Goal: Answer question/provide support: Share knowledge or assist other users

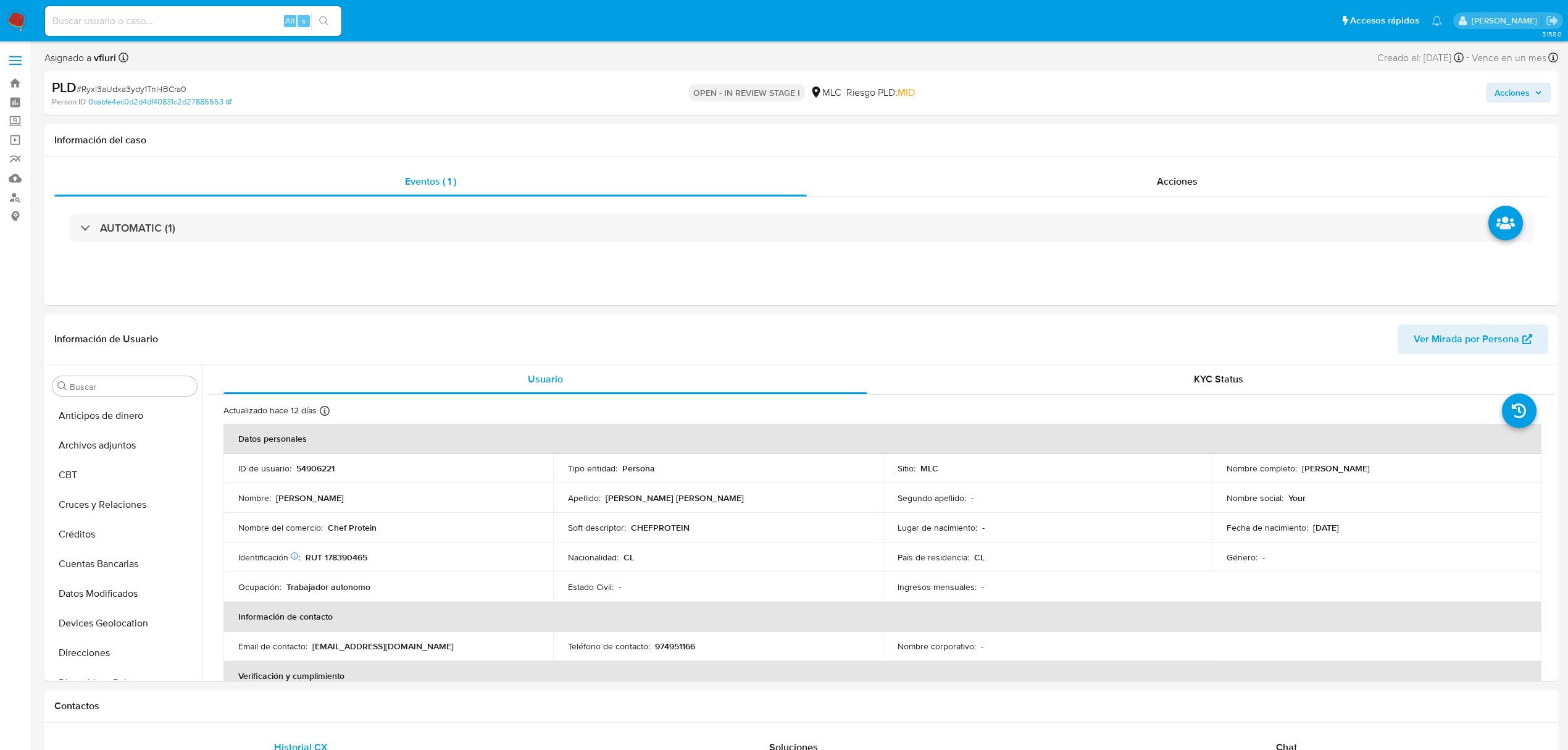
scroll to position [522, 0]
click at [324, 468] on p "54906221" at bounding box center [315, 468] width 38 height 11
copy p "54906221"
click at [1255, 383] on div "KYC Status" at bounding box center [1218, 379] width 644 height 30
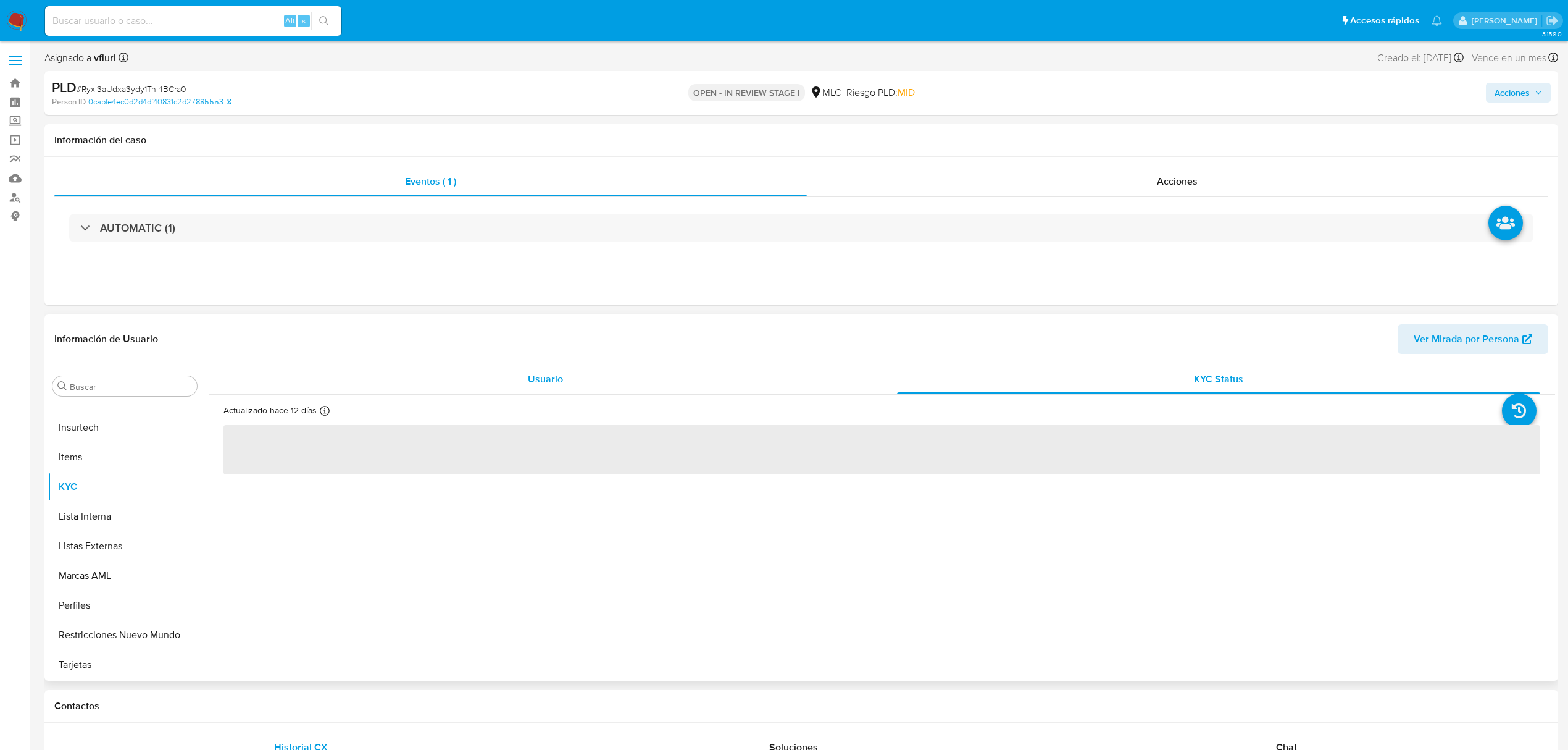
click at [477, 388] on div "Usuario" at bounding box center [545, 379] width 644 height 30
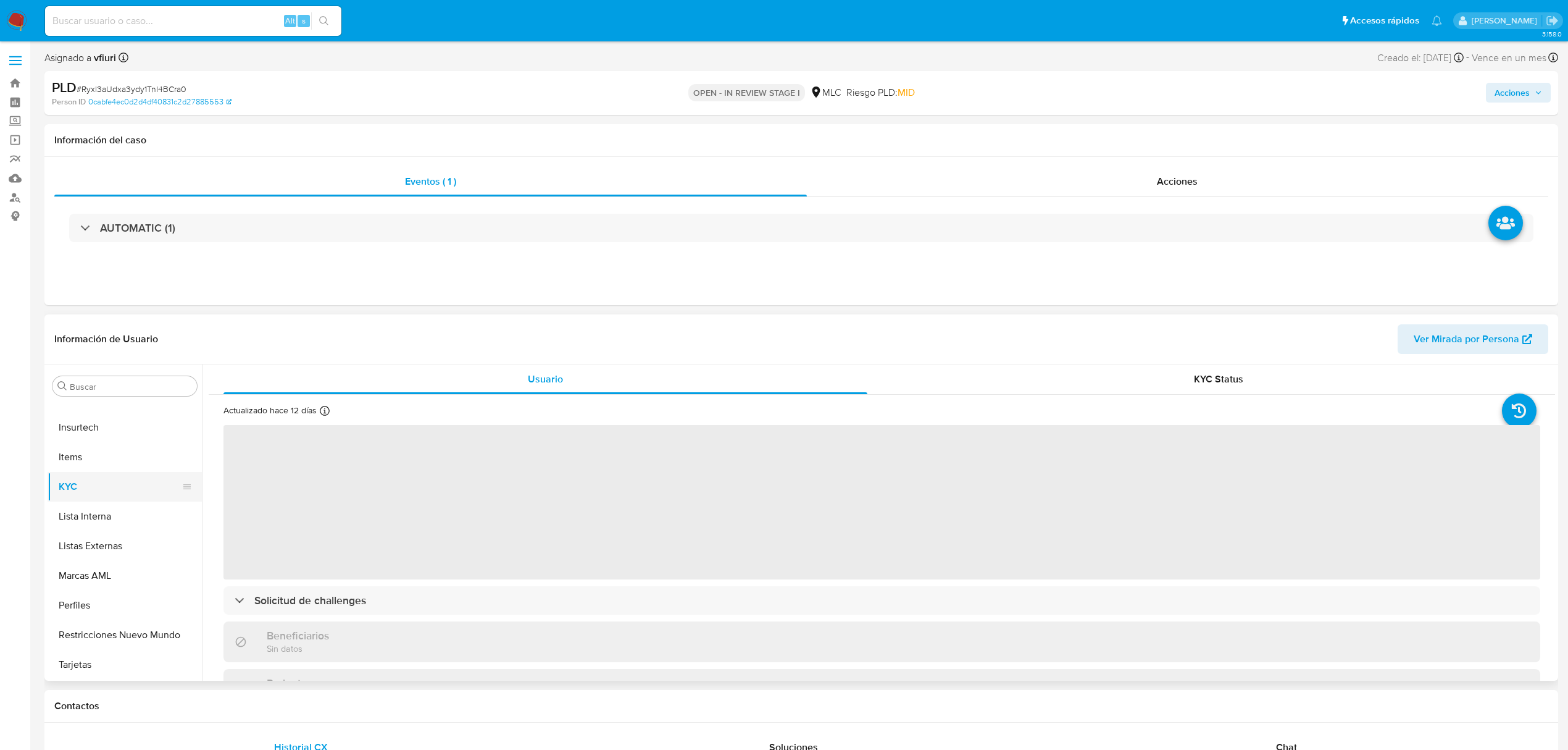
click at [63, 497] on button "KYC" at bounding box center [119, 486] width 145 height 30
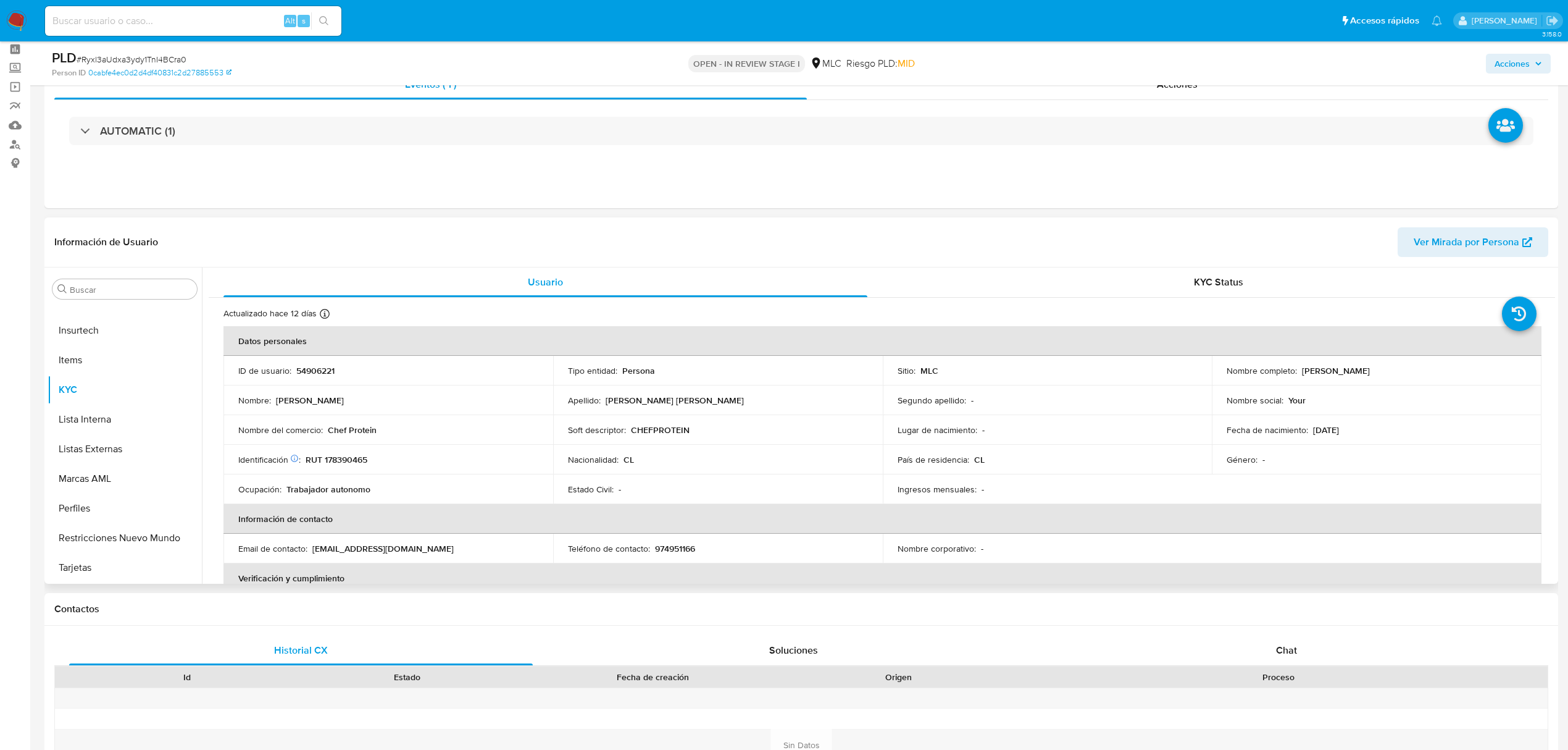
scroll to position [0, 0]
click at [124, 393] on button "Cruces y Relaciones" at bounding box center [119, 407] width 145 height 30
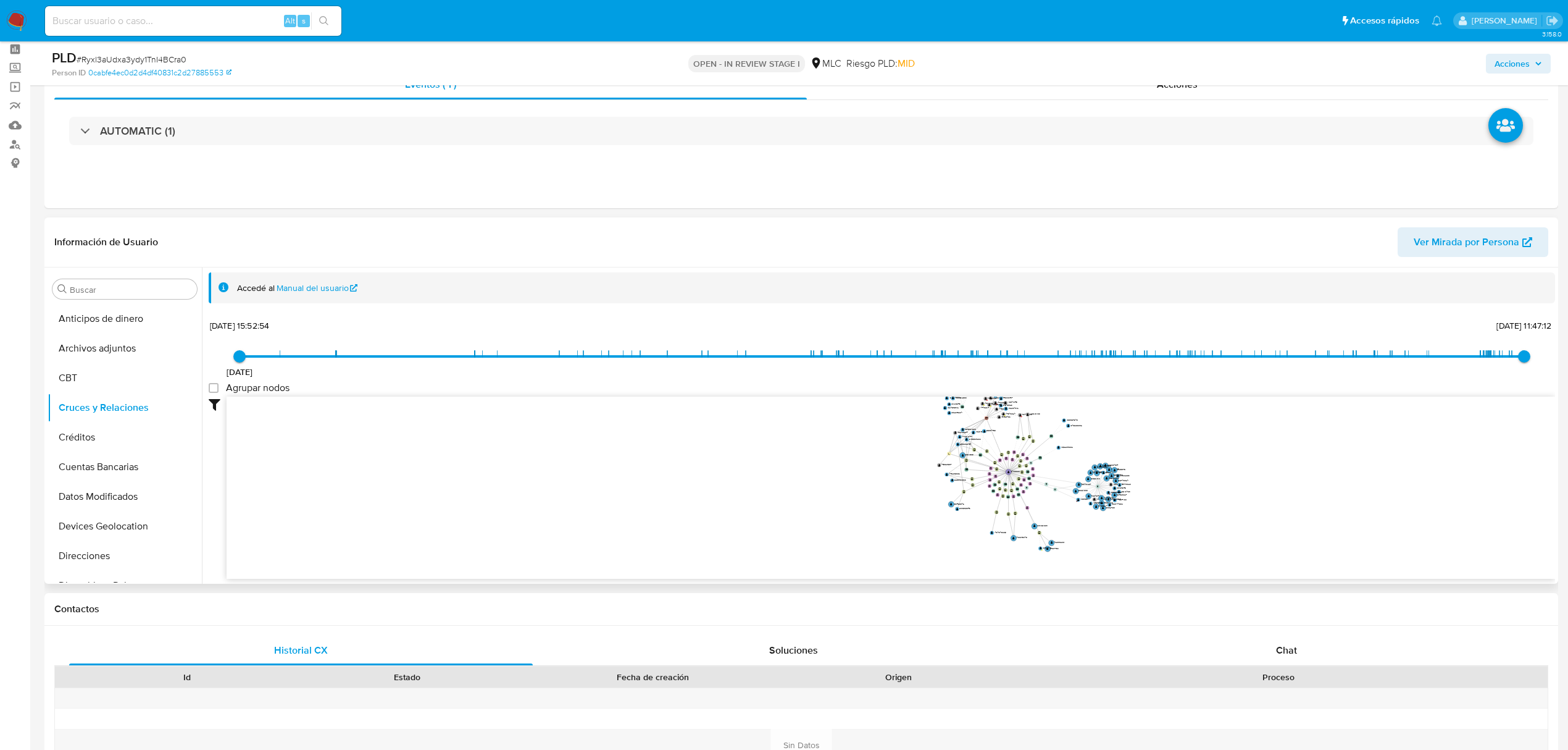
drag, startPoint x: 1162, startPoint y: 468, endPoint x: 1124, endPoint y: 485, distance: 41.6
click at [1134, 504] on icon "device-659ed47df258b07fe99d5e2d  user-54906221  54906221 device-65970a15bb0ba…" at bounding box center [890, 486] width 1329 height 179
drag, startPoint x: 1114, startPoint y: 439, endPoint x: 1000, endPoint y: 426, distance: 114.7
click at [1000, 420] on icon "device-659ed47df258b07fe99d5e2d  user-54906221  54906221 device-65970a15bb0ba…" at bounding box center [890, 486] width 1329 height 179
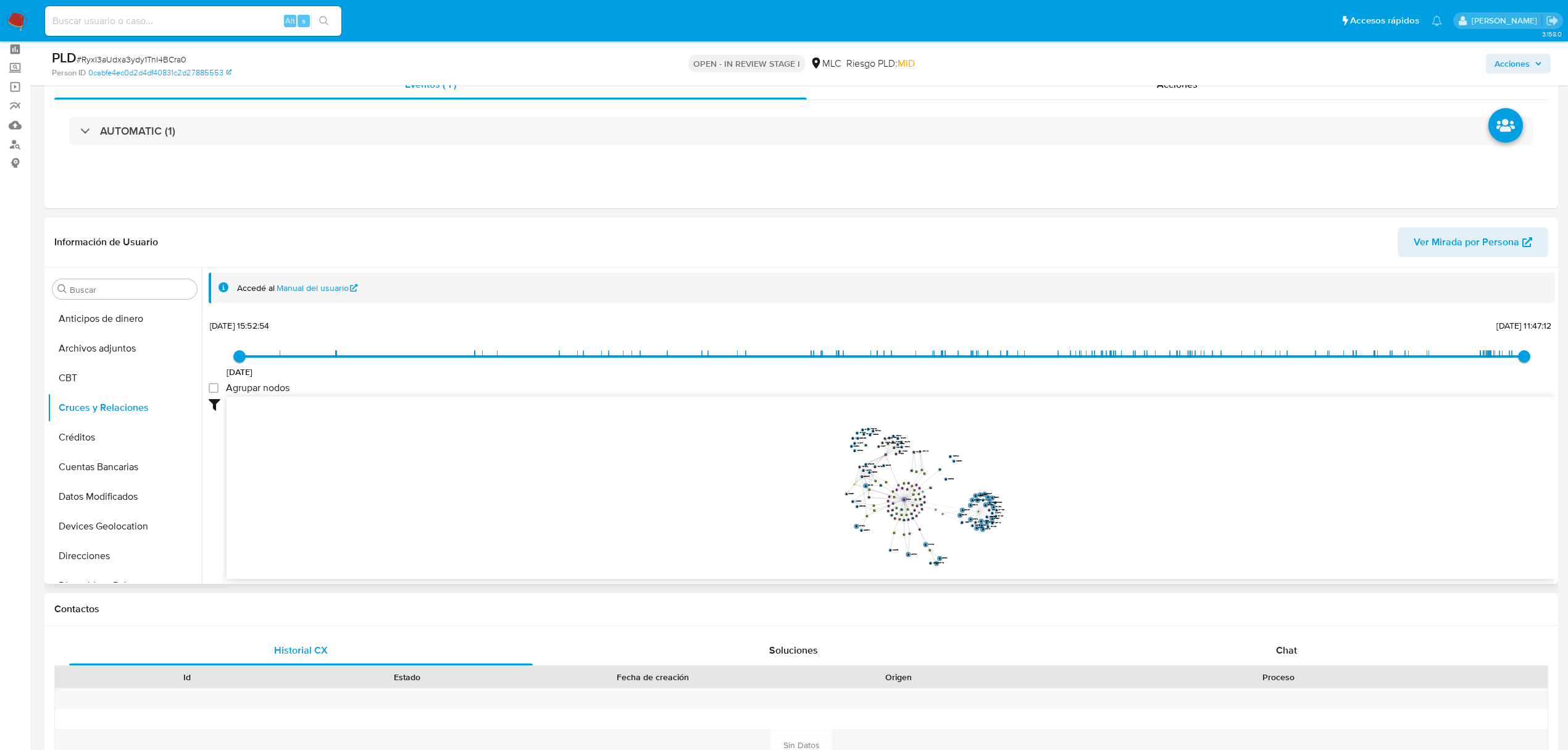
drag, startPoint x: 1005, startPoint y: 439, endPoint x: 1020, endPoint y: 462, distance: 27.5
click at [1020, 462] on icon "device-659ed47df258b07fe99d5e2d  user-54906221  54906221 device-65970a15bb0ba…" at bounding box center [890, 486] width 1329 height 179
drag, startPoint x: 1022, startPoint y: 462, endPoint x: 1010, endPoint y: 453, distance: 15.0
click at [1010, 453] on icon "device-659ed47df258b07fe99d5e2d  user-54906221  54906221 device-65970a15bb0ba…" at bounding box center [890, 486] width 1329 height 179
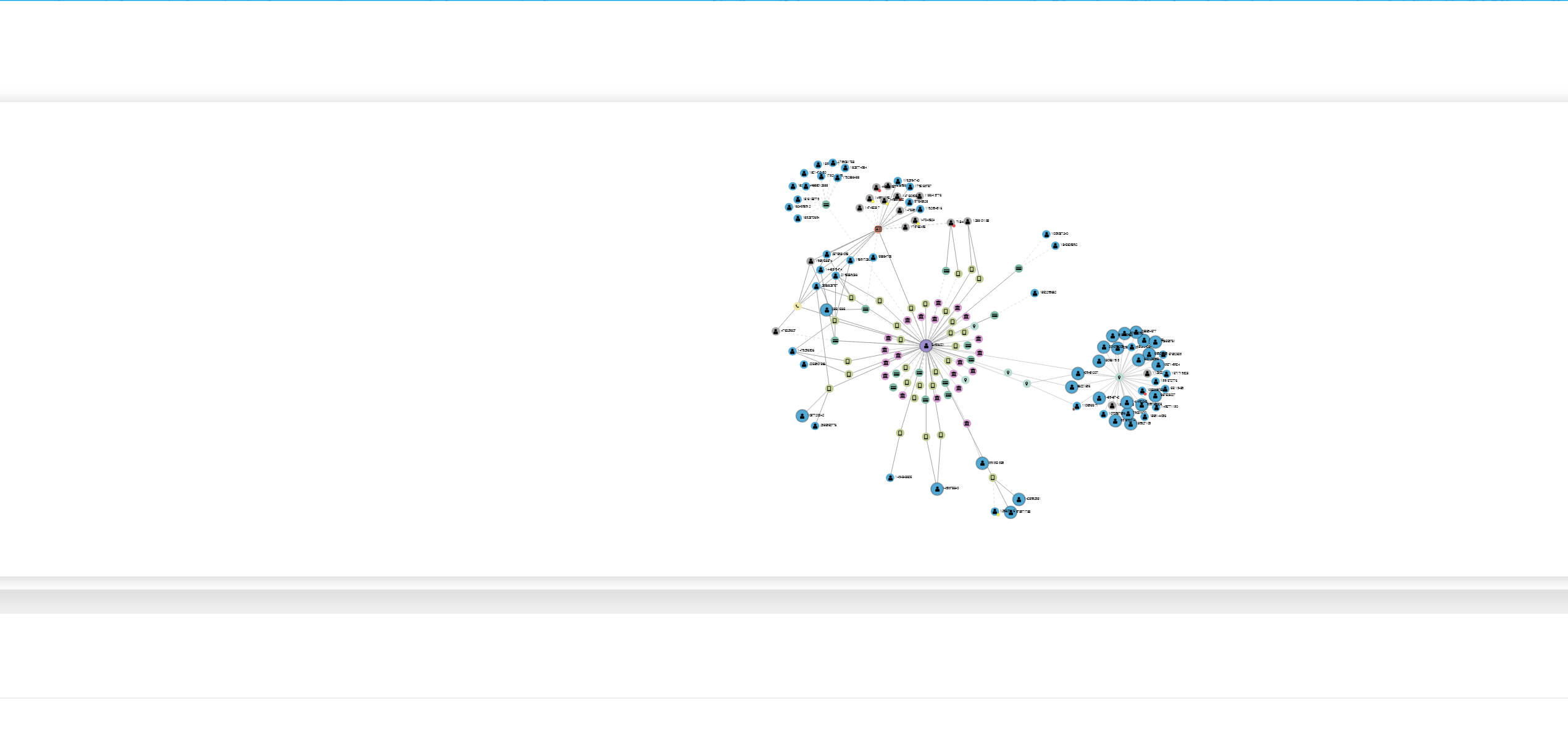
scroll to position [53, 0]
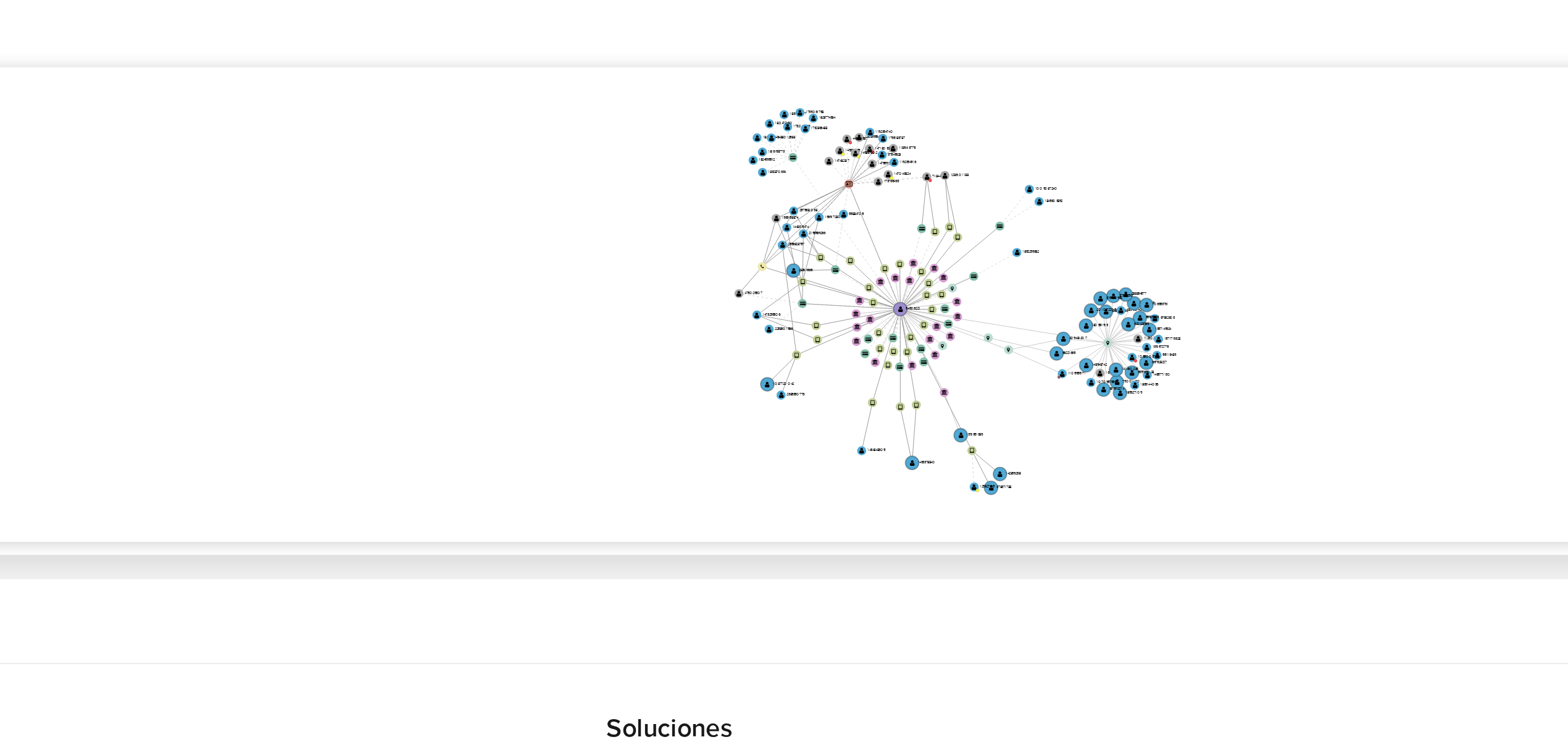
click at [1027, 501] on icon "device-659ed47df258b07fe99d5e2d  user-54906221  54906221 device-65970a15bb0ba…" at bounding box center [890, 486] width 1329 height 179
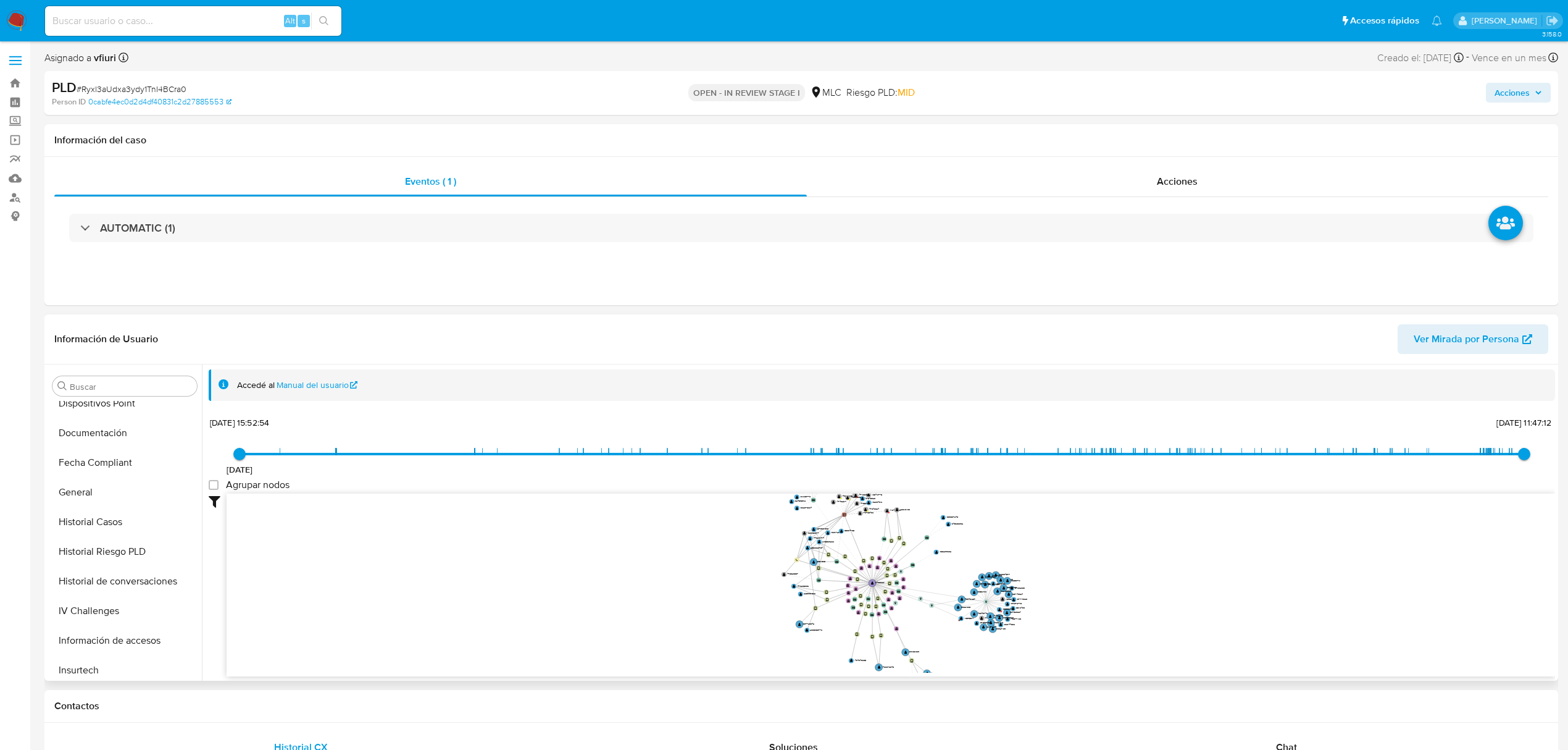
scroll to position [494, 0]
click at [102, 522] on button "KYC" at bounding box center [119, 514] width 145 height 30
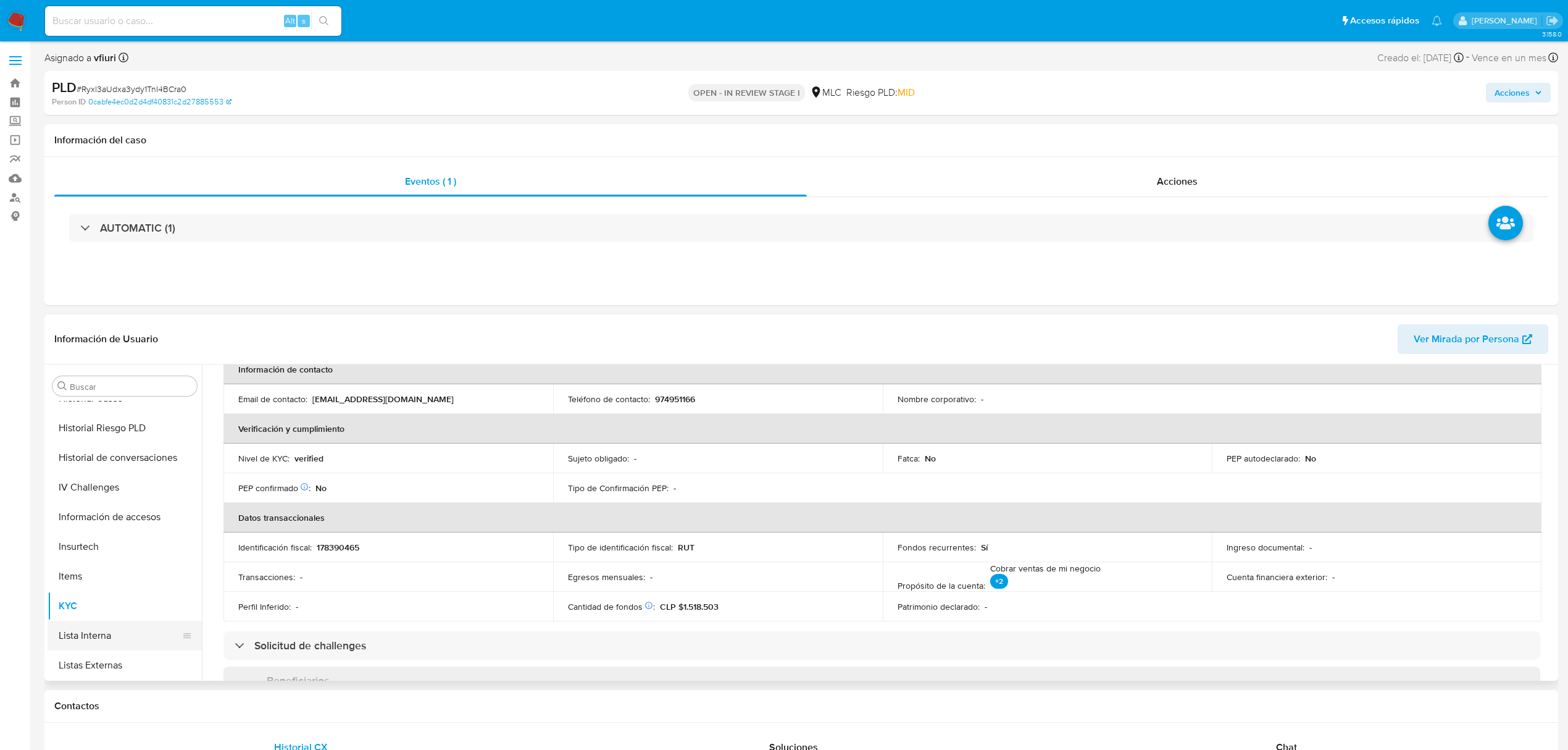
scroll to position [247, 0]
click at [120, 474] on button "Documentación" at bounding box center [119, 465] width 145 height 30
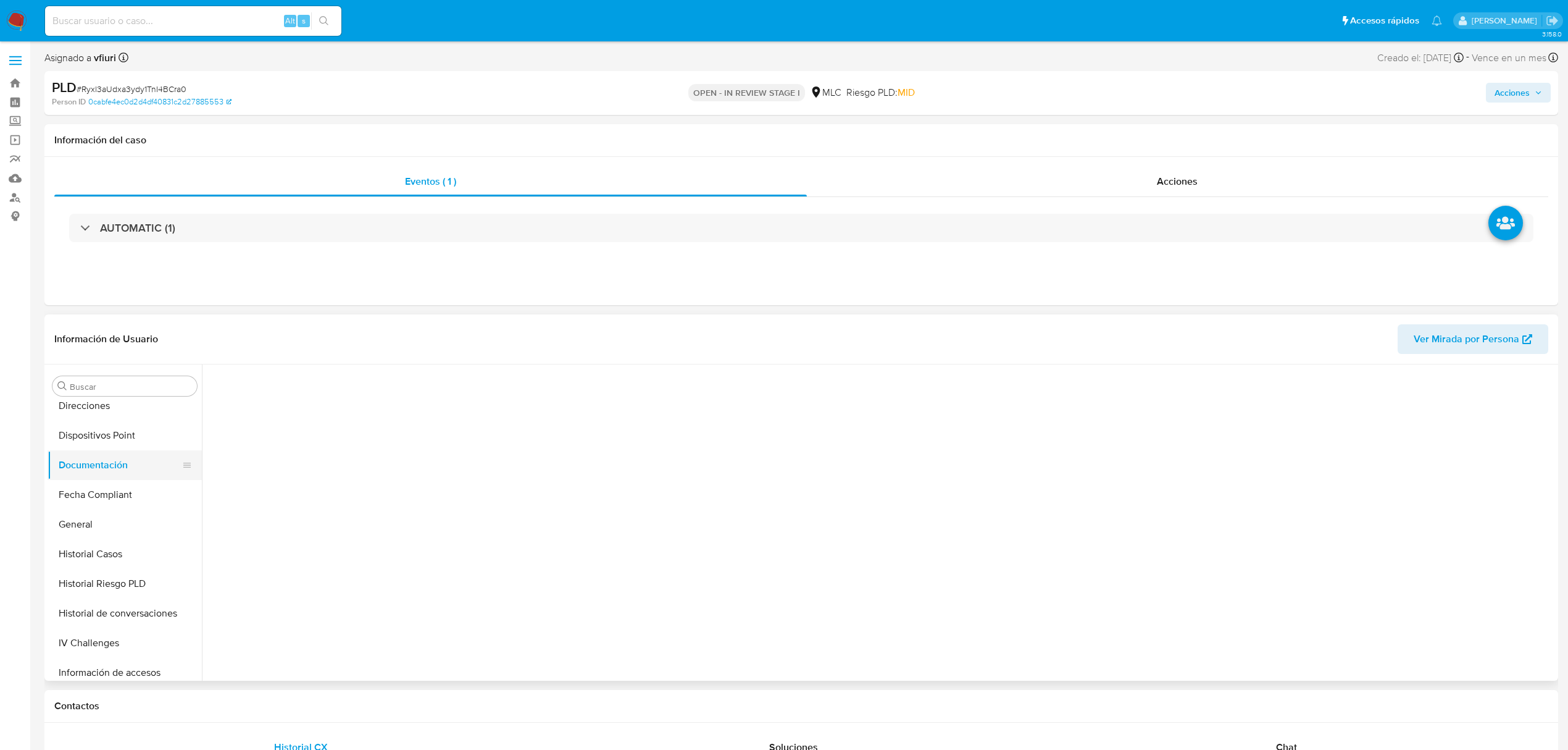
scroll to position [0, 0]
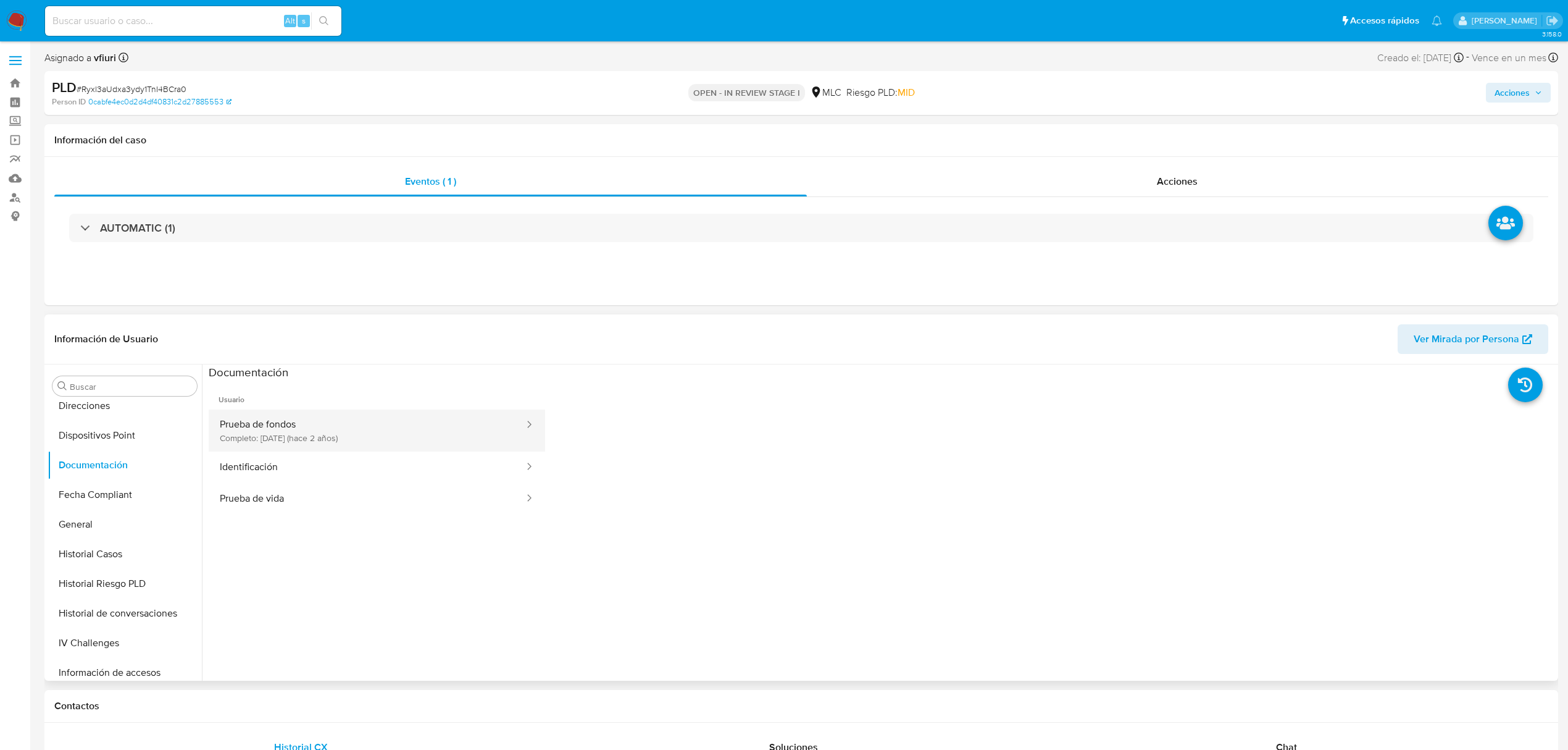
click at [269, 417] on button "Prueba de fondos Completo: 11/09/2023 (hace 2 años)" at bounding box center [367, 430] width 317 height 42
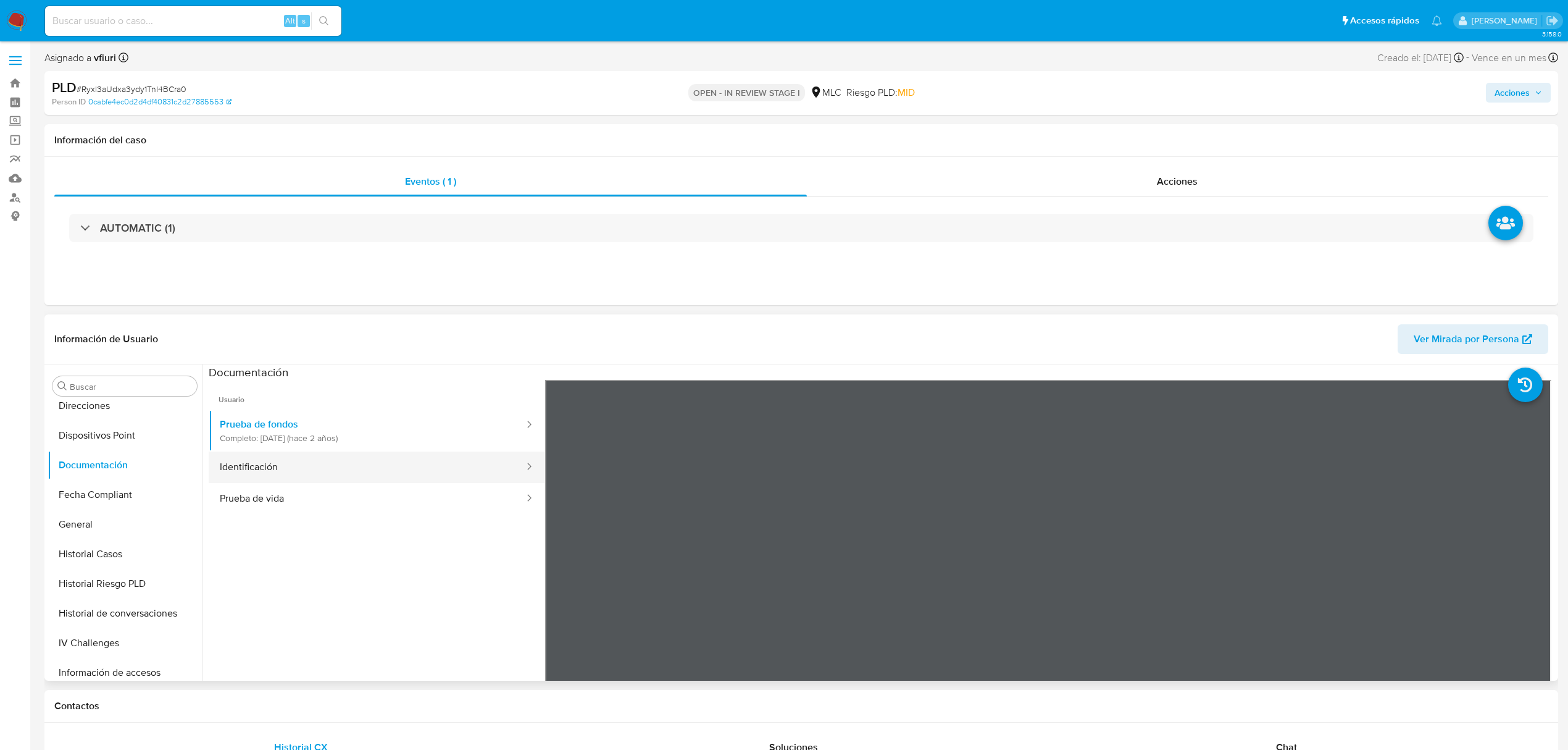
click at [447, 469] on button "Identificación" at bounding box center [367, 467] width 317 height 31
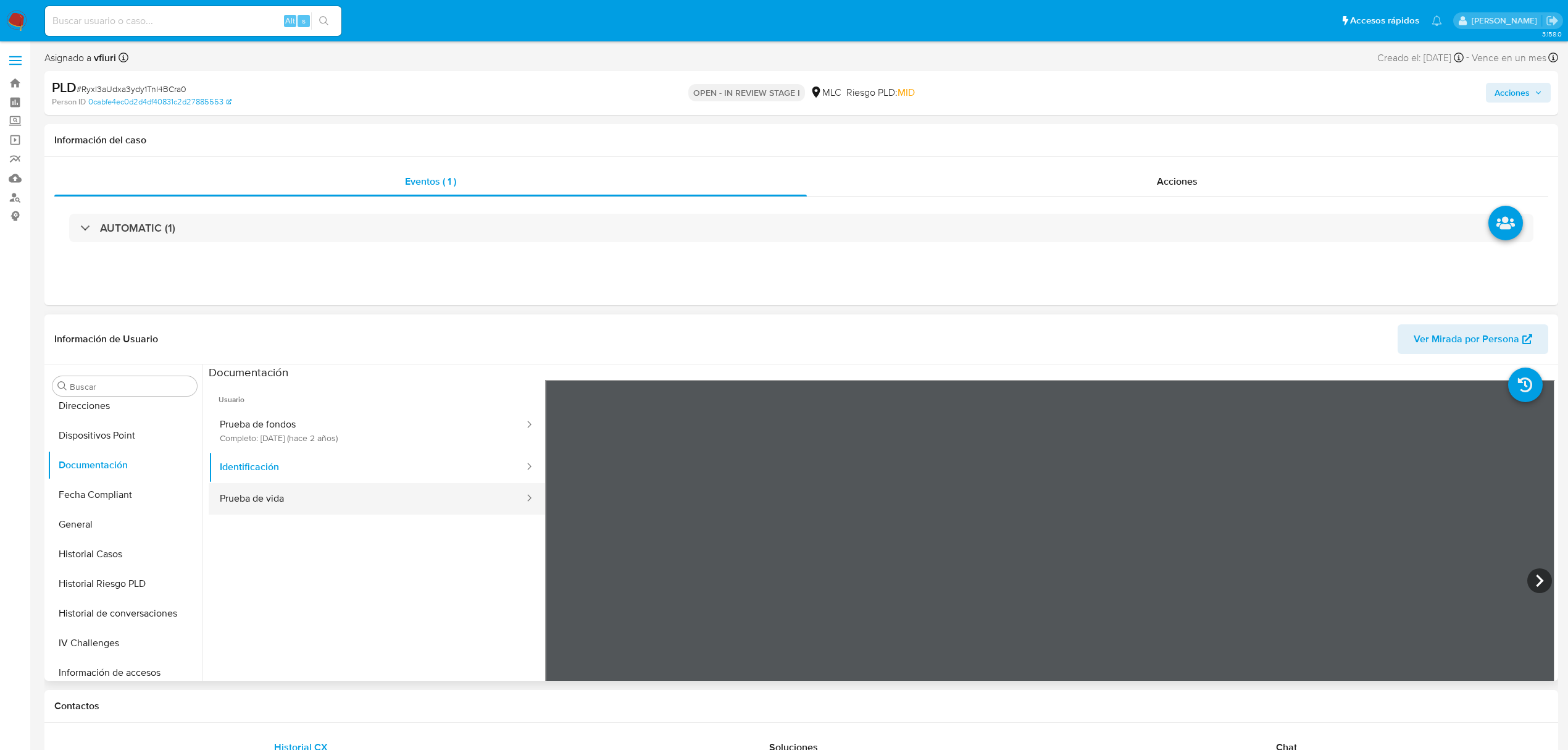
click at [462, 489] on button "Prueba de vida" at bounding box center [367, 498] width 317 height 31
click at [451, 478] on button "Identificación" at bounding box center [367, 467] width 317 height 31
click at [351, 507] on button "Prueba de vida" at bounding box center [367, 498] width 317 height 31
click at [331, 441] on button "Prueba de fondos Completo: 11/09/2023 (hace 2 años)" at bounding box center [367, 430] width 317 height 42
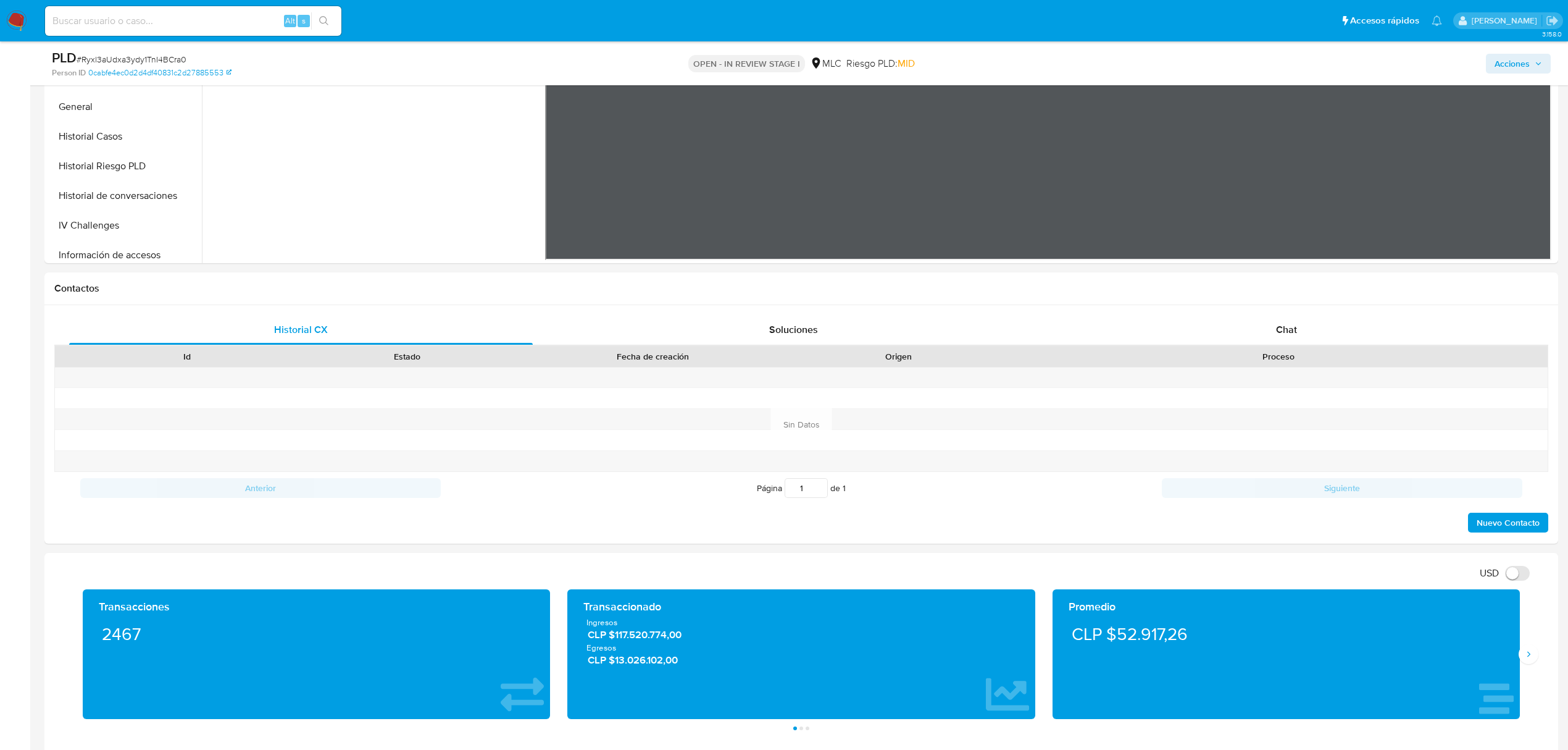
scroll to position [329, 0]
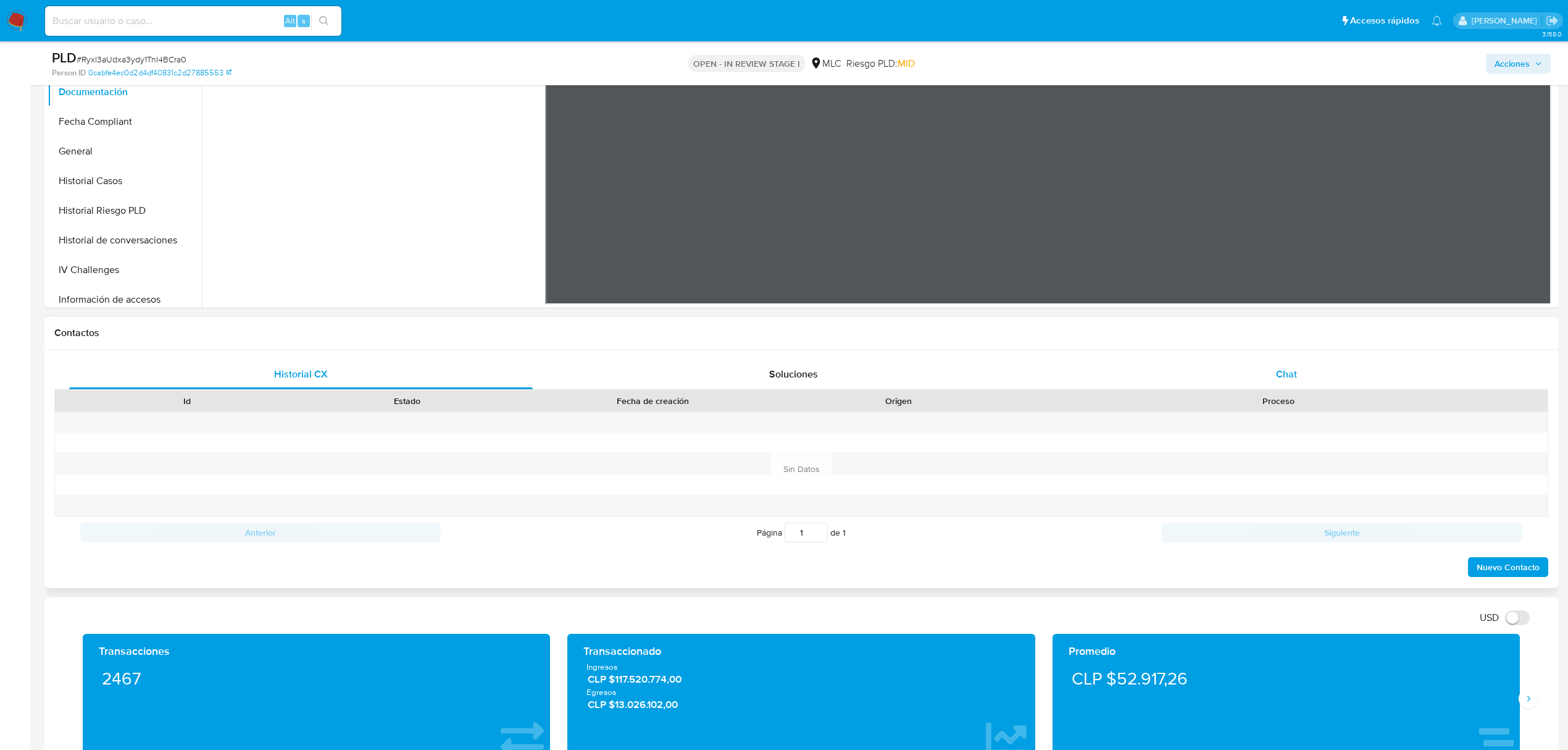
click at [1290, 373] on span "Chat" at bounding box center [1286, 373] width 21 height 15
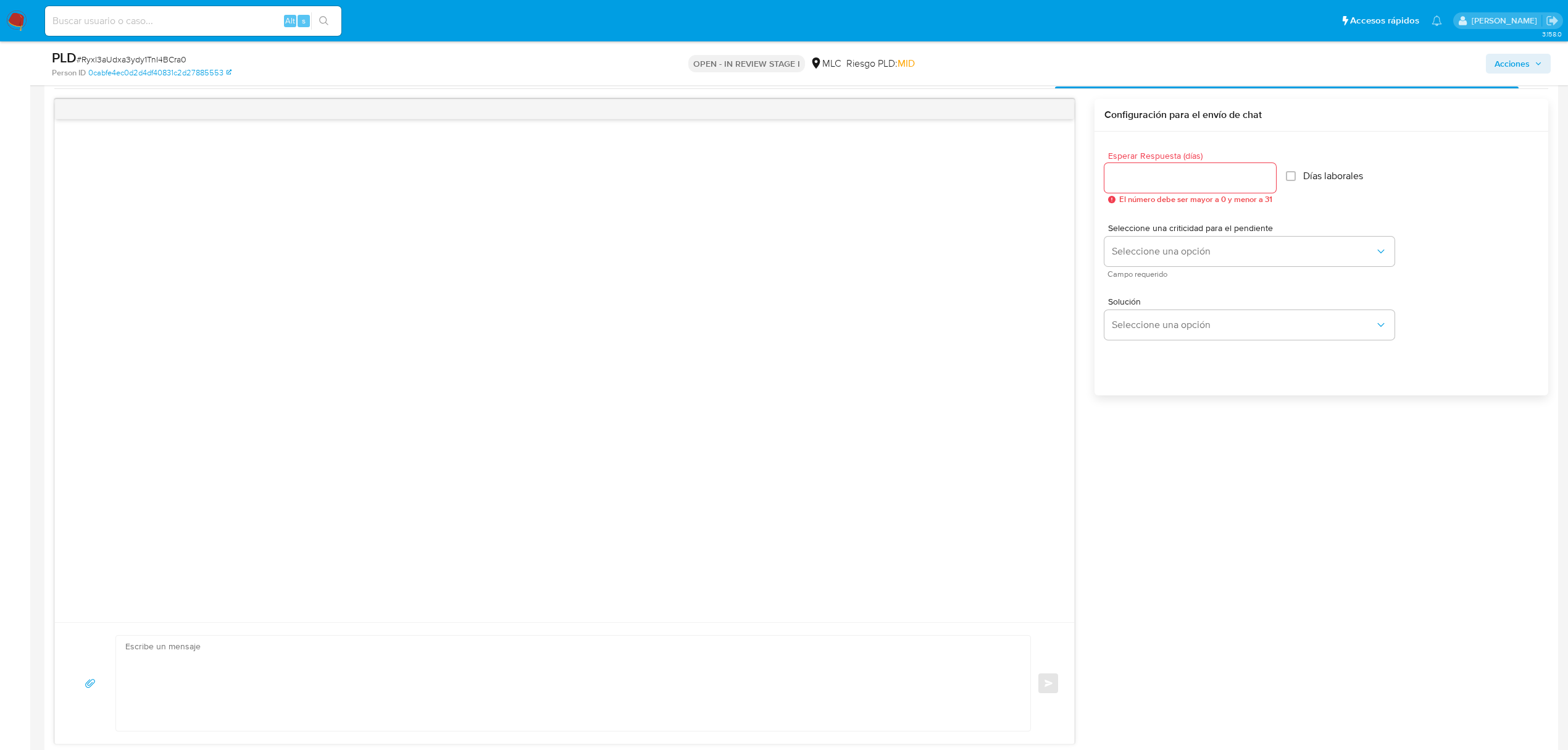
scroll to position [494, 0]
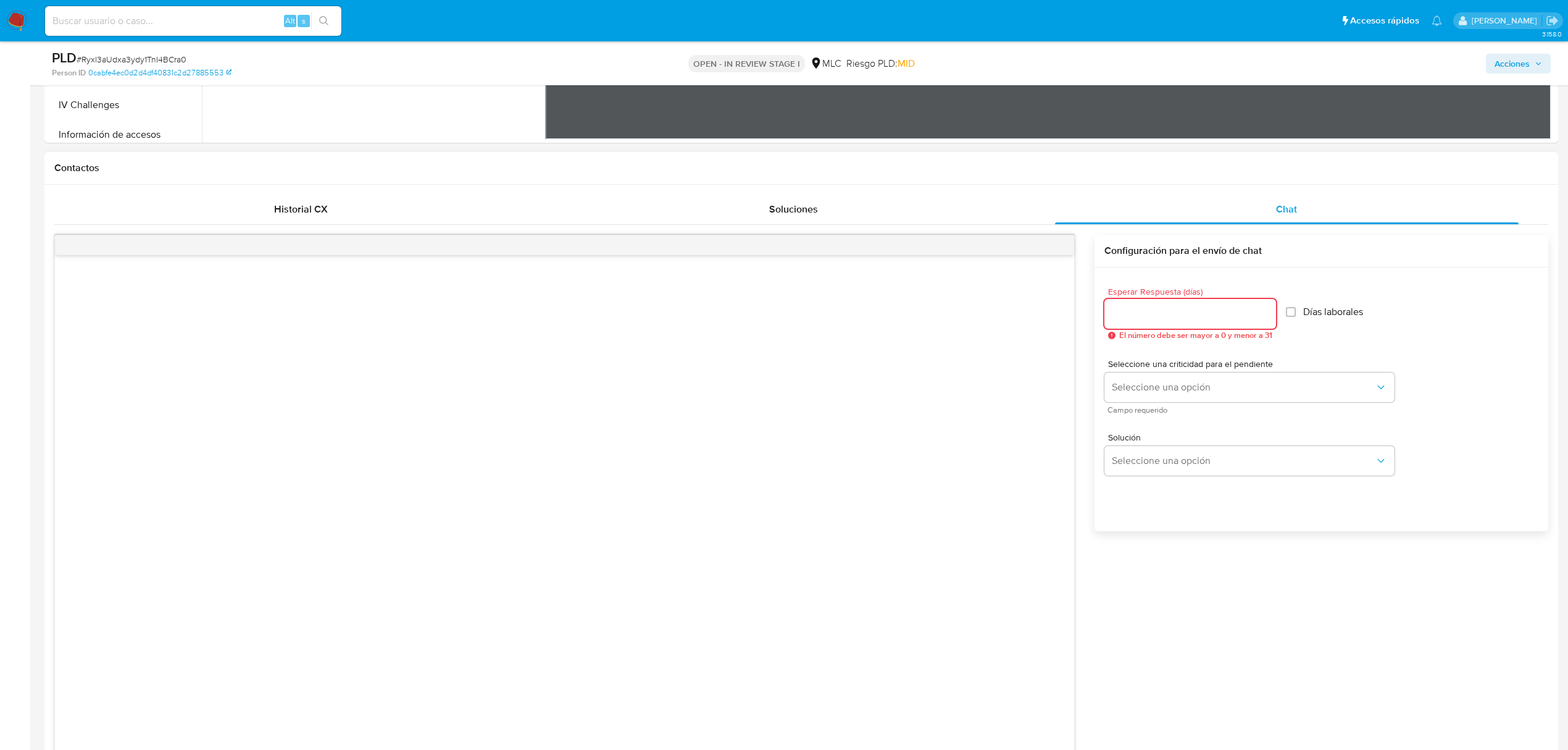
click at [1190, 308] on input "Esperar Respuesta (días)" at bounding box center [1190, 313] width 171 height 16
type input "2"
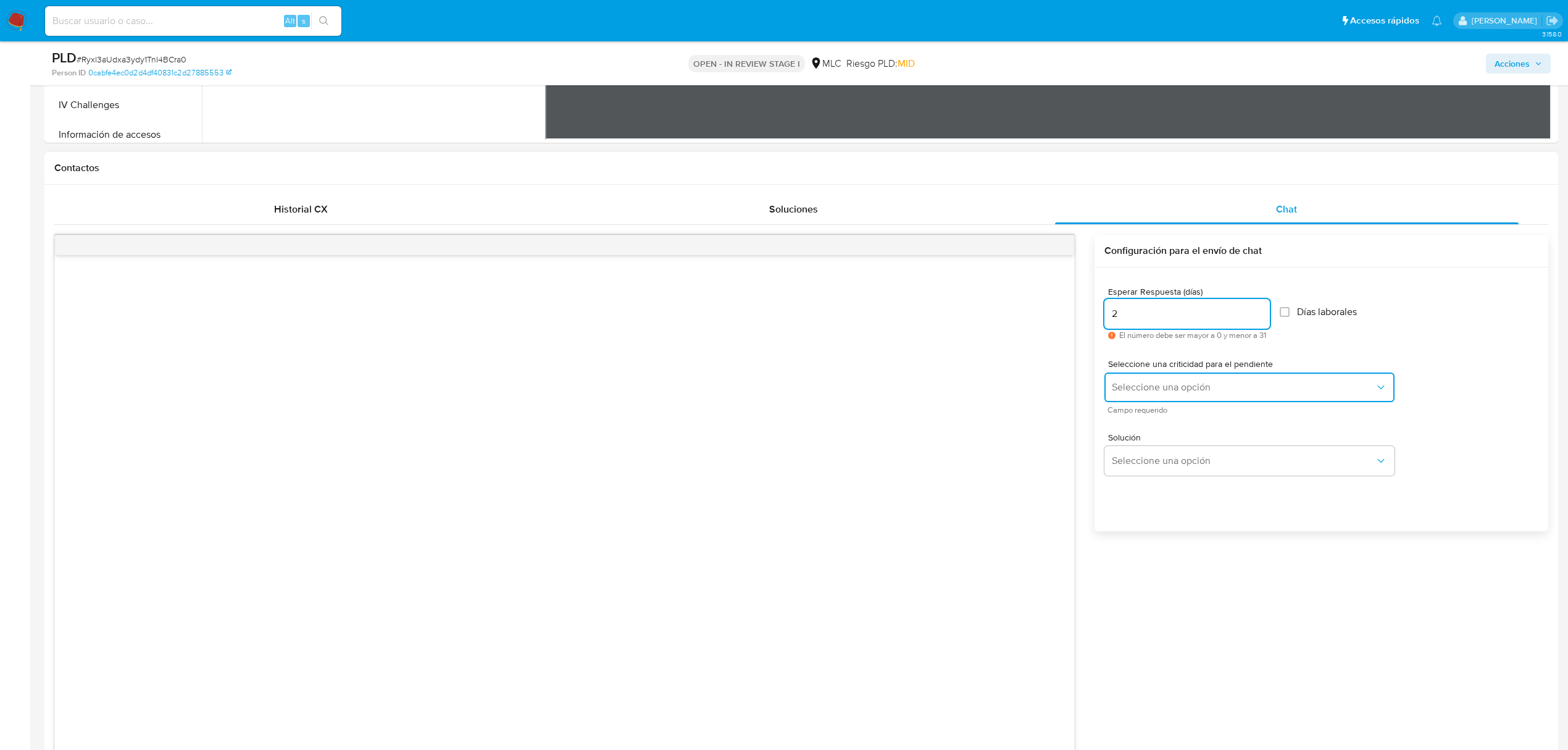
click at [1188, 381] on span "Seleccione una opción" at bounding box center [1243, 387] width 263 height 12
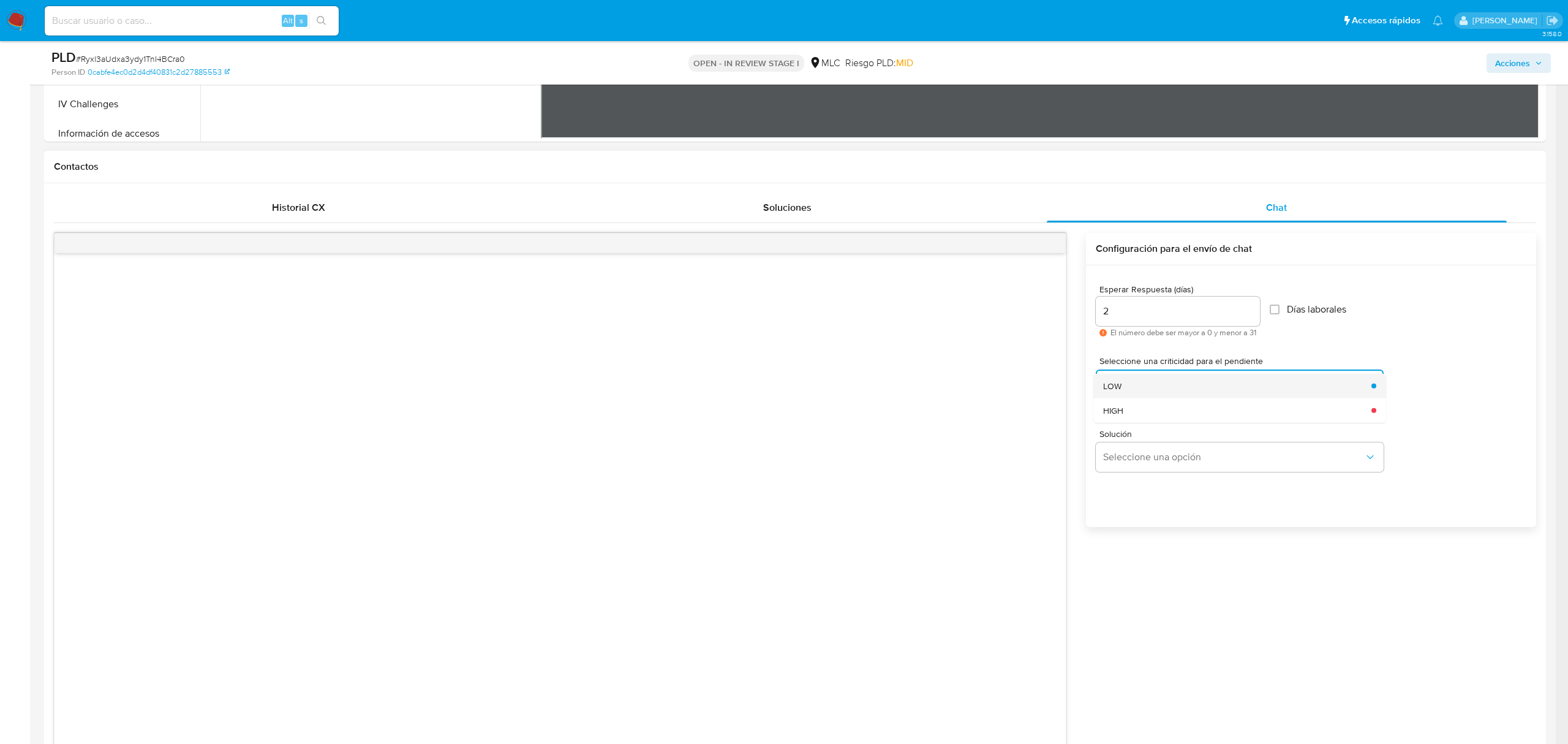
click at [1179, 385] on div "LOW" at bounding box center [1233, 385] width 261 height 24
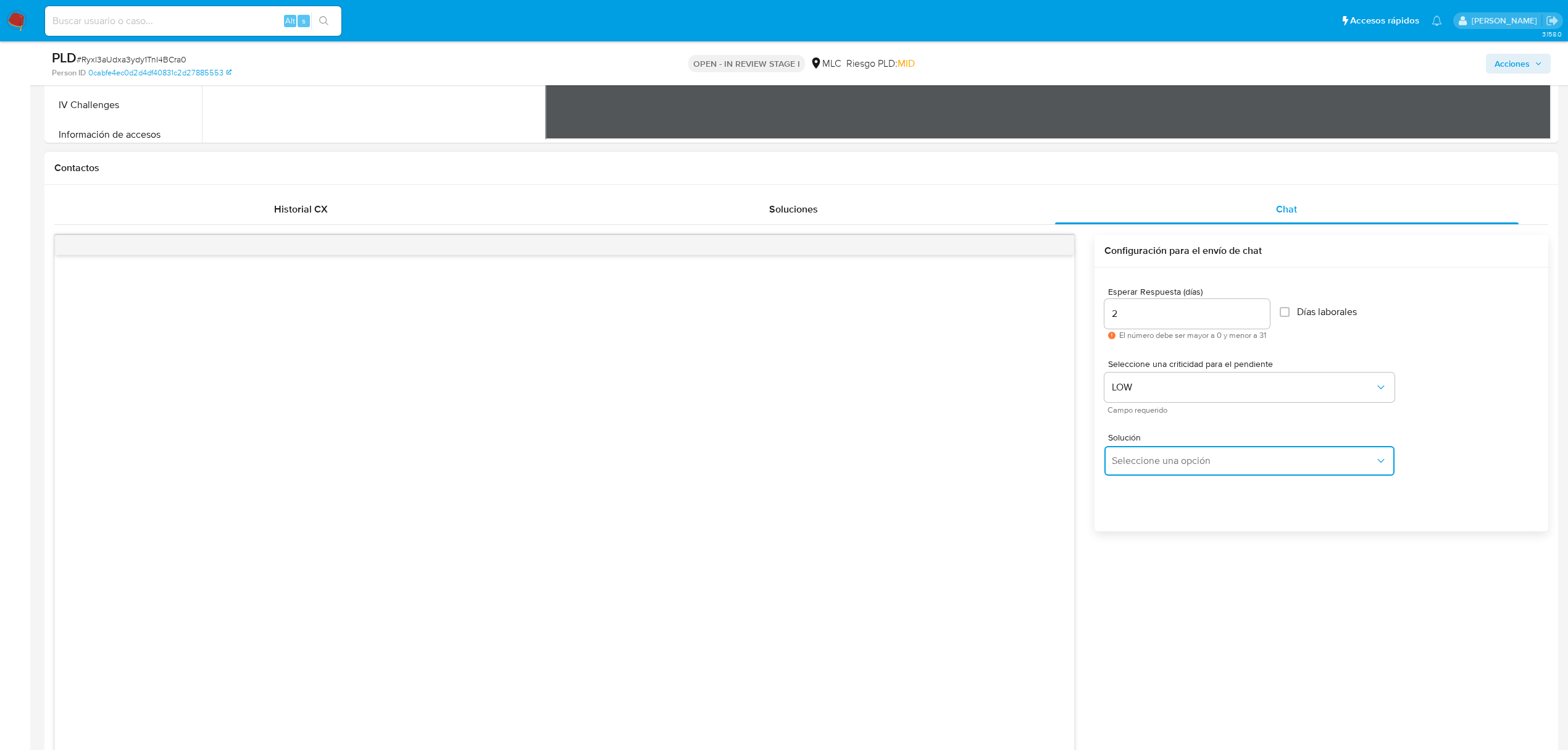
click at [1193, 452] on button "Seleccione una opción" at bounding box center [1249, 461] width 290 height 30
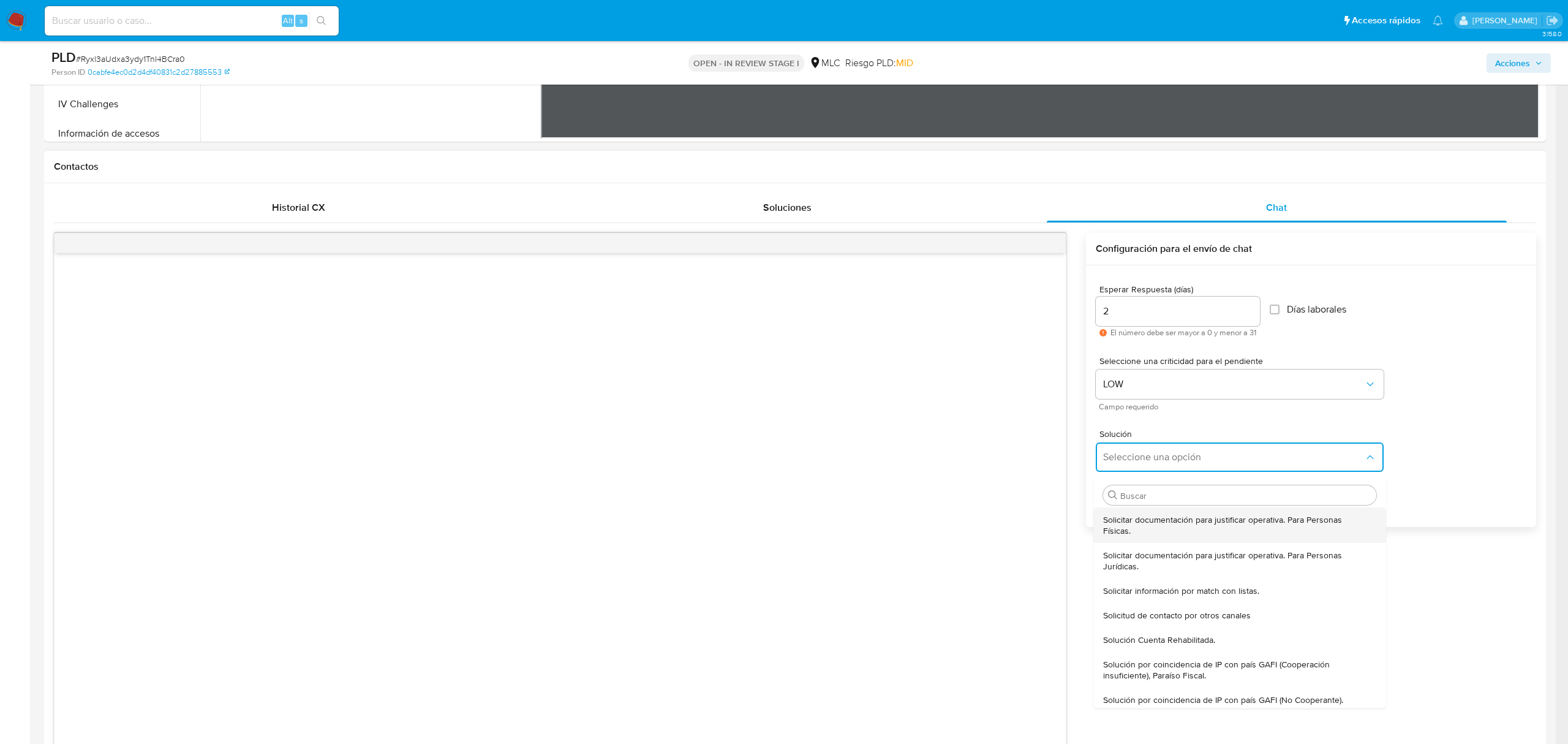
click at [1151, 530] on span "Solicitar documentación para justificar operativa. Para Personas Físicas." at bounding box center [1236, 525] width 266 height 22
type textarea "Hola ,Te contactamos dado que tu cuenta fue suspendida para una verificación de…"
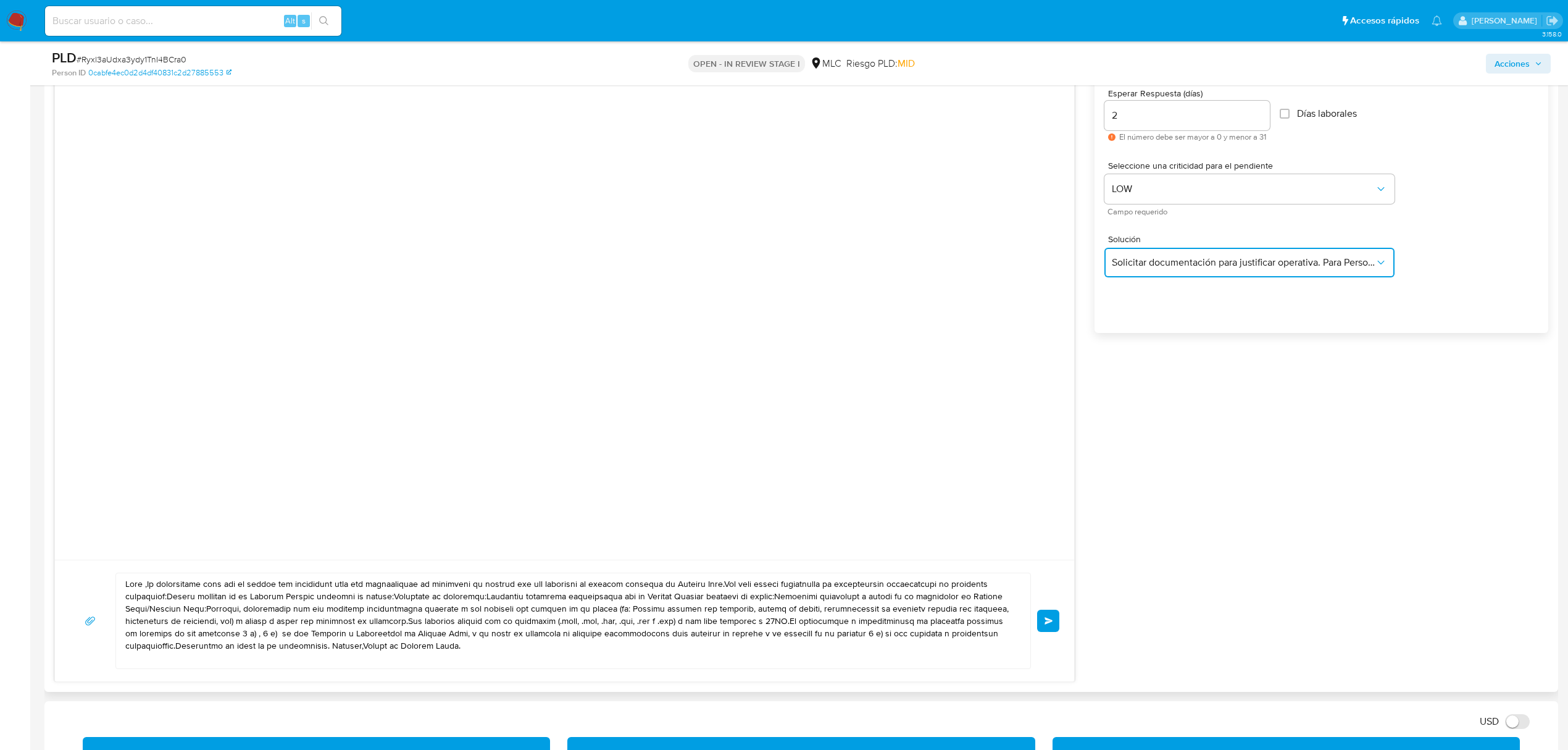
scroll to position [905, 0]
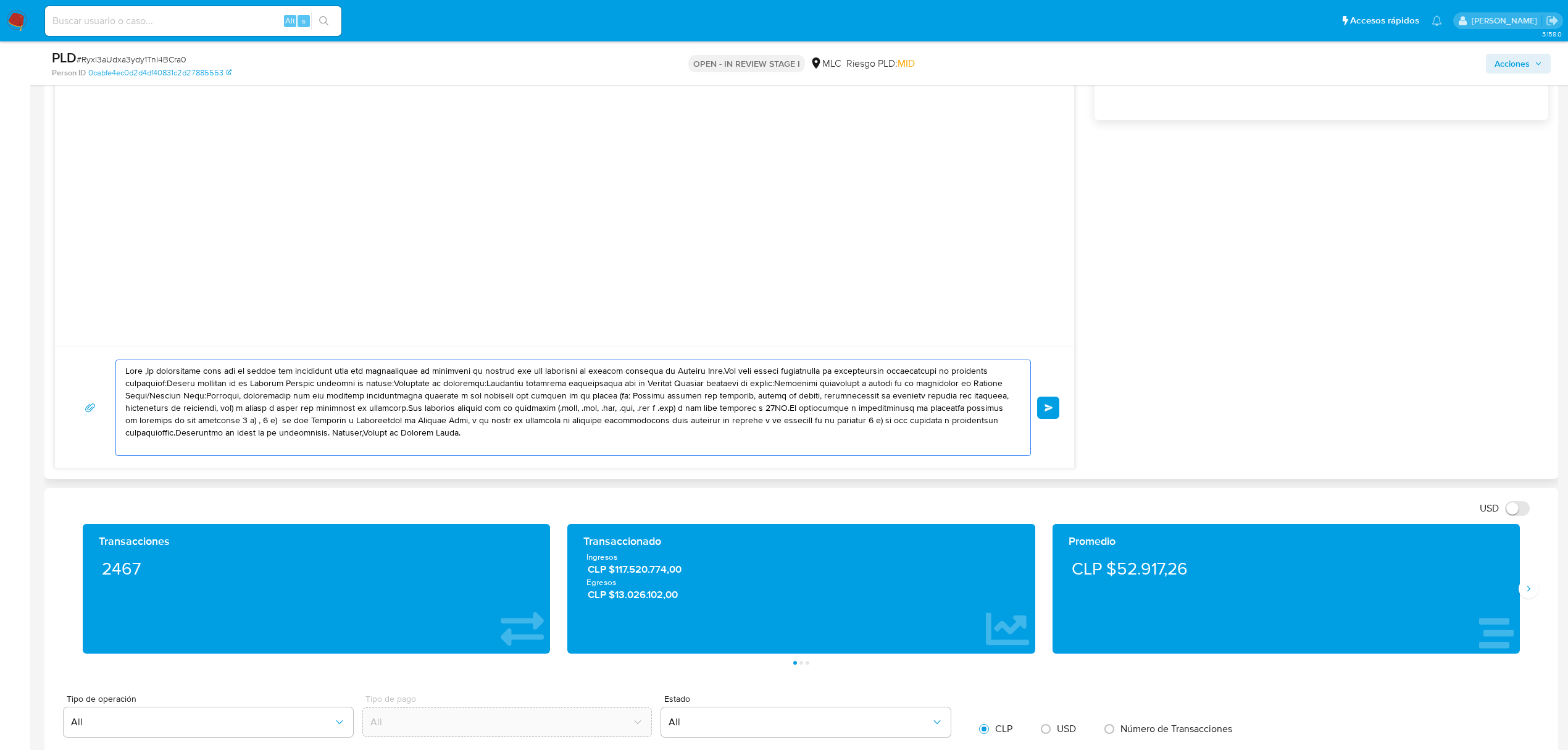
drag, startPoint x: 473, startPoint y: 435, endPoint x: 50, endPoint y: 370, distance: 428.0
click at [50, 370] on div "Historial CX Soluciones Chat Id Estado Fecha de creación Origen Proceso Anterio…" at bounding box center [801, 126] width 1514 height 706
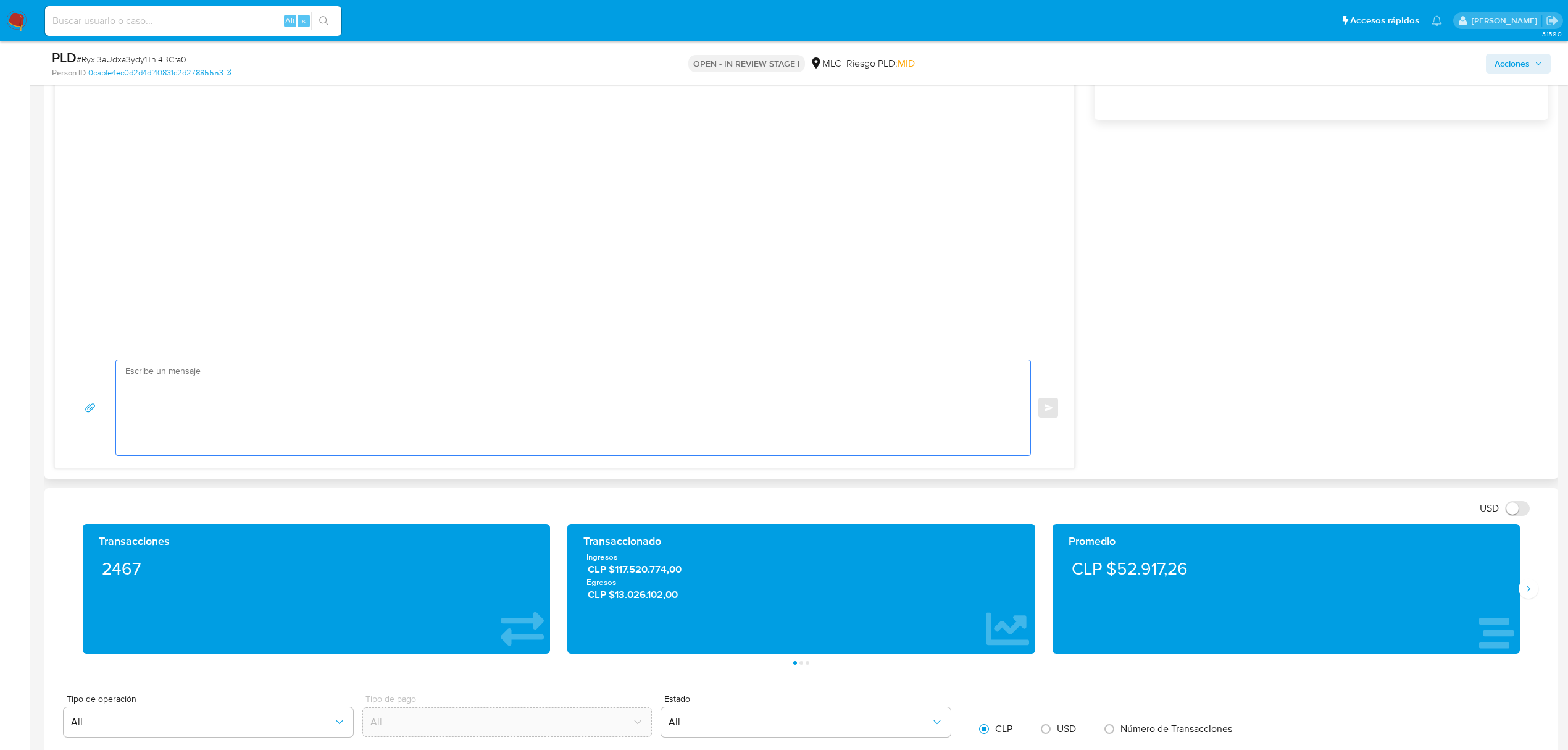
paste textarea "Hola XXX, Te contactamos desde el Equipo de Mercado Pago para verificar tus dat…"
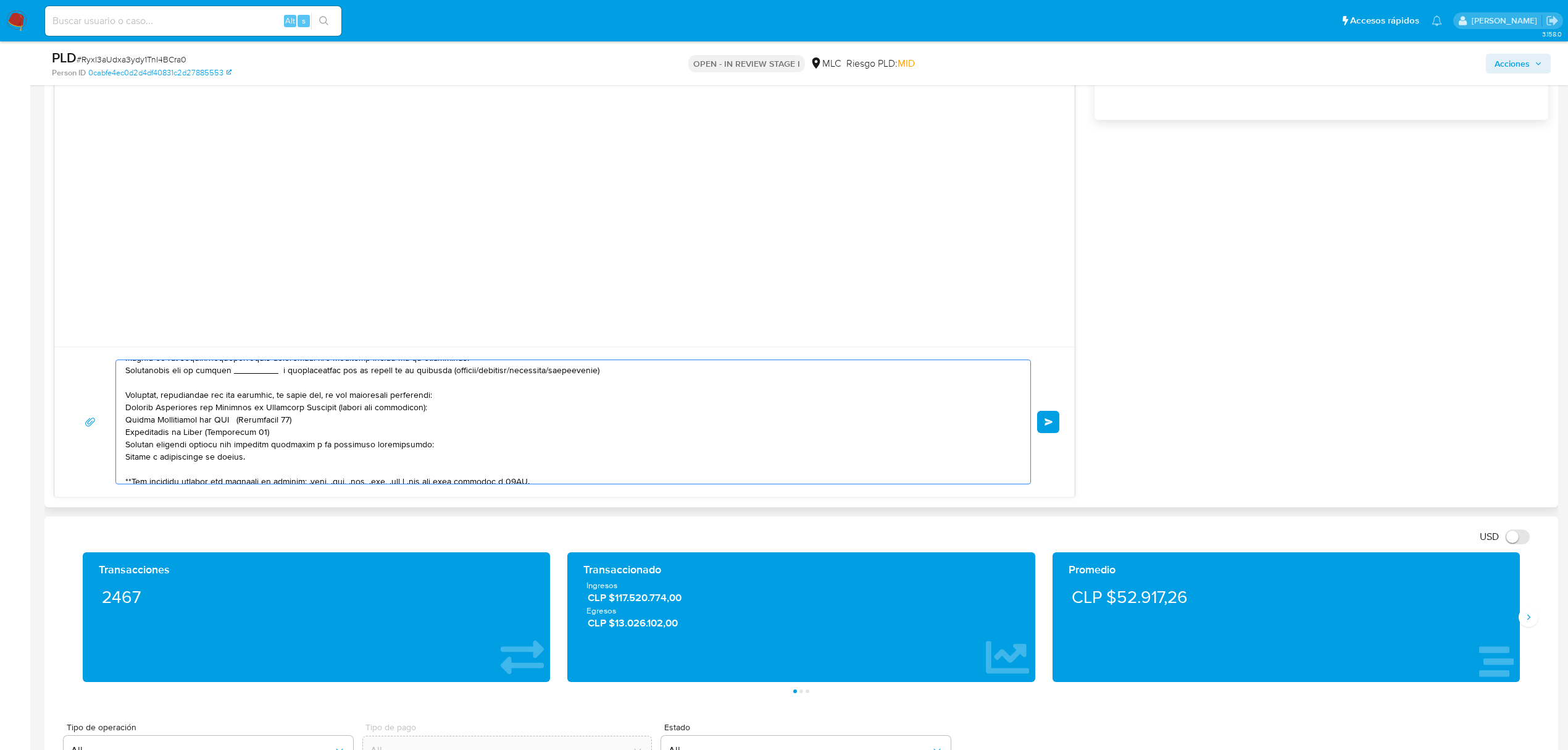
scroll to position [0, 0]
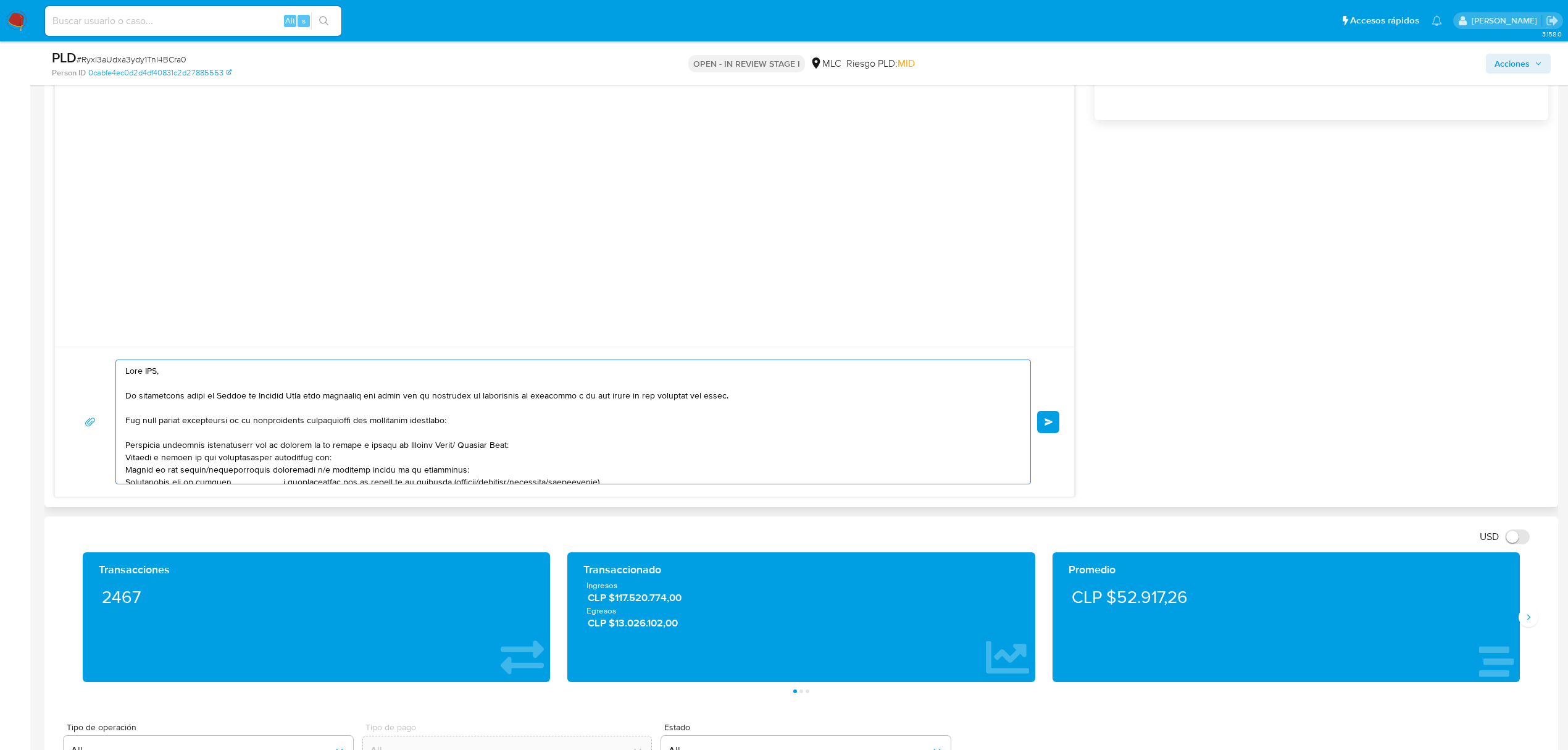
click at [145, 367] on textarea at bounding box center [570, 421] width 890 height 123
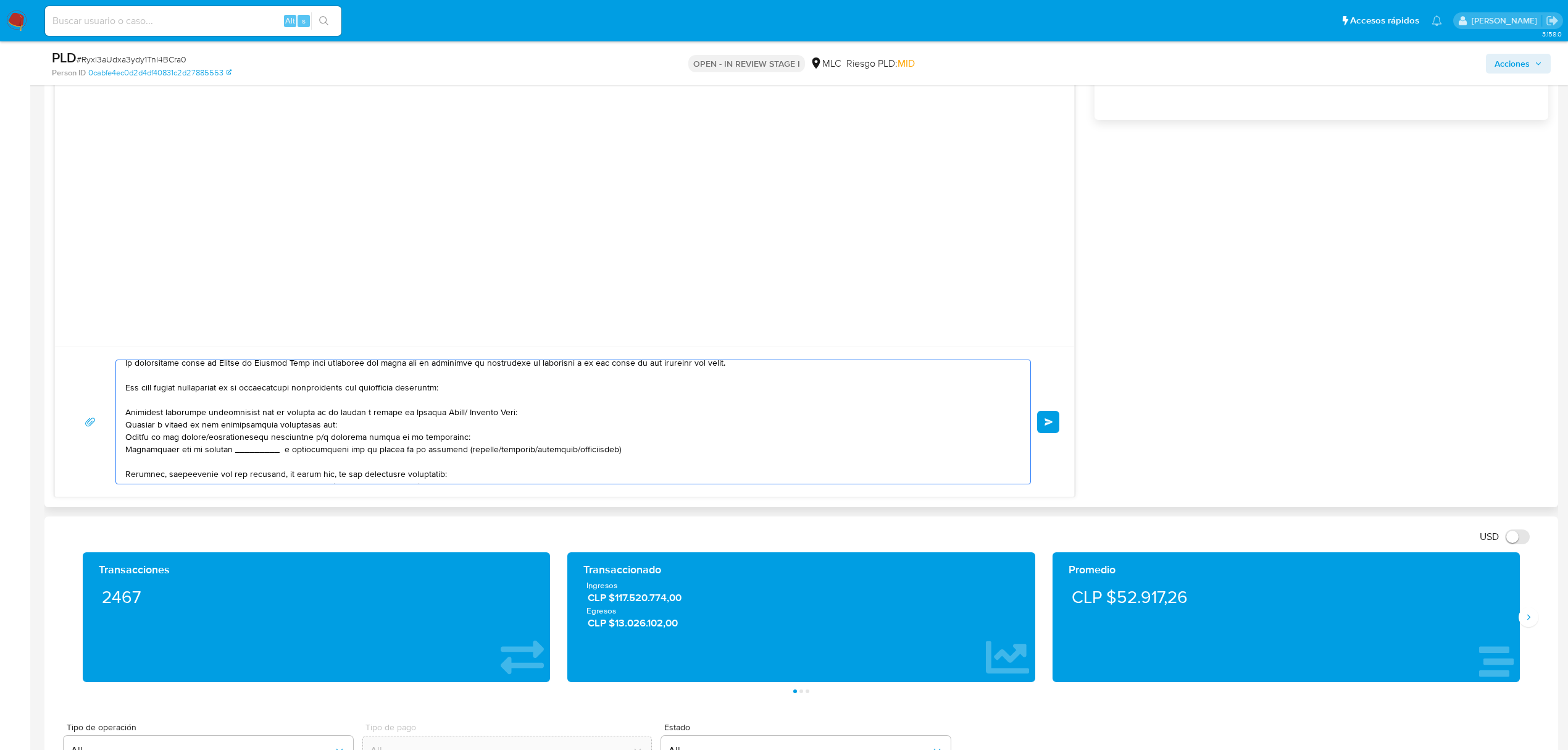
drag, startPoint x: 452, startPoint y: 411, endPoint x: 399, endPoint y: 411, distance: 53.0
click at [399, 411] on textarea at bounding box center [570, 421] width 890 height 123
click at [209, 440] on textarea at bounding box center [570, 421] width 890 height 123
drag, startPoint x: 468, startPoint y: 433, endPoint x: 184, endPoint y: 435, distance: 284.0
click at [184, 435] on textarea at bounding box center [570, 421] width 890 height 123
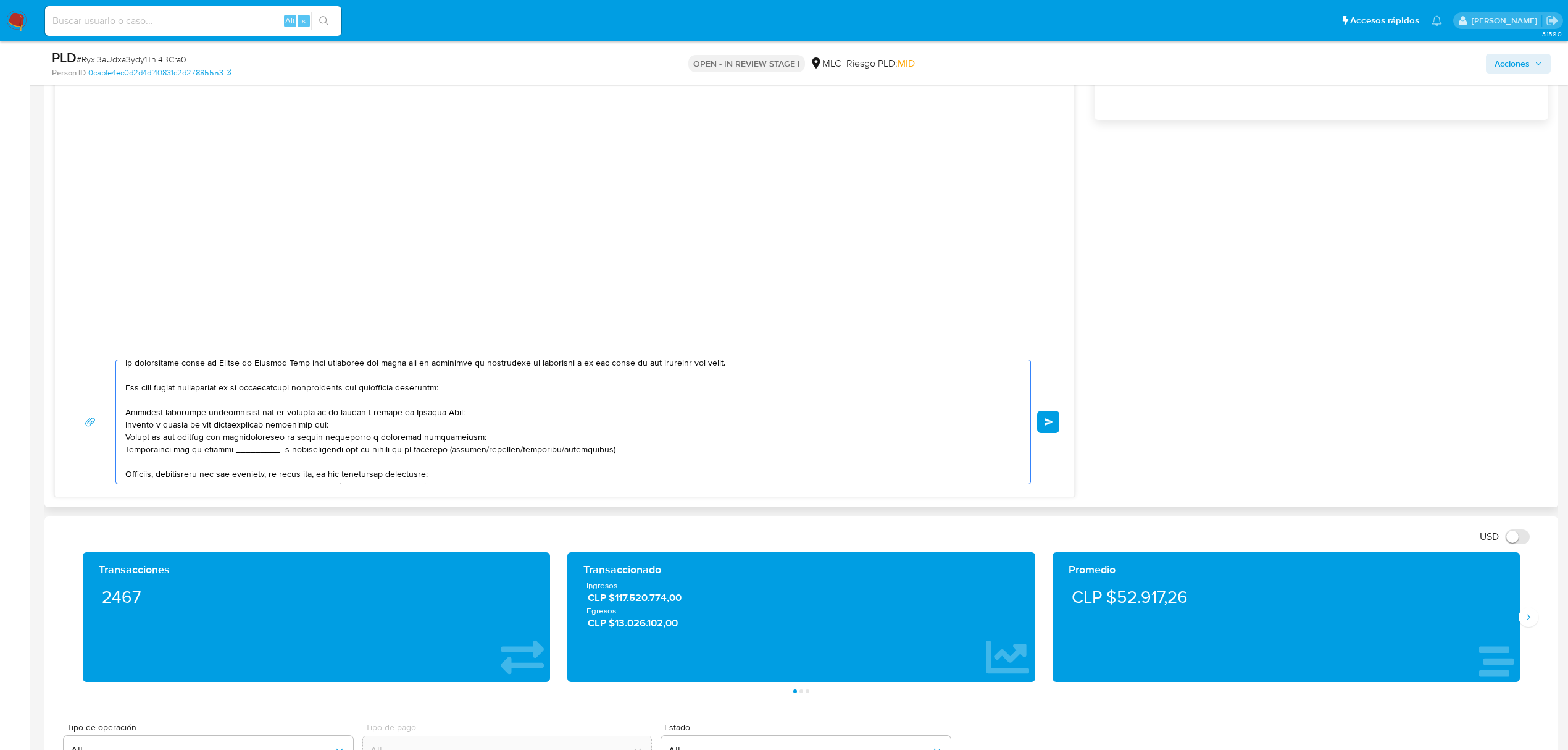
drag, startPoint x: 618, startPoint y: 447, endPoint x: 121, endPoint y: 452, distance: 497.0
click at [121, 452] on div at bounding box center [570, 421] width 908 height 123
click at [389, 437] on textarea at bounding box center [570, 421] width 890 height 123
click at [390, 435] on textarea at bounding box center [570, 421] width 890 height 123
click at [0, 0] on lt-span "múltiples" at bounding box center [0, 0] width 0 height 0
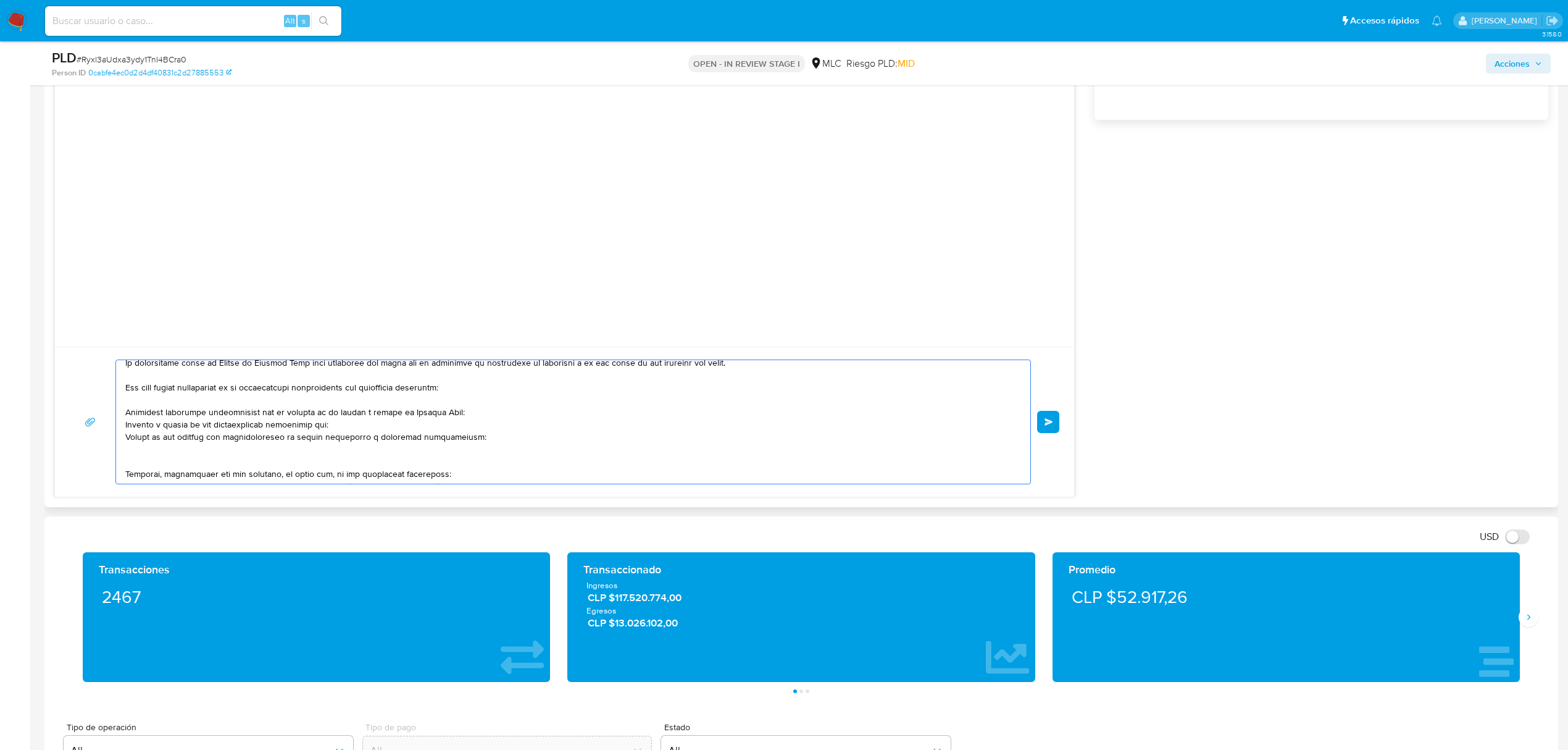
click at [222, 458] on textarea at bounding box center [570, 421] width 890 height 123
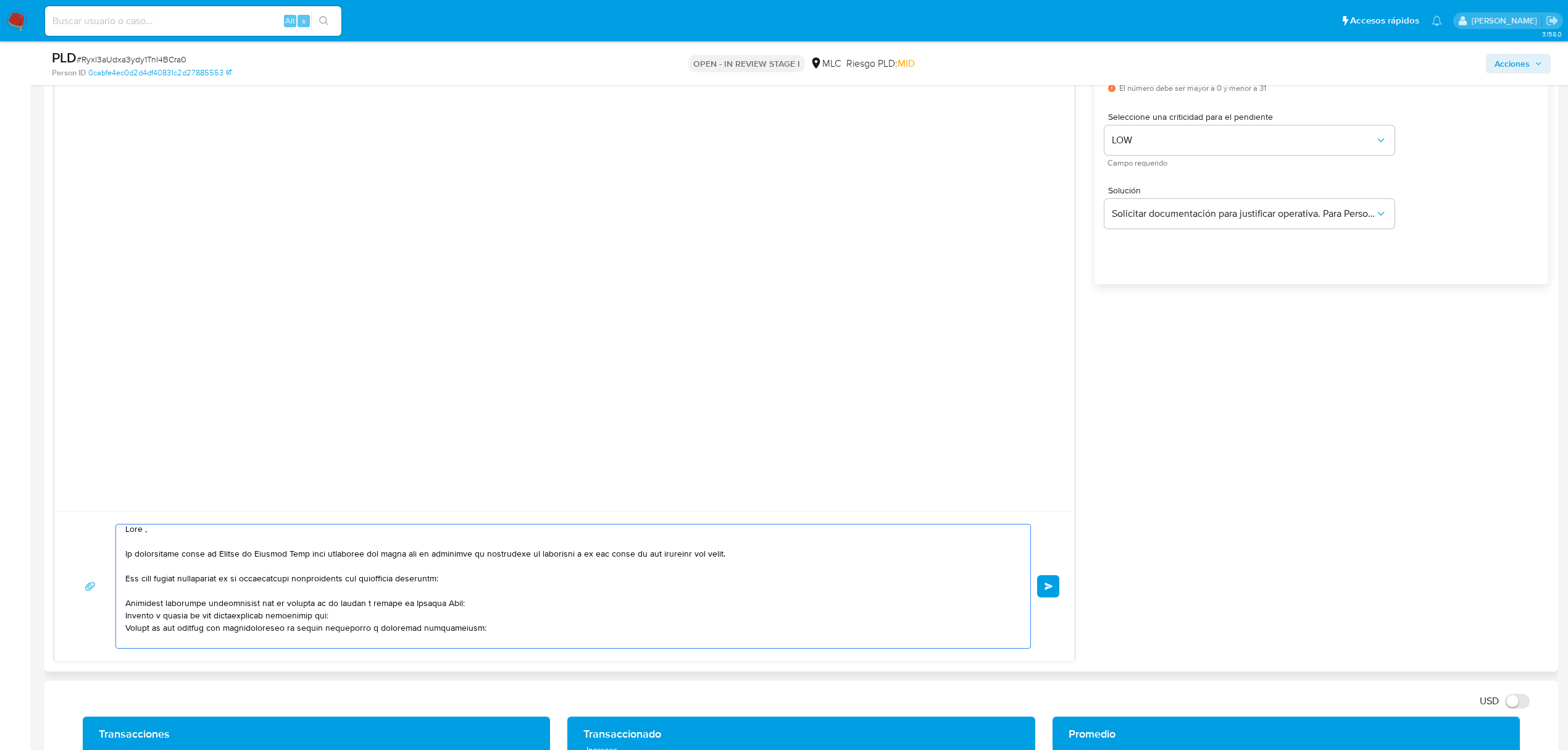
scroll to position [0, 0]
click at [139, 541] on textarea at bounding box center [570, 585] width 890 height 123
click at [147, 542] on textarea at bounding box center [570, 585] width 890 height 123
click at [0, 0] on lt-span "," at bounding box center [0, 0] width 0 height 0
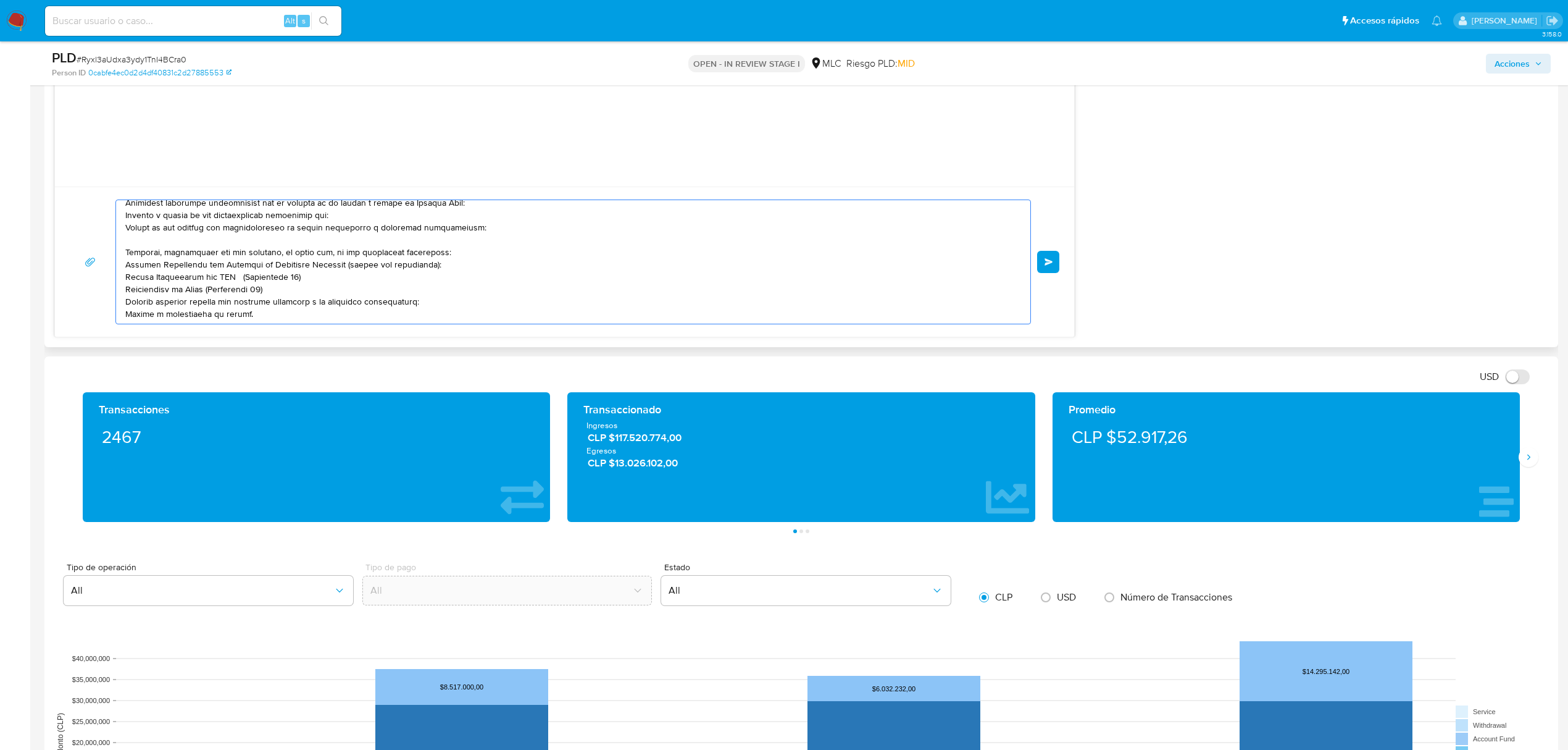
scroll to position [823, 0]
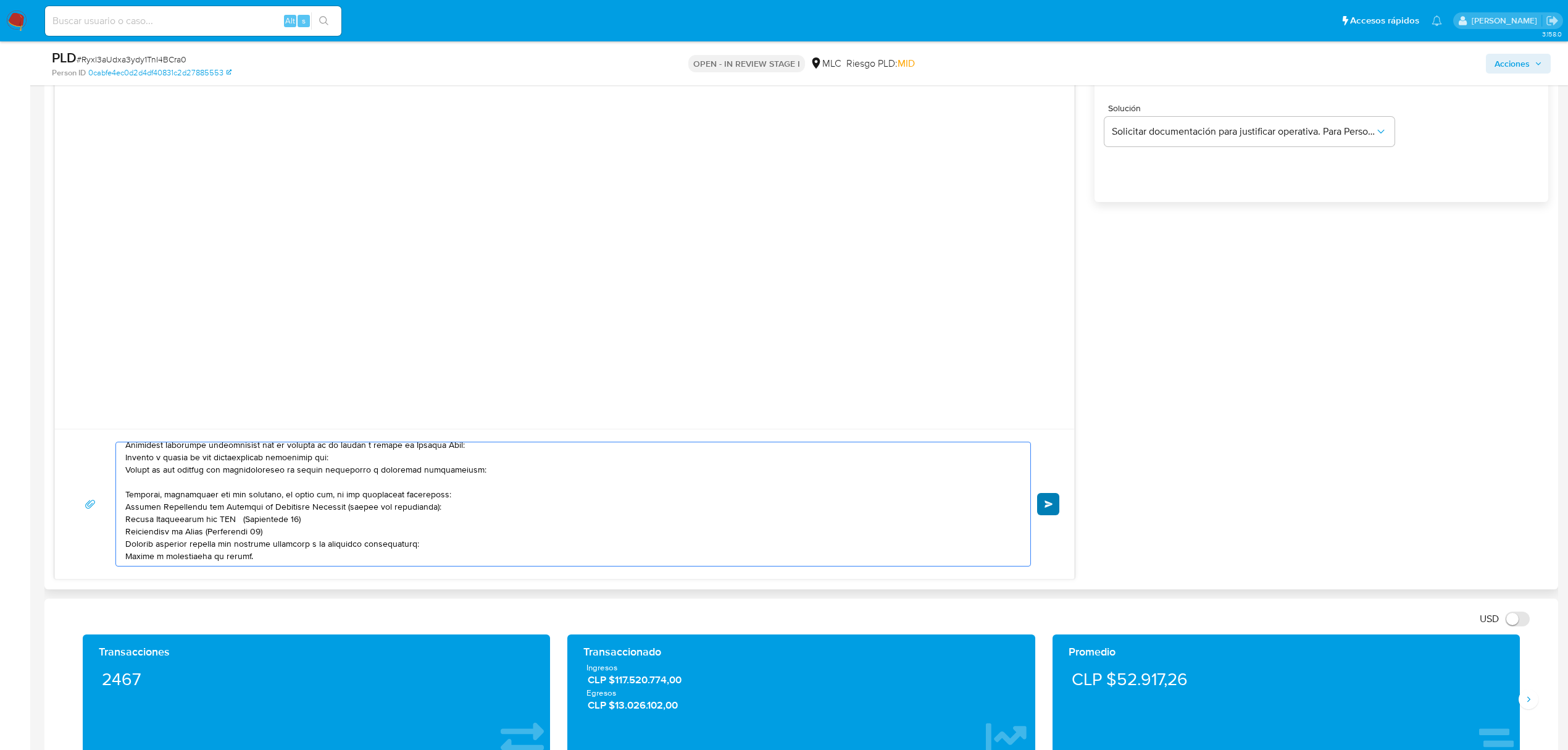
type textarea "Hola, Te contactamos desde el Equipo de Mercado Pago para verificar tus datos c…"
click at [1056, 502] on button "Enviar" at bounding box center [1048, 504] width 22 height 22
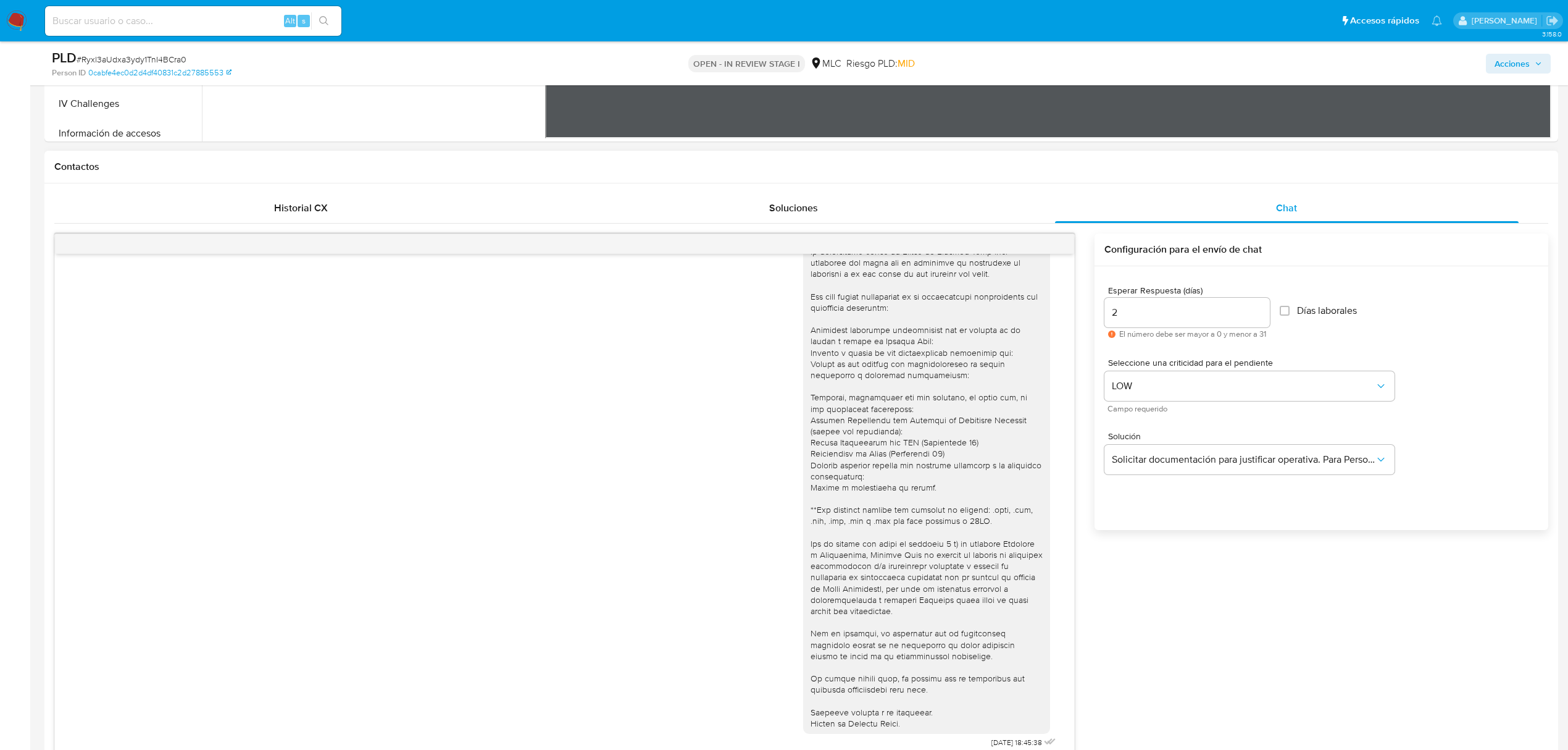
scroll to position [494, 0]
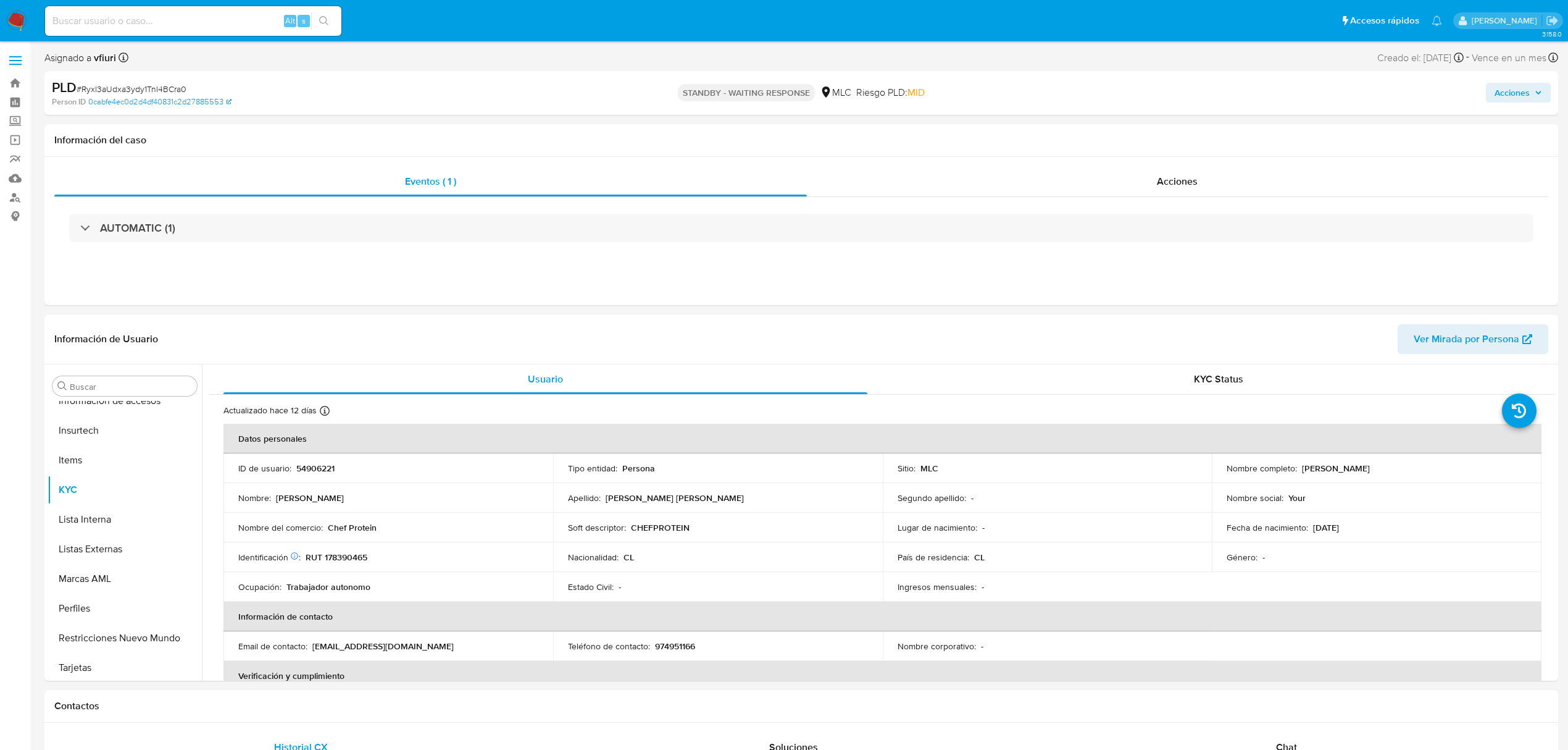
scroll to position [522, 0]
select select "10"
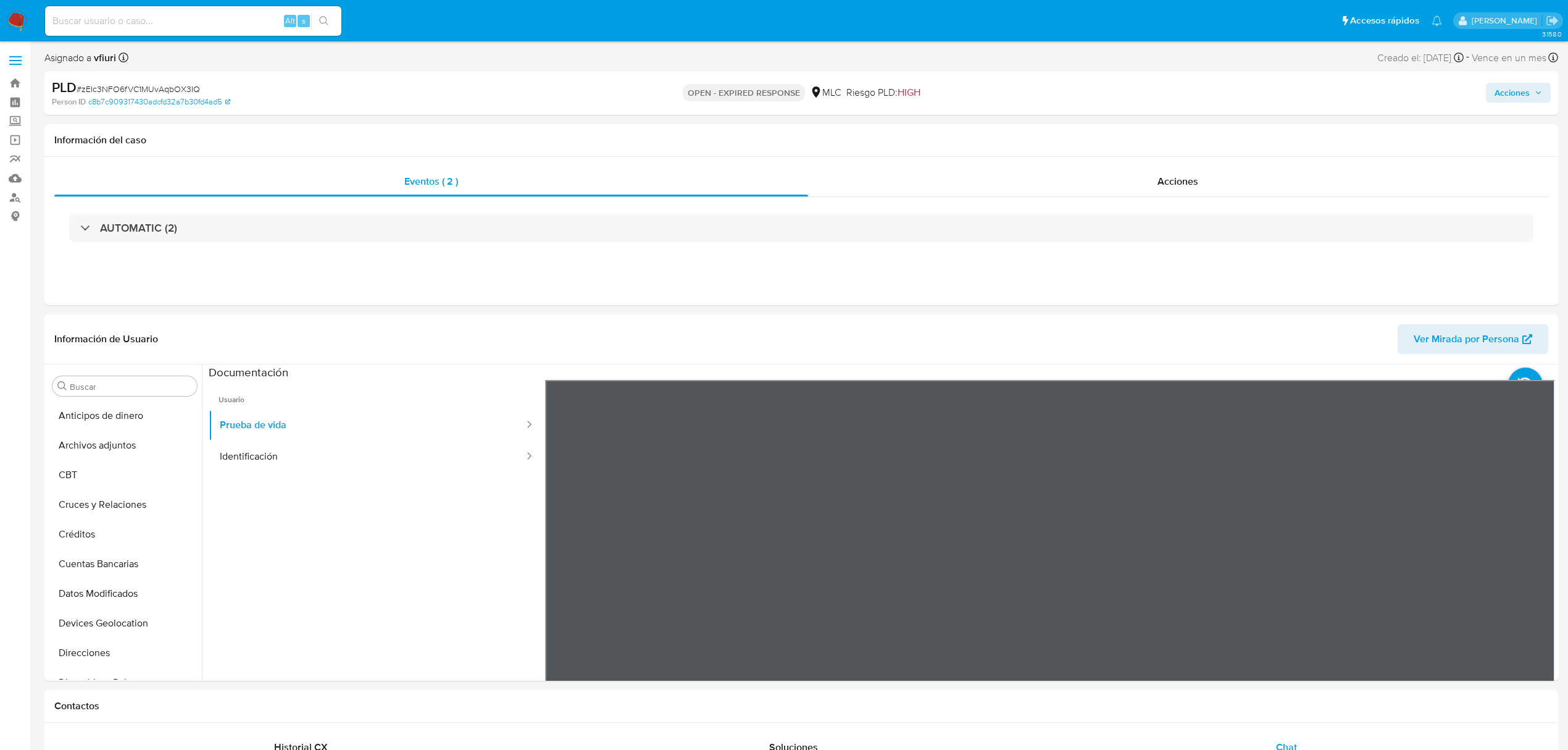
select select "10"
click at [16, 83] on link "Bandeja" at bounding box center [73, 83] width 147 height 19
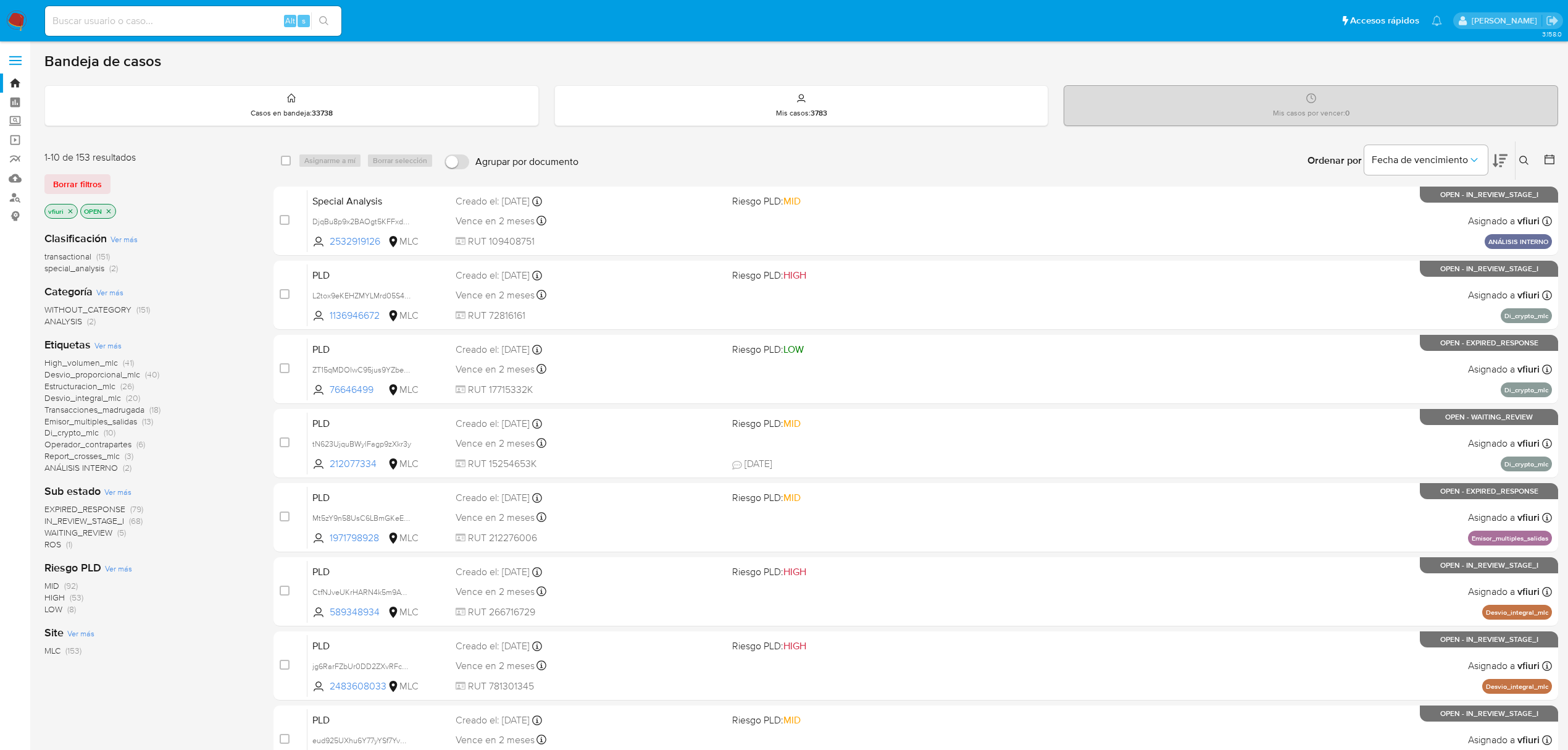
click at [101, 520] on span "IN_REVIEW_STAGE_I" at bounding box center [84, 520] width 80 height 12
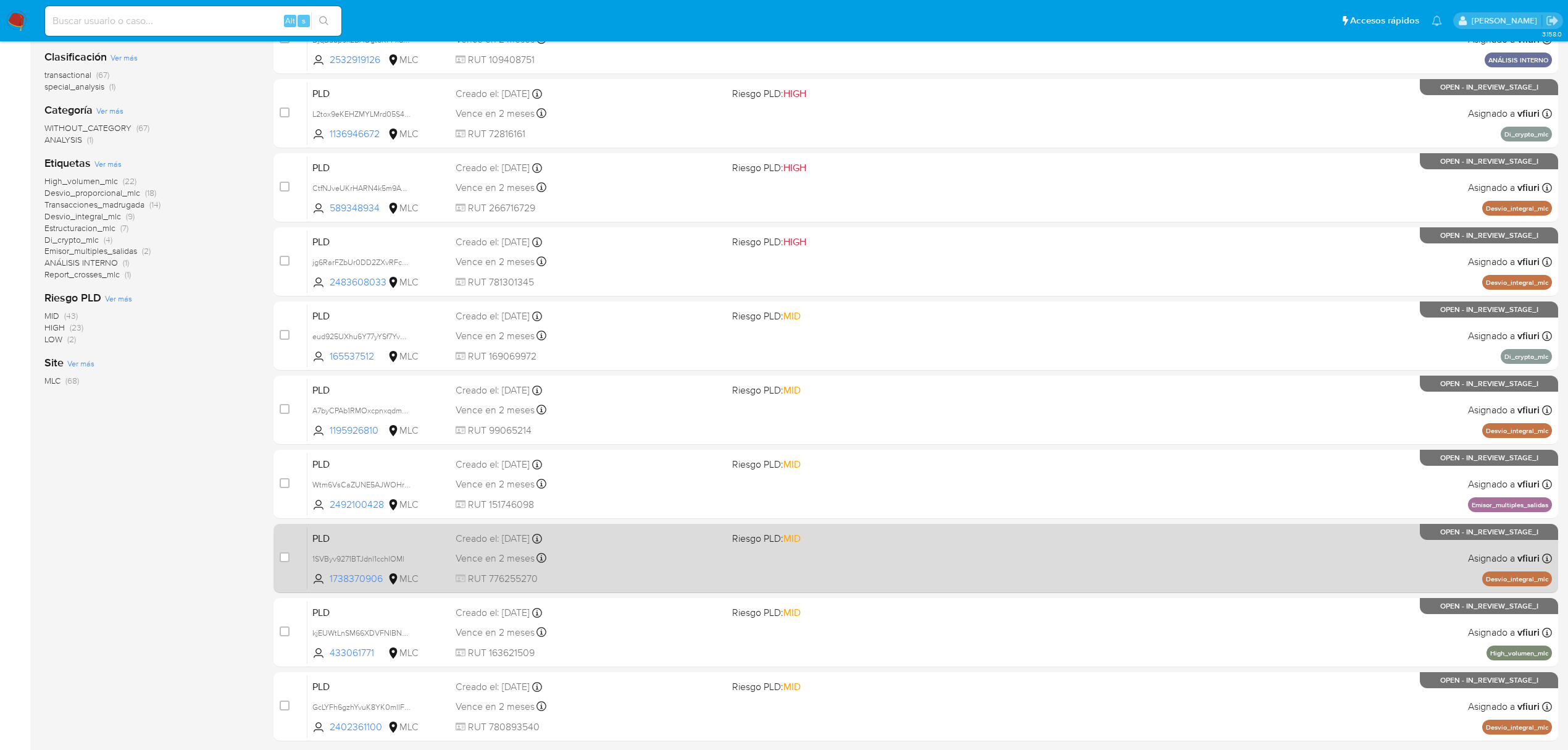
scroll to position [269, 0]
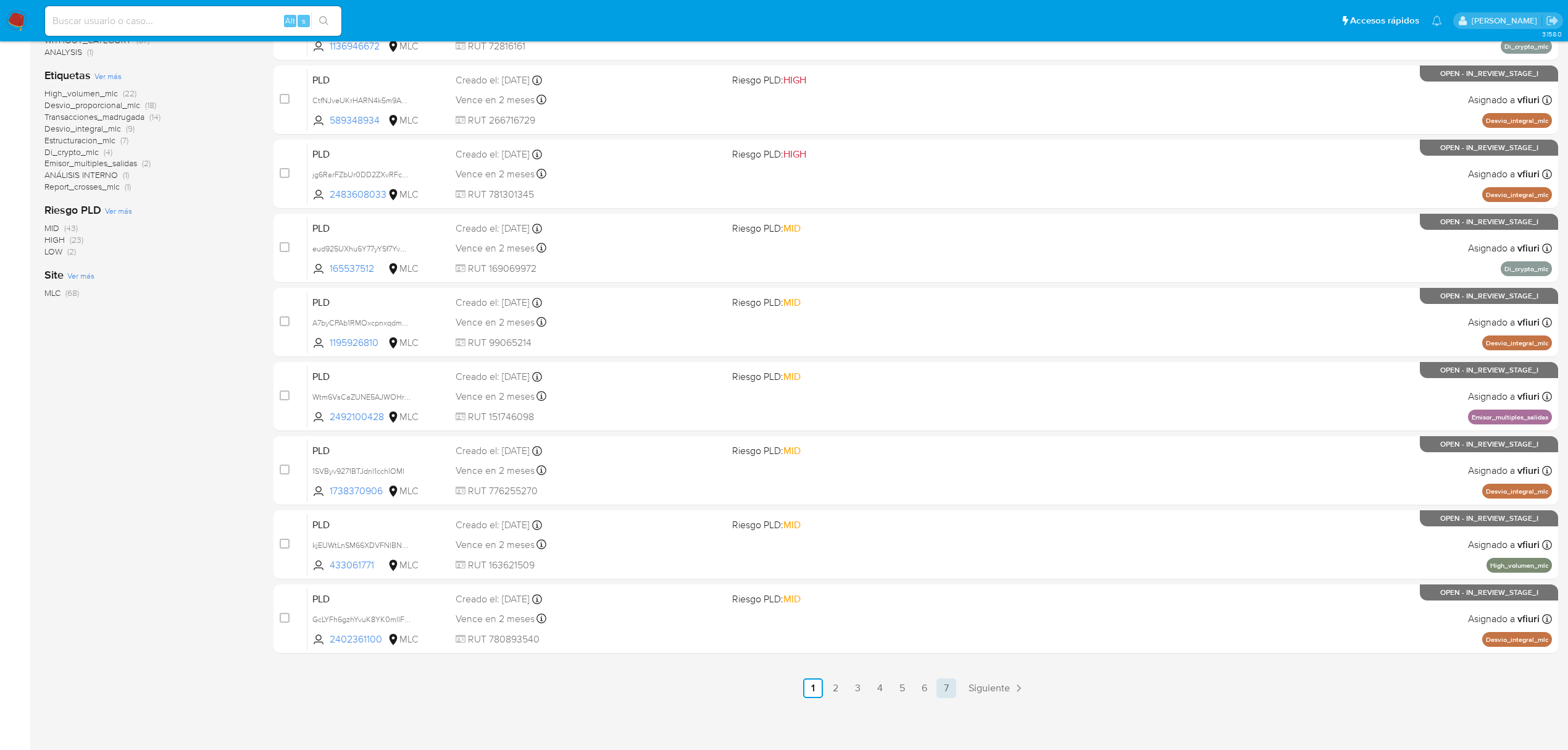
click at [949, 694] on link "7" at bounding box center [946, 688] width 20 height 20
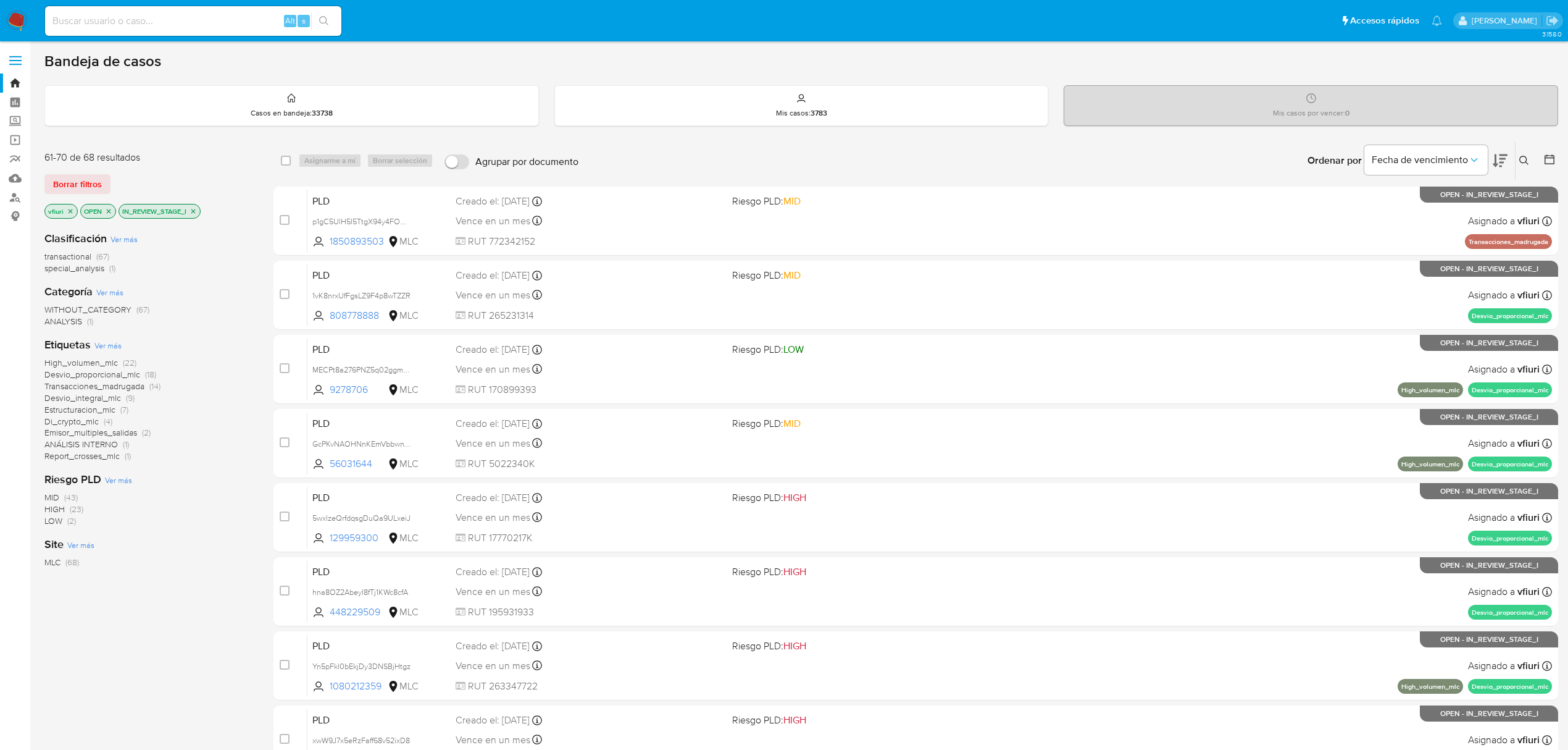
click at [1549, 165] on button at bounding box center [1550, 160] width 15 height 15
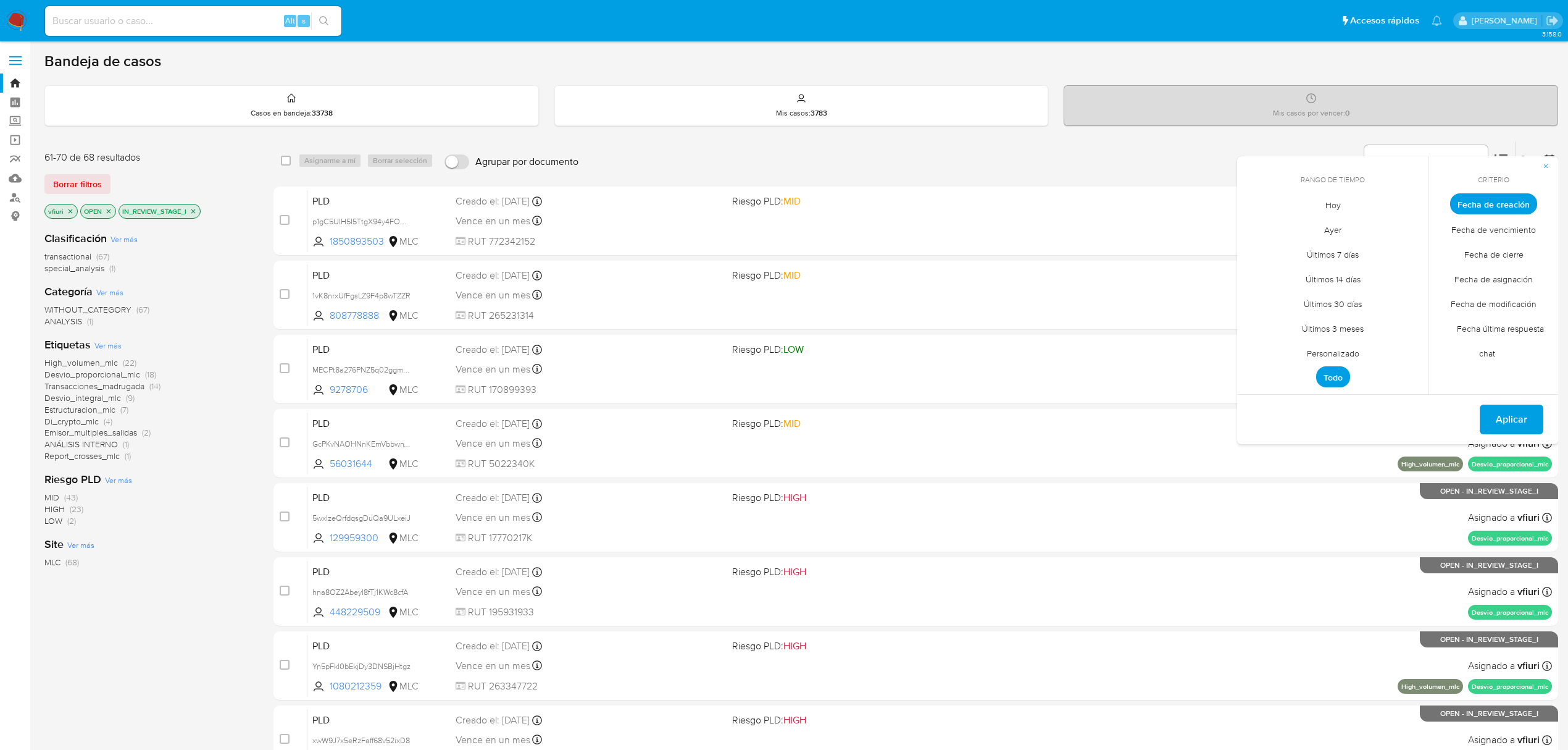
click at [1326, 357] on span "Personalizado" at bounding box center [1332, 353] width 78 height 25
click at [1255, 230] on icon "Mes anterior" at bounding box center [1255, 226] width 15 height 15
click at [1337, 324] on button "12" at bounding box center [1332, 321] width 20 height 20
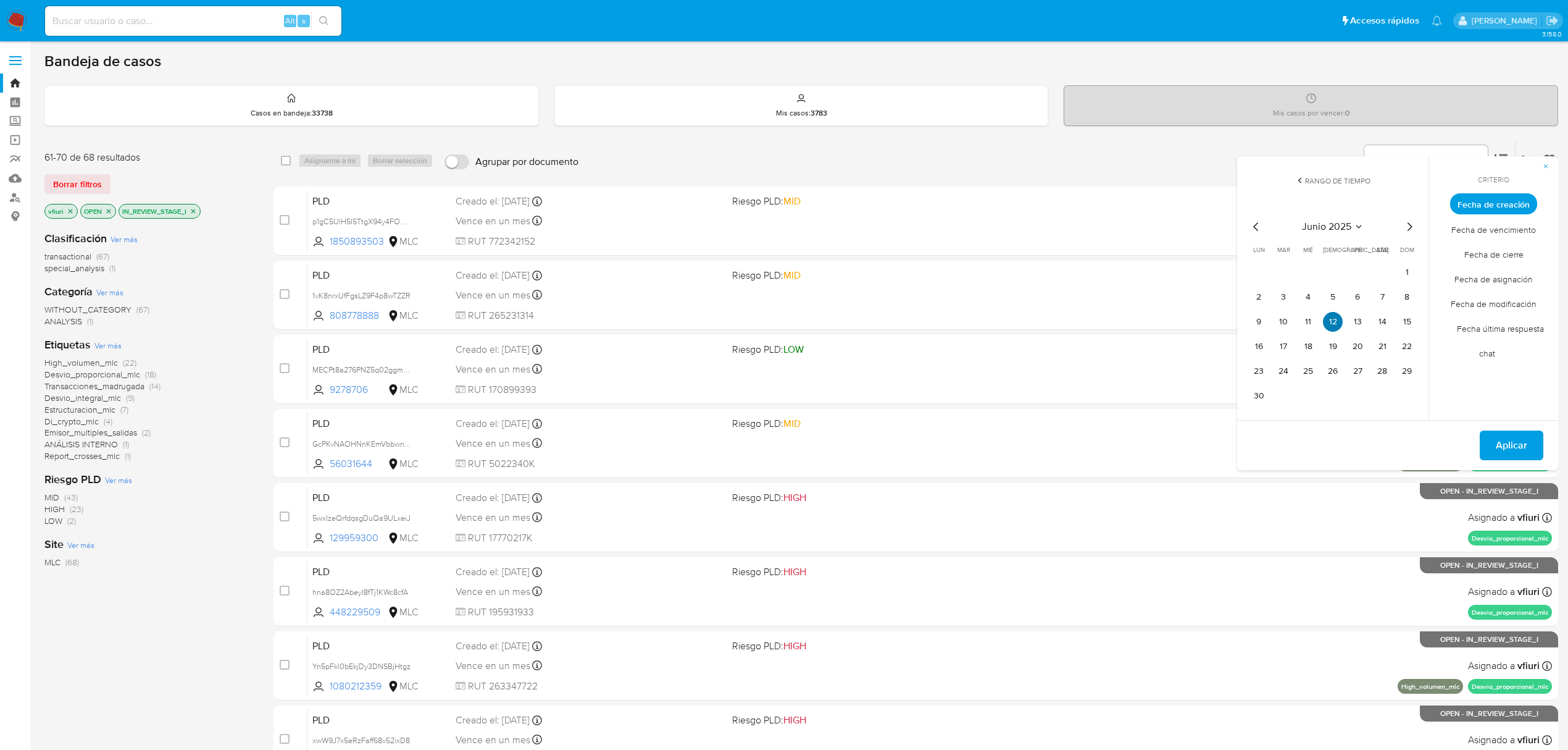
click at [1337, 324] on button "12" at bounding box center [1332, 321] width 20 height 20
click at [1507, 440] on span "Aplicar" at bounding box center [1511, 445] width 31 height 28
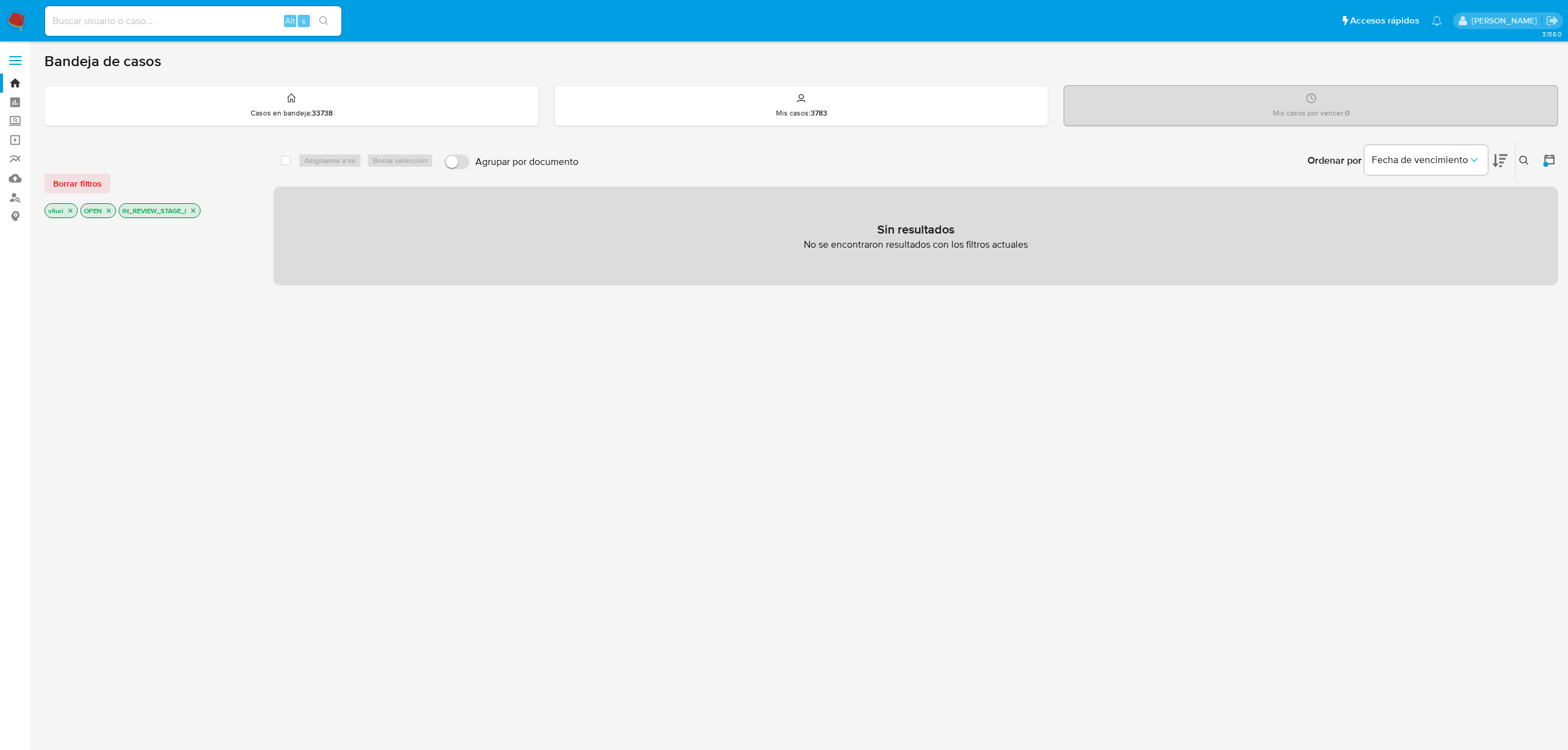
click at [1546, 161] on div at bounding box center [1545, 164] width 5 height 5
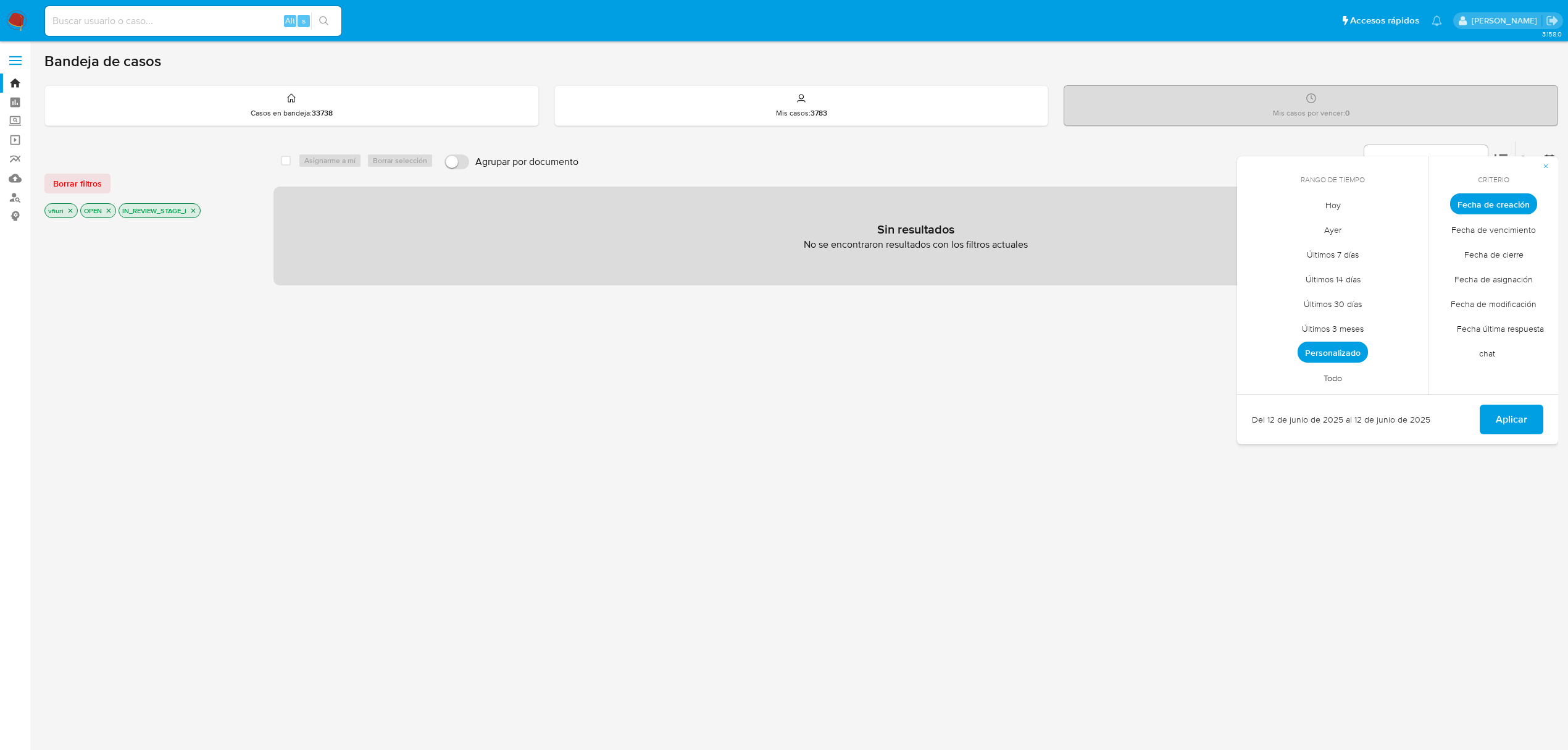
click at [1337, 357] on span "Personalizado" at bounding box center [1332, 351] width 70 height 21
click at [1255, 230] on icon "Mes anterior" at bounding box center [1255, 226] width 15 height 15
drag, startPoint x: 1399, startPoint y: 233, endPoint x: 1404, endPoint y: 227, distance: 7.8
click at [1400, 230] on div "mayo 2025" at bounding box center [1332, 226] width 168 height 15
click at [1410, 223] on icon "Mes siguiente" at bounding box center [1409, 226] width 15 height 15
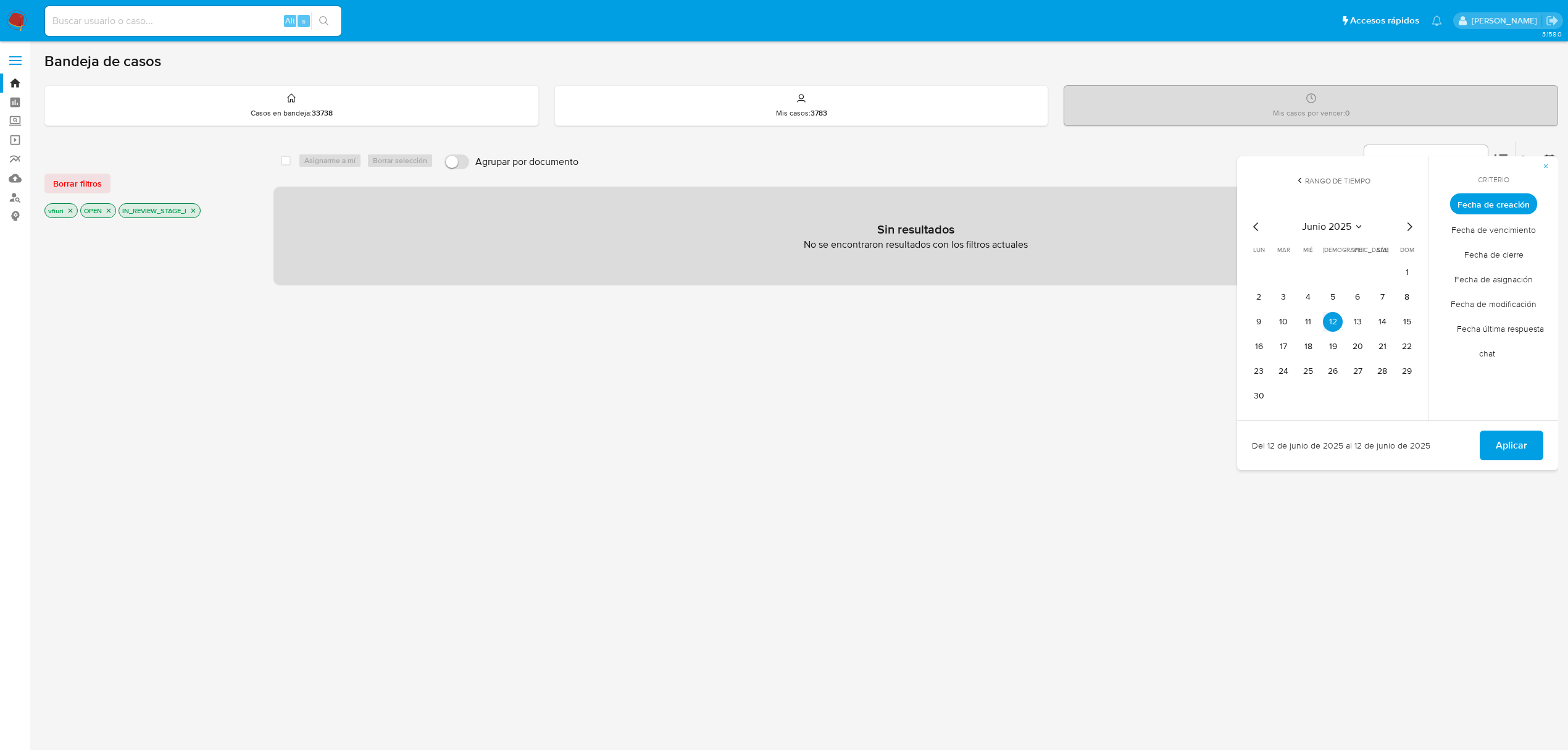
click at [1410, 223] on icon "Mes siguiente" at bounding box center [1409, 226] width 15 height 15
click at [1381, 298] on button "12" at bounding box center [1382, 297] width 20 height 20
click at [1501, 428] on span "Aplicar" at bounding box center [1511, 421] width 31 height 28
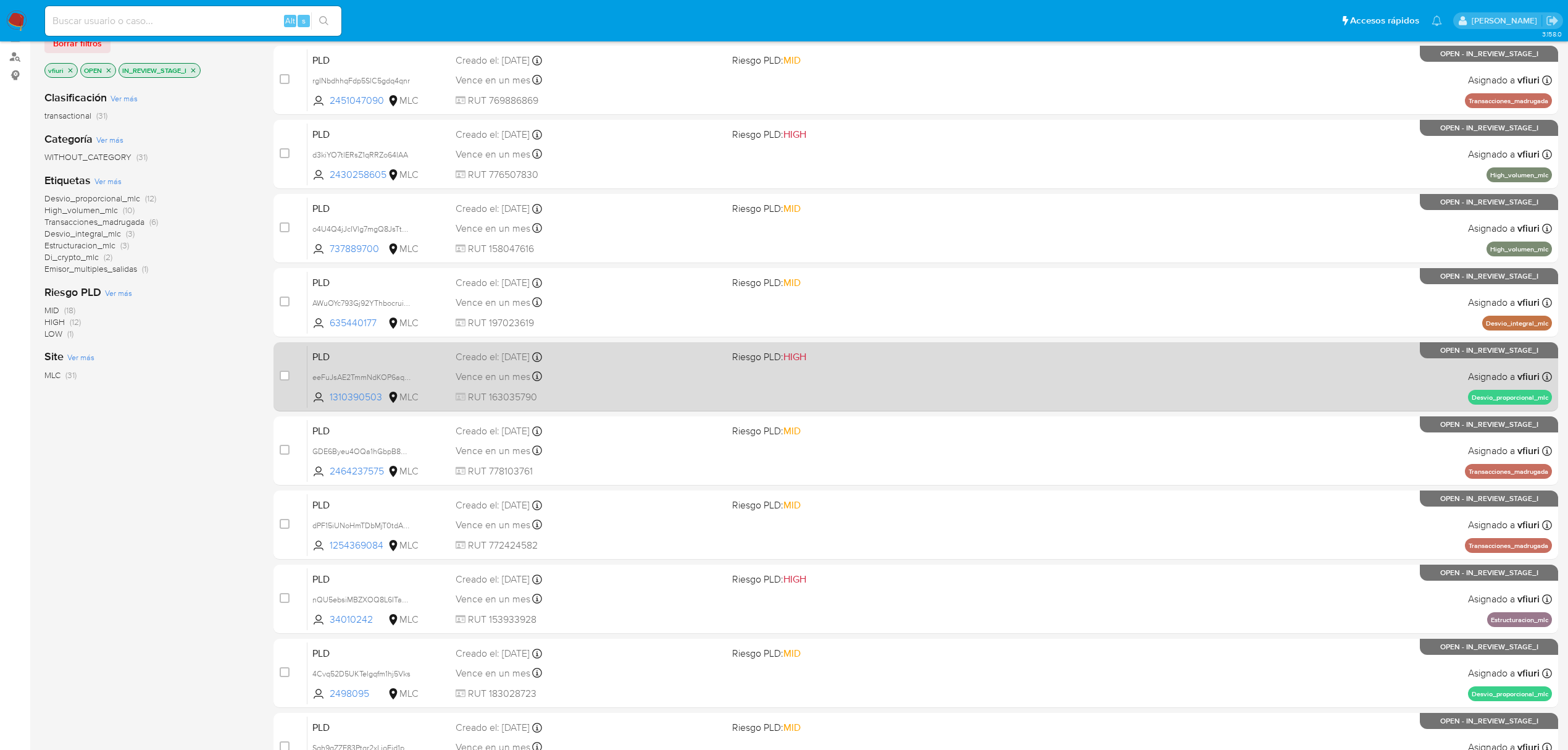
scroll to position [269, 0]
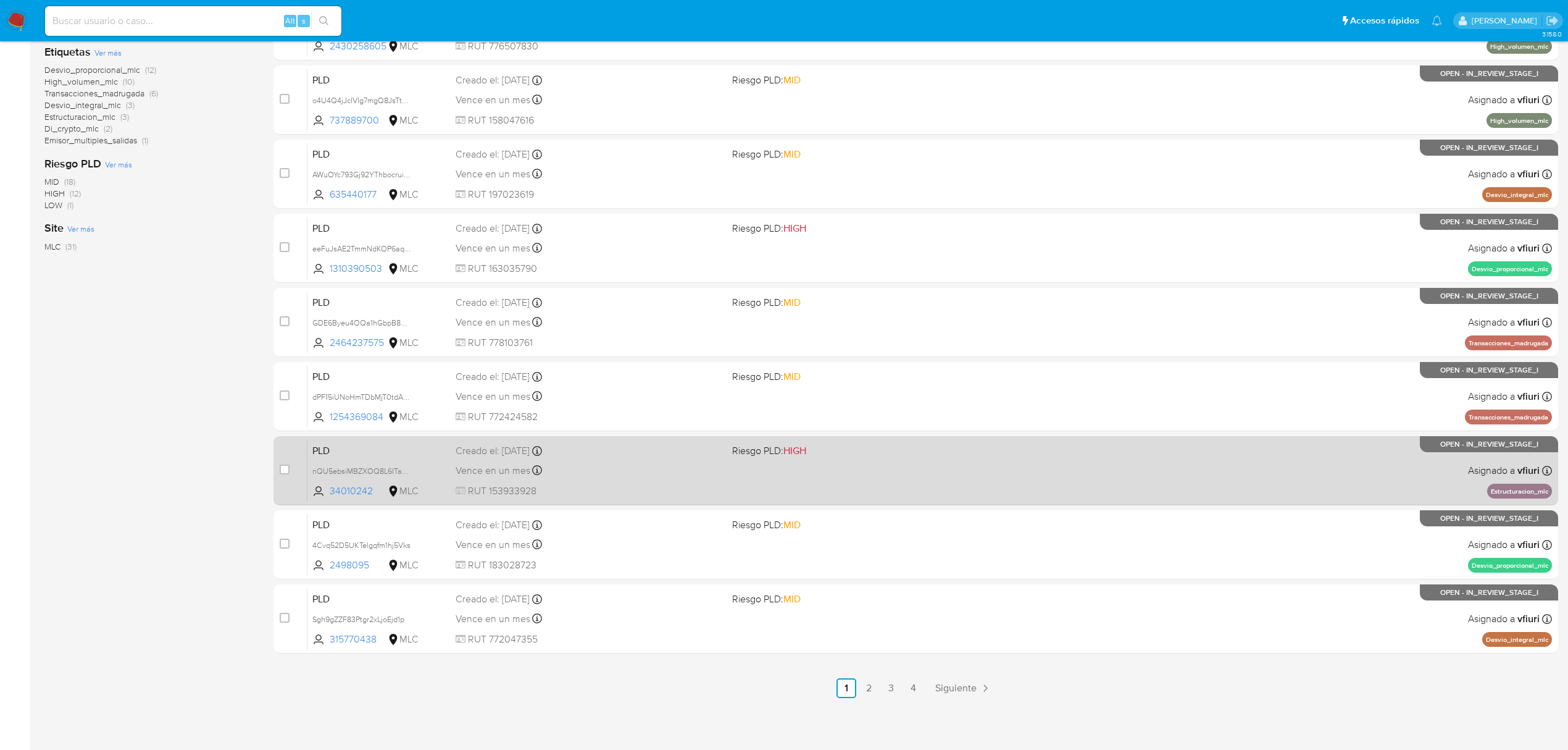
click at [806, 465] on div "PLD nQU5ebsiMBZXOQ8L6ITaZnNw 34010242 MLC Riesgo PLD: HIGH Creado el: 12/07/202…" at bounding box center [929, 470] width 1244 height 62
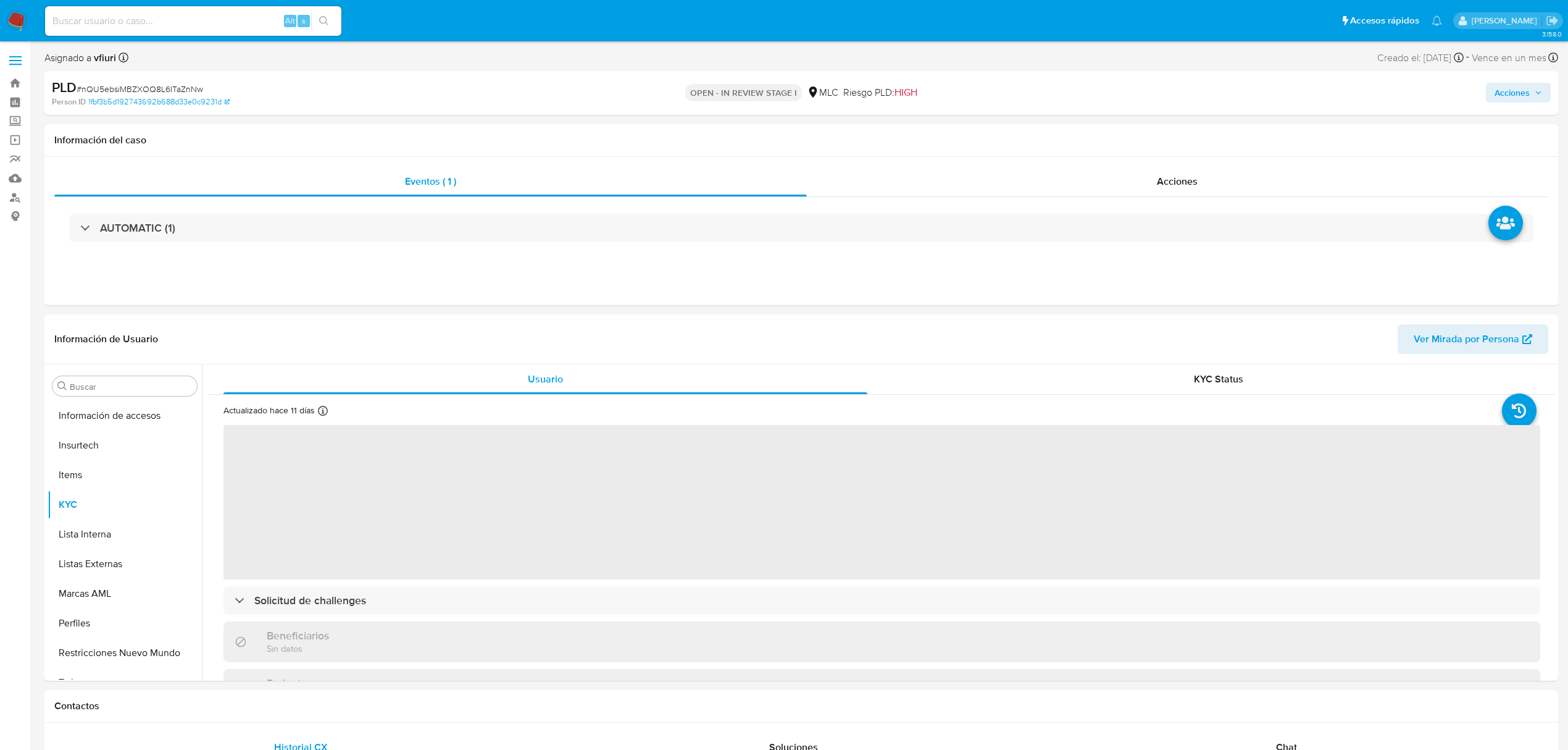
scroll to position [522, 0]
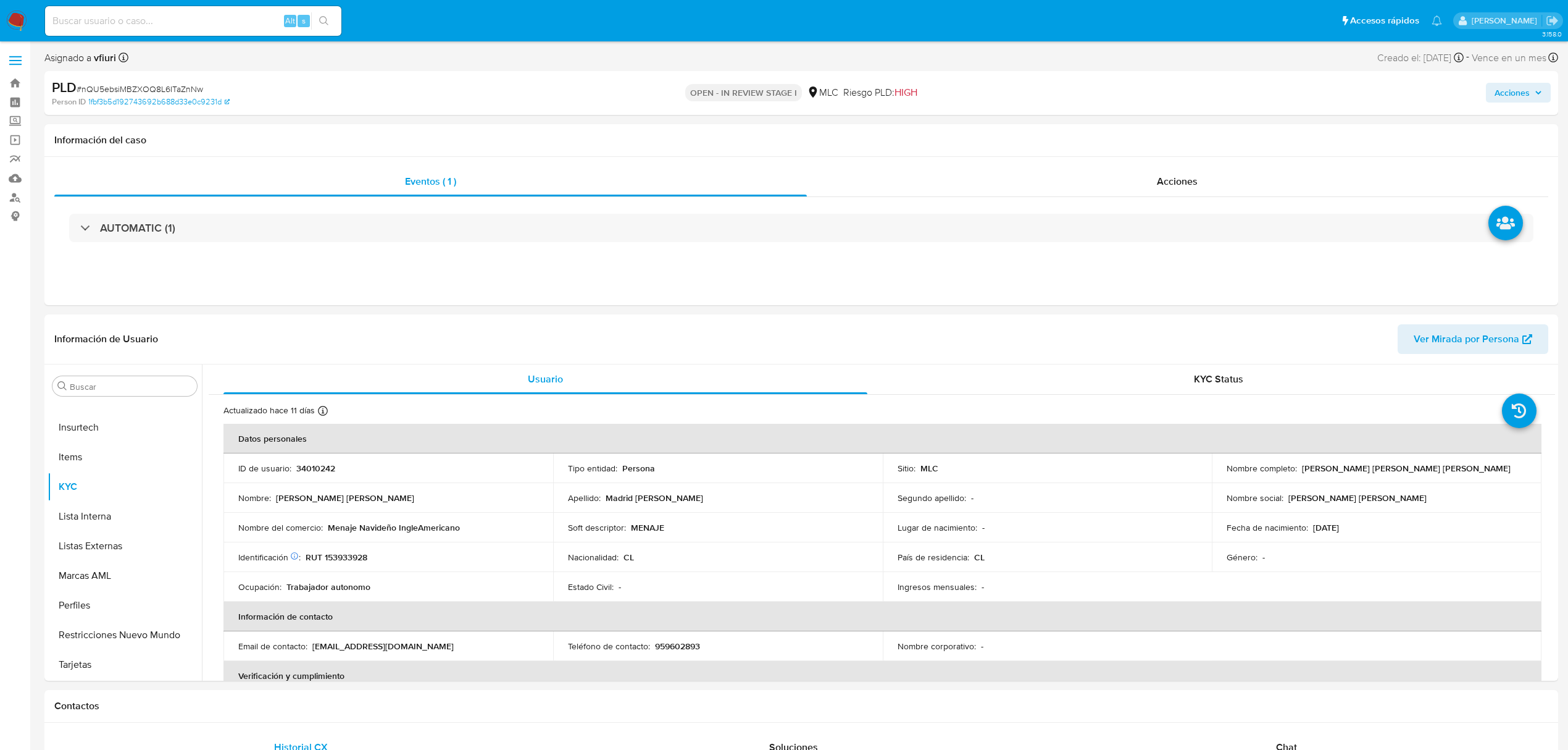
select select "10"
click at [112, 603] on button "Historial Casos" at bounding box center [119, 608] width 145 height 30
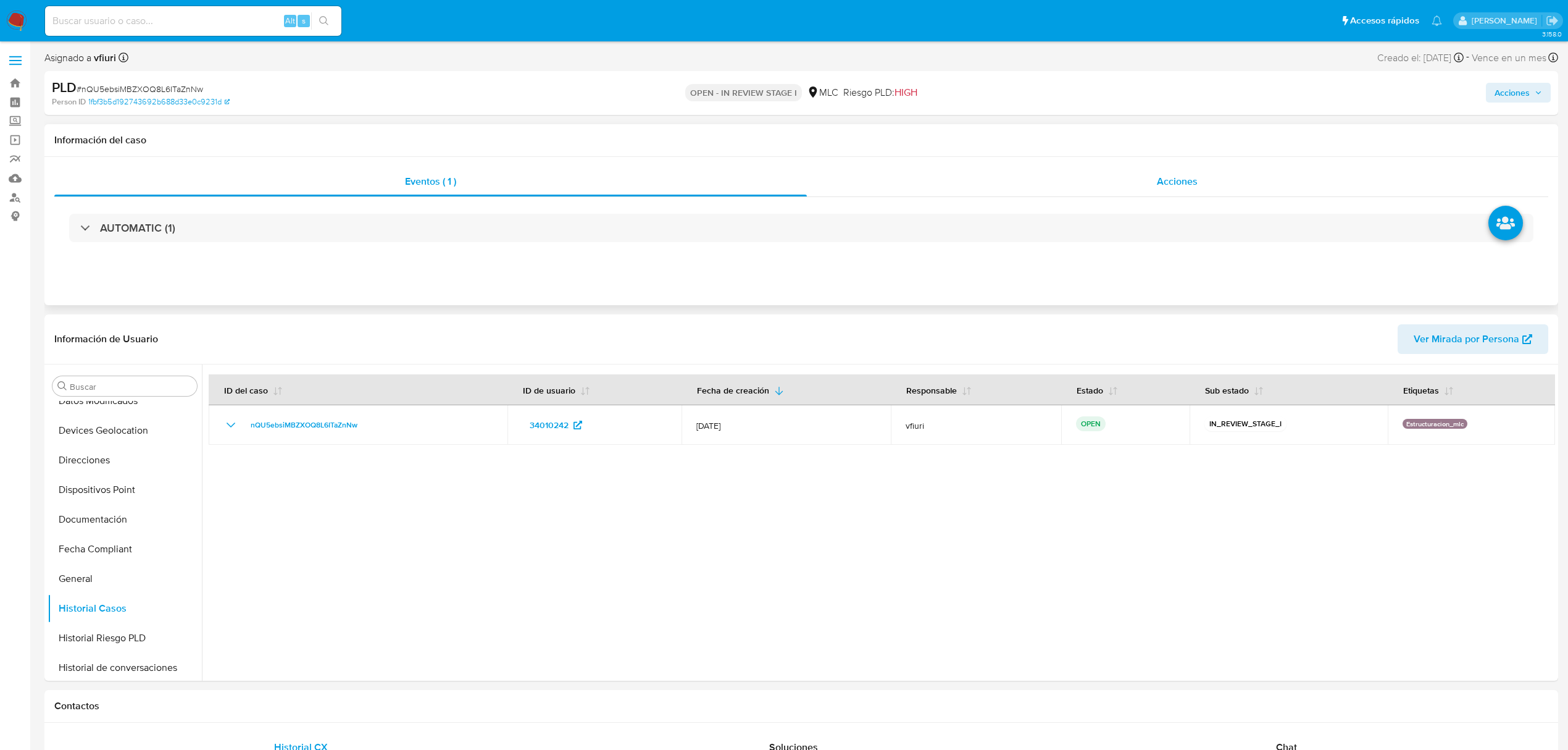
click at [1230, 178] on div "Acciones" at bounding box center [1178, 181] width 742 height 30
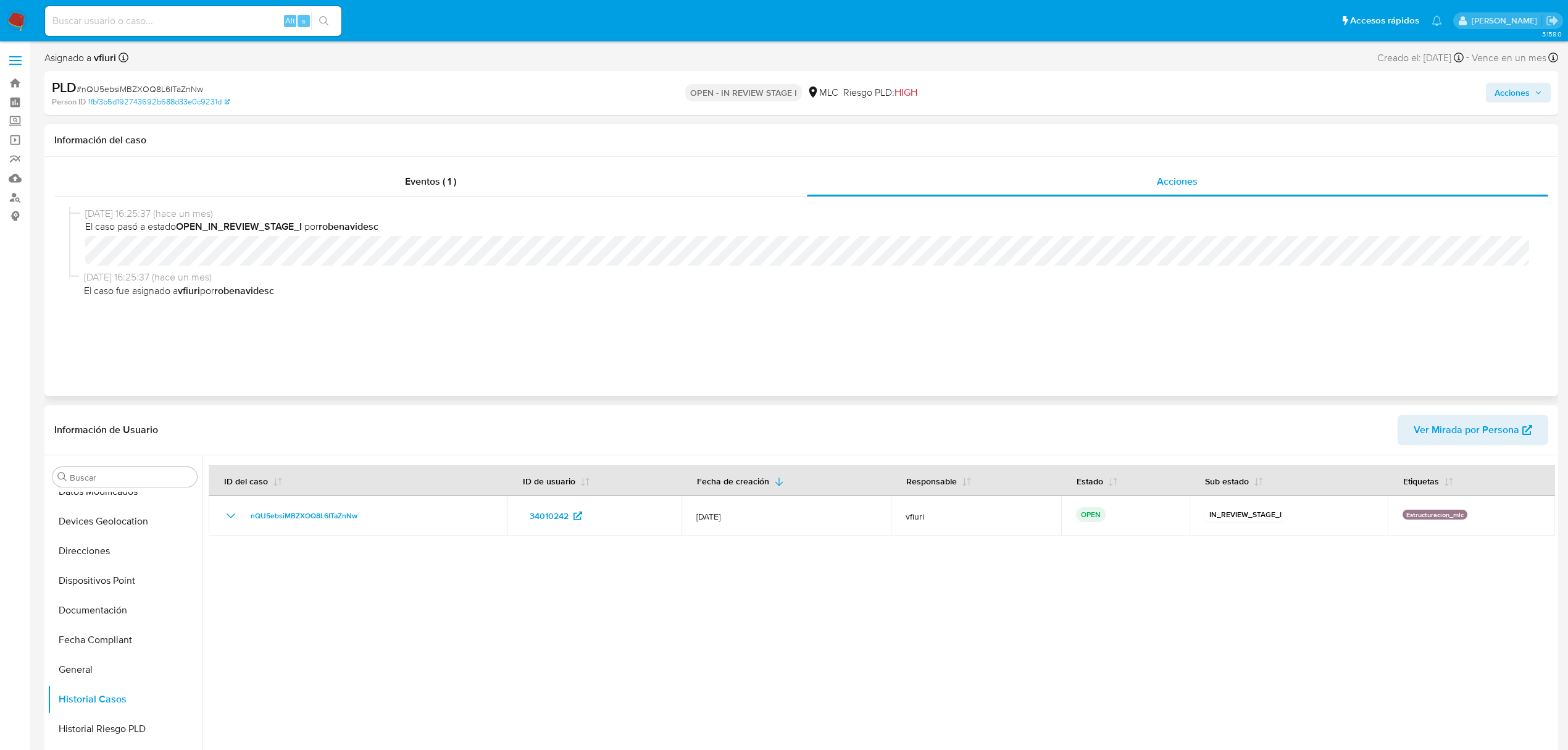
click at [370, 213] on span "12/08/2025 16:25:37 (hace un mes)" at bounding box center [806, 214] width 1443 height 14
click at [378, 191] on div "Eventos ( 1 )" at bounding box center [431, 181] width 753 height 30
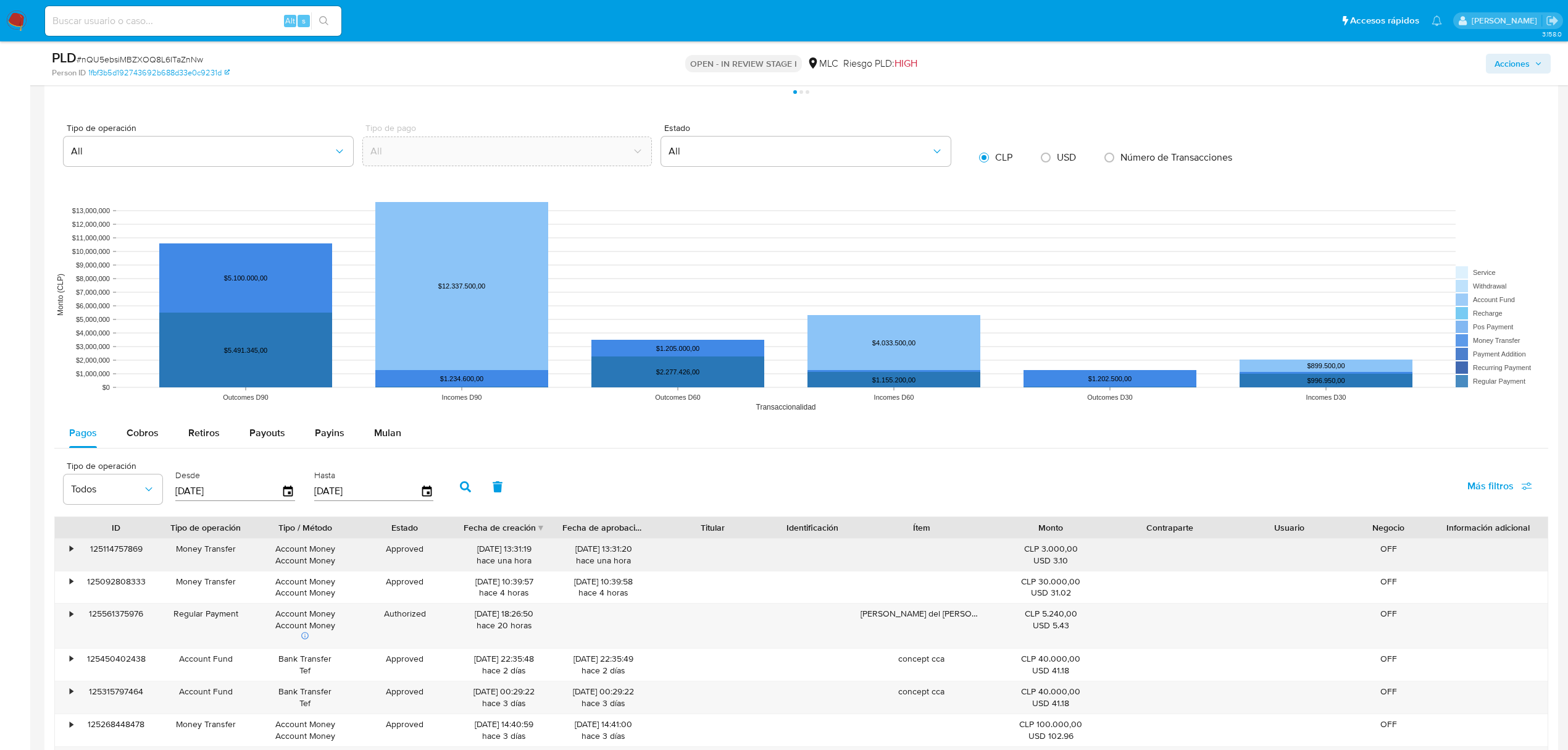
scroll to position [1153, 0]
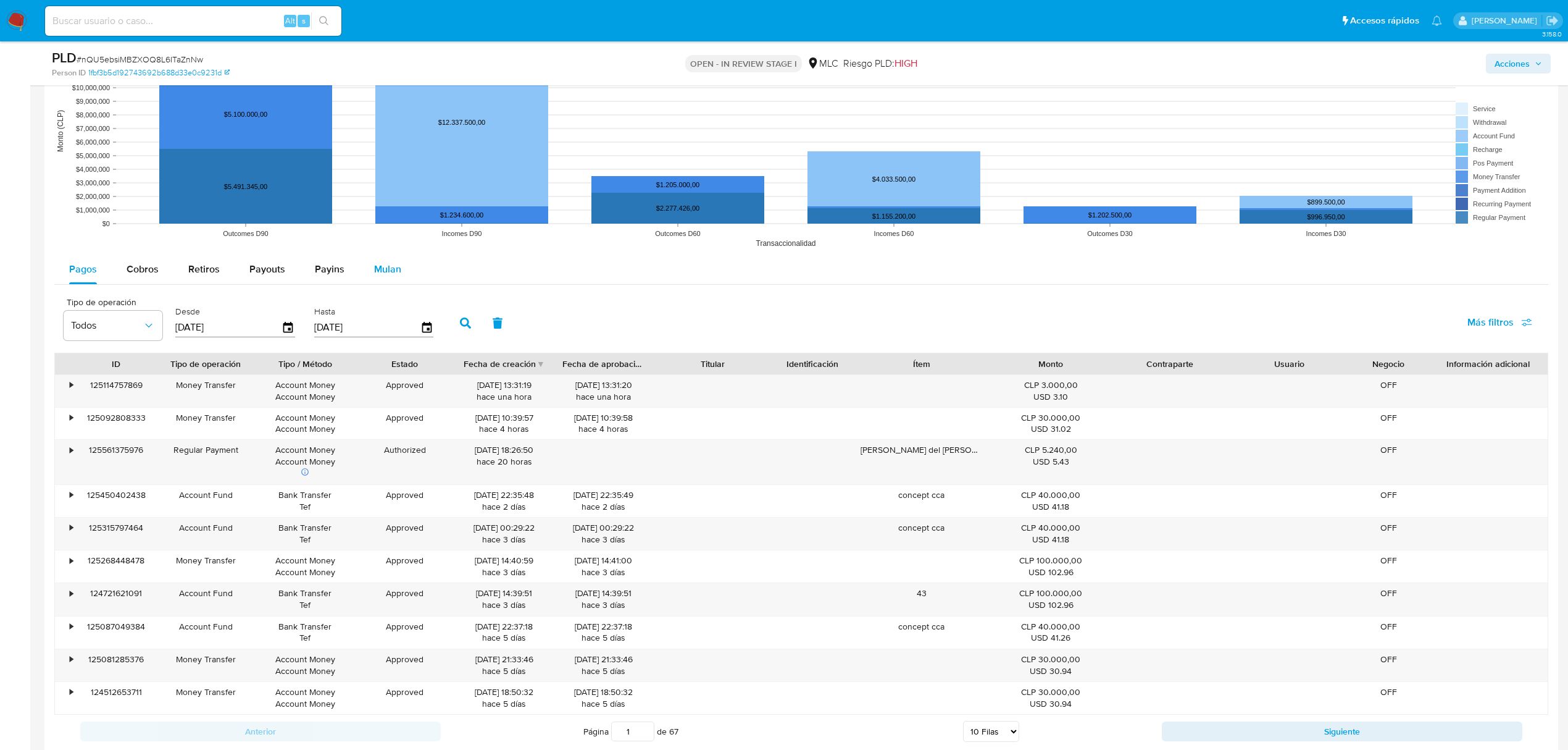
click at [382, 274] on span "Mulan" at bounding box center [388, 269] width 28 height 15
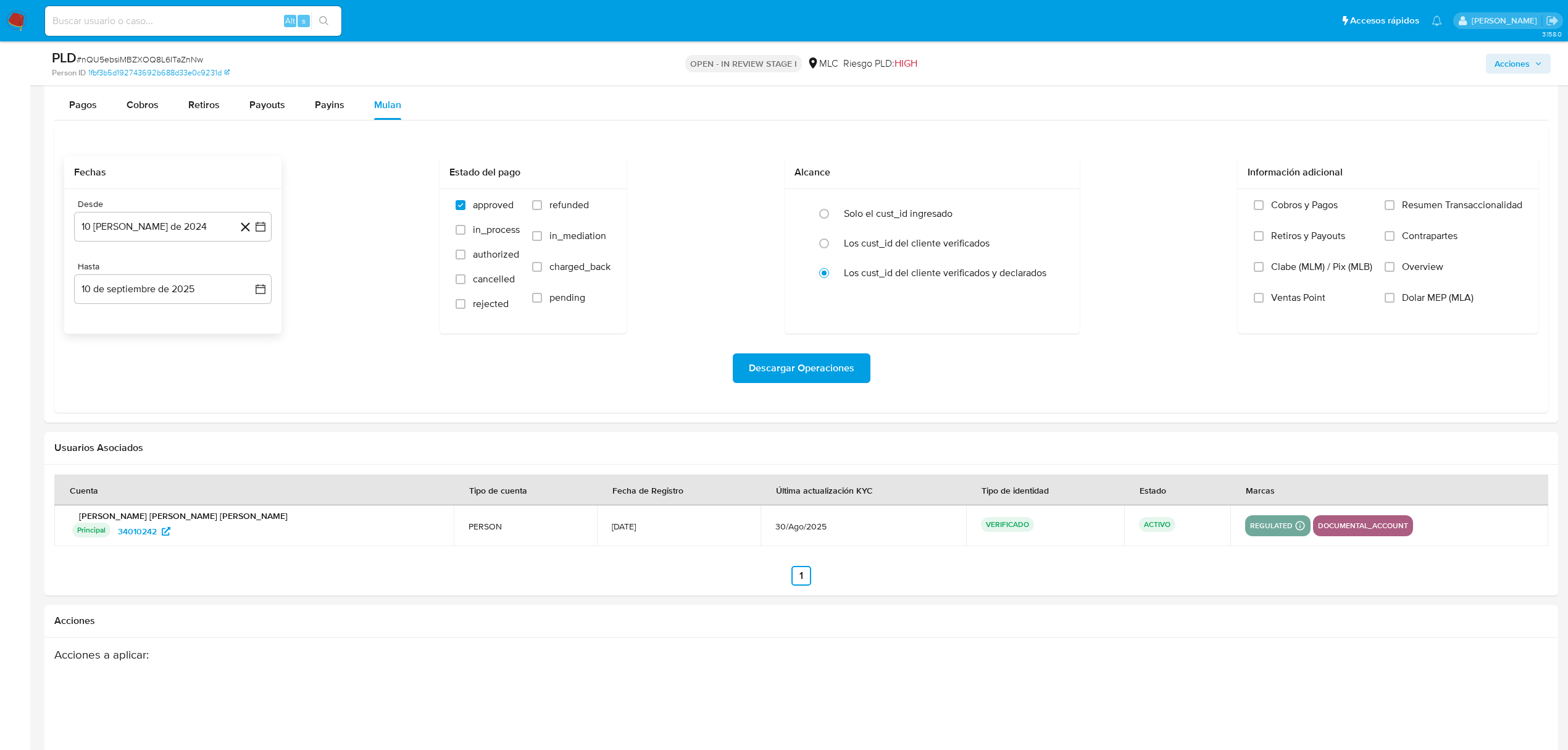
scroll to position [1317, 0]
click at [257, 225] on icon "button" at bounding box center [260, 226] width 10 height 10
click at [243, 270] on icon "Mes siguiente" at bounding box center [249, 270] width 15 height 15
click at [119, 364] on button "10" at bounding box center [123, 366] width 20 height 20
click at [119, 364] on div "Descargar Operaciones" at bounding box center [801, 367] width 1474 height 30
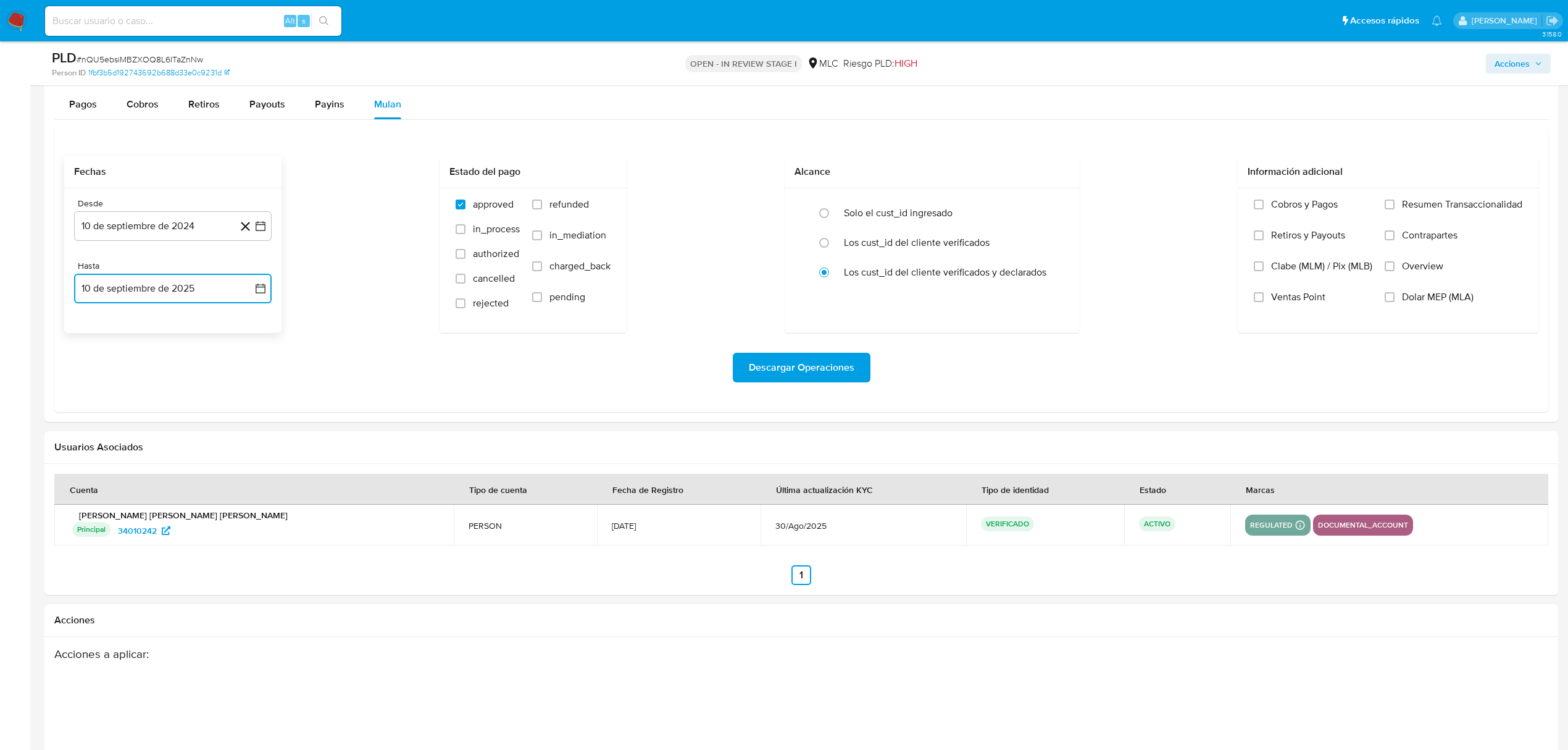
click at [254, 289] on icon "button" at bounding box center [260, 289] width 12 height 12
click at [126, 408] on button "9" at bounding box center [123, 403] width 20 height 20
click at [823, 361] on span "Descargar Operaciones" at bounding box center [802, 367] width 106 height 28
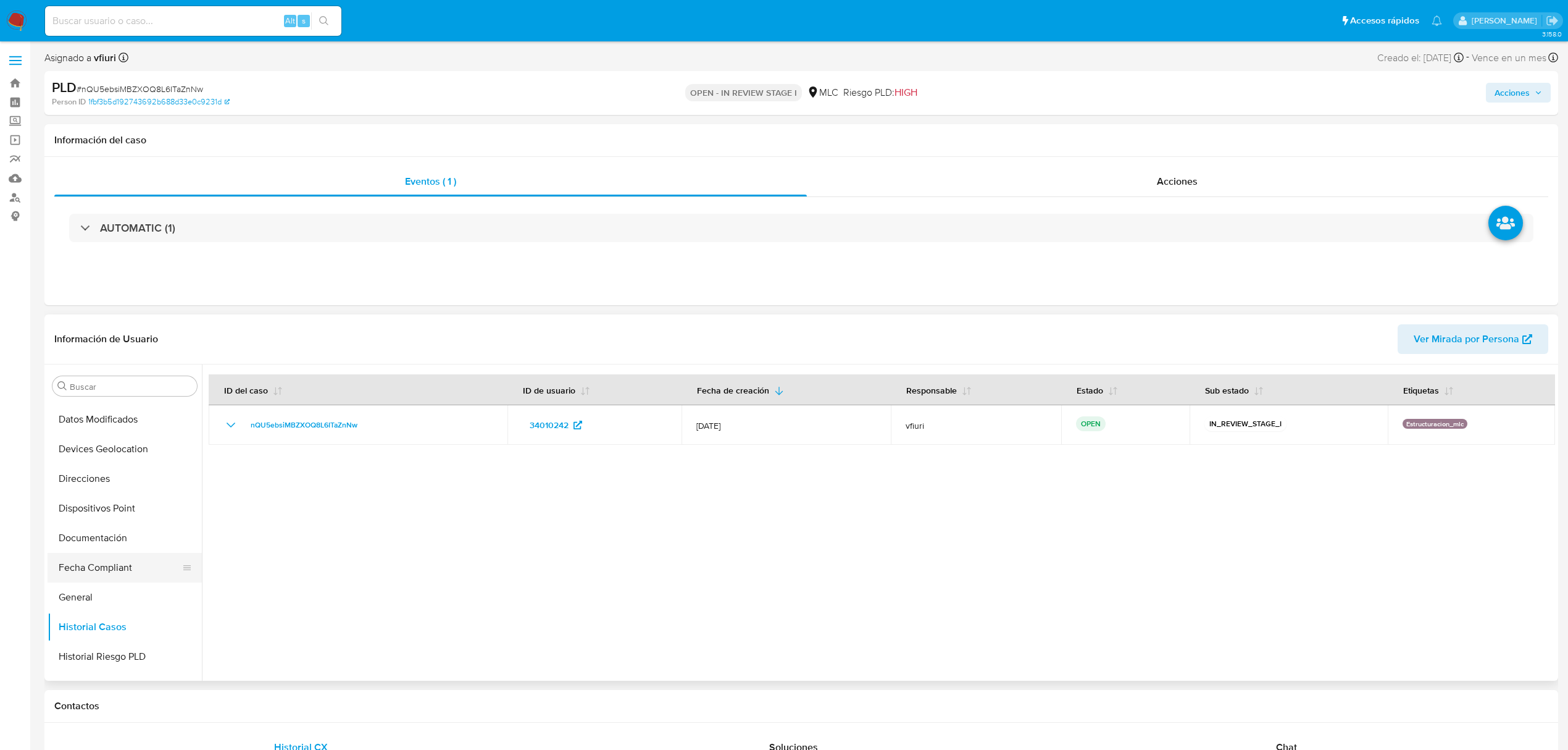
scroll to position [193, 0]
click at [95, 568] on button "General" at bounding box center [119, 579] width 145 height 30
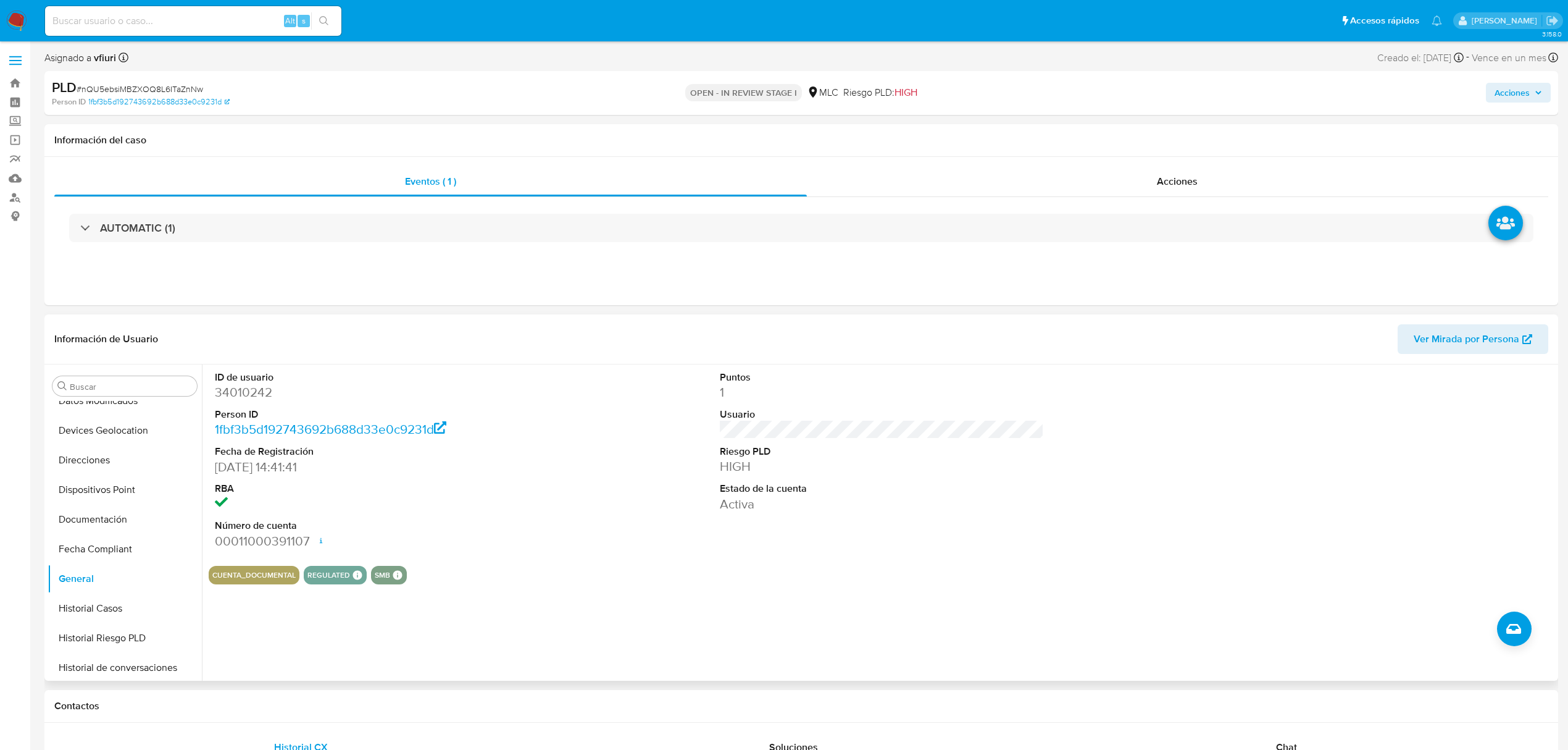
click at [245, 394] on dd "34010242" at bounding box center [377, 392] width 324 height 18
click at [247, 394] on dd "34010242" at bounding box center [377, 392] width 324 height 18
copy dd "34010242"
drag, startPoint x: 262, startPoint y: 374, endPoint x: 253, endPoint y: 386, distance: 15.0
click at [253, 386] on dd "34010242" at bounding box center [377, 392] width 324 height 18
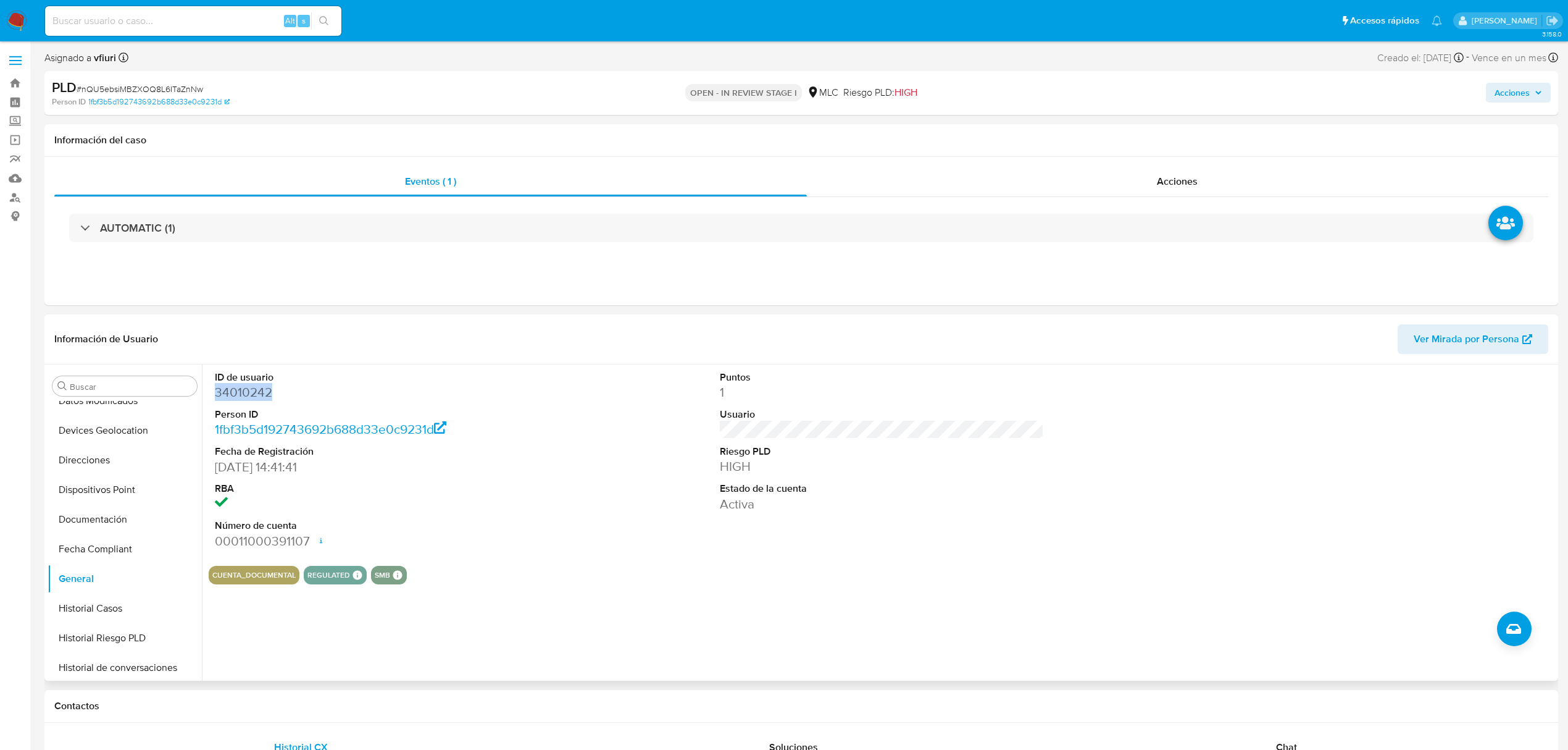
click at [253, 386] on dd "34010242" at bounding box center [377, 392] width 324 height 18
copy dd "34010242"
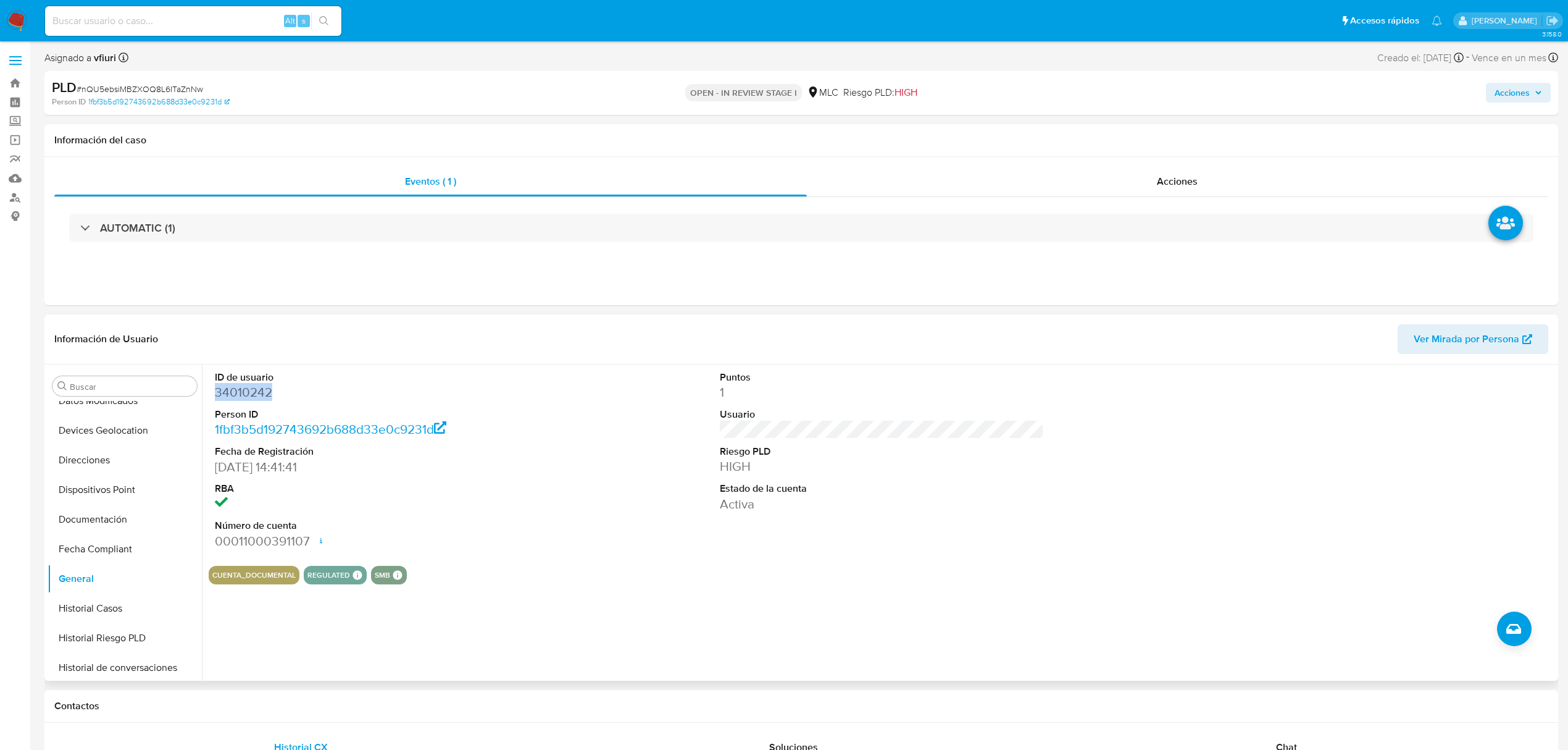
copy dd "34010242"
click at [155, 86] on span "# nQU5ebsiMBZXOQ8L6ITaZnNw" at bounding box center [139, 89] width 126 height 12
copy span "nQU5ebsiMBZXOQ8L6ITaZnNw"
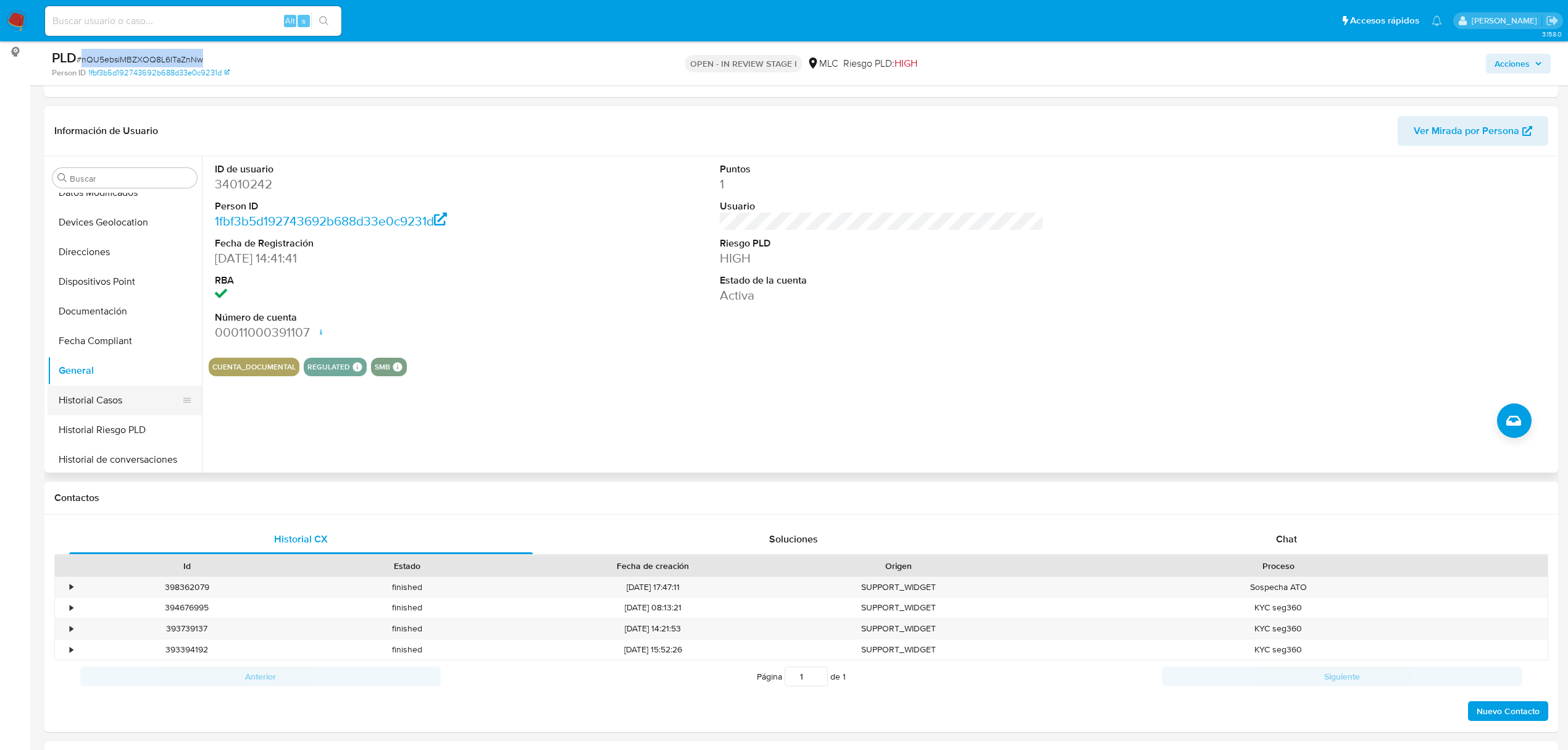
scroll to position [522, 0]
click at [89, 282] on button "KYC" at bounding box center [119, 279] width 145 height 30
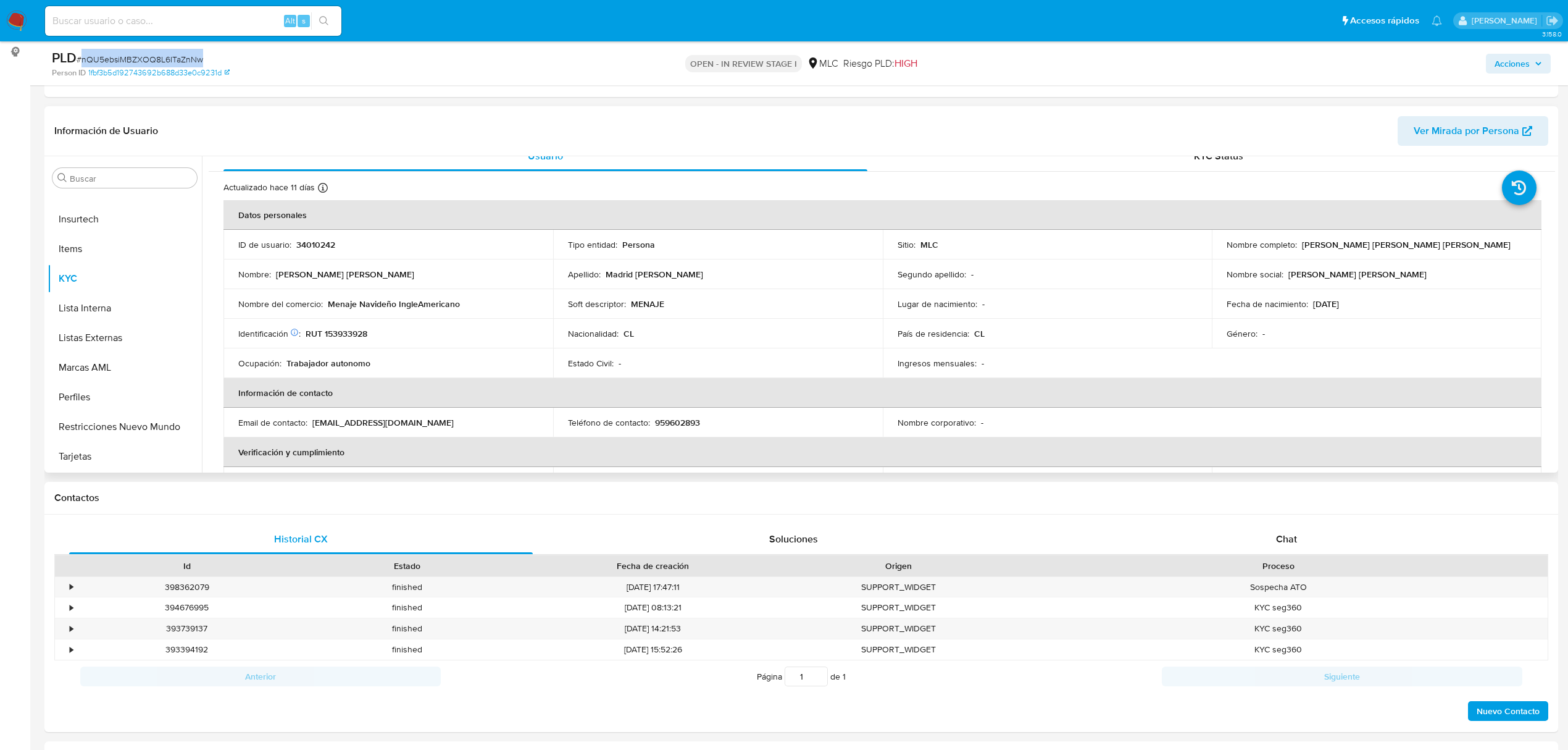
scroll to position [0, 0]
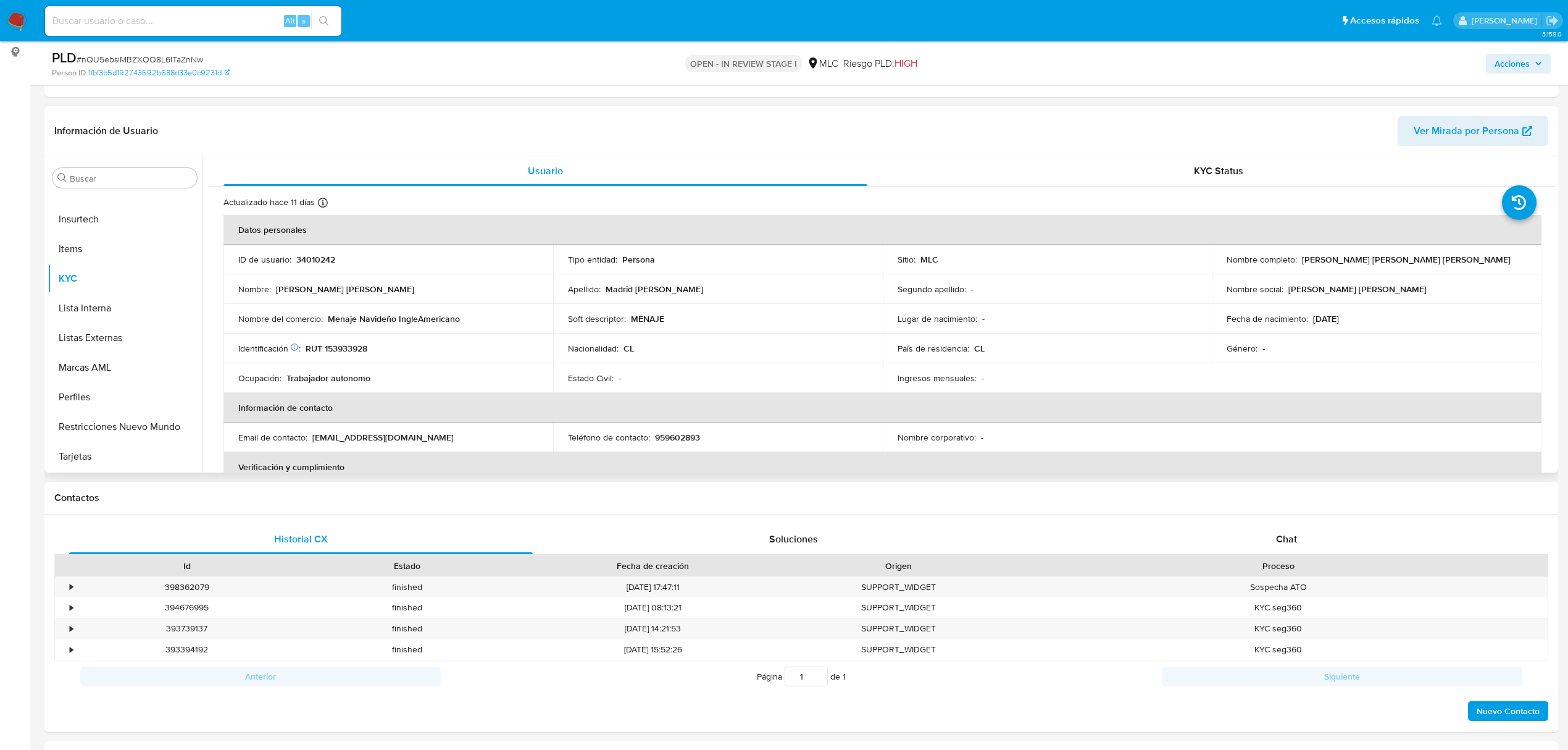
click at [341, 346] on p "RUT 153933928" at bounding box center [336, 348] width 62 height 11
copy p "153933928"
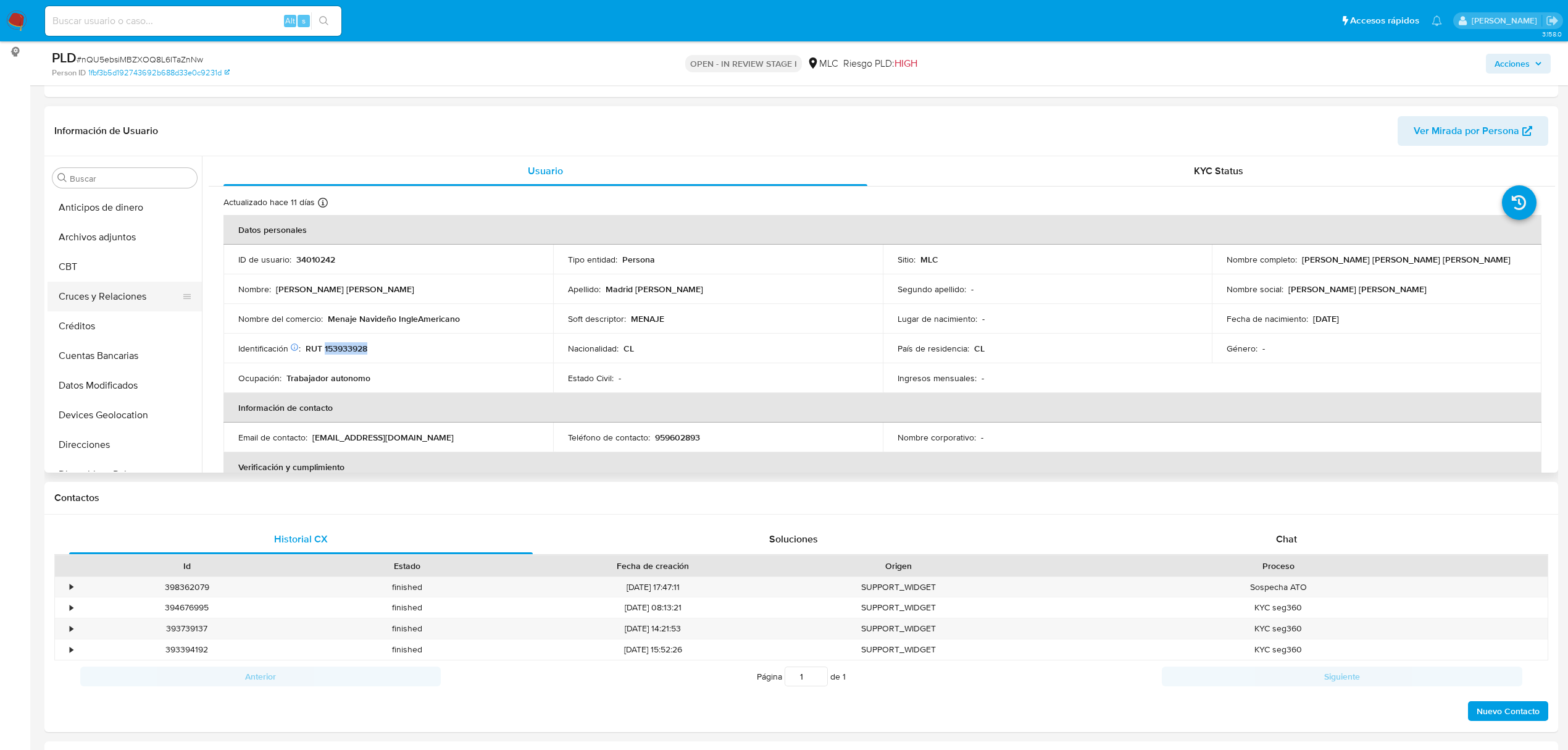
click at [104, 285] on button "Cruces y Relaciones" at bounding box center [119, 296] width 145 height 30
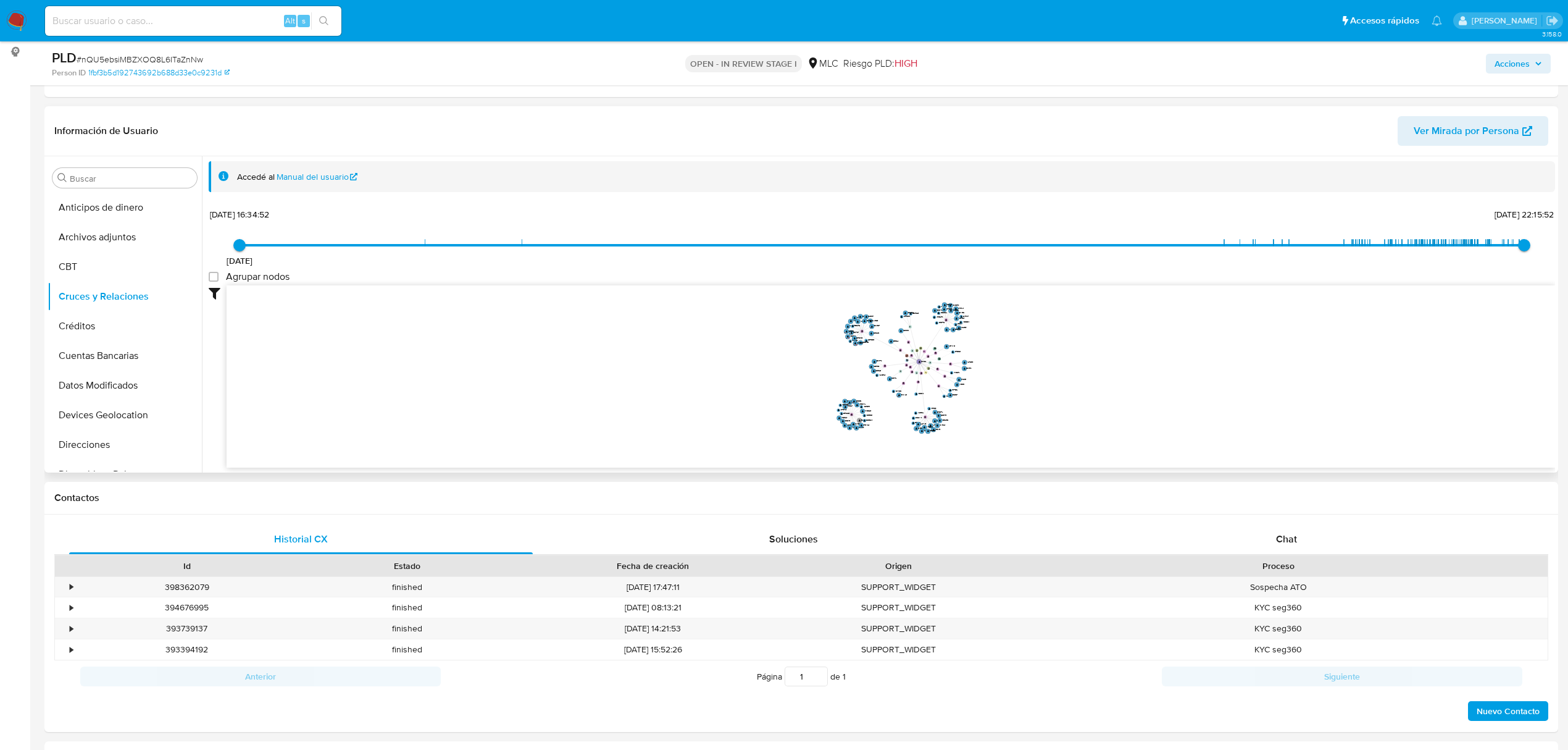
drag, startPoint x: 1121, startPoint y: 368, endPoint x: 1015, endPoint y: 357, distance: 106.6
click at [1015, 357] on icon "device-61aa596508813b0018b1d65a  user-34010242  34010242 device-66f302fe70e2f…" at bounding box center [890, 375] width 1329 height 179
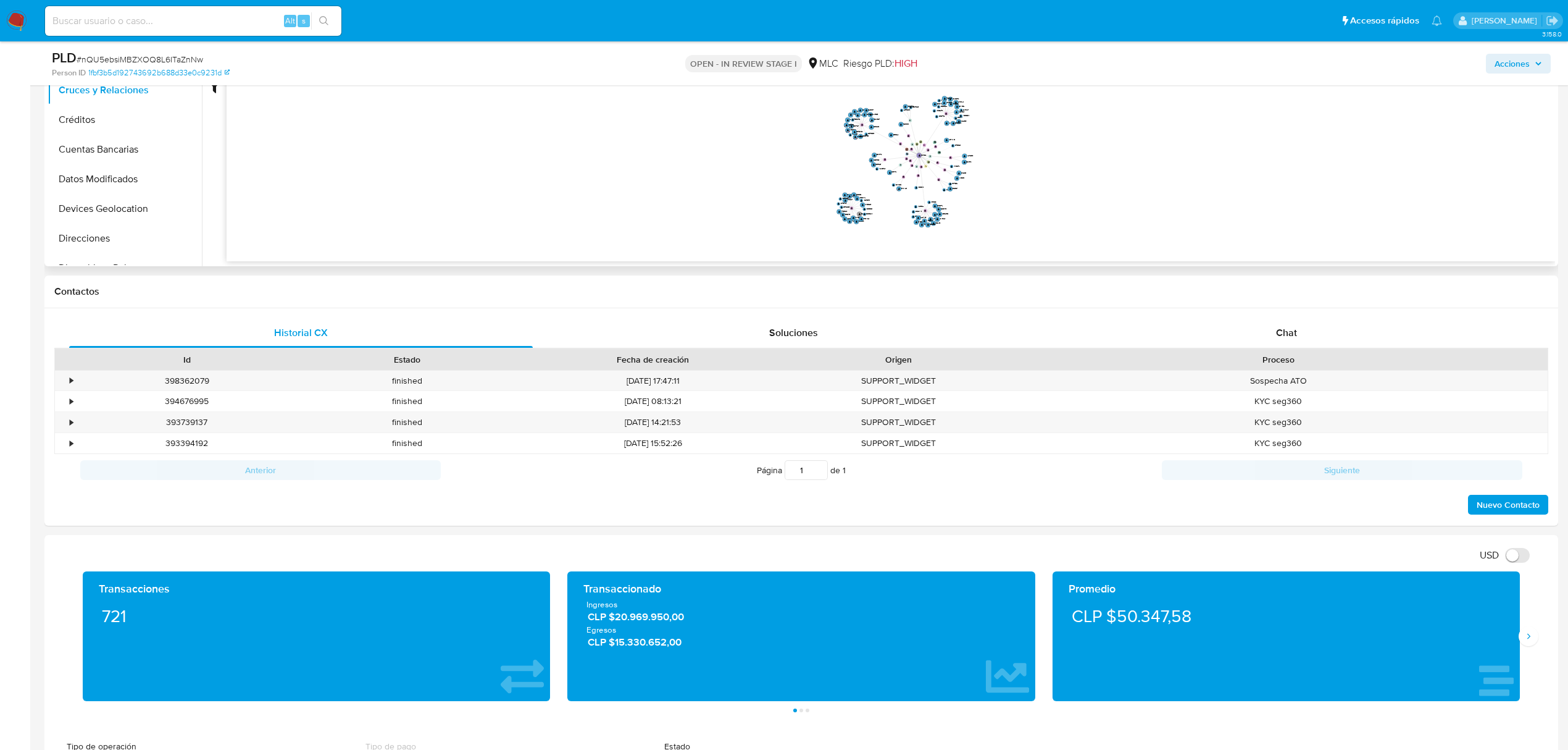
scroll to position [82, 0]
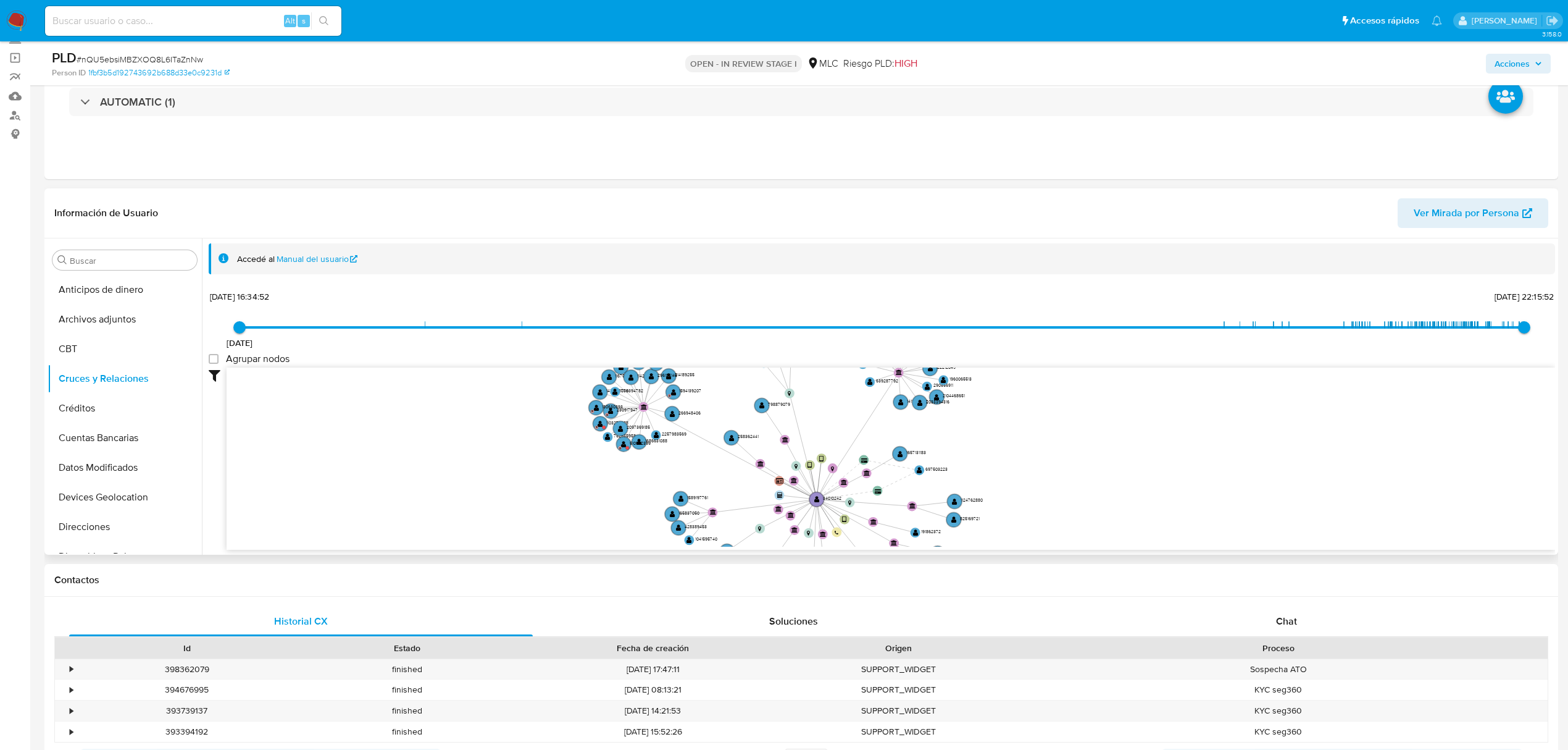
drag, startPoint x: 818, startPoint y: 451, endPoint x: 964, endPoint y: 406, distance: 152.8
click at [964, 406] on icon "device-61aa596508813b0018b1d65a  user-34010242  34010242 device-66f302fe70e2f…" at bounding box center [890, 457] width 1329 height 179
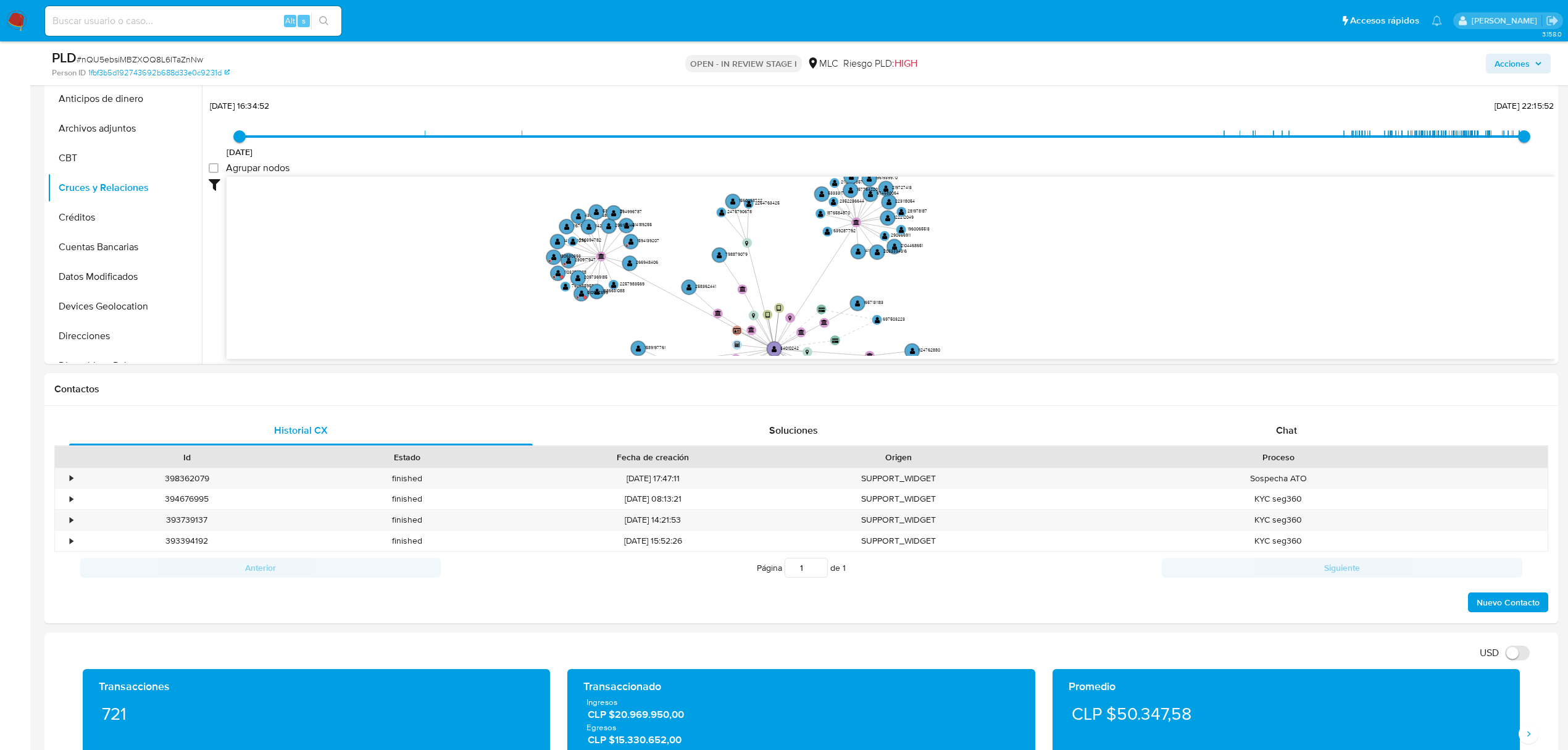
scroll to position [411, 0]
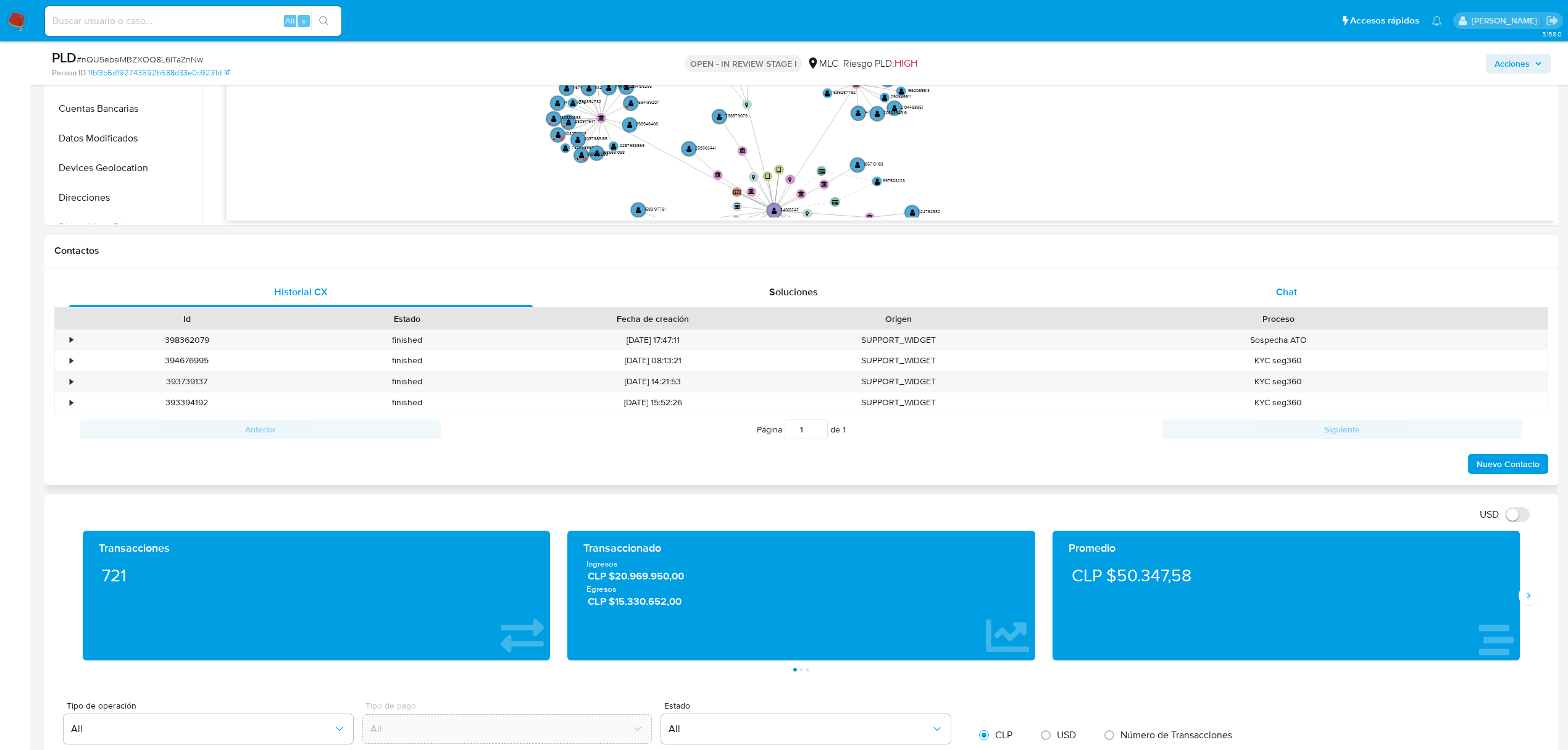
click at [1303, 285] on div "Chat" at bounding box center [1287, 292] width 464 height 30
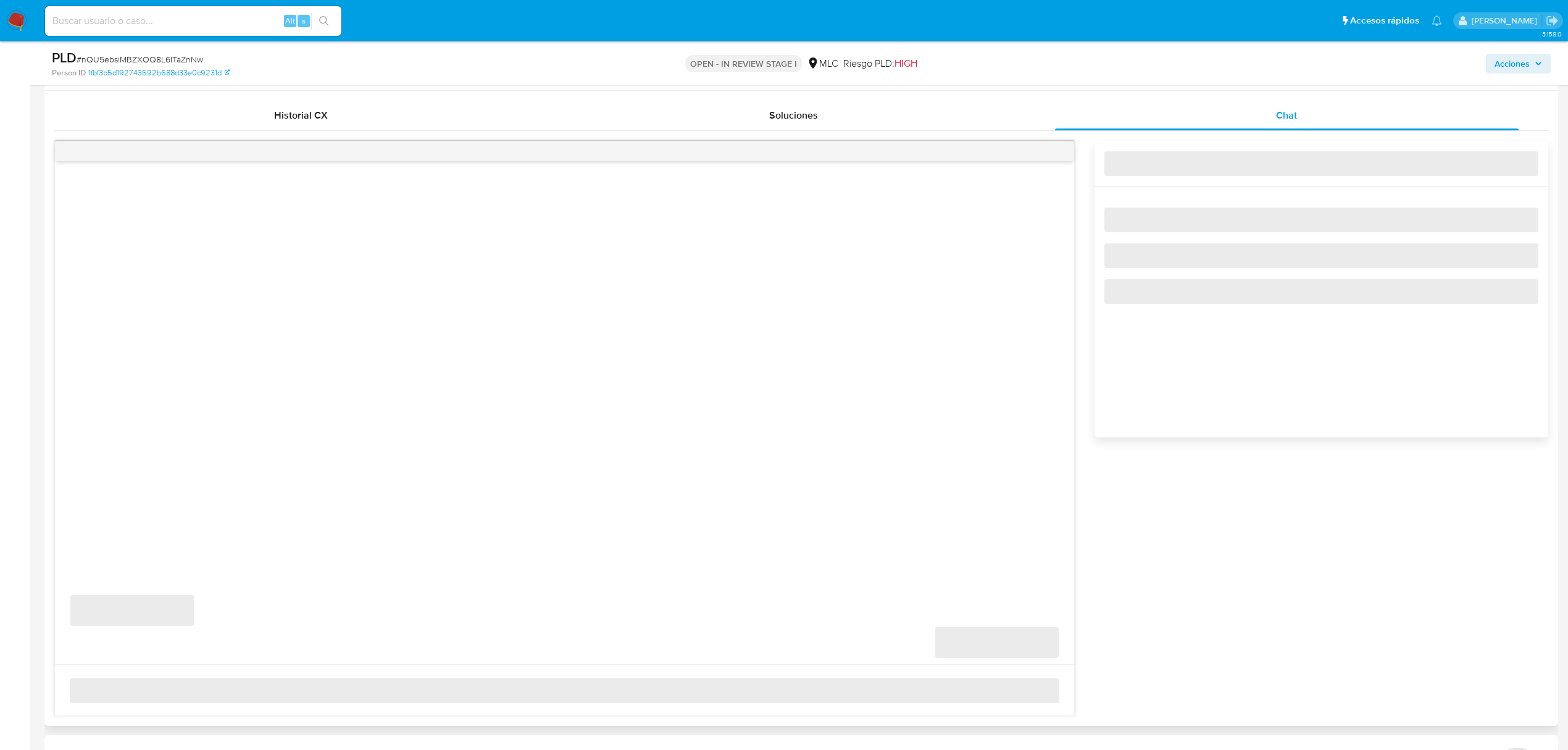
scroll to position [658, 0]
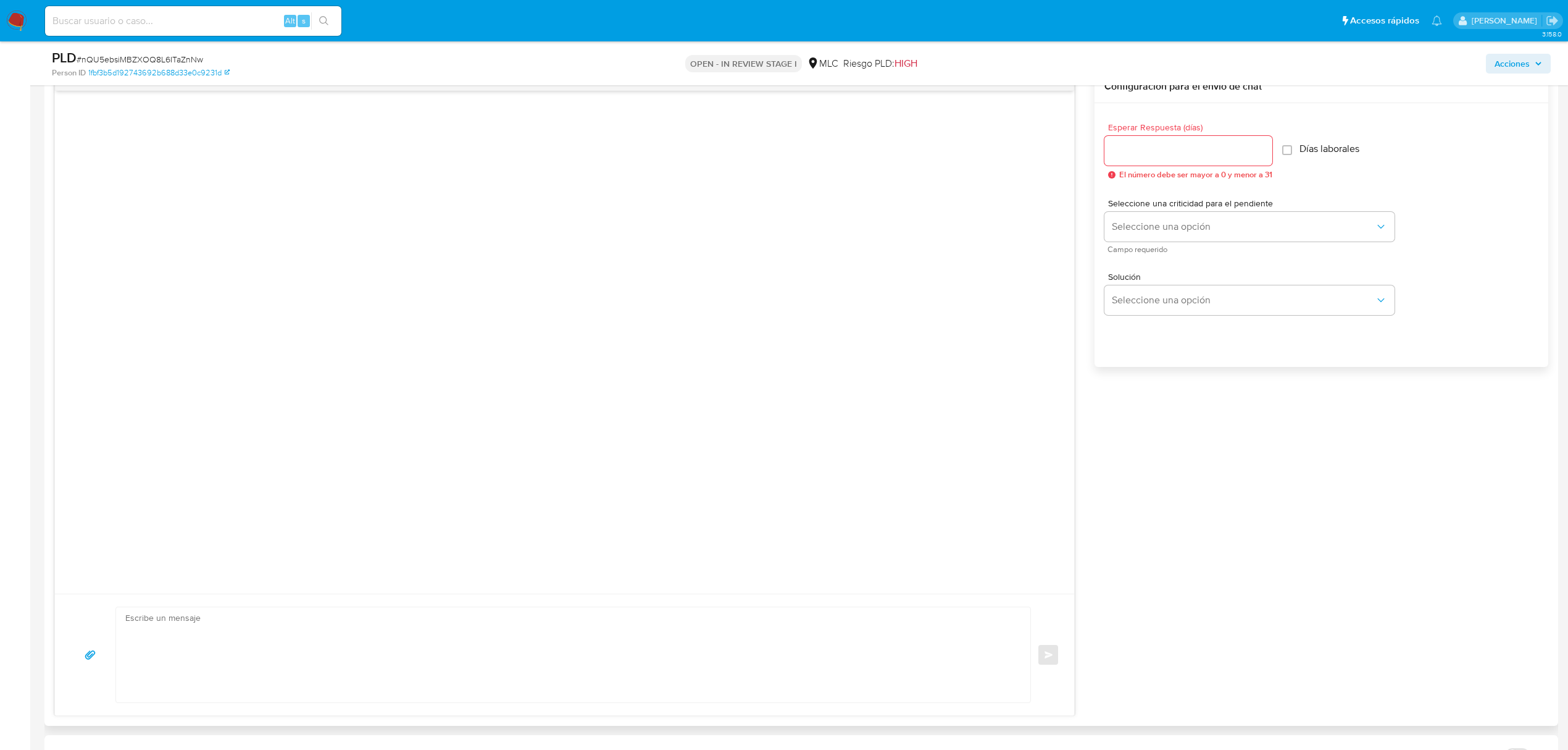
click at [1176, 143] on input "Esperar Respuesta (días)" at bounding box center [1188, 150] width 168 height 16
type input "2"
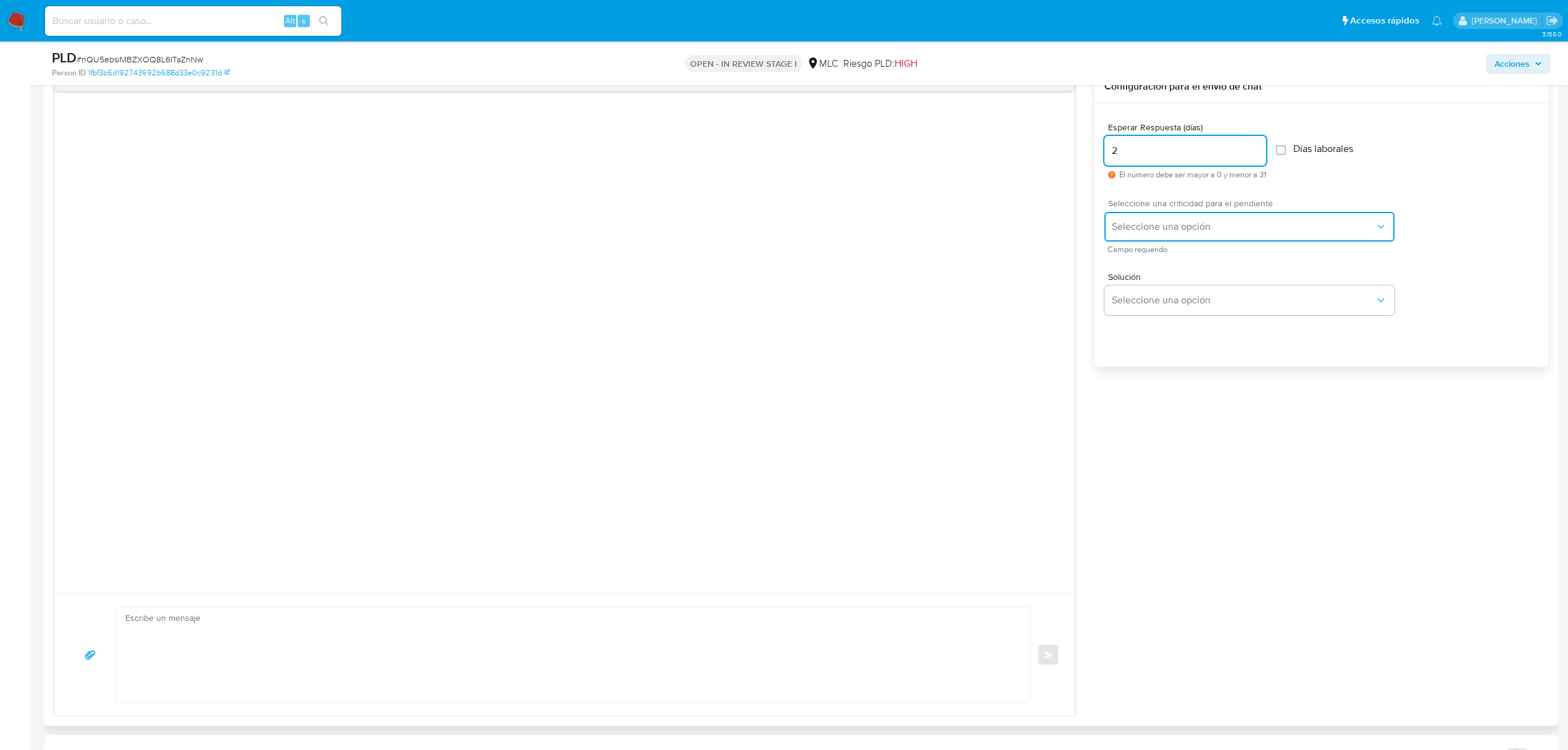
click at [1194, 235] on button "Seleccione una opción" at bounding box center [1249, 227] width 290 height 30
click at [1183, 240] on div "HIGH" at bounding box center [1246, 253] width 270 height 24
click at [1186, 223] on span "HIGH" at bounding box center [1243, 227] width 263 height 12
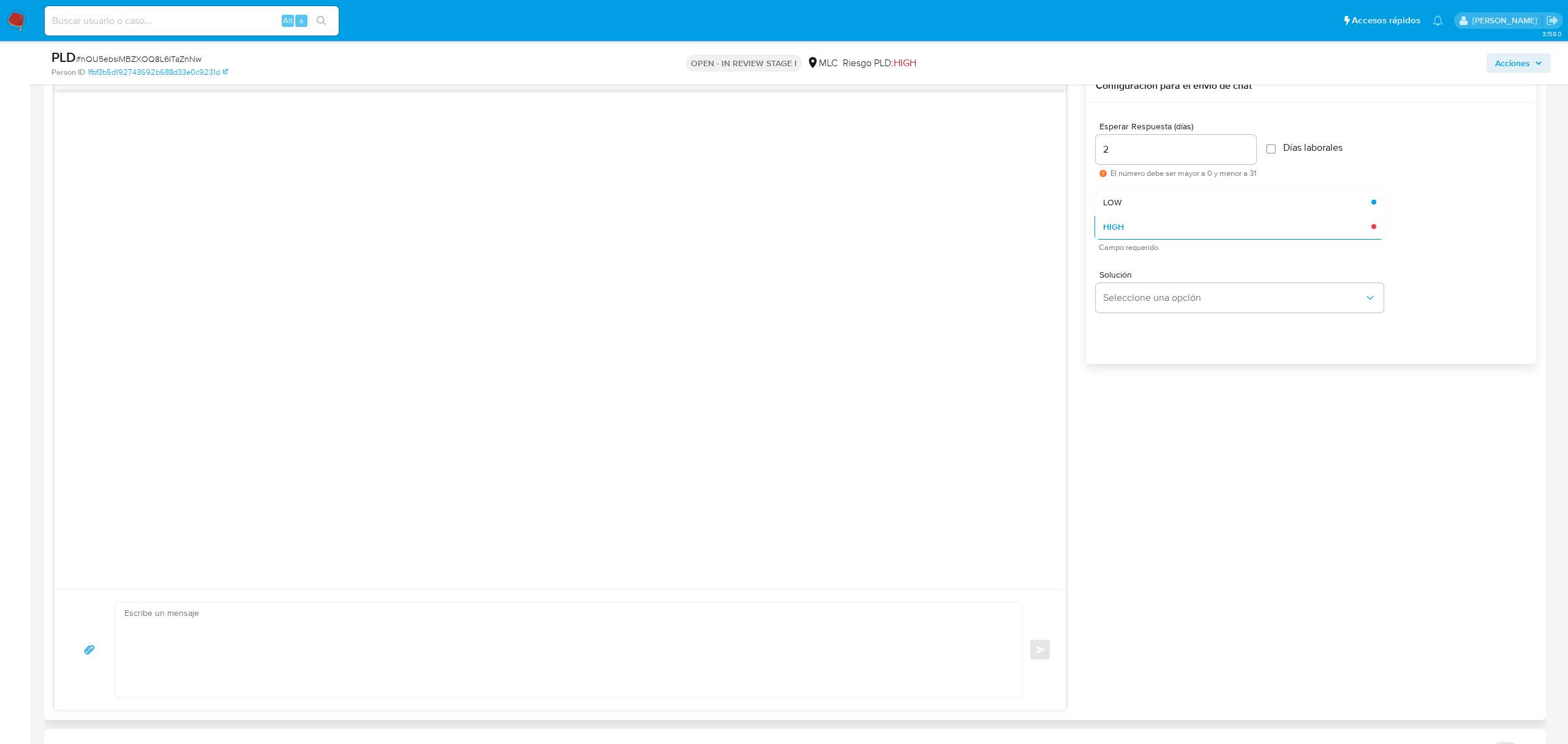
click at [1163, 188] on div "Seleccione una criticidad para el pendiente HIGH LOW HIGH Campo requerido" at bounding box center [1311, 224] width 430 height 73
click at [1156, 229] on span "HIGH" at bounding box center [1233, 225] width 261 height 12
click at [1153, 201] on div "LOW" at bounding box center [1236, 201] width 268 height 24
click at [1133, 310] on button "Seleccione una opción" at bounding box center [1239, 298] width 288 height 30
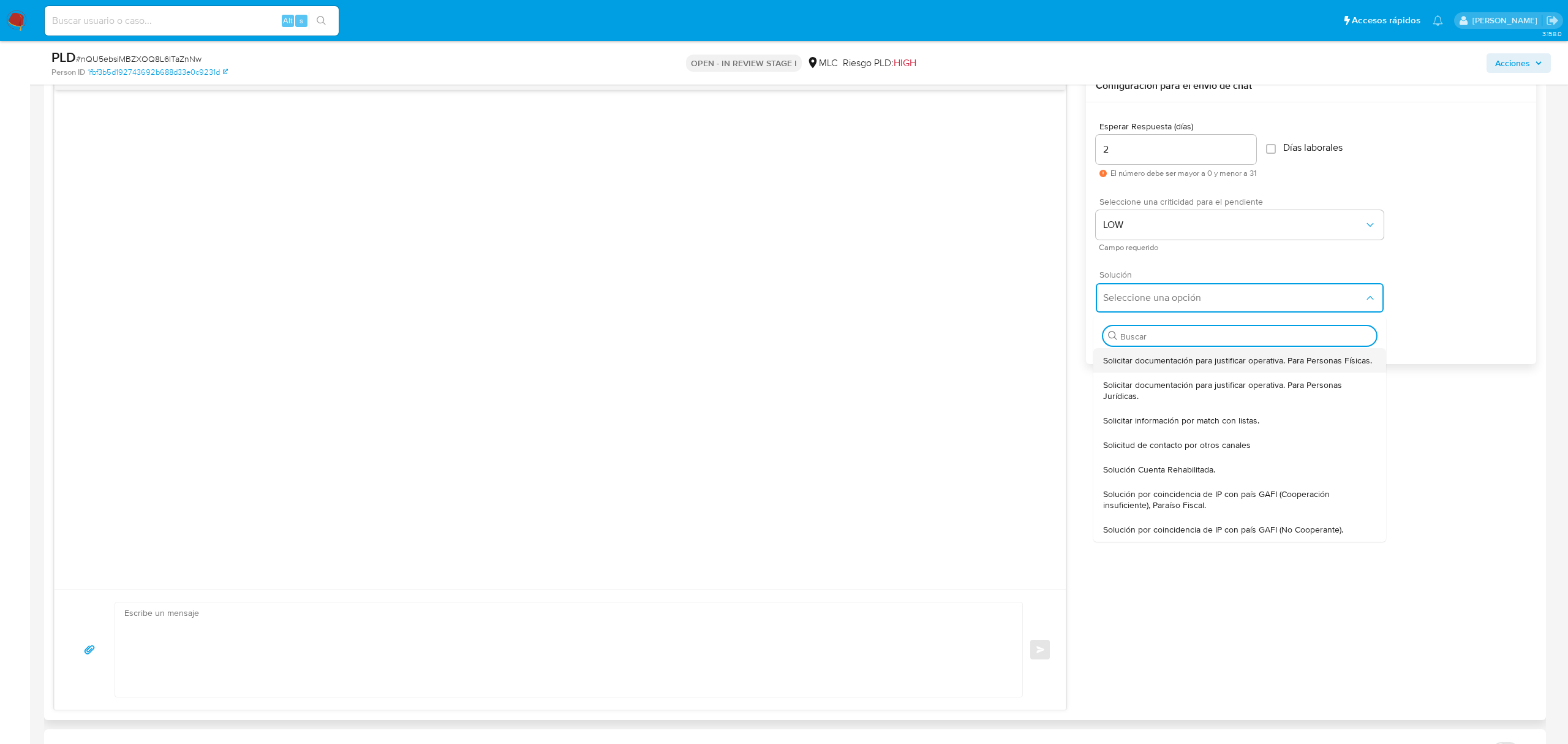
click at [1134, 366] on span "Solicitar documentación para justificar operativa. Para Personas Físicas." at bounding box center [1237, 360] width 269 height 11
type textarea "Hola ,Te contactamos dado que tu cuenta fue suspendida para una verificación de…"
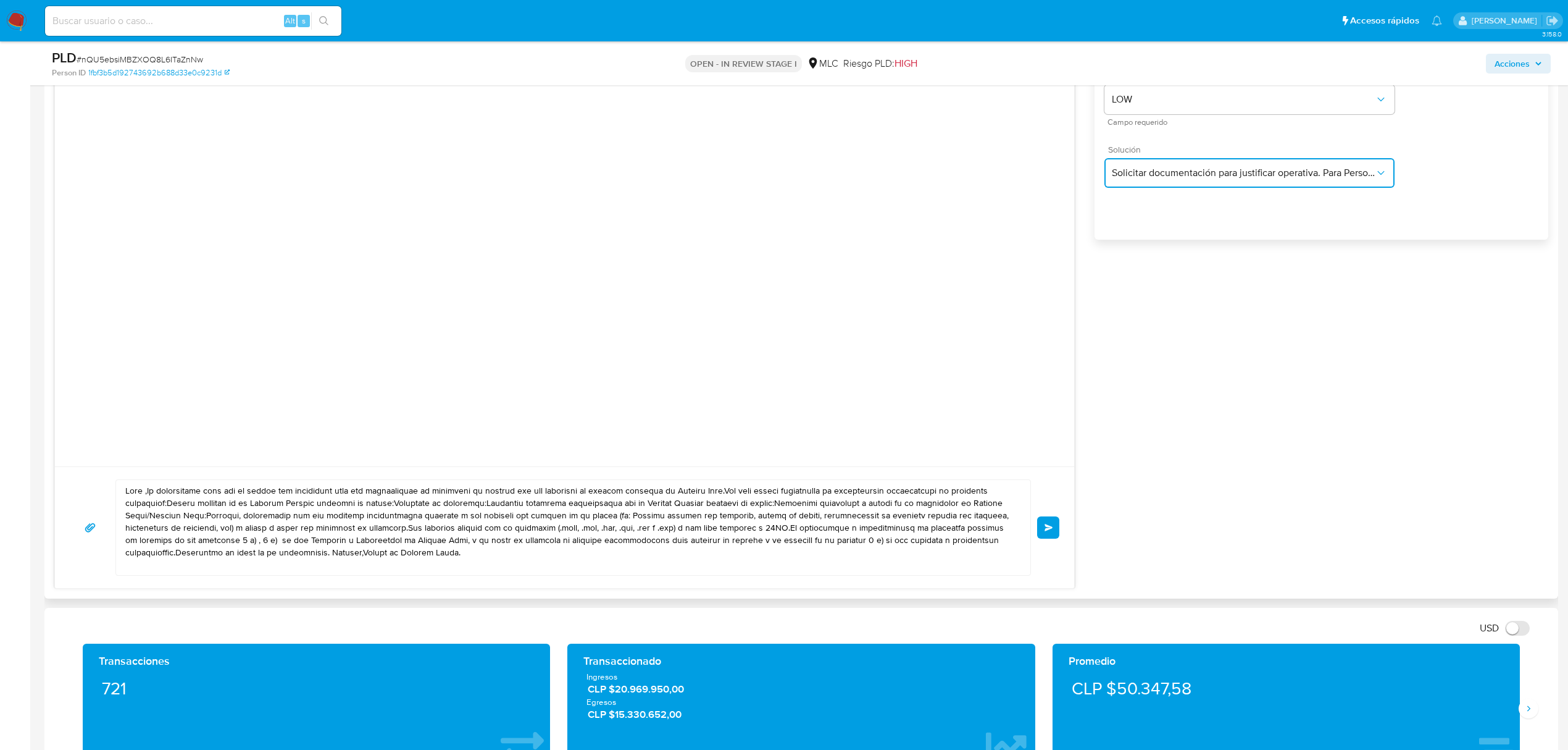
scroll to position [905, 0]
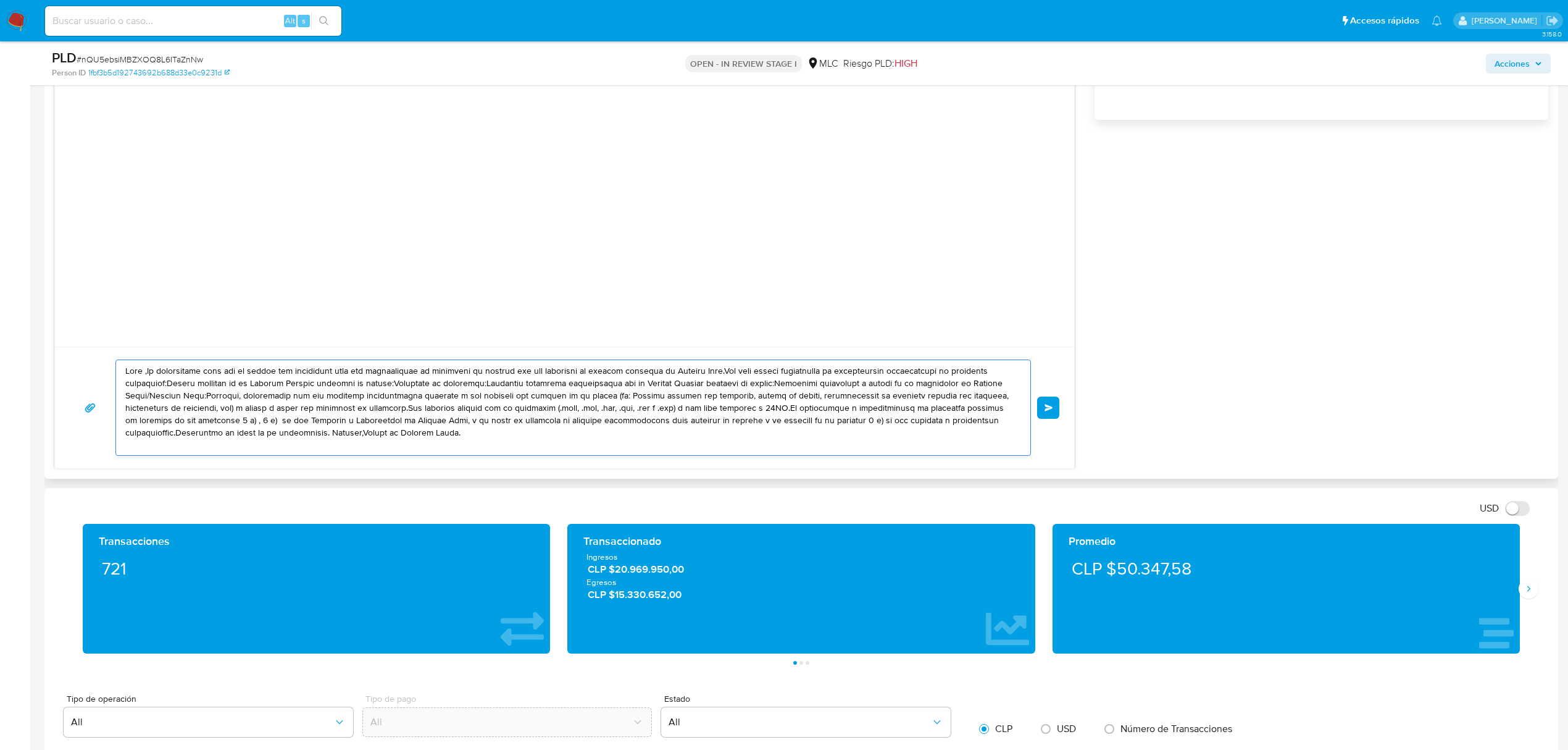
drag, startPoint x: 486, startPoint y: 440, endPoint x: 107, endPoint y: 368, distance: 385.8
click at [107, 368] on div "Enviar" at bounding box center [564, 408] width 990 height 96
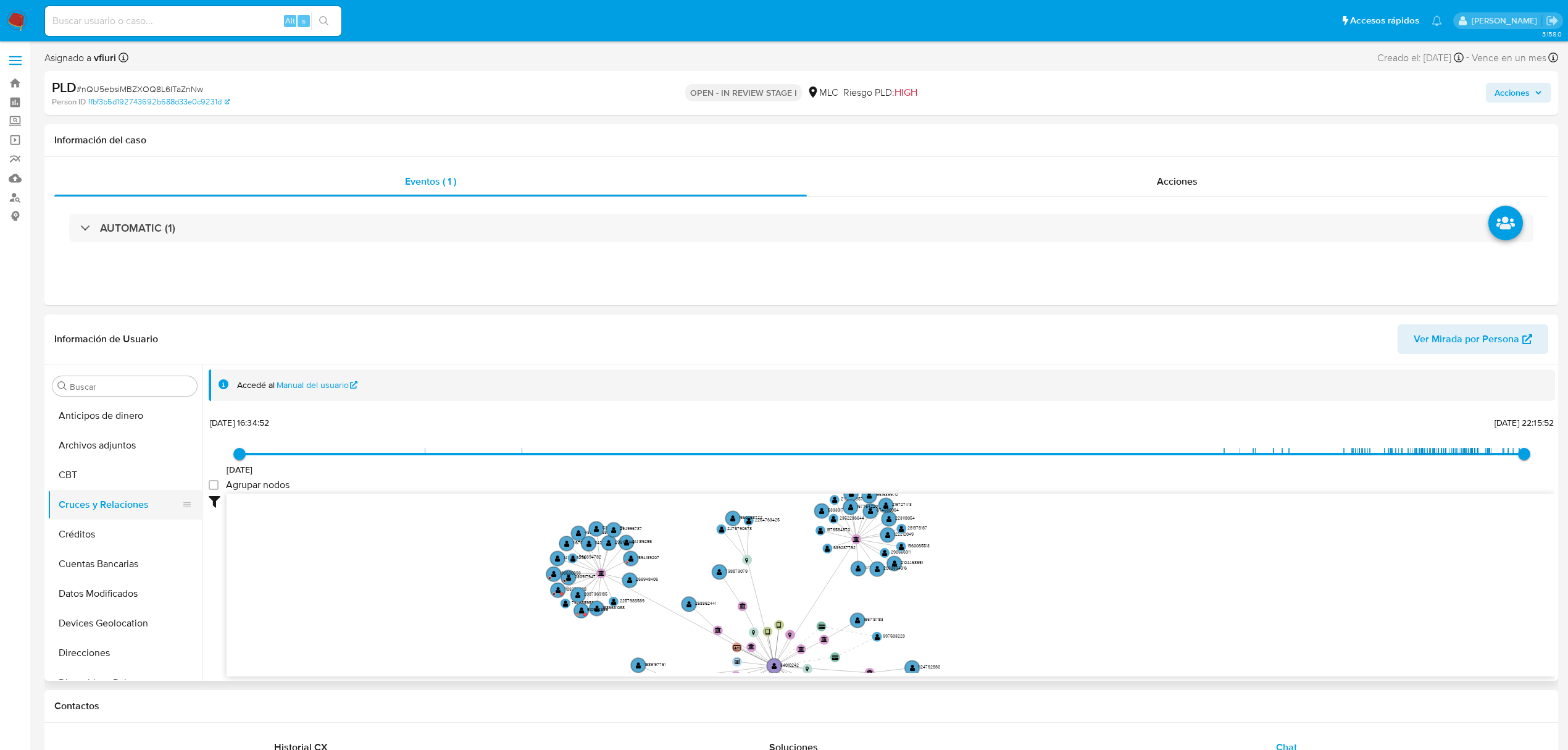
scroll to position [494, 0]
click at [79, 512] on button "KYC" at bounding box center [119, 514] width 145 height 30
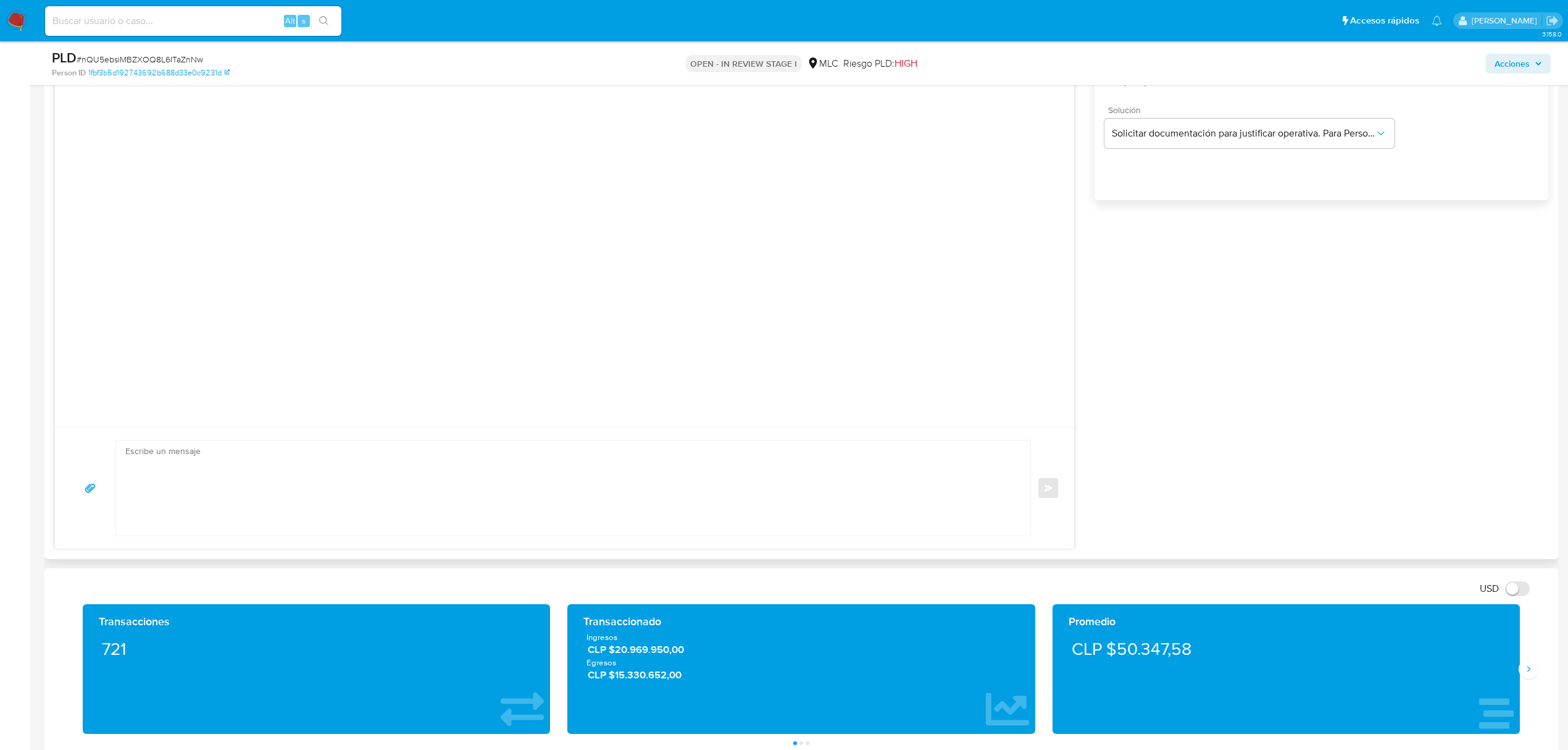
scroll to position [905, 0]
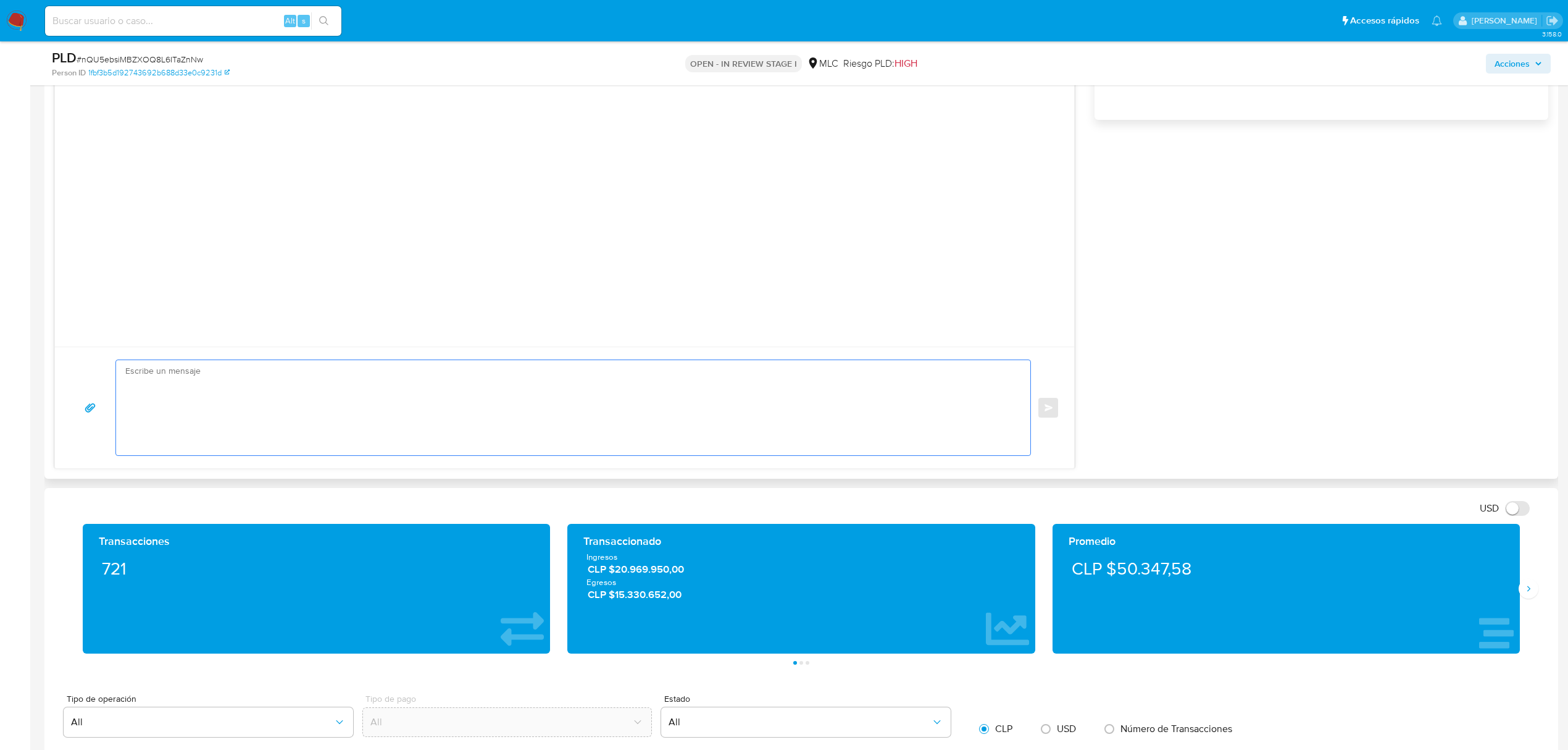
click at [263, 400] on textarea at bounding box center [570, 407] width 890 height 95
paste textarea "Hola XXX, Te contactamos desde el Equipo de Mercado Pago para verificar tus dat…"
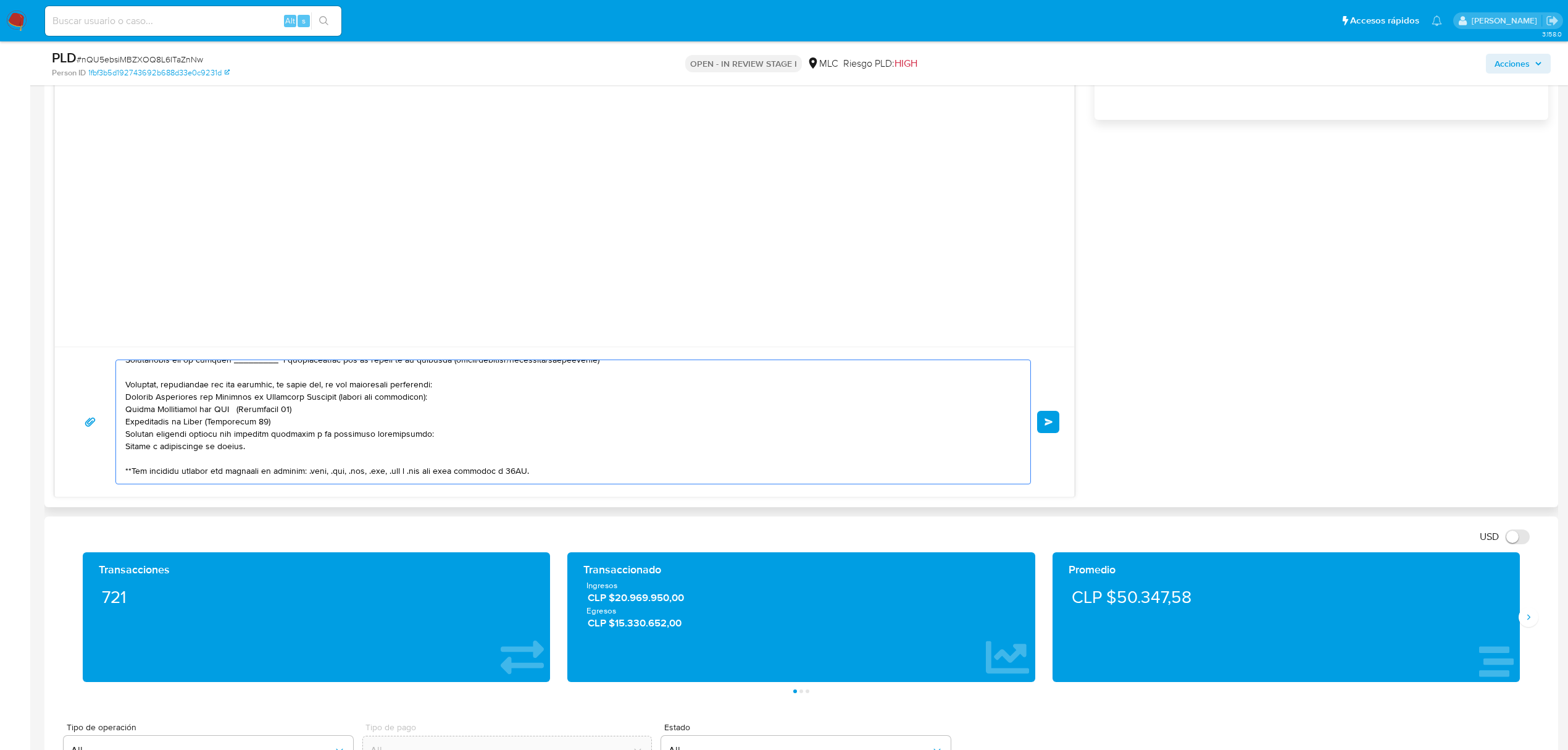
scroll to position [0, 0]
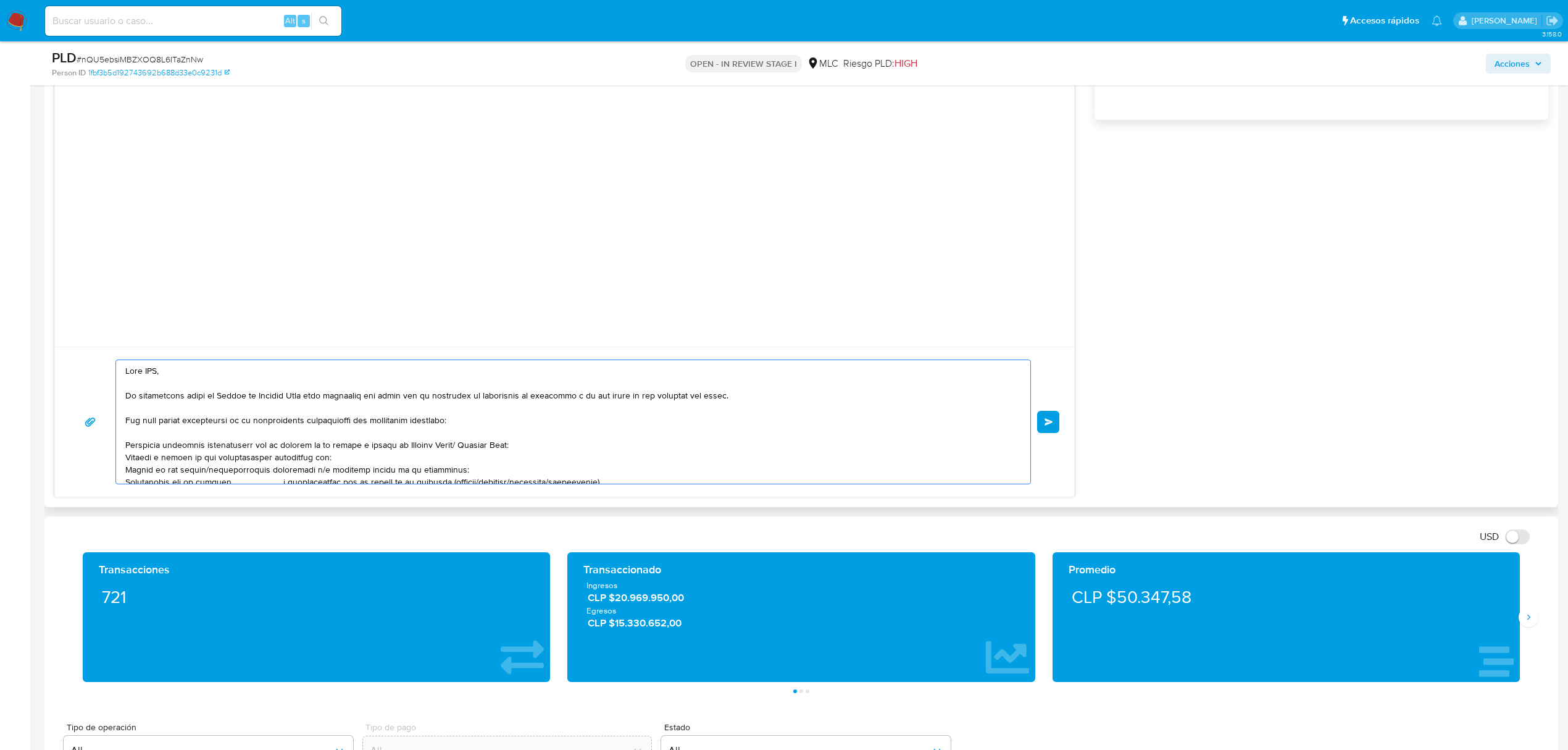
click at [148, 376] on textarea at bounding box center [570, 421] width 890 height 123
drag, startPoint x: 457, startPoint y: 443, endPoint x: 394, endPoint y: 445, distance: 63.0
click at [394, 445] on textarea at bounding box center [570, 421] width 890 height 123
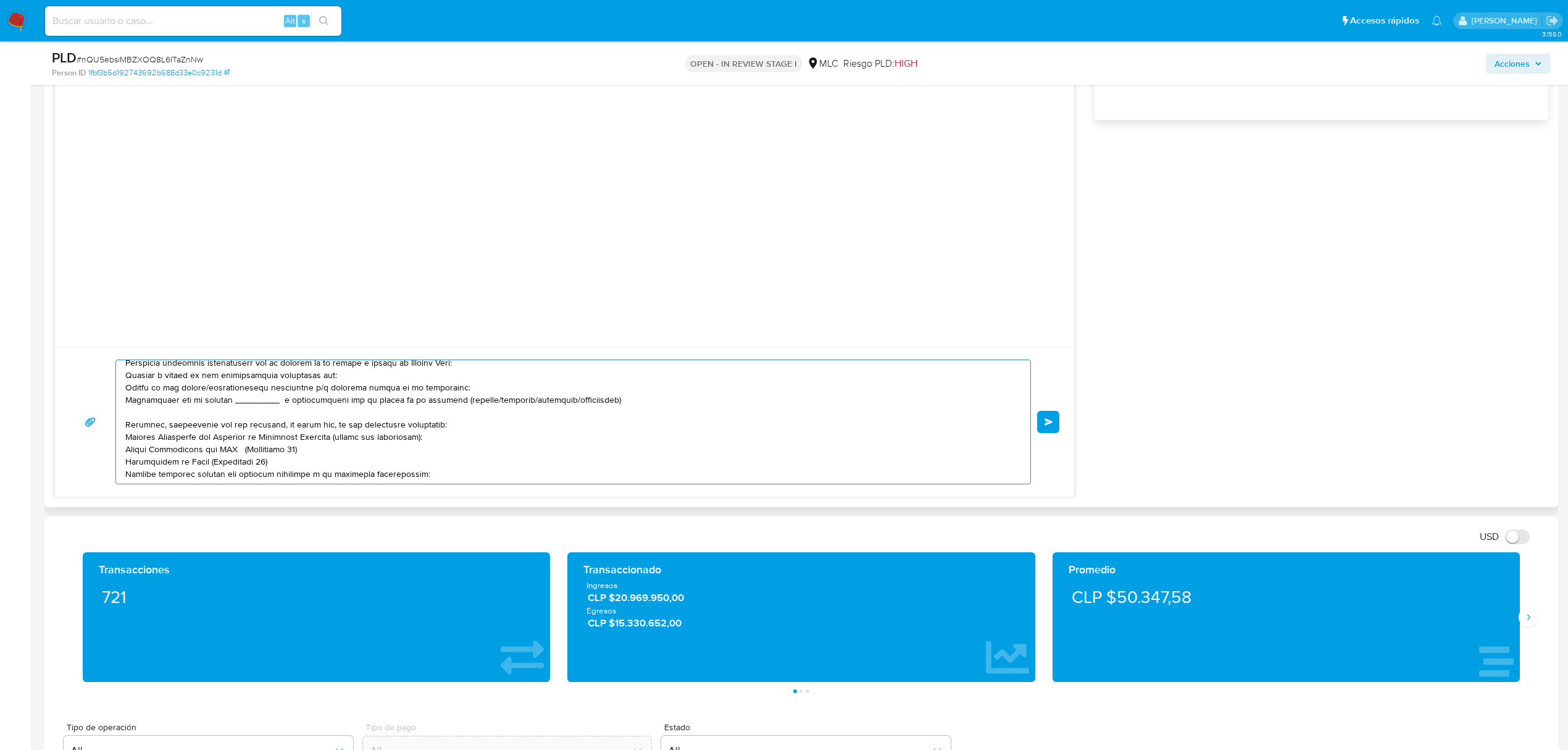
scroll to position [74, 0]
drag, startPoint x: 330, startPoint y: 374, endPoint x: 132, endPoint y: 386, distance: 198.4
click at [132, 386] on textarea at bounding box center [570, 421] width 890 height 123
click at [142, 388] on textarea at bounding box center [570, 421] width 890 height 123
drag, startPoint x: 207, startPoint y: 396, endPoint x: 262, endPoint y: 392, distance: 55.1
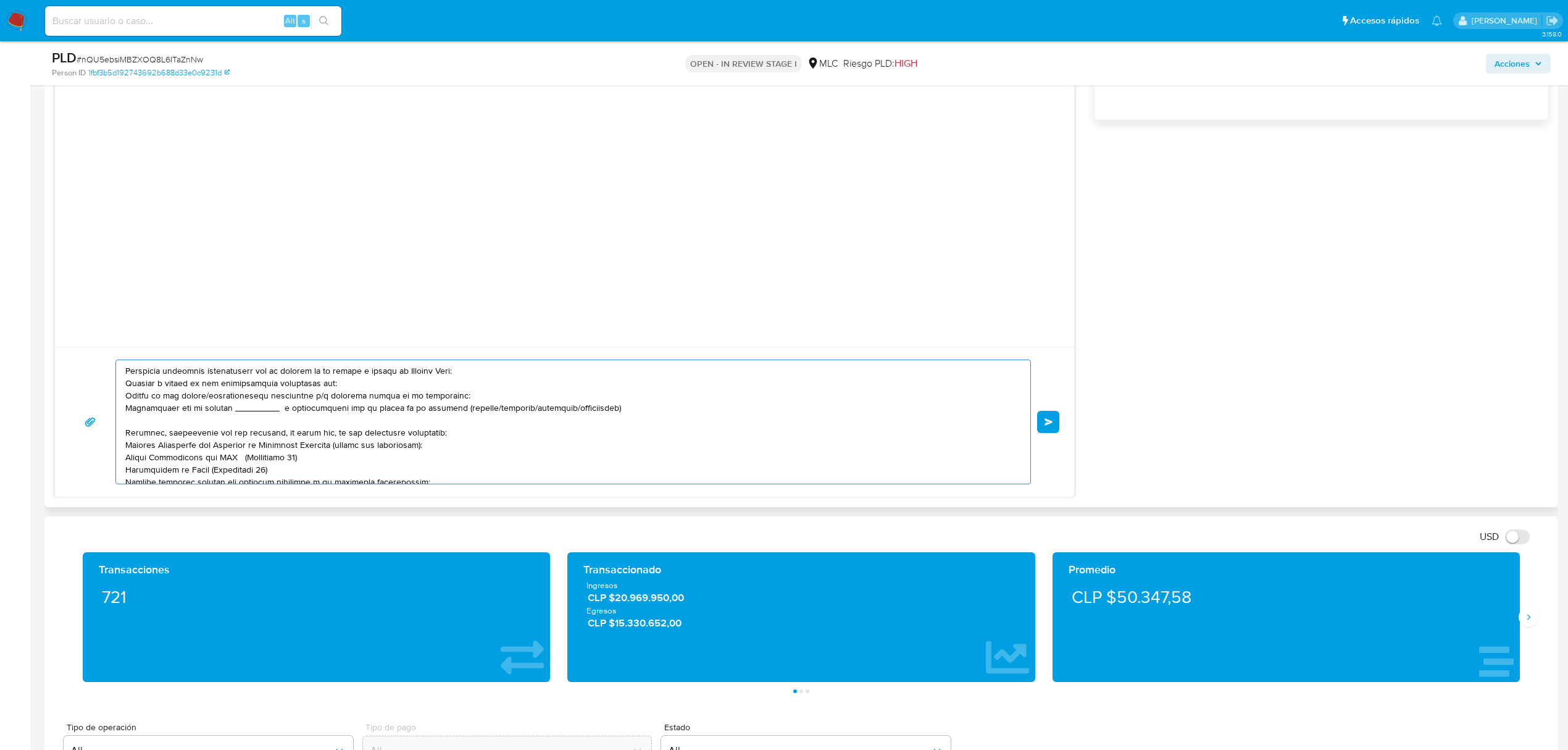
click at [262, 392] on textarea at bounding box center [570, 421] width 890 height 123
click at [262, 398] on textarea at bounding box center [570, 421] width 890 height 123
click at [238, 401] on textarea at bounding box center [570, 421] width 890 height 123
click at [235, 398] on textarea at bounding box center [570, 421] width 890 height 123
click at [0, 0] on lt-span "percibid o s" at bounding box center [0, 0] width 0 height 0
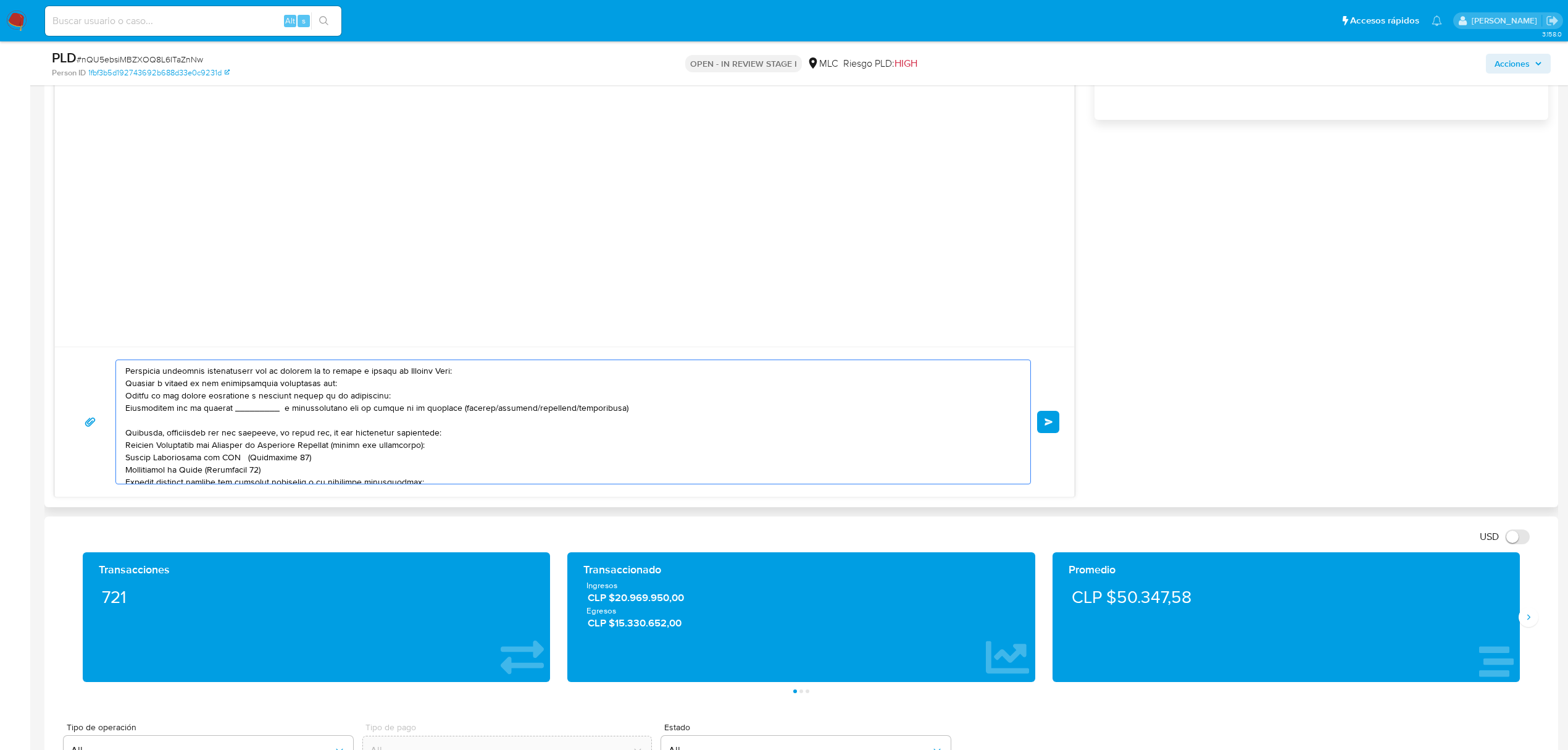
click at [405, 393] on textarea at bounding box center [570, 421] width 890 height 123
drag, startPoint x: 460, startPoint y: 421, endPoint x: 115, endPoint y: 412, distance: 345.1
click at [115, 412] on div at bounding box center [573, 422] width 916 height 125
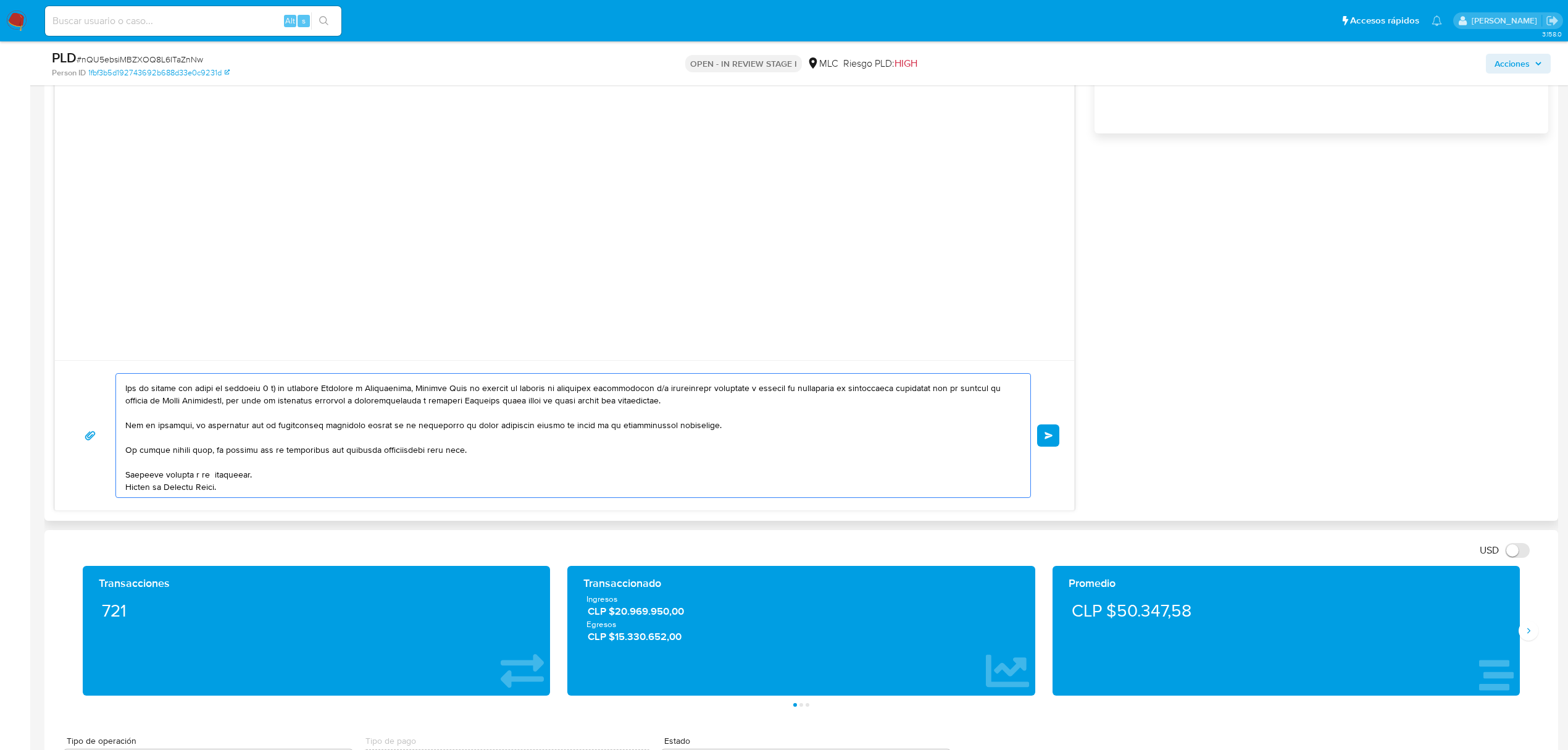
scroll to position [905, 0]
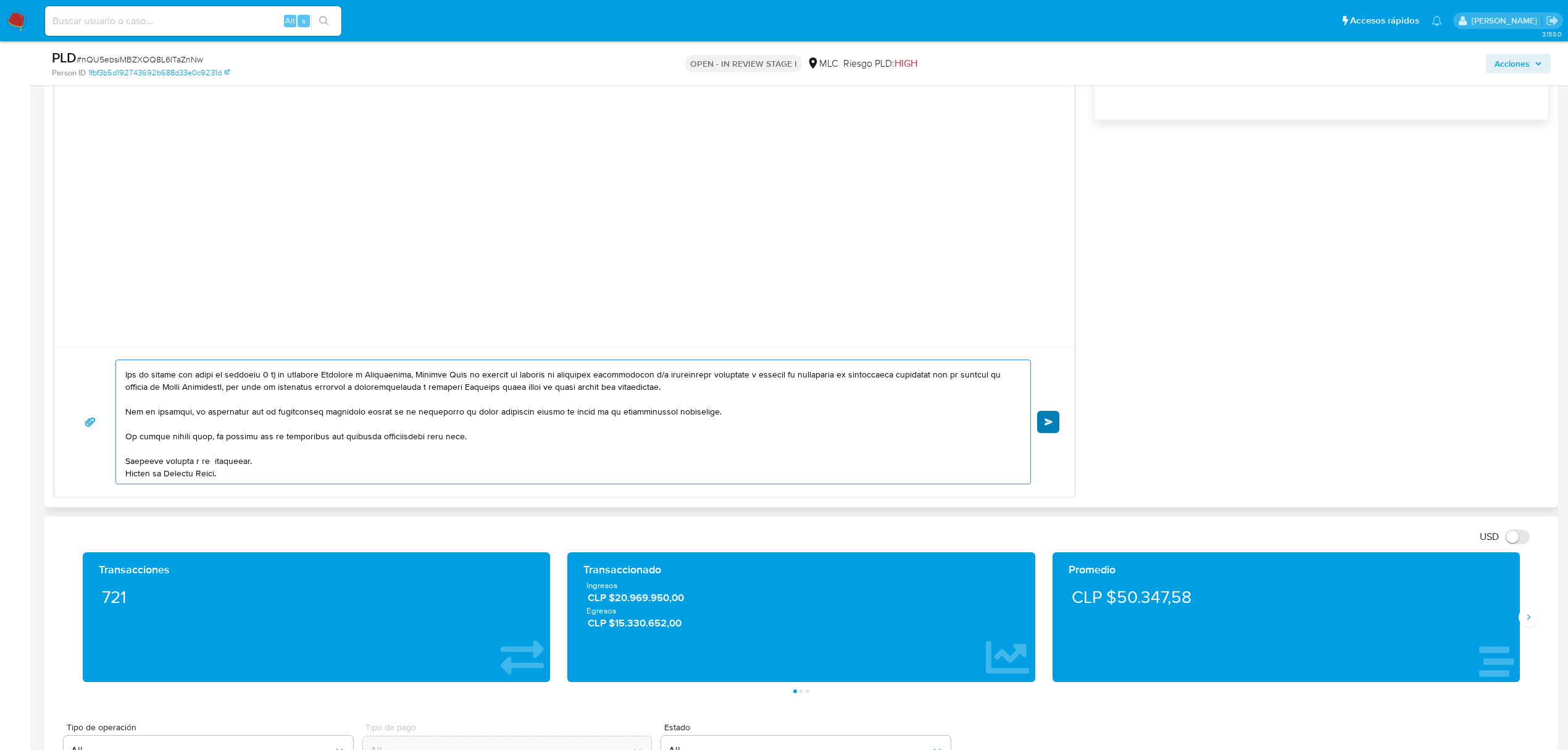
type textarea "Hola Natalia, Te contactamos desde el Equipo de Mercado Pago para verificar tus…"
click at [1045, 419] on span "Enviar" at bounding box center [1048, 422] width 8 height 8
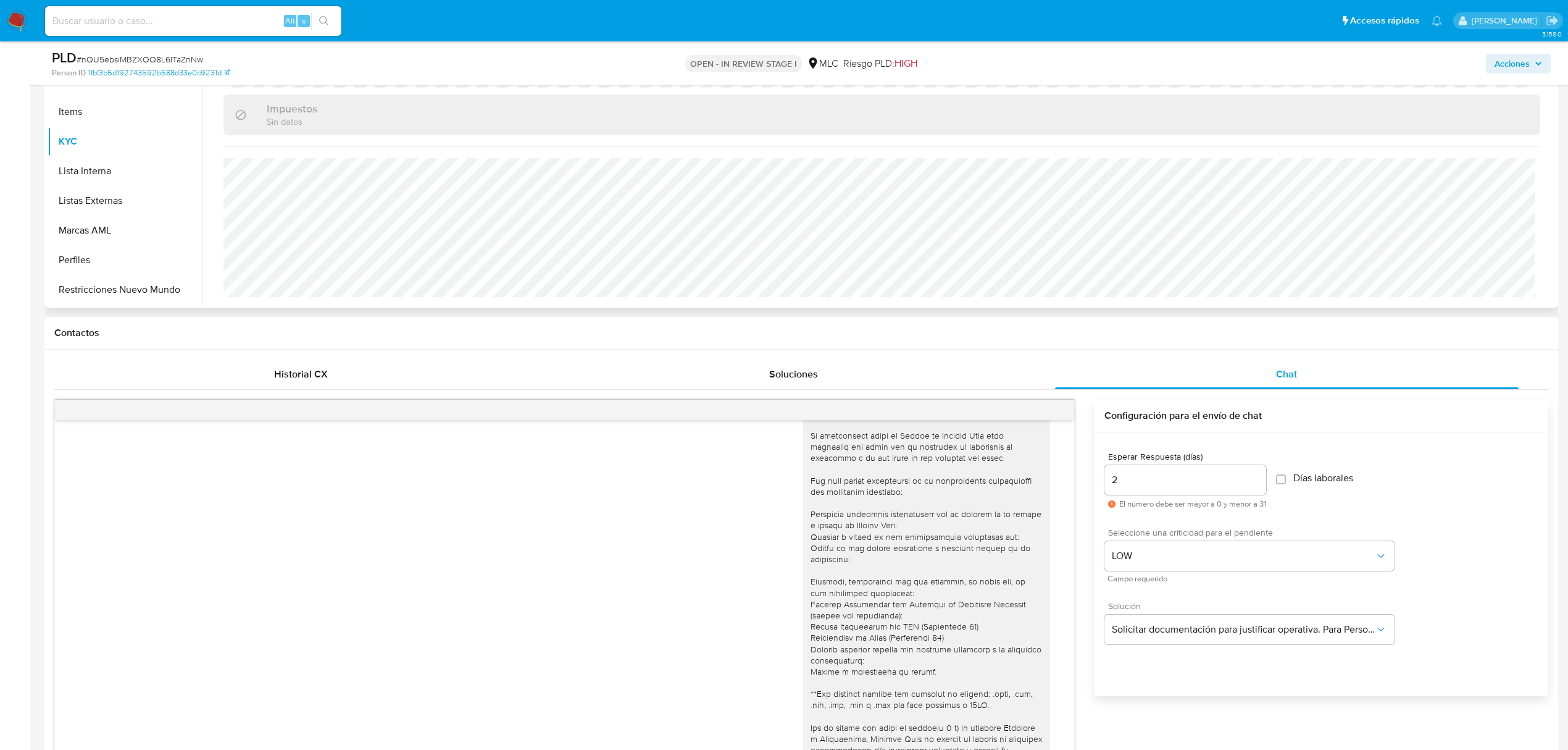
scroll to position [0, 0]
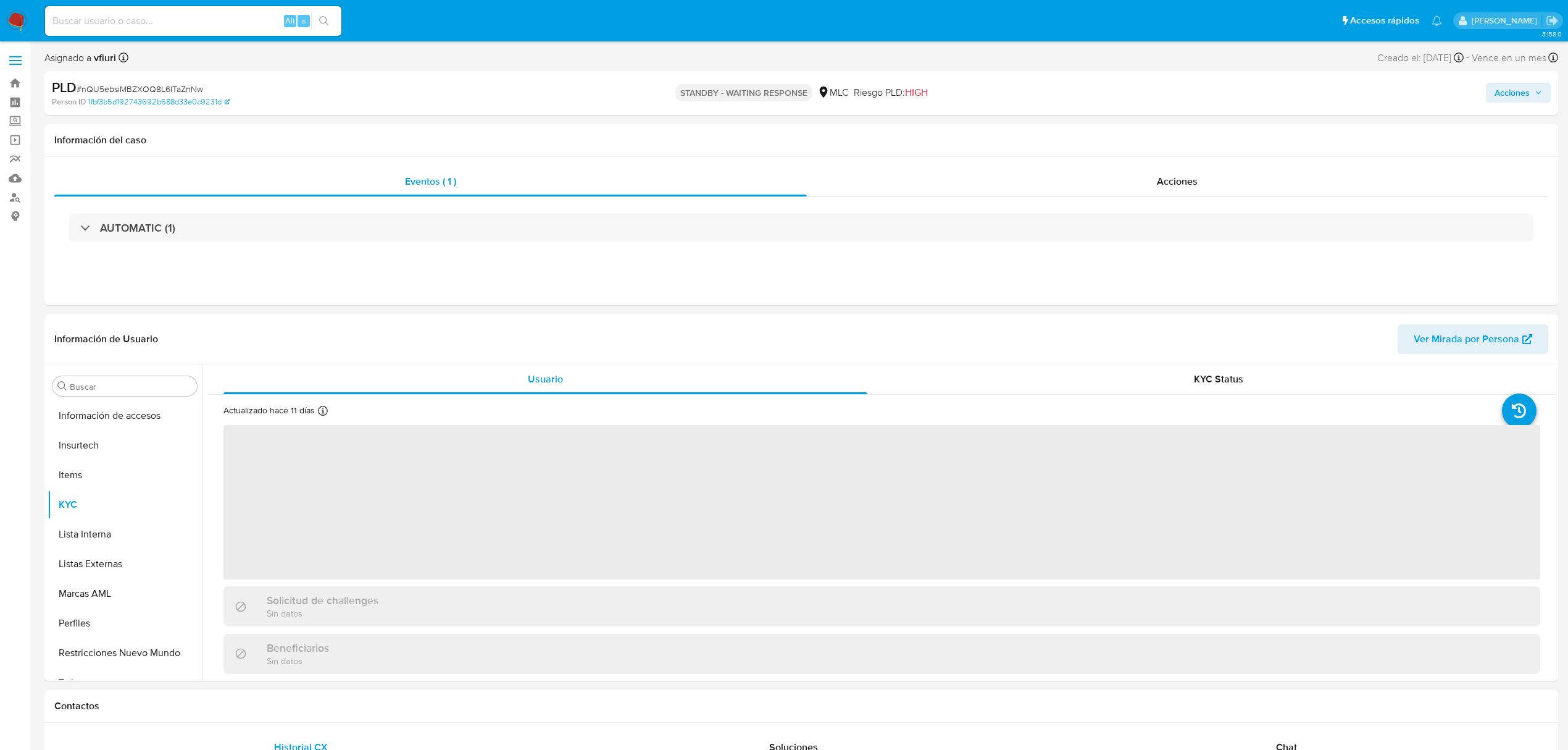
scroll to position [522, 0]
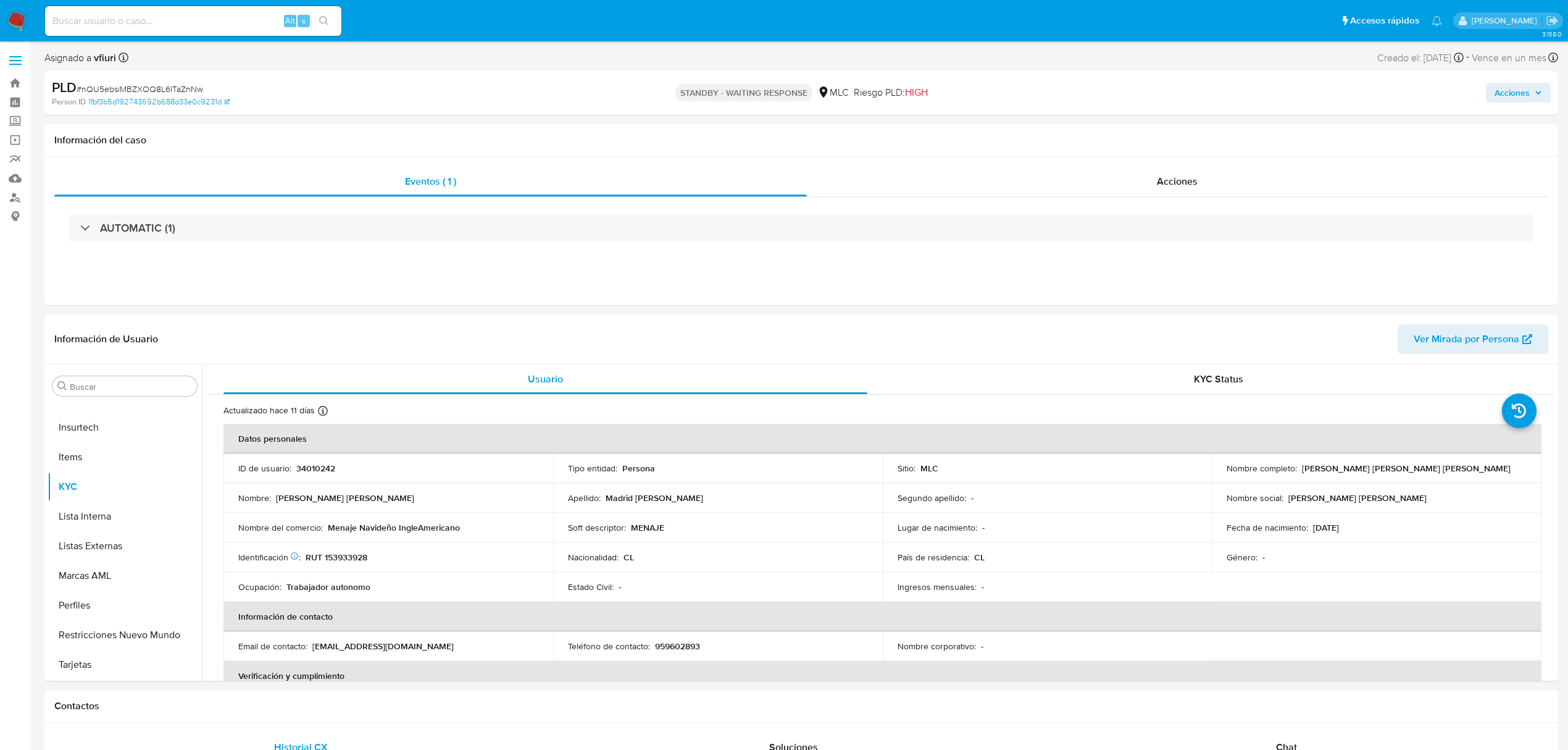
select select "10"
click at [8, 73] on link "Bandeja" at bounding box center [73, 83] width 147 height 19
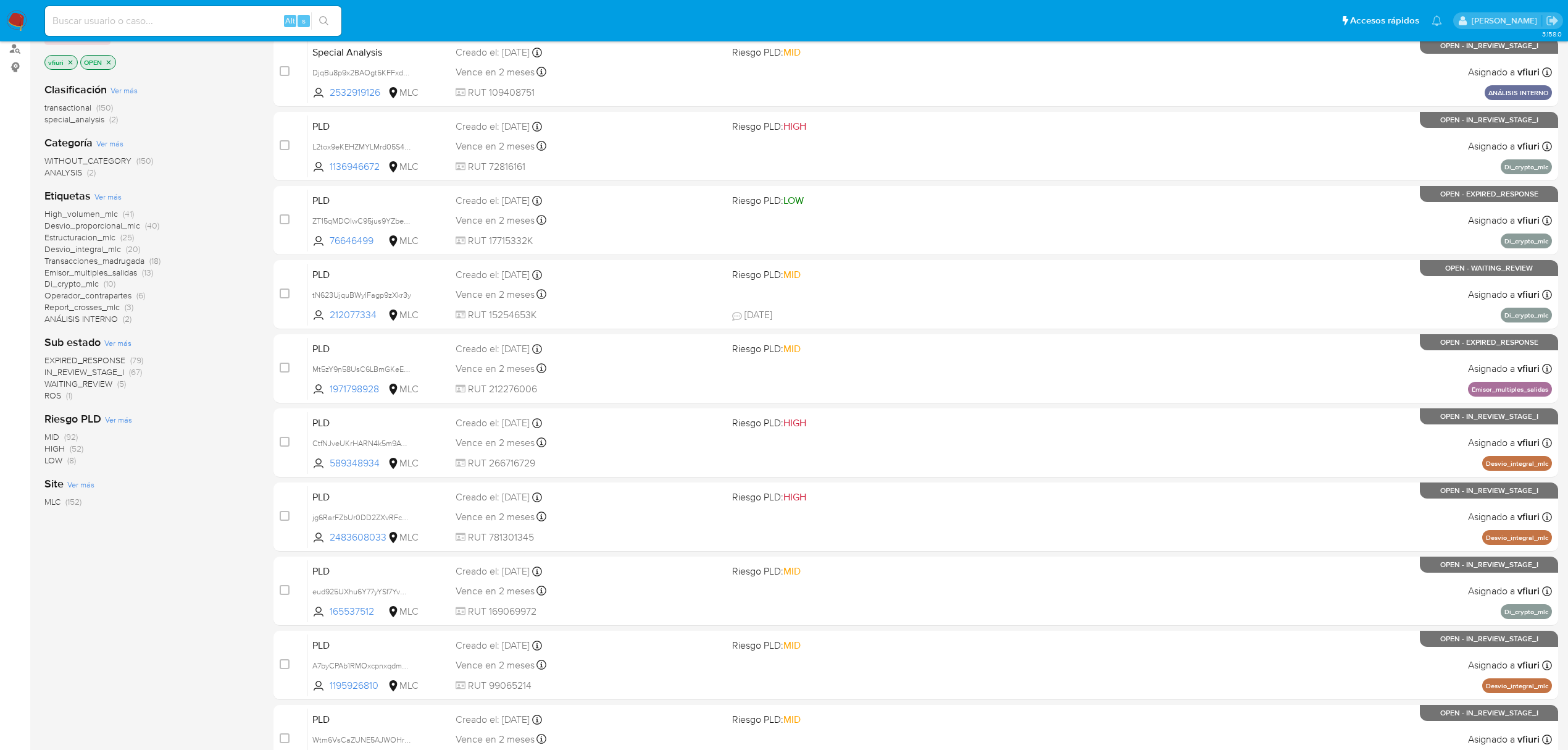
scroll to position [269, 0]
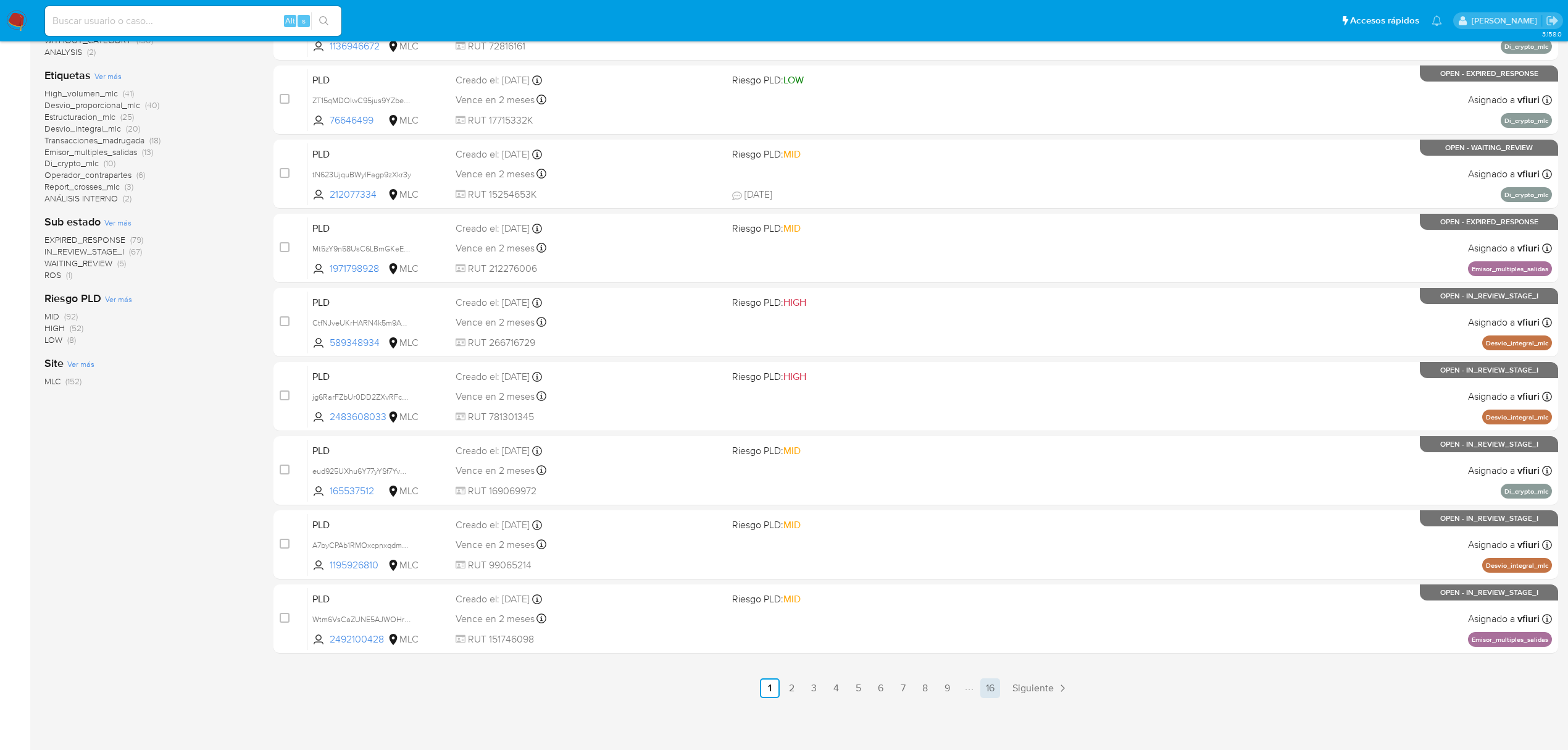
click at [995, 684] on link "16" at bounding box center [990, 688] width 20 height 20
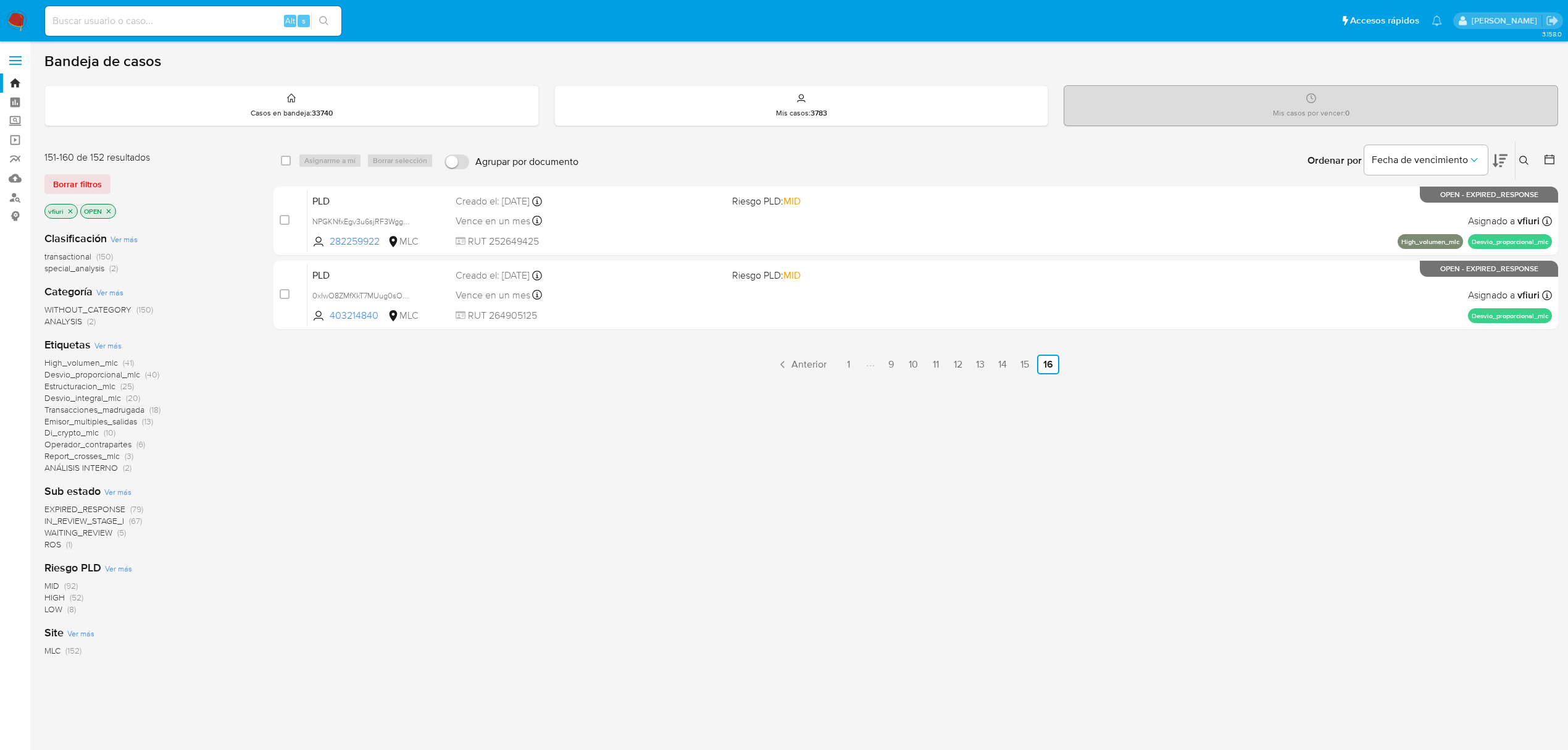
click at [78, 515] on span "IN_REVIEW_STAGE_I" at bounding box center [84, 520] width 80 height 12
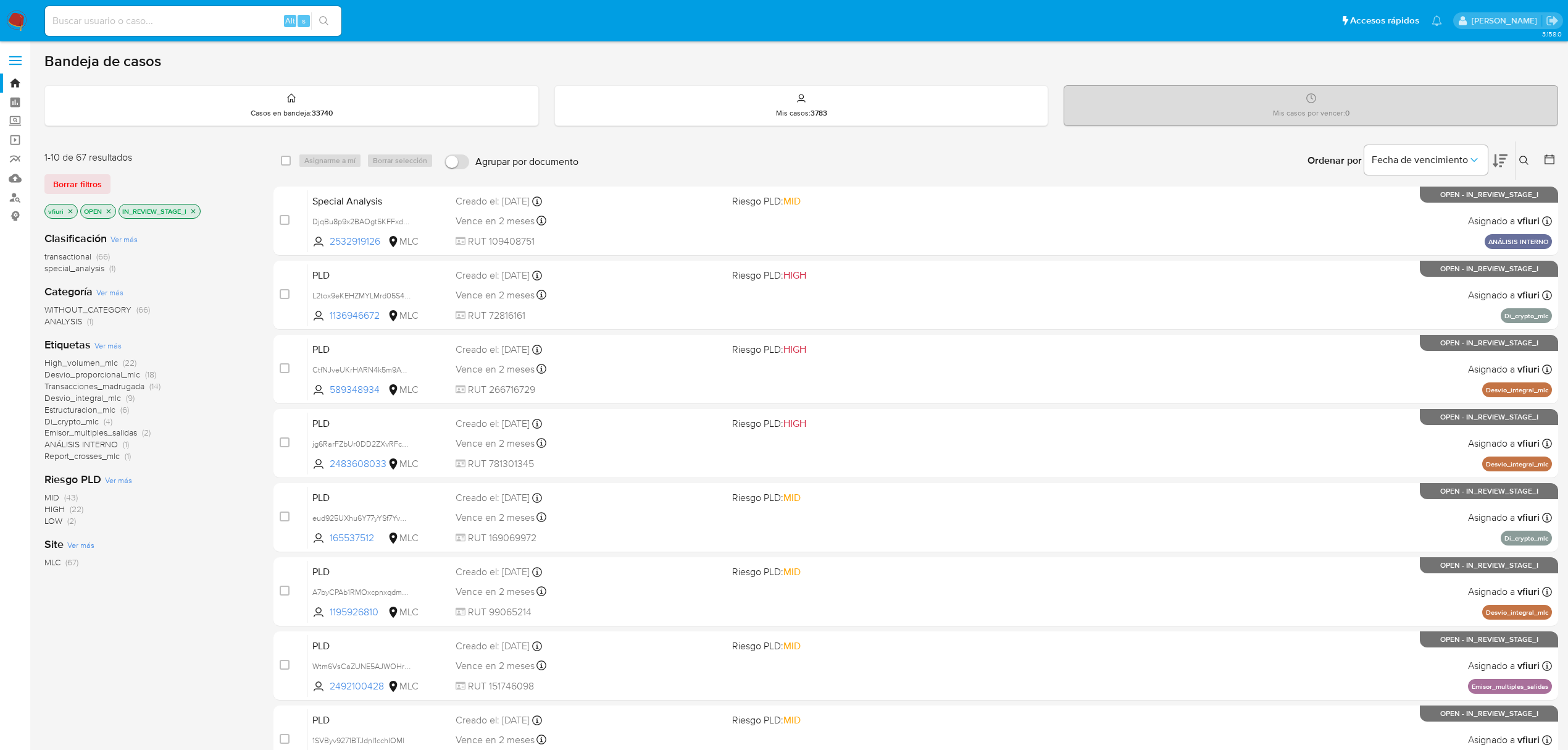
click at [1555, 154] on button at bounding box center [1550, 160] width 15 height 15
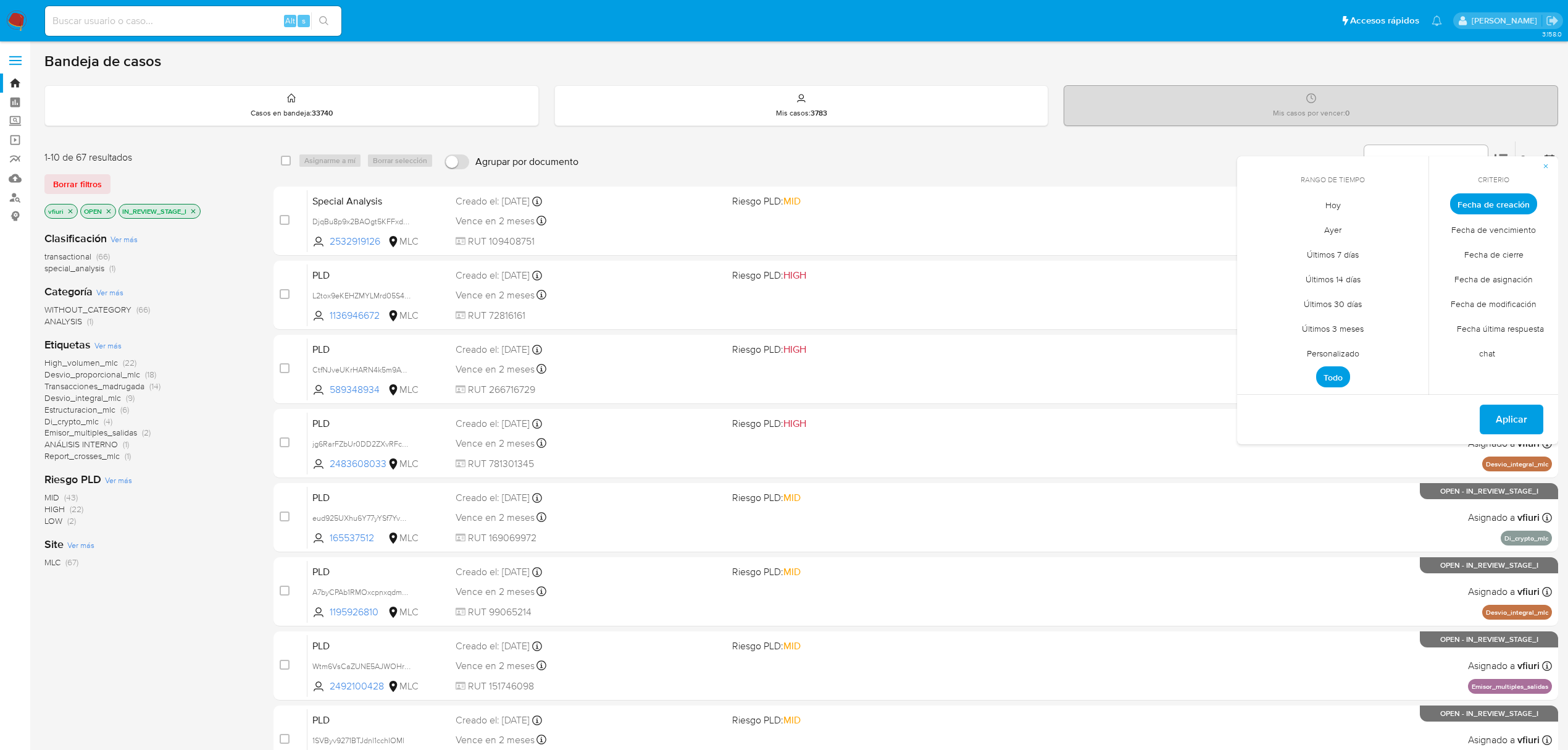
click at [1324, 348] on span "Personalizado" at bounding box center [1332, 353] width 78 height 25
click at [1257, 223] on icon "Mes anterior" at bounding box center [1255, 226] width 15 height 15
click at [1326, 320] on button "12" at bounding box center [1332, 321] width 20 height 20
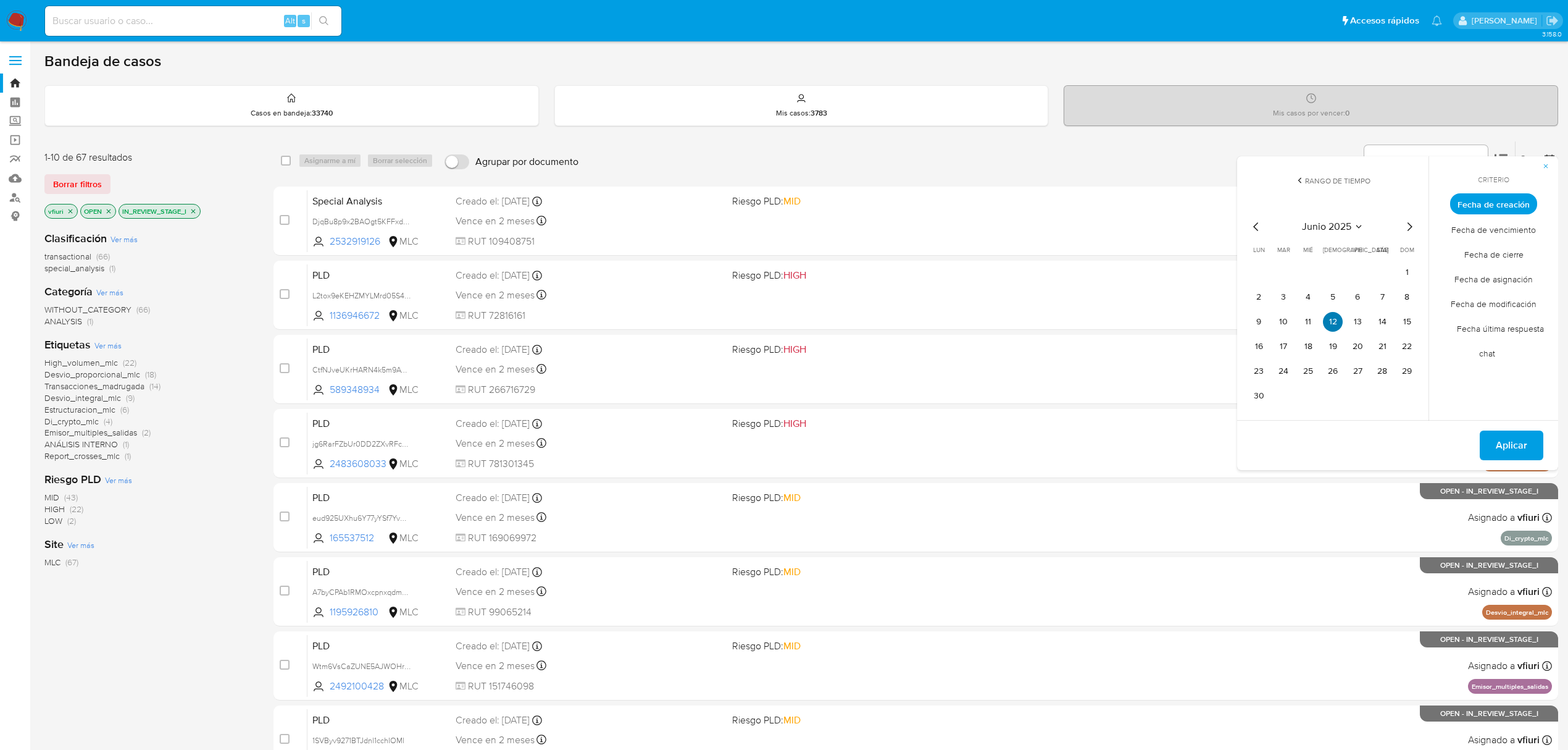
click at [1326, 320] on button "12" at bounding box center [1332, 321] width 20 height 20
drag, startPoint x: 1482, startPoint y: 438, endPoint x: 1488, endPoint y: 438, distance: 6.0
click at [1484, 438] on button "Aplicar" at bounding box center [1511, 445] width 63 height 30
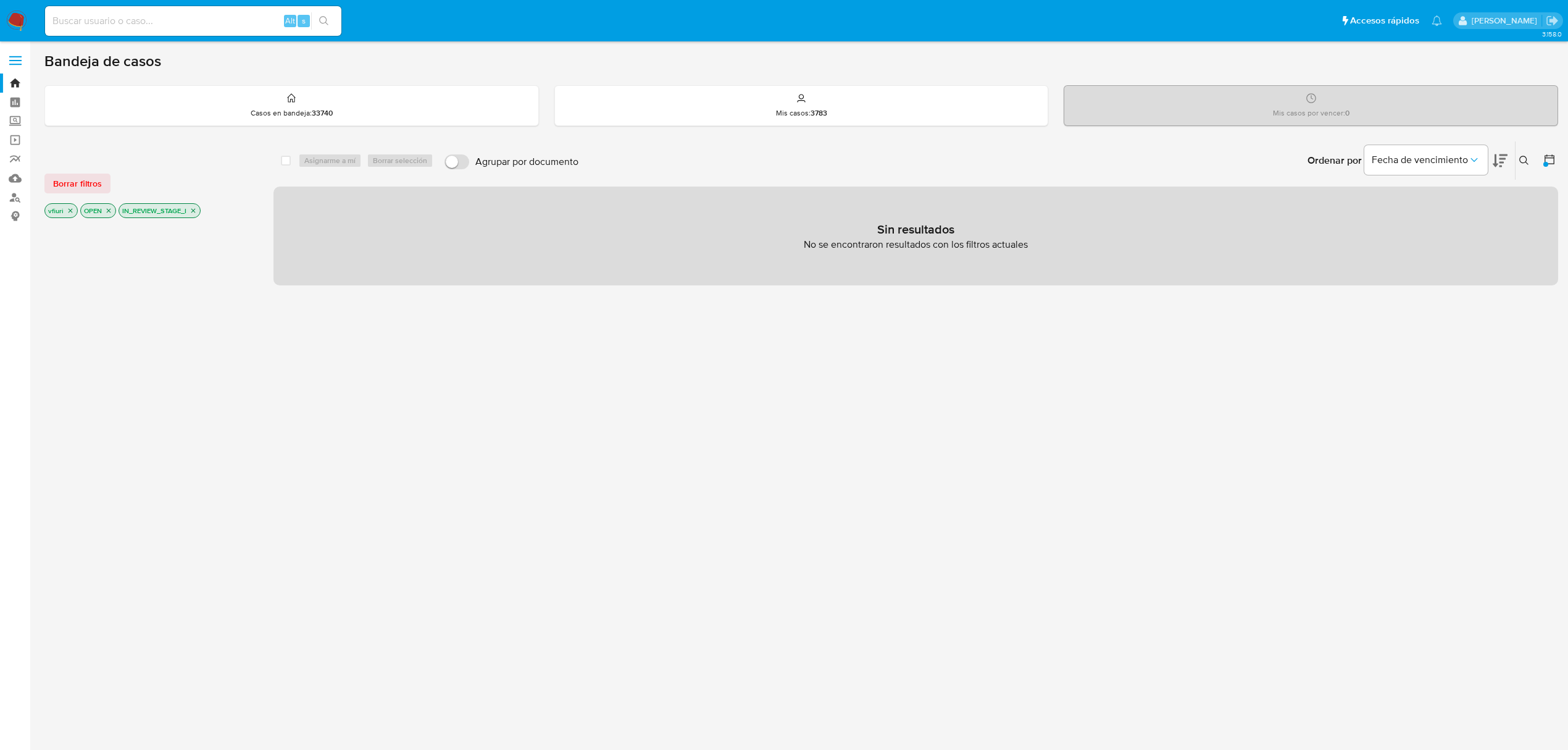
click at [1549, 158] on icon at bounding box center [1549, 159] width 12 height 12
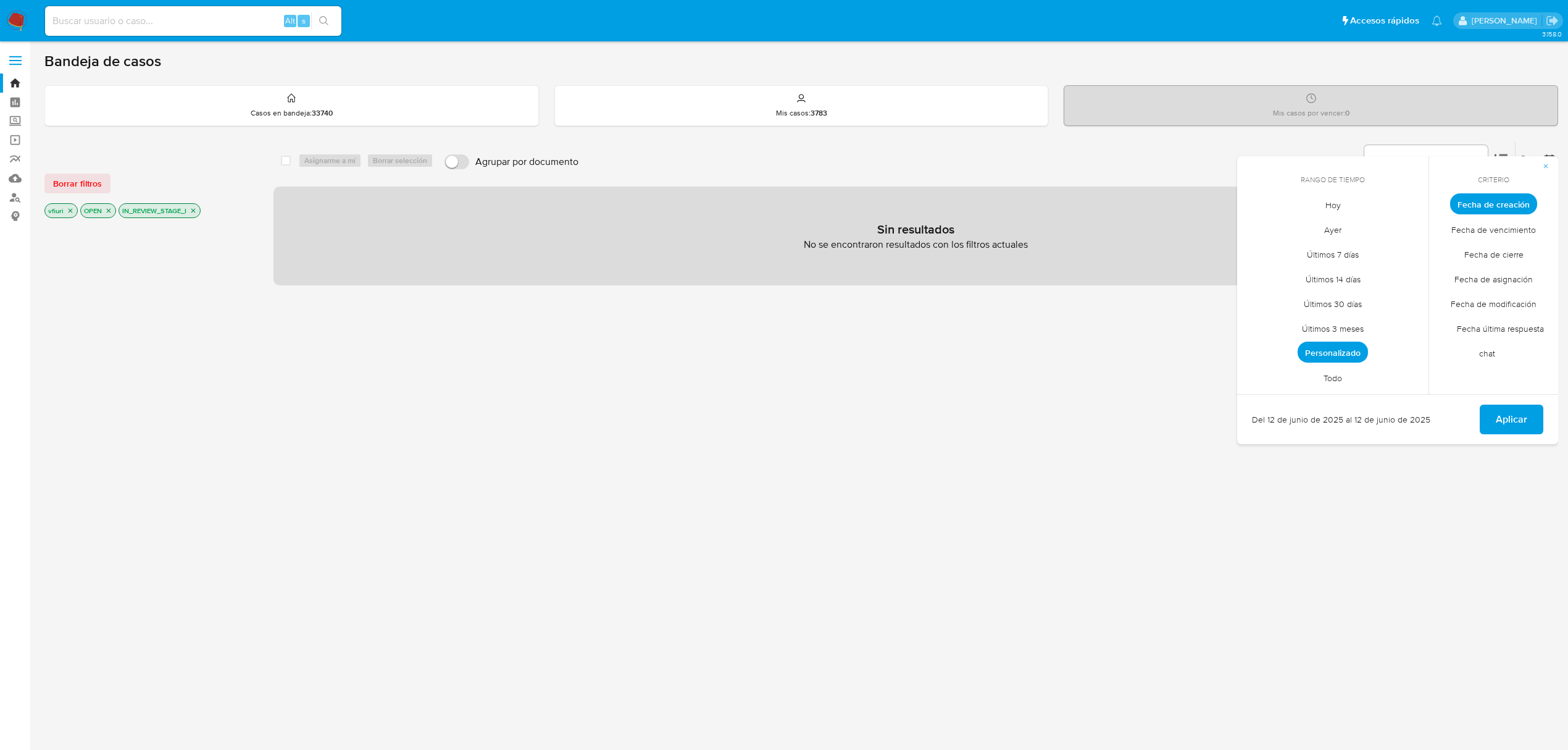
click at [1335, 354] on span "Personalizado" at bounding box center [1332, 351] width 70 height 21
click at [1402, 220] on icon "Mes siguiente" at bounding box center [1409, 226] width 15 height 15
click at [1379, 298] on button "12" at bounding box center [1382, 297] width 20 height 20
click at [1478, 426] on div "Del [DATE] al [DATE] Aplicar" at bounding box center [1397, 419] width 321 height 50
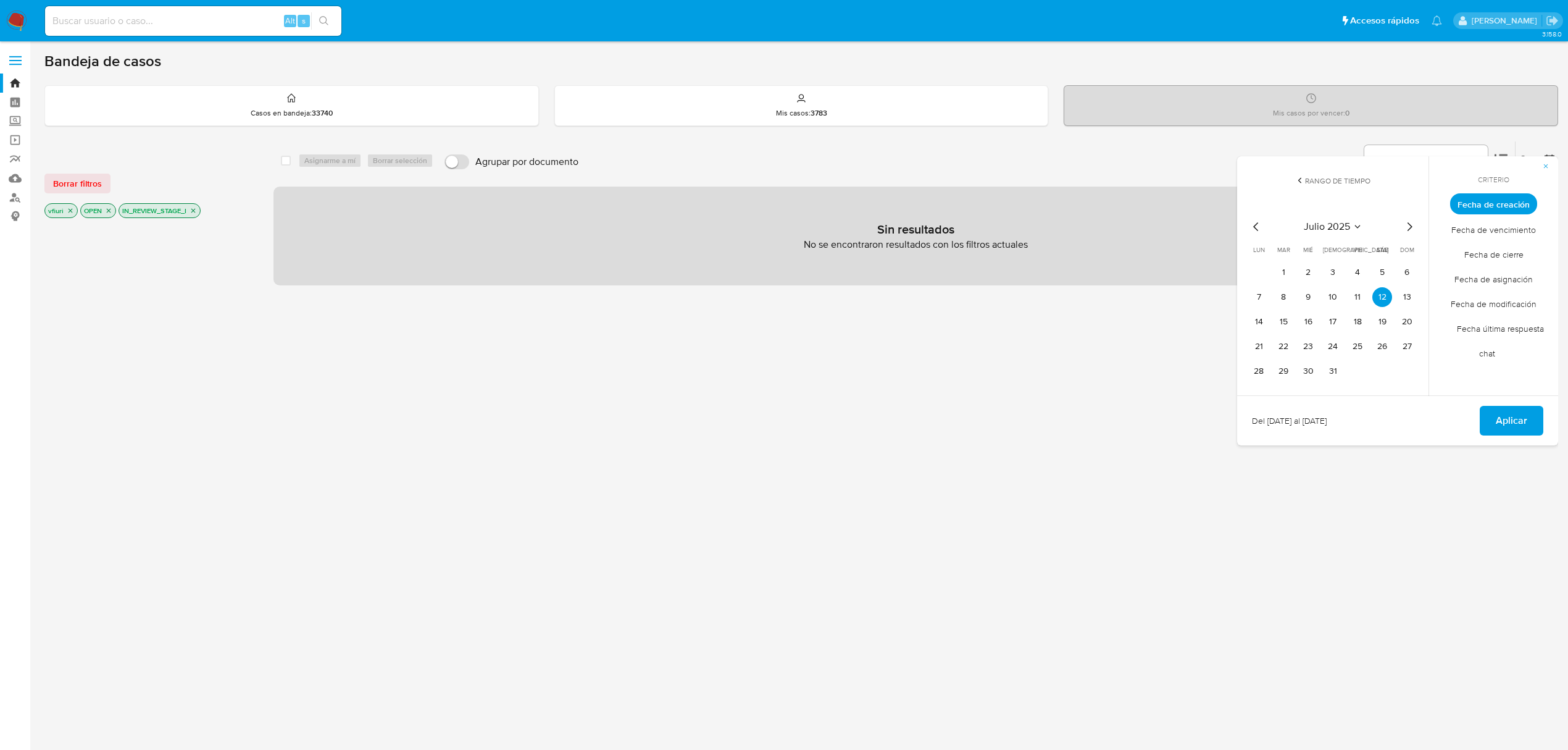
click at [1479, 427] on div "Del [DATE] al [DATE] Aplicar" at bounding box center [1397, 419] width 321 height 50
click at [1512, 429] on span "Aplicar" at bounding box center [1511, 421] width 31 height 28
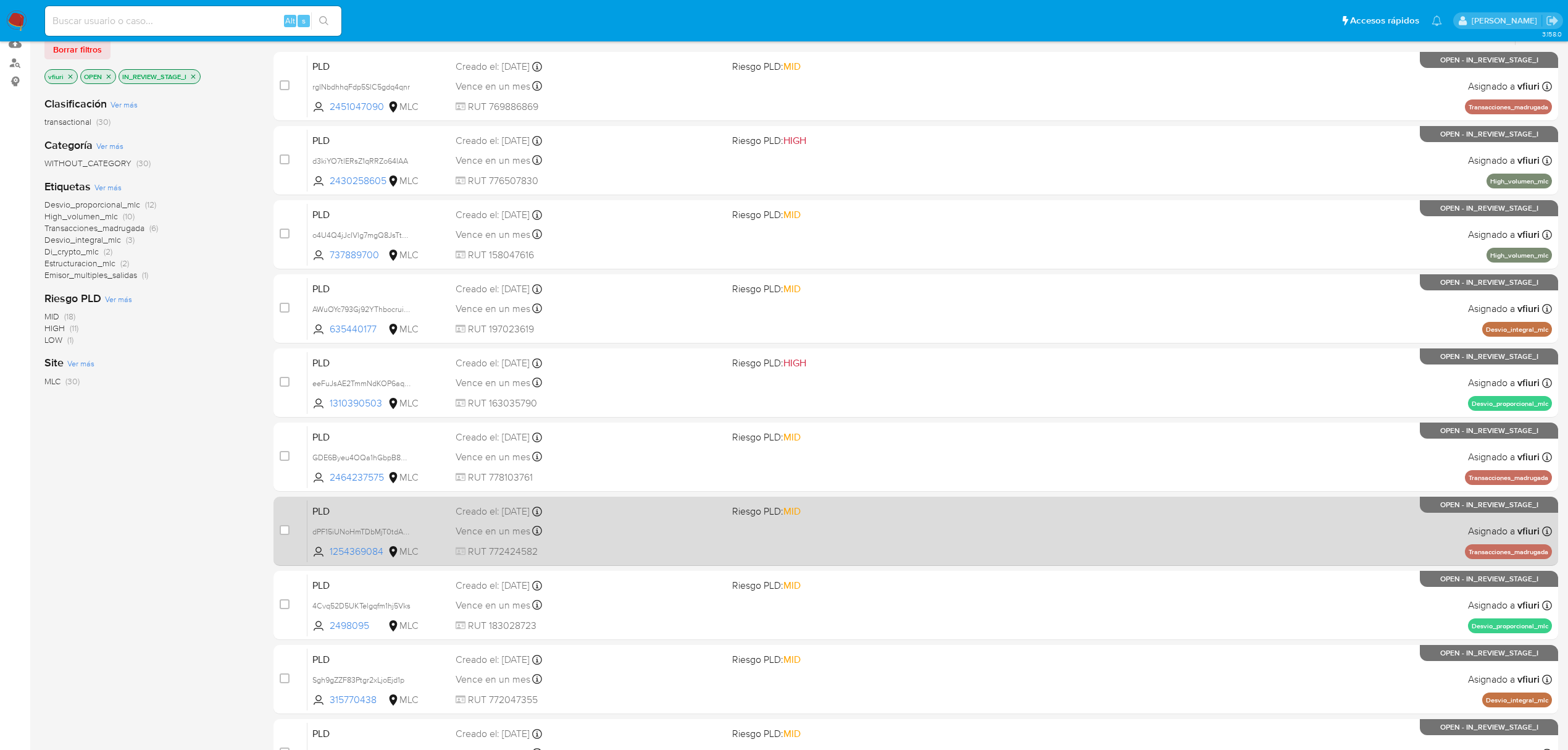
scroll to position [269, 0]
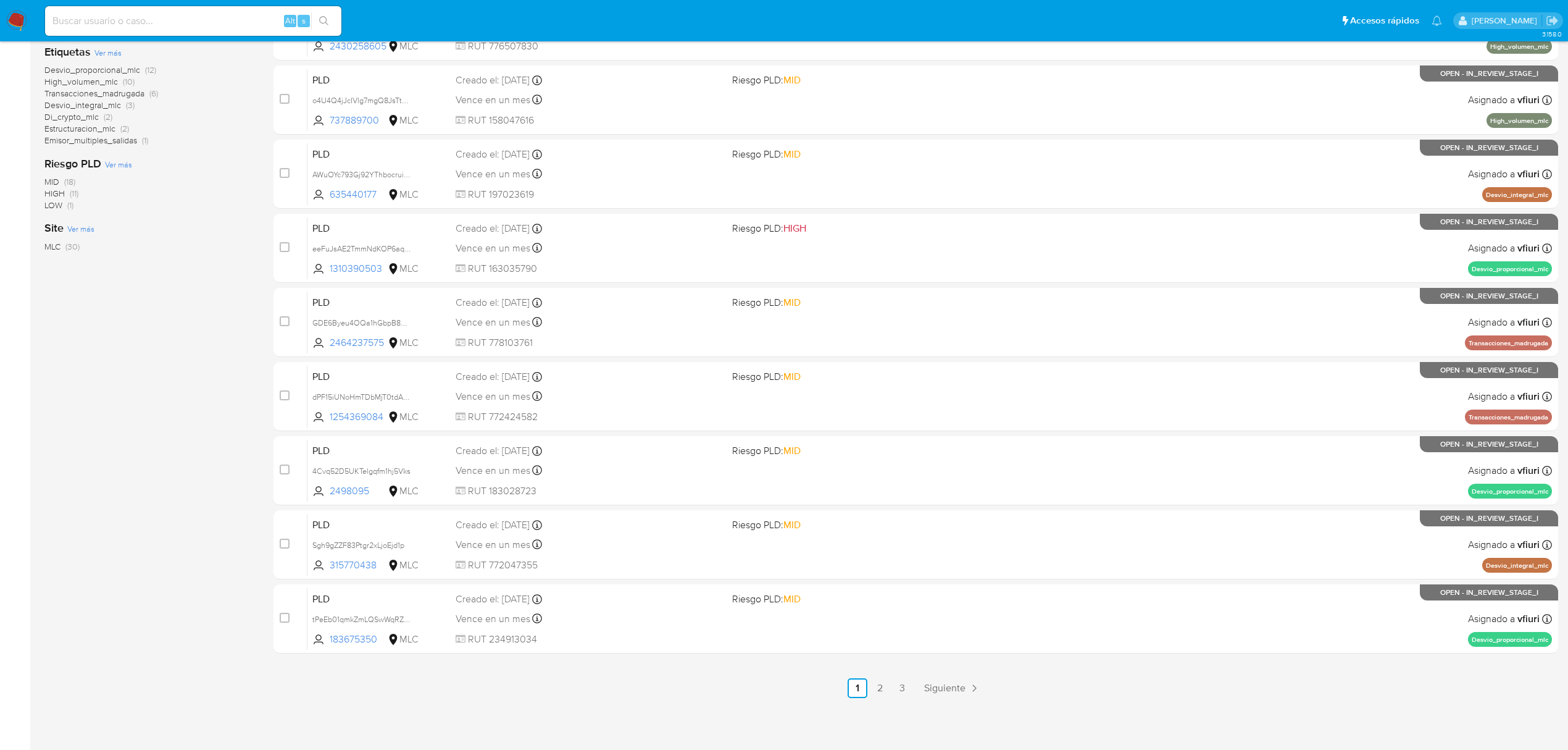
click at [915, 684] on ul "Anterior 1 2 3 Siguiente" at bounding box center [915, 688] width 1284 height 20
click at [897, 686] on link "3" at bounding box center [902, 688] width 20 height 20
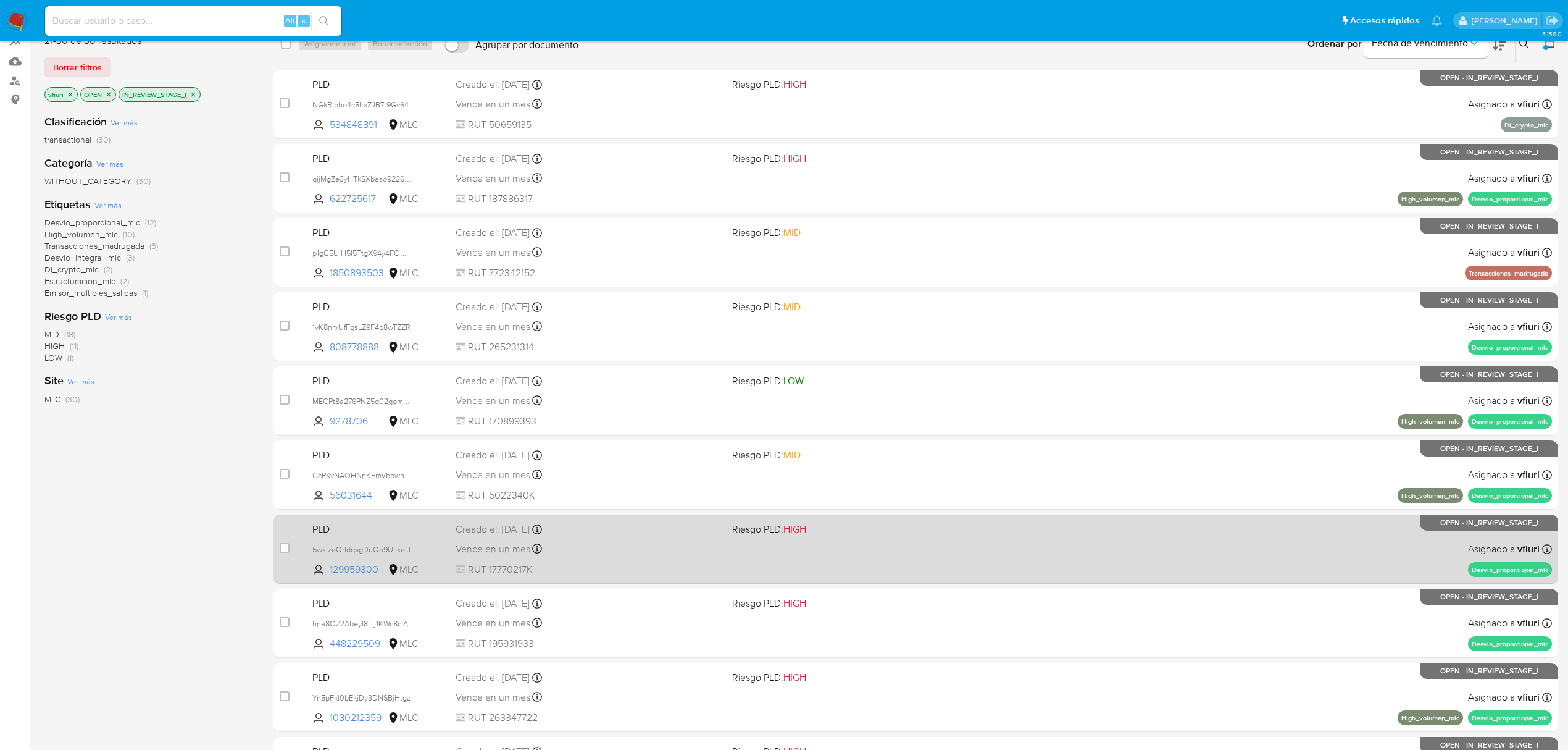
scroll to position [269, 0]
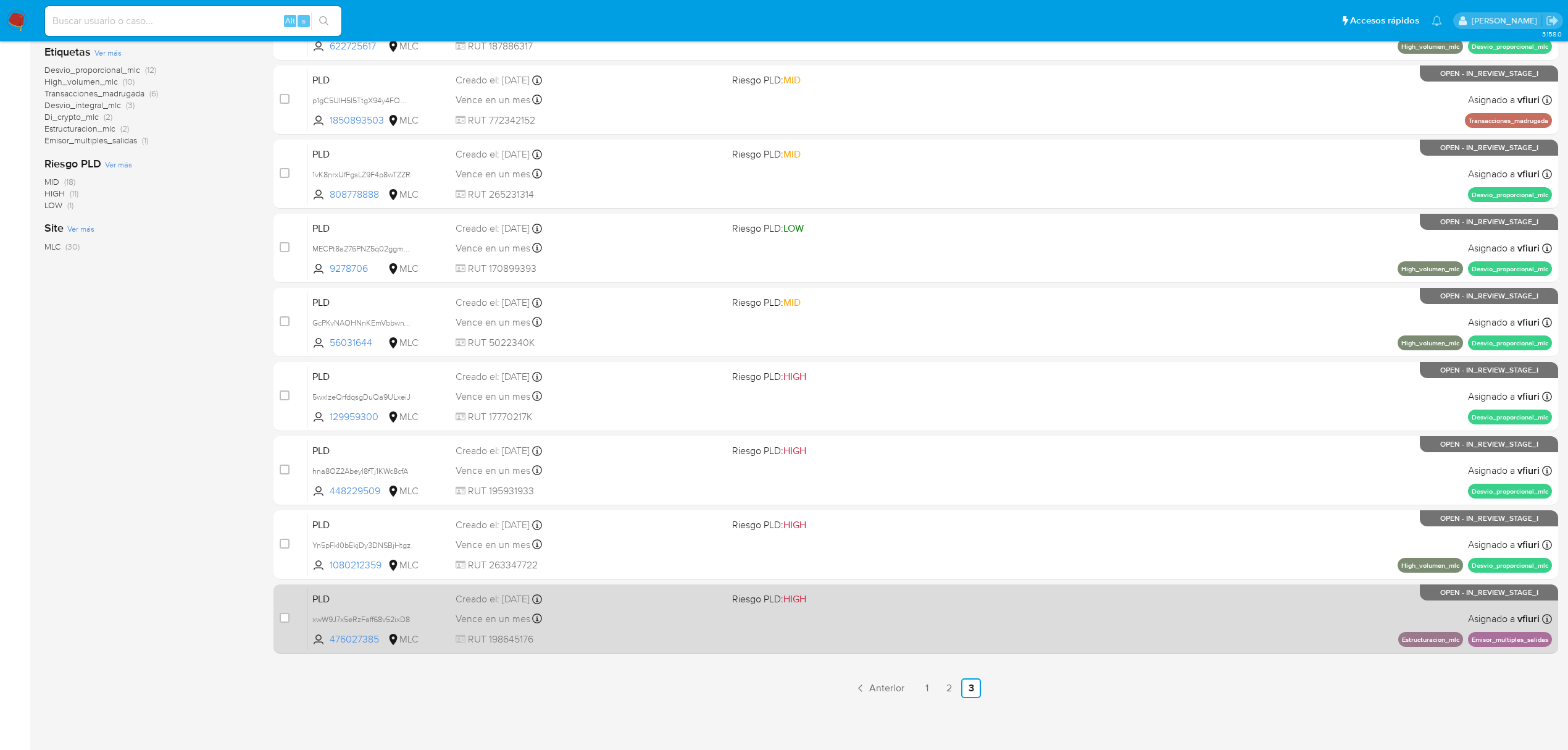
click at [932, 611] on div "PLD xwW9J7x5eRzFaff68v52ixD8 476027385 MLC Riesgo PLD: HIGH Creado el: [DATE] C…" at bounding box center [929, 618] width 1244 height 62
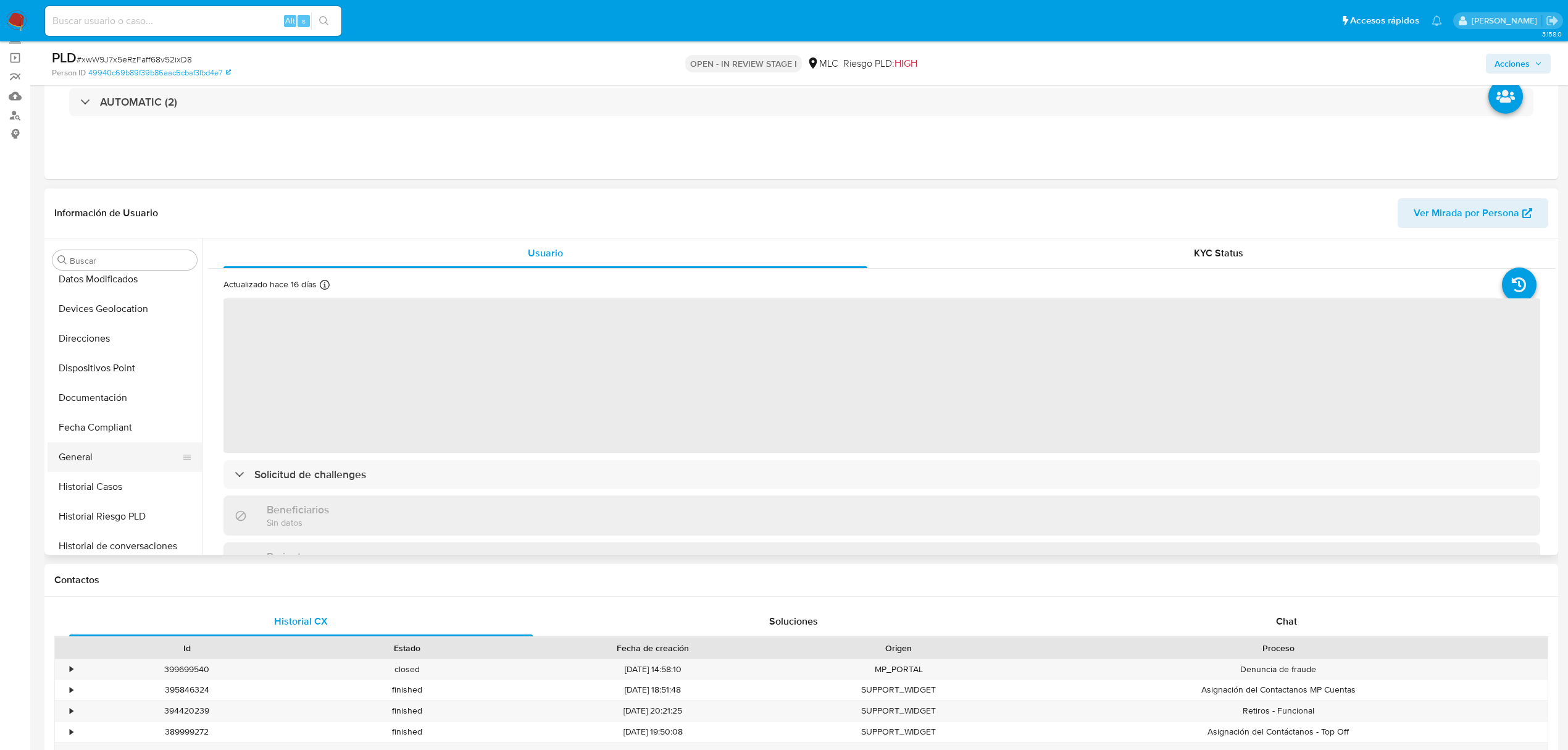
scroll to position [193, 0]
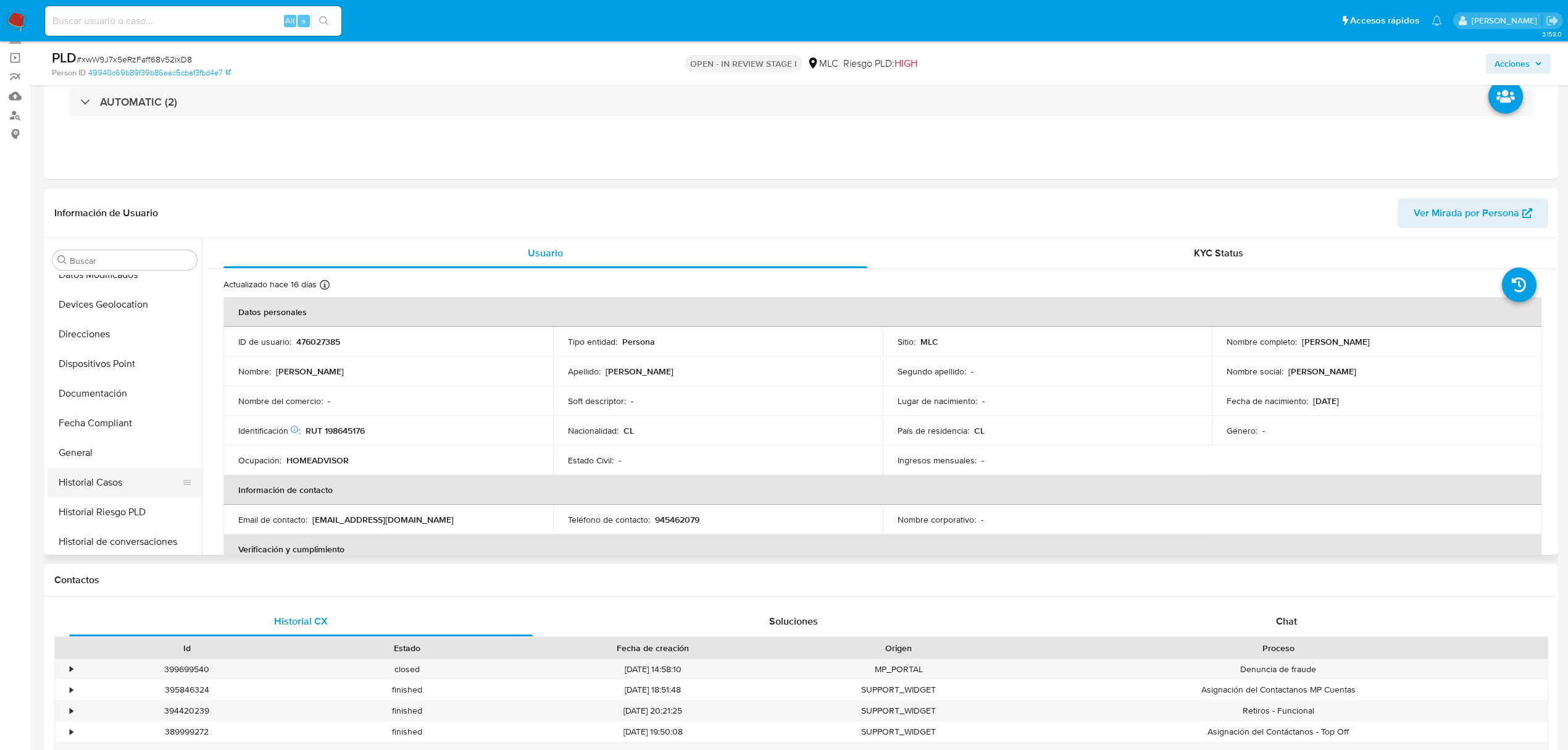
click at [100, 480] on button "Historial Casos" at bounding box center [119, 482] width 145 height 30
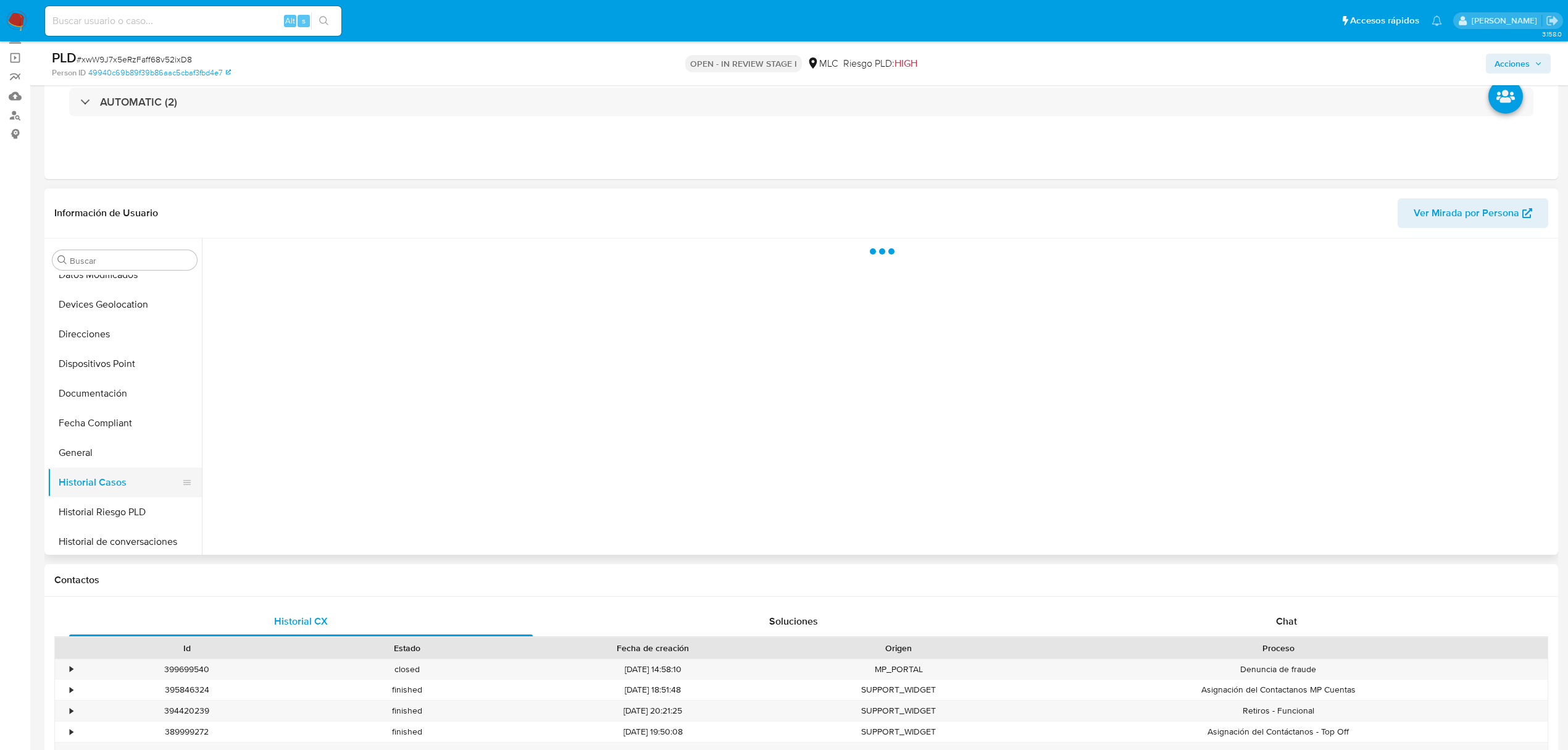
select select "10"
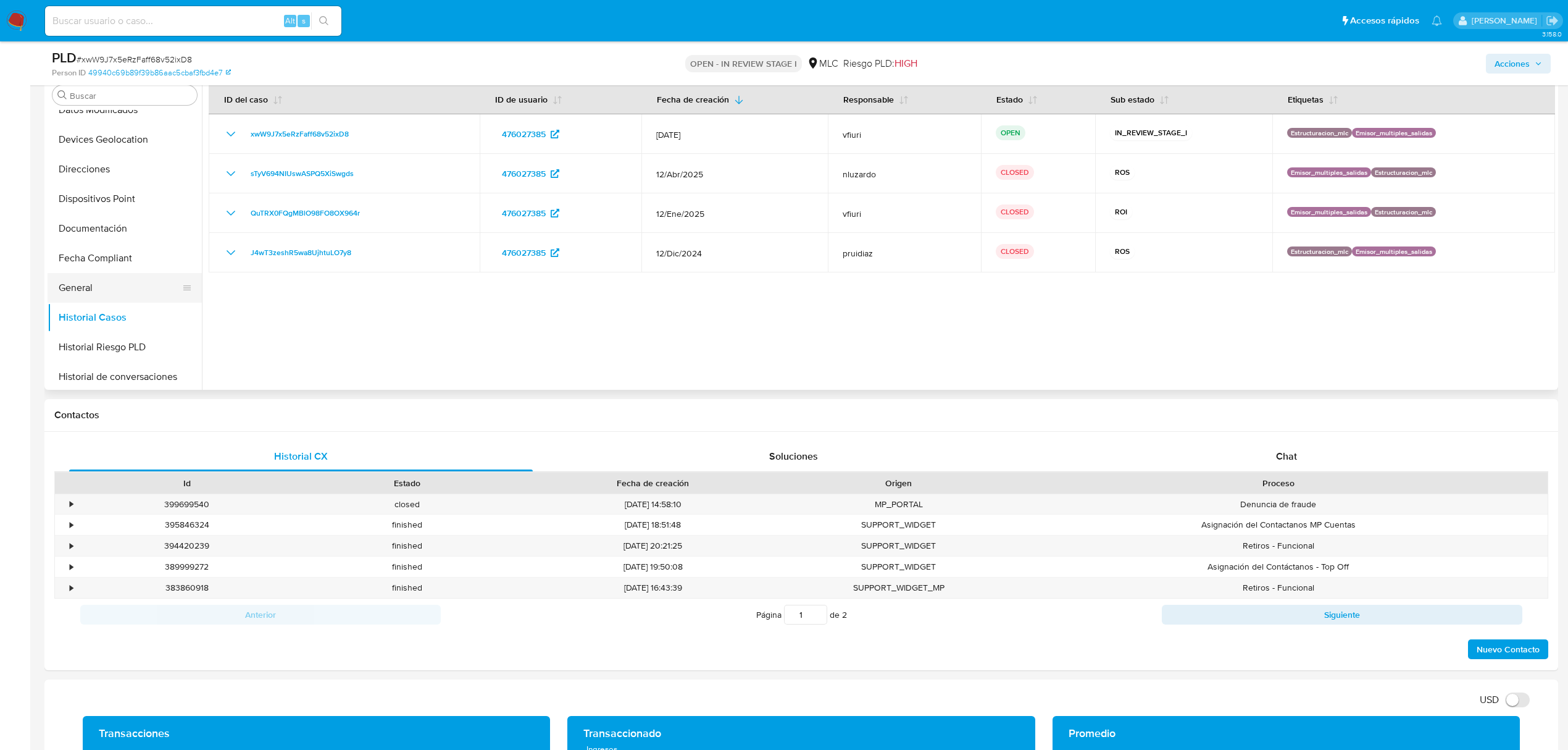
scroll to position [522, 0]
click at [112, 346] on button "Restricciones Nuevo Mundo" at bounding box center [119, 344] width 145 height 30
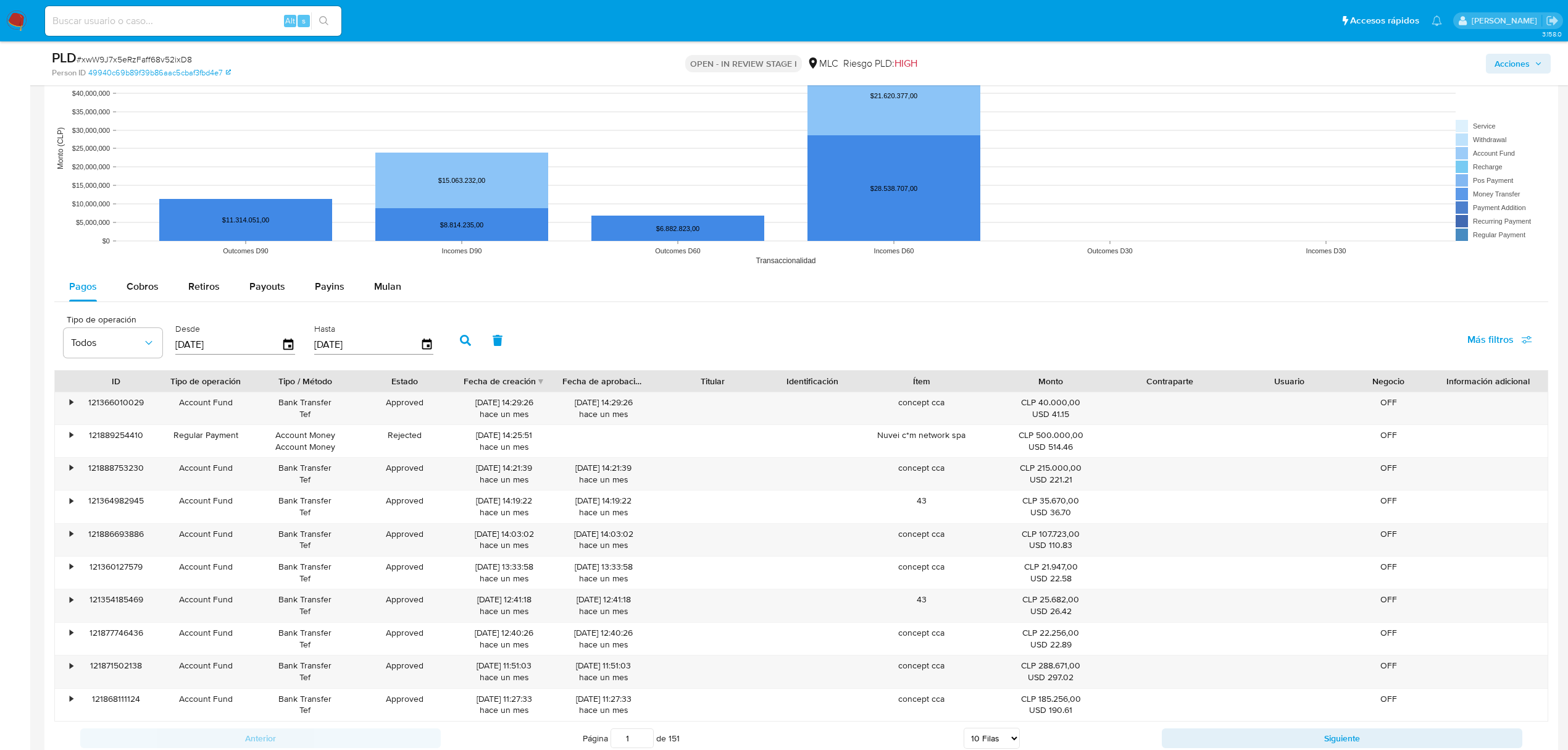
scroll to position [1070, 0]
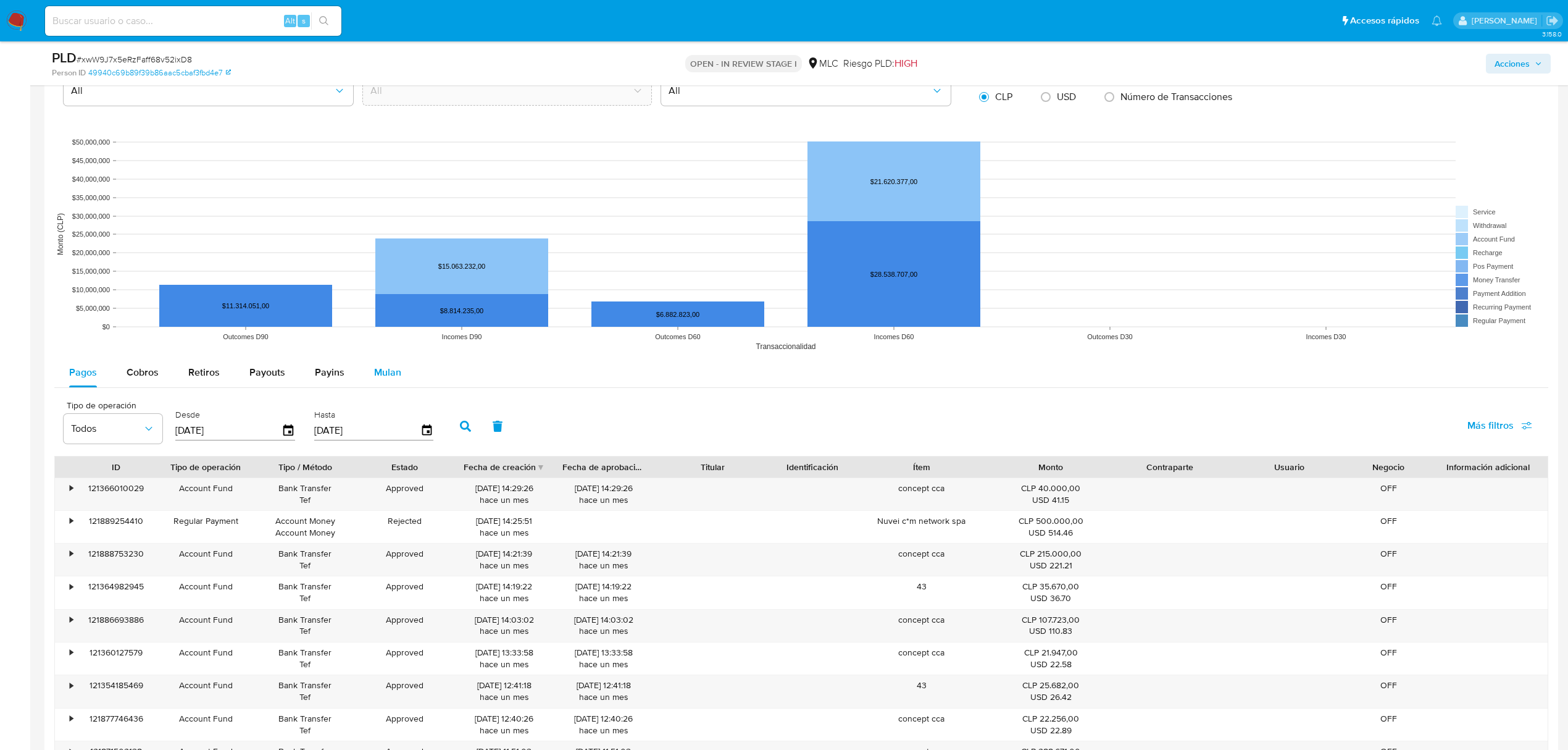
click at [389, 376] on span "Mulan" at bounding box center [388, 372] width 28 height 15
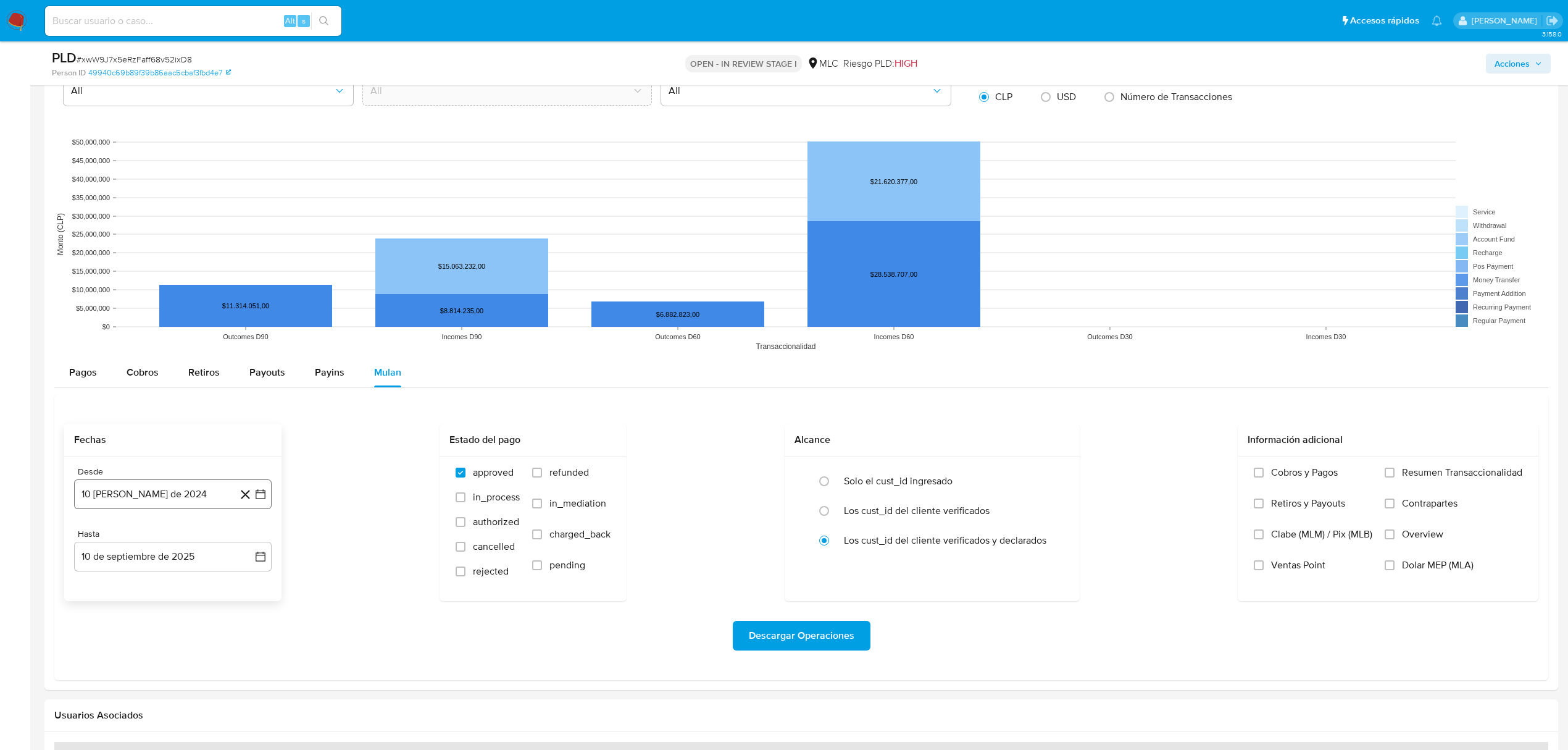
click at [260, 497] on icon "button" at bounding box center [260, 494] width 12 height 12
click at [245, 546] on icon "Mes siguiente" at bounding box center [249, 538] width 15 height 15
drag, startPoint x: 129, startPoint y: 635, endPoint x: 173, endPoint y: 623, distance: 45.6
click at [128, 635] on button "10" at bounding box center [123, 634] width 20 height 20
click at [250, 563] on button "10 de septiembre de 2025" at bounding box center [173, 556] width 197 height 30
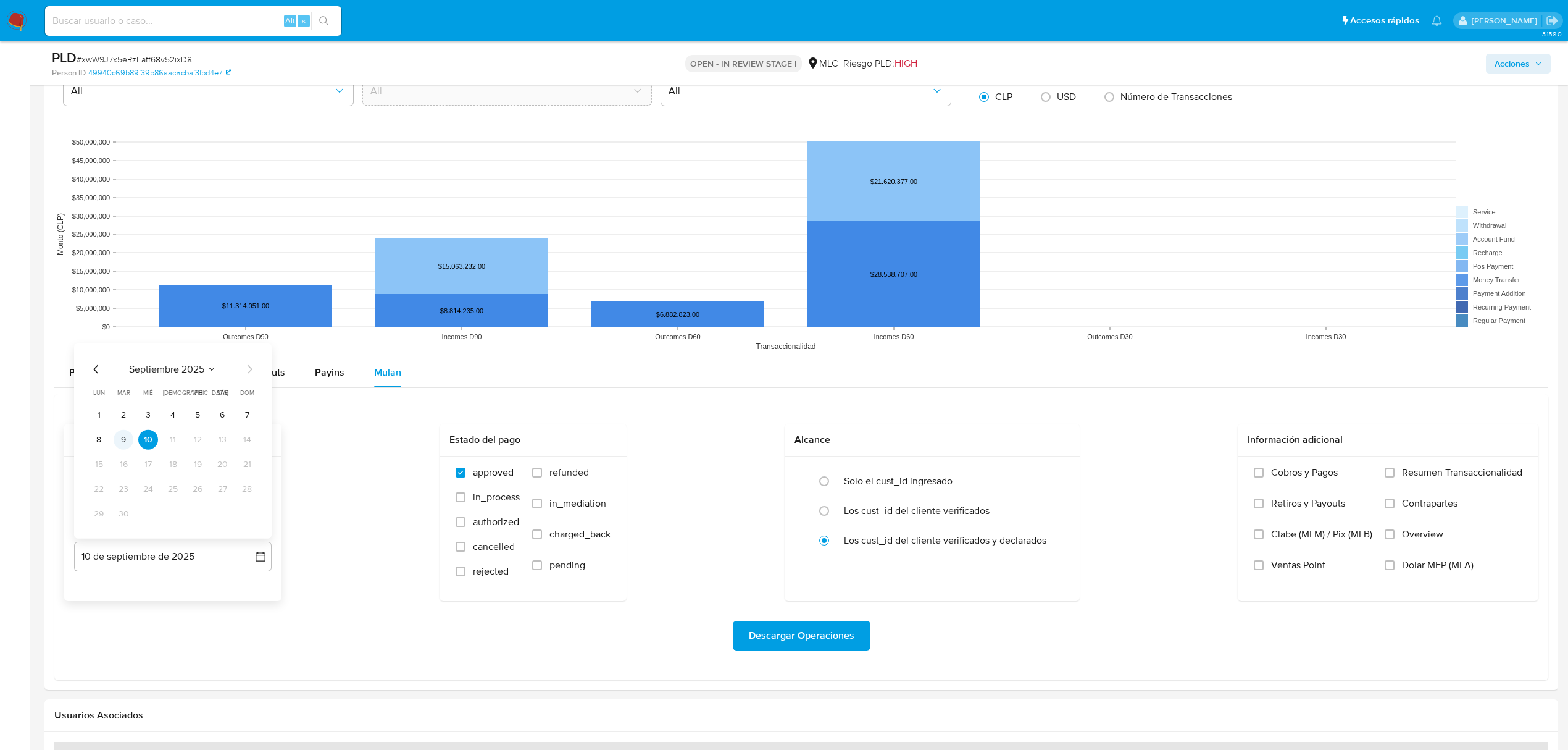
click at [126, 443] on button "9" at bounding box center [123, 439] width 20 height 20
click at [800, 632] on span "Descargar Operaciones" at bounding box center [802, 636] width 106 height 28
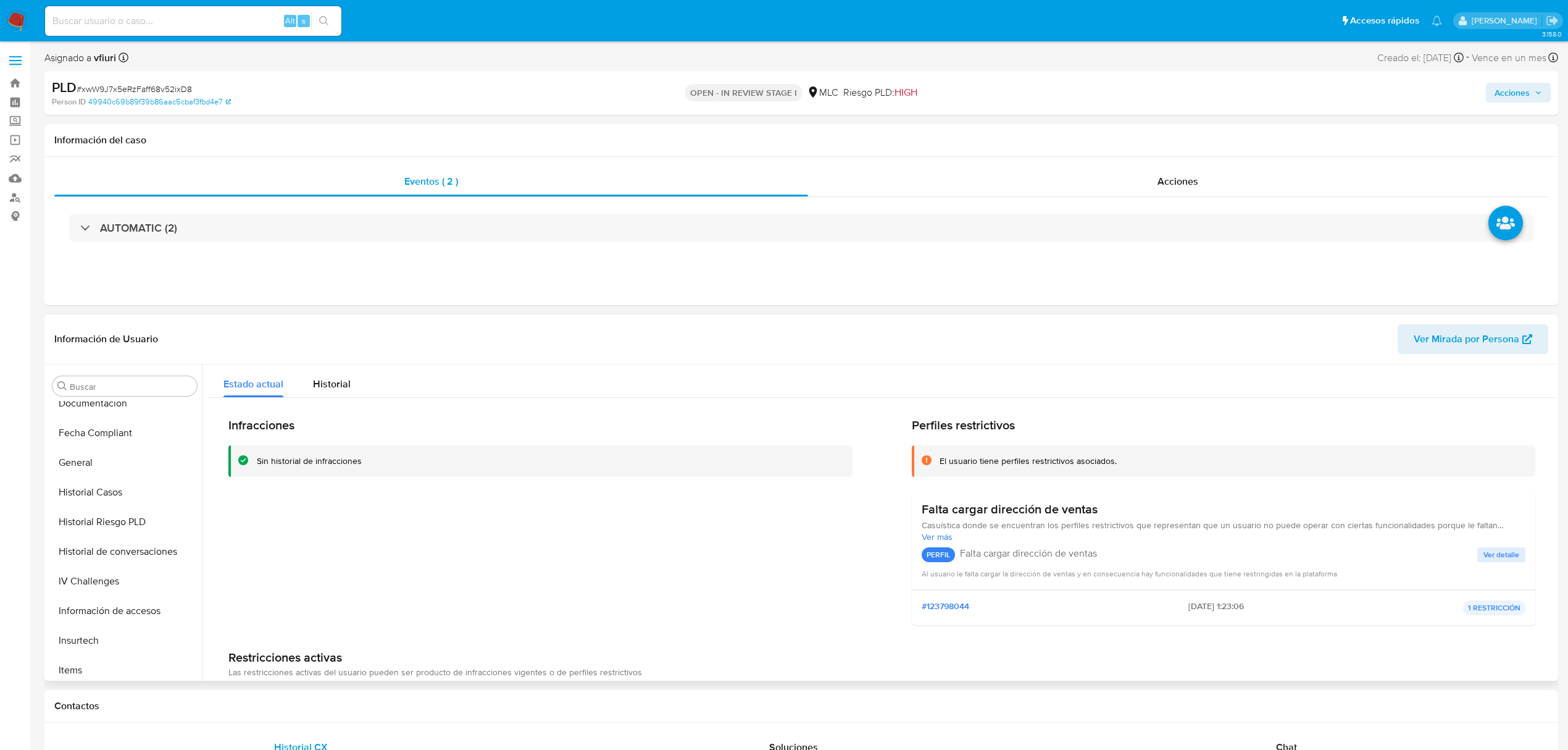
scroll to position [275, 0]
click at [100, 499] on button "General" at bounding box center [119, 496] width 145 height 30
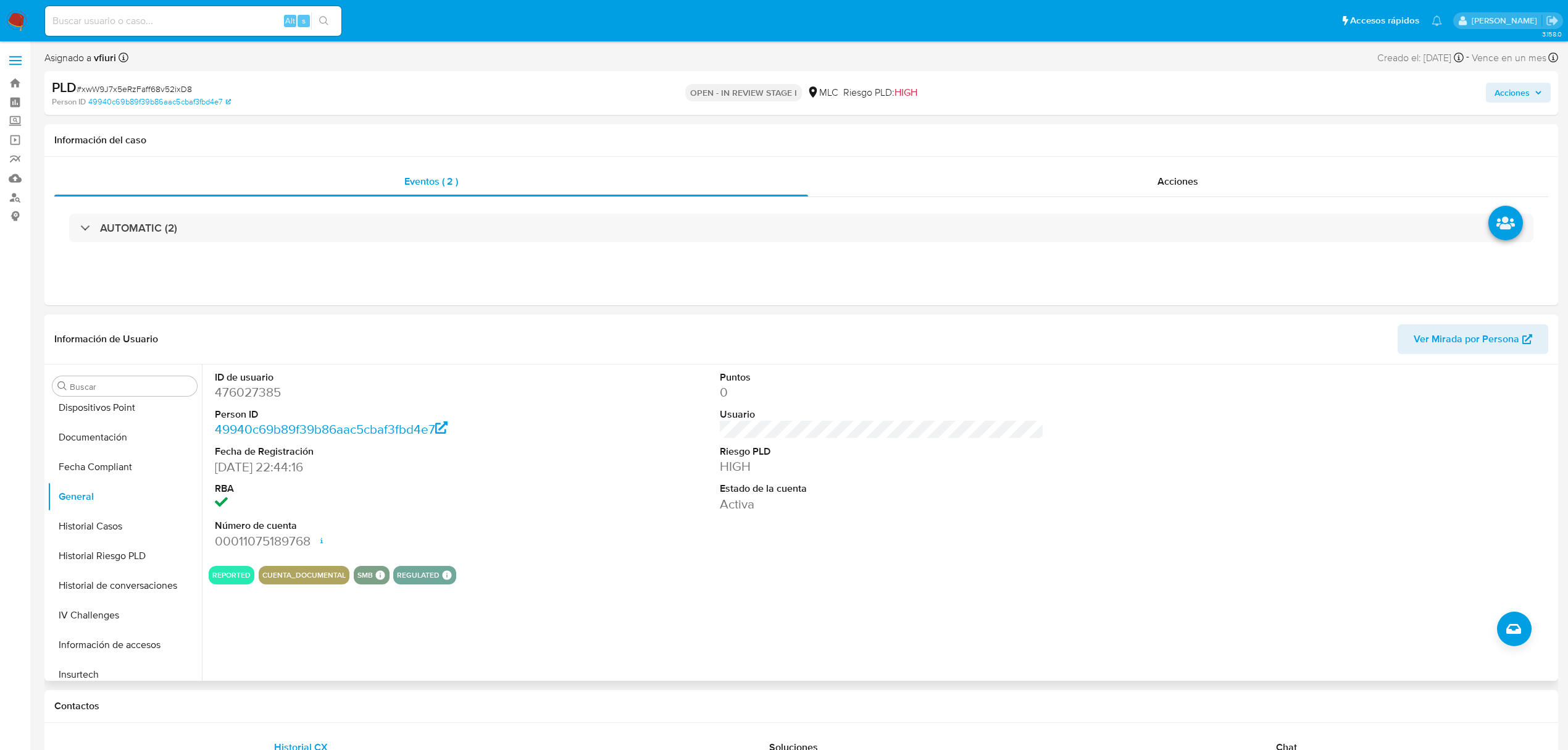
click at [258, 396] on dd "476027385" at bounding box center [377, 392] width 324 height 18
copy dd "476027385"
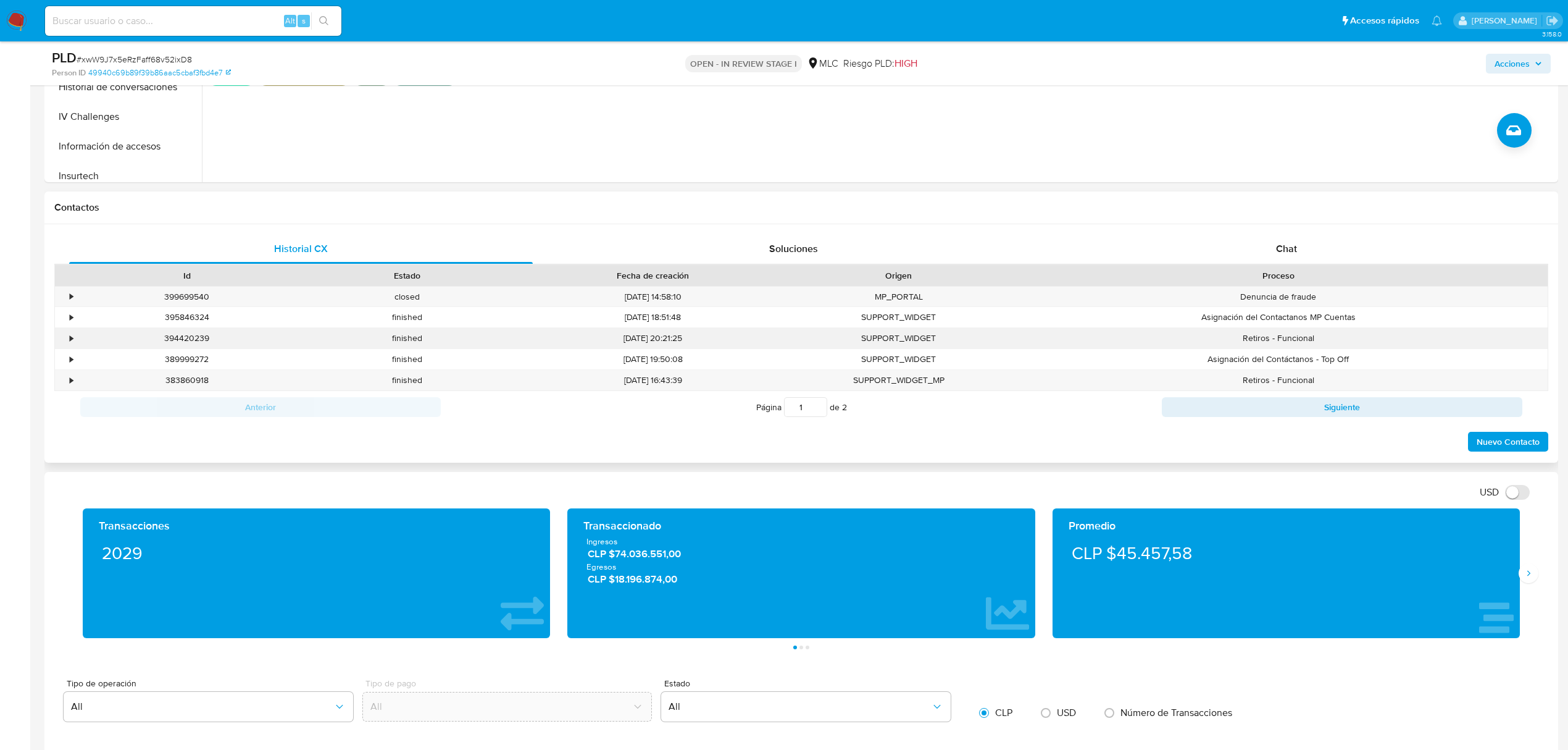
scroll to position [0, 0]
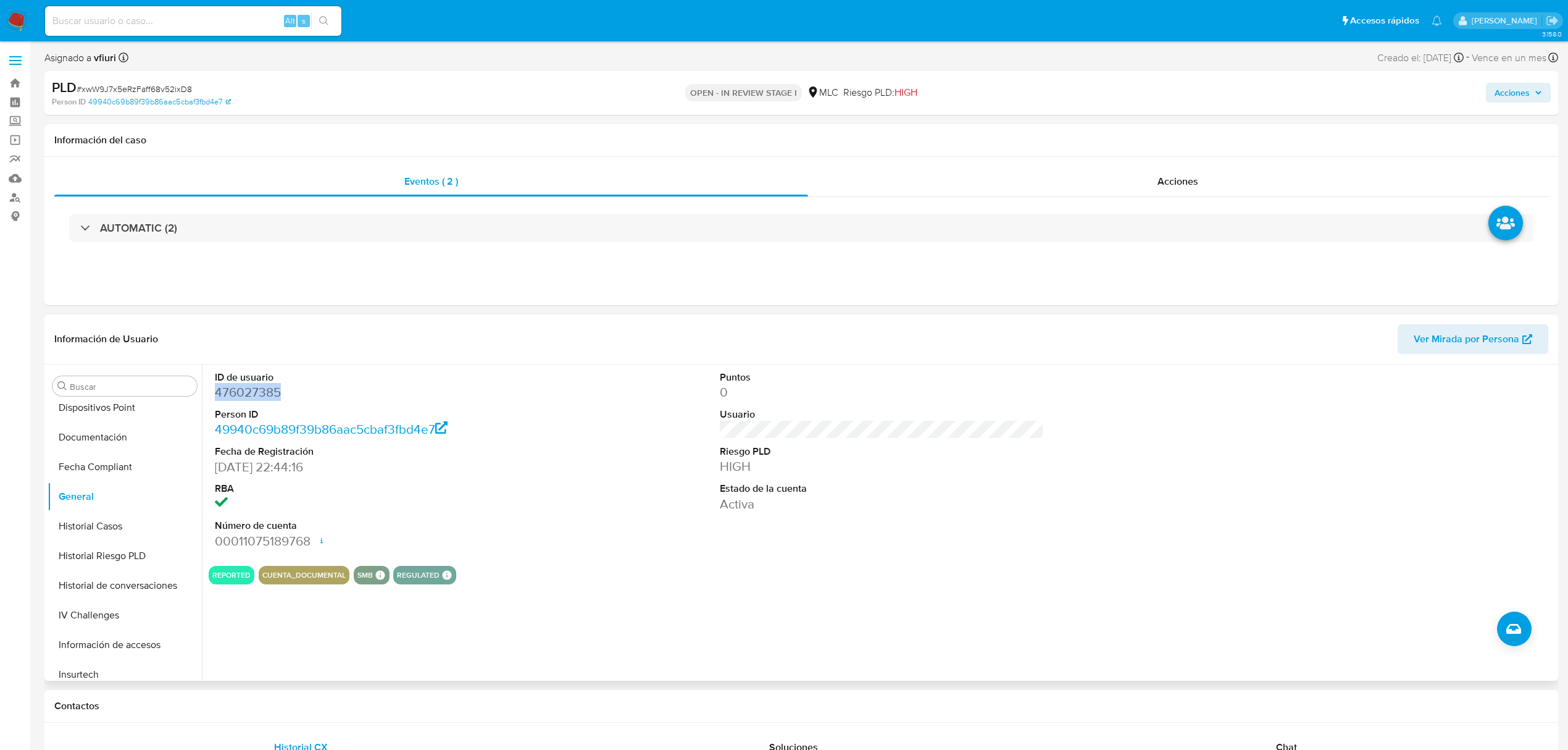
copy dd "476027385"
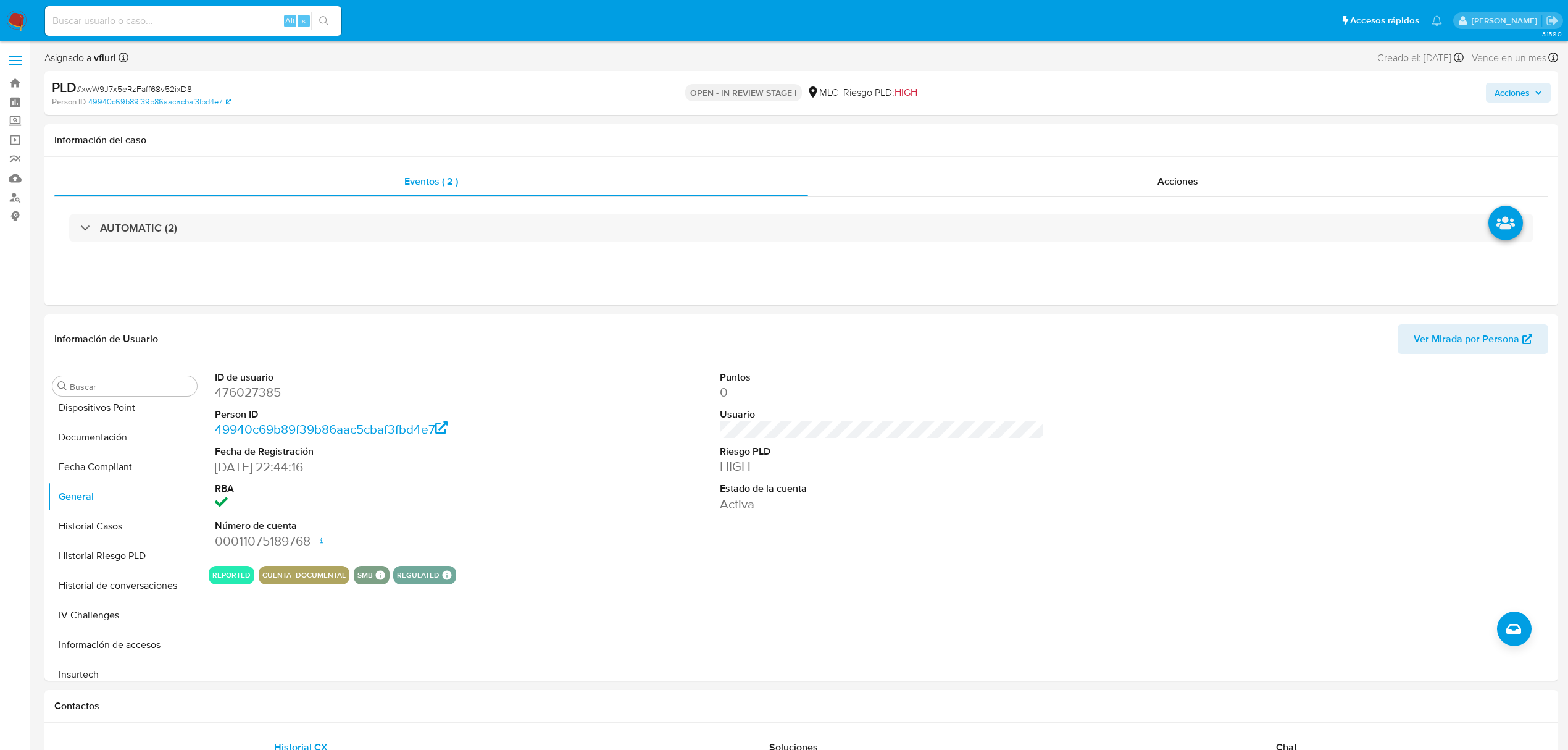
click at [135, 90] on span "# xwW9J7x5eRzFaff68v52ixD8" at bounding box center [134, 89] width 115 height 12
copy span "xwW9J7x5eRzFaff68v52ixD8"
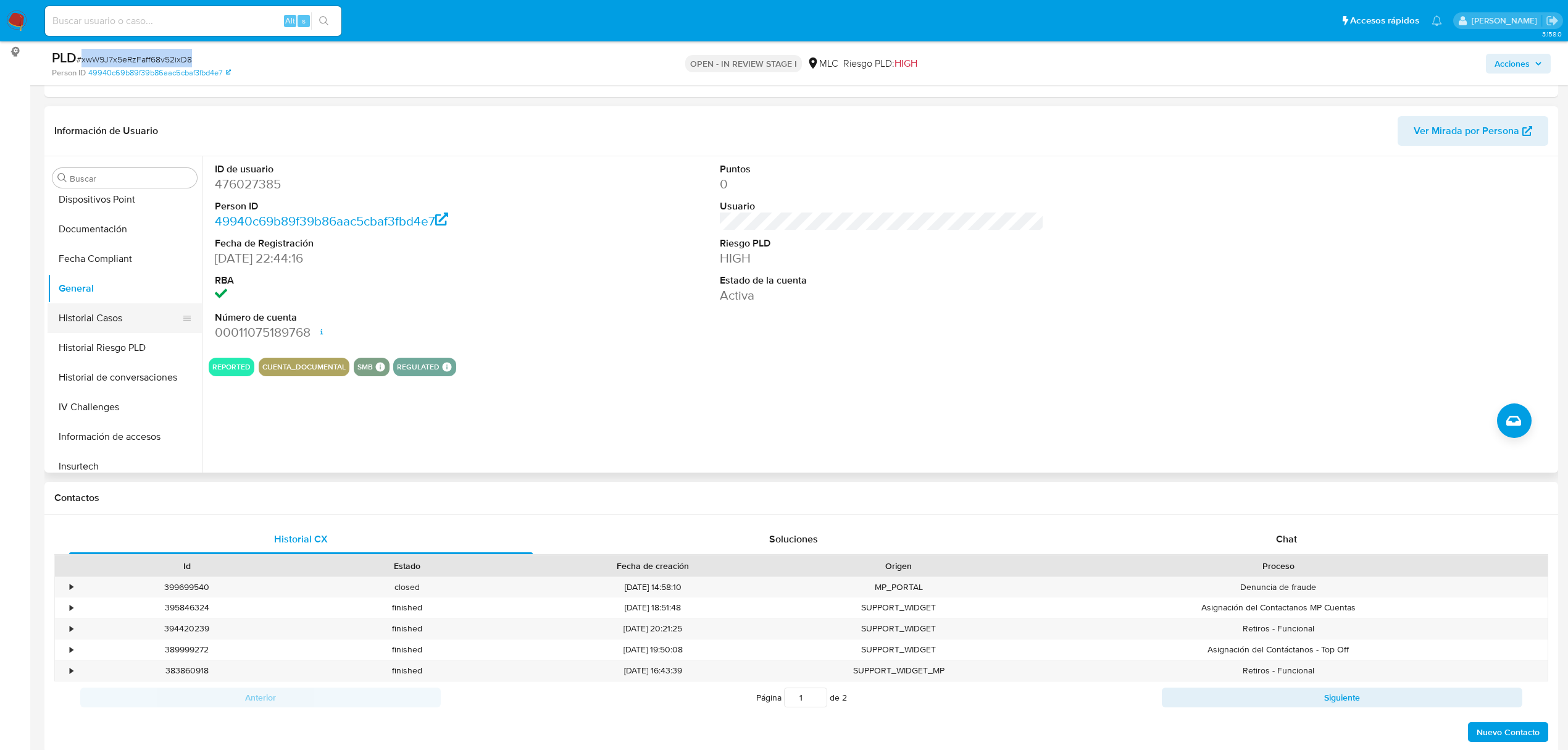
scroll to position [522, 0]
click at [93, 277] on button "KYC" at bounding box center [119, 279] width 145 height 30
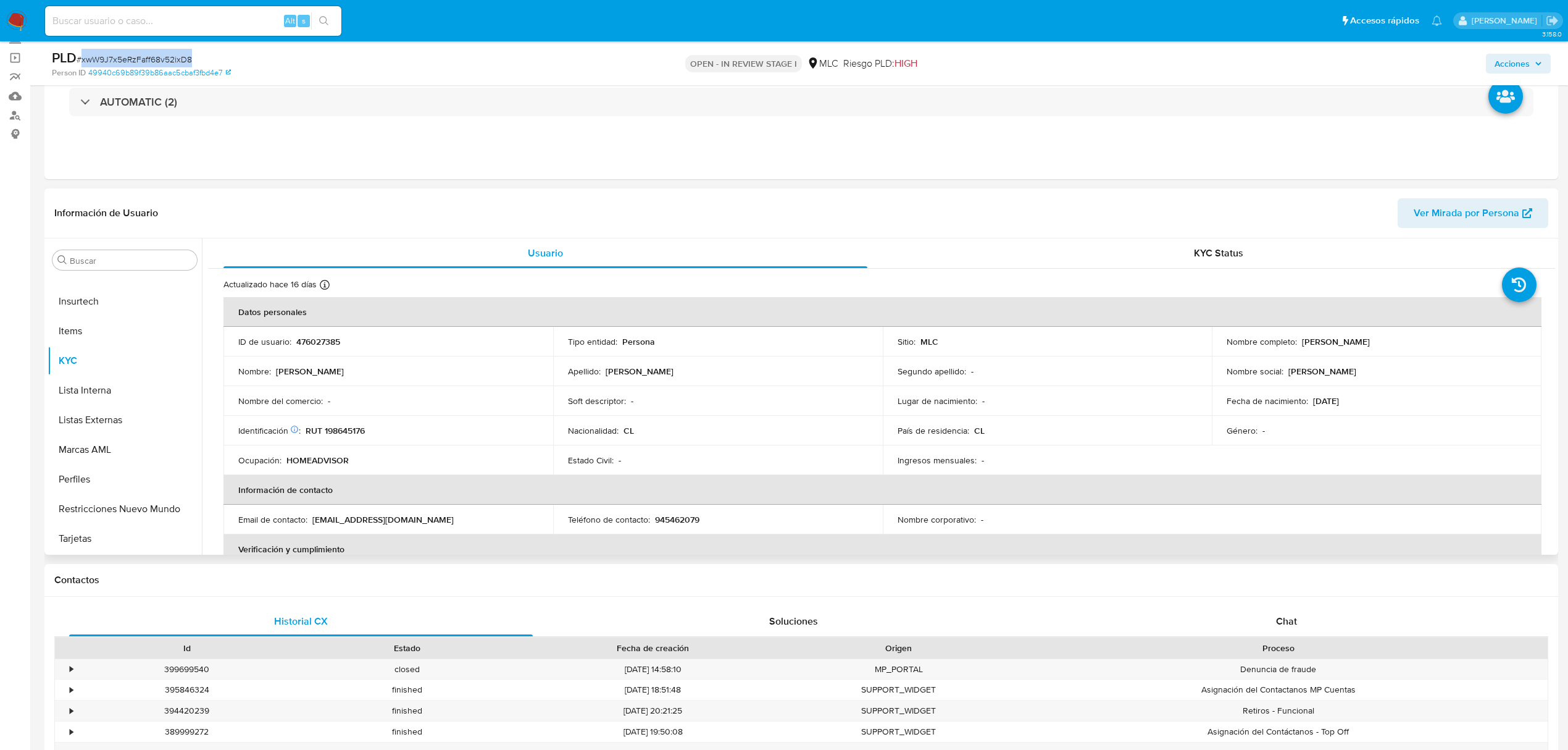
scroll to position [82, 0]
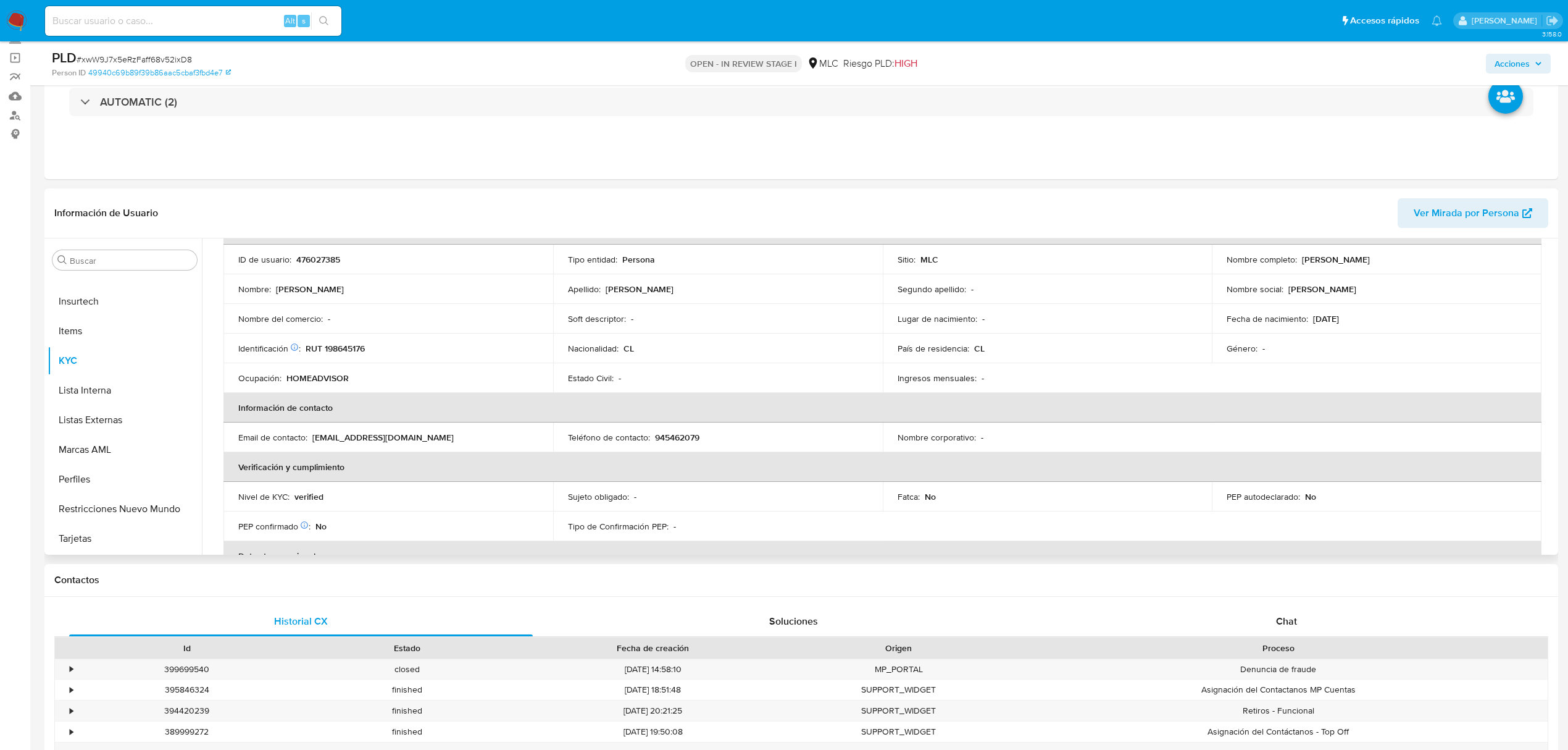
click at [337, 344] on p "RUT 198645176" at bounding box center [334, 348] width 59 height 11
copy p "198645176"
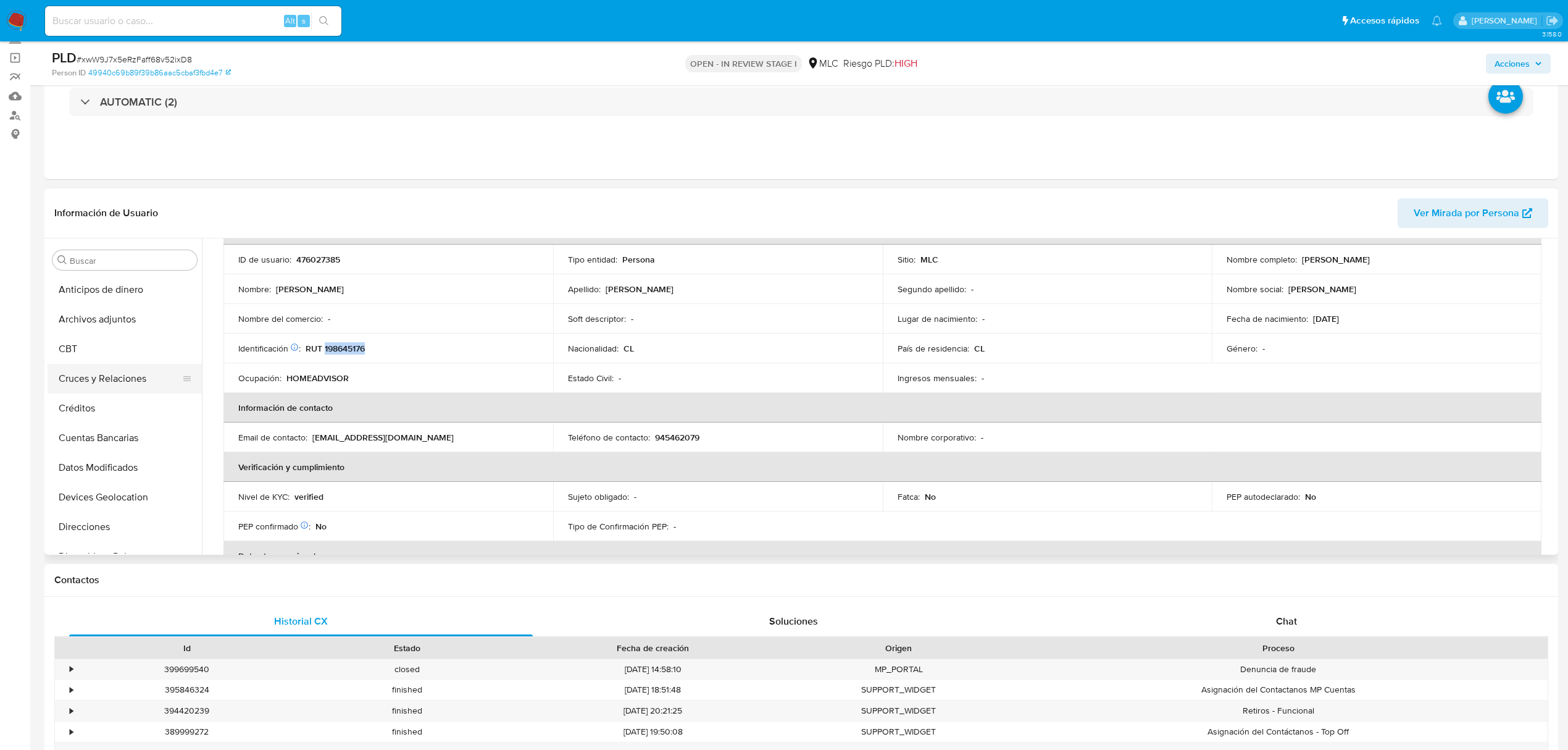
click at [102, 367] on button "Cruces y Relaciones" at bounding box center [119, 378] width 145 height 30
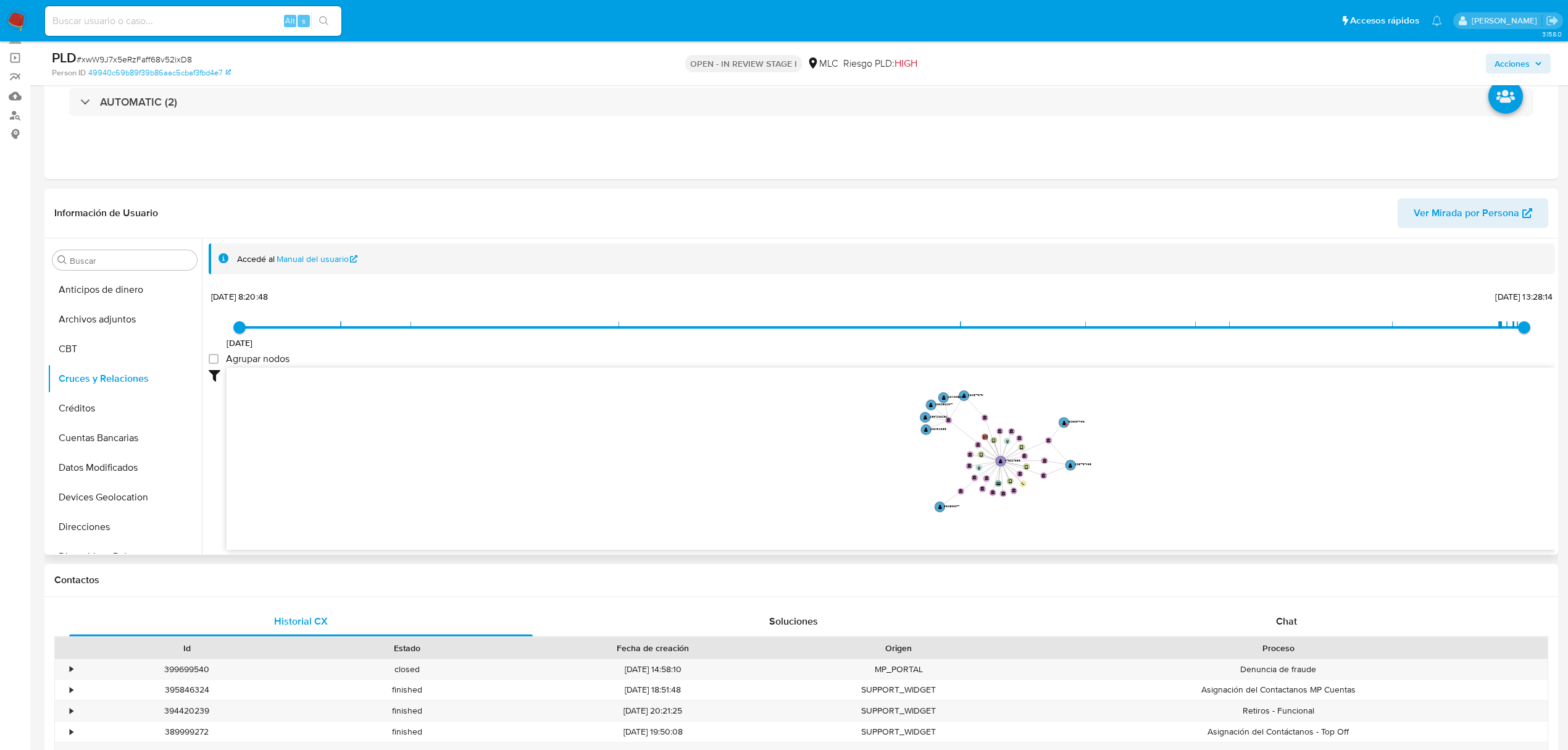
drag, startPoint x: 1134, startPoint y: 468, endPoint x: 1104, endPoint y: 494, distance: 39.7
click at [1111, 494] on icon "device-6623137fd49fd24df8505690  user-476027385  476027385 device-635f1c8e088…" at bounding box center [890, 457] width 1329 height 179
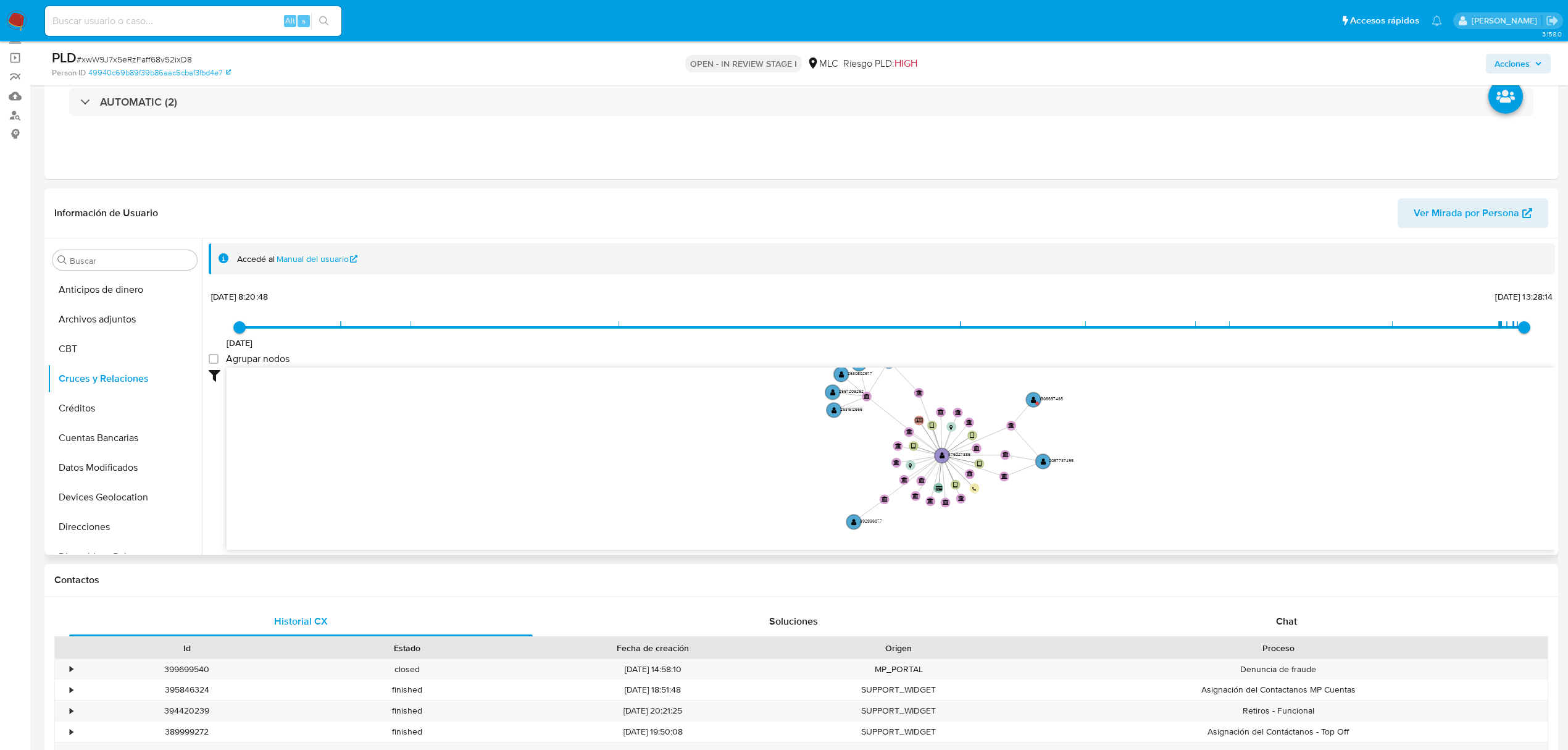
drag, startPoint x: 1092, startPoint y: 492, endPoint x: 1082, endPoint y: 510, distance: 20.6
click at [1082, 510] on icon "device-6623137fd49fd24df8505690  user-476027385  476027385 device-635f1c8e088…" at bounding box center [890, 457] width 1329 height 179
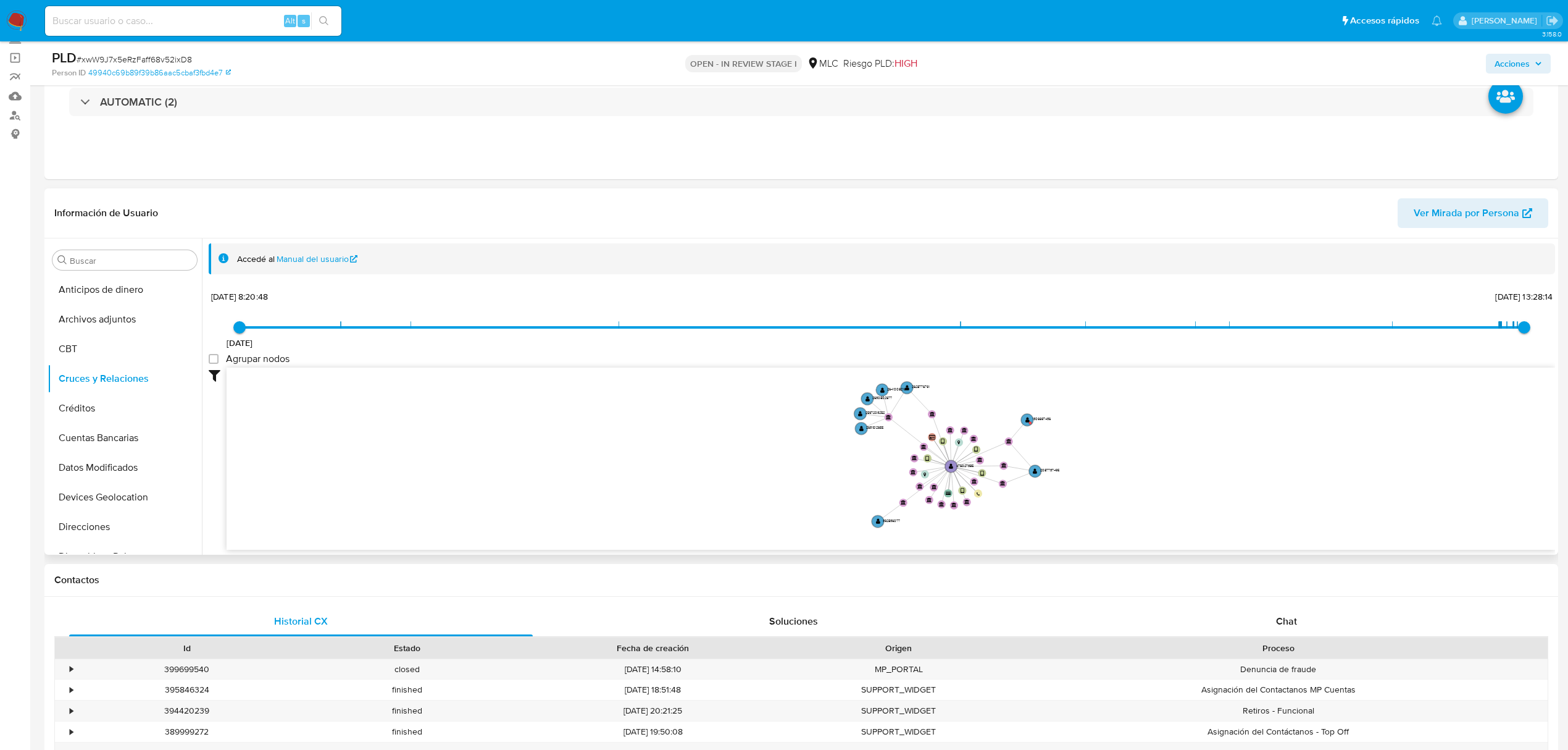
drag, startPoint x: 1033, startPoint y: 531, endPoint x: 1026, endPoint y: 523, distance: 10.6
click at [1026, 523] on icon "device-6623137fd49fd24df8505690  user-476027385  476027385 device-635f1c8e088…" at bounding box center [890, 457] width 1329 height 179
click at [80, 324] on button "General" at bounding box center [119, 316] width 145 height 30
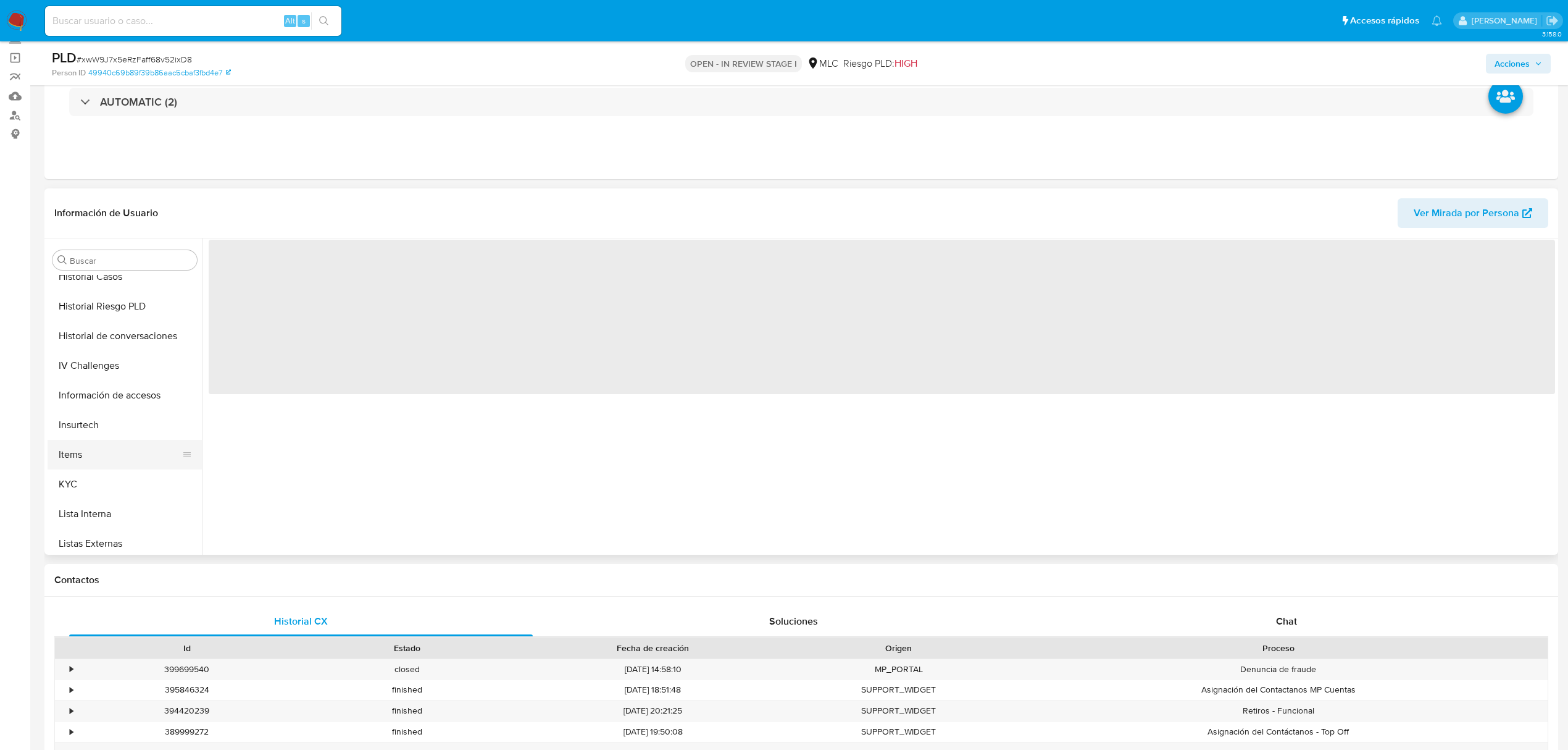
scroll to position [494, 0]
click at [96, 396] on button "KYC" at bounding box center [119, 388] width 145 height 30
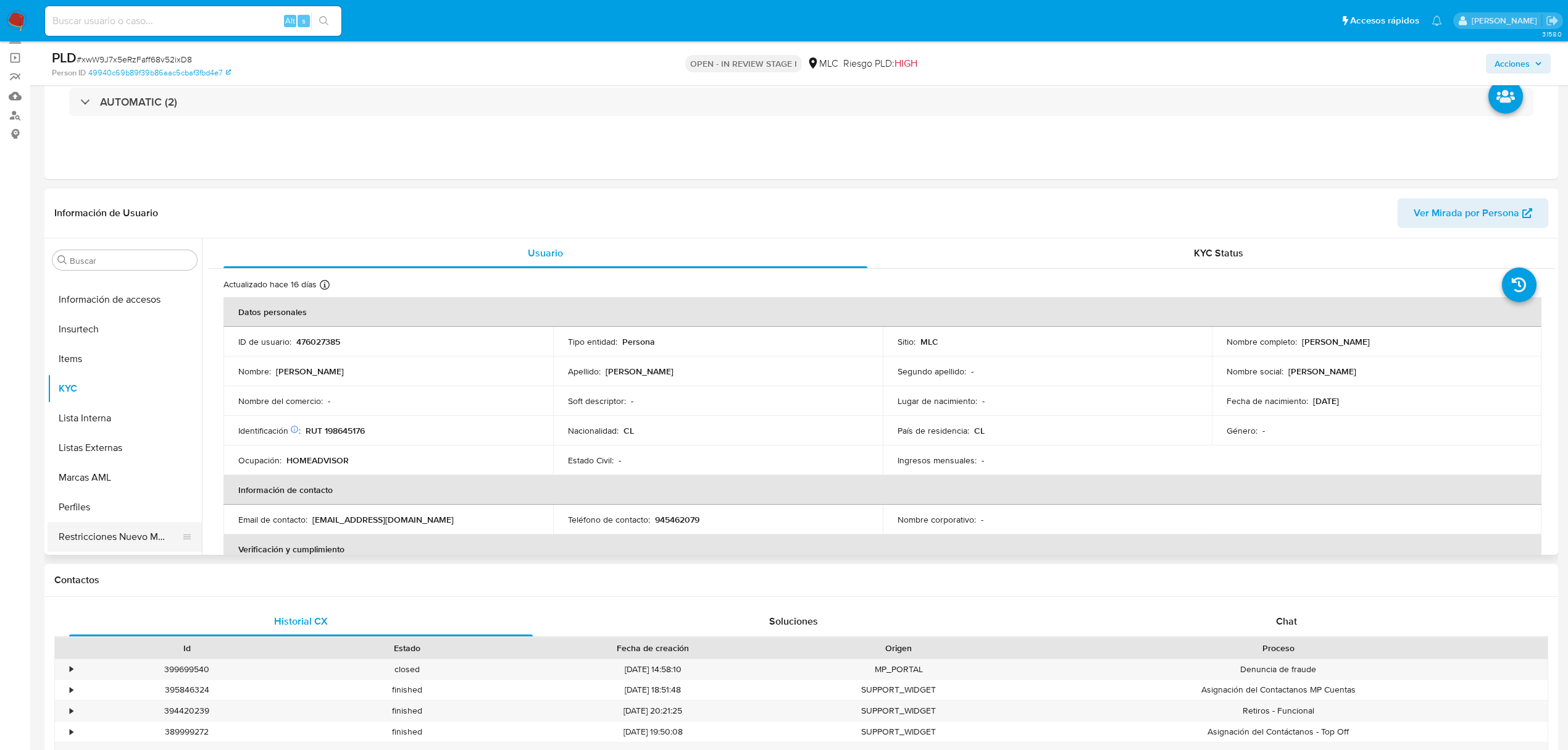
drag, startPoint x: 112, startPoint y: 521, endPoint x: 114, endPoint y: 533, distance: 12.2
click at [114, 527] on button "Restricciones Nuevo Mundo" at bounding box center [119, 536] width 145 height 30
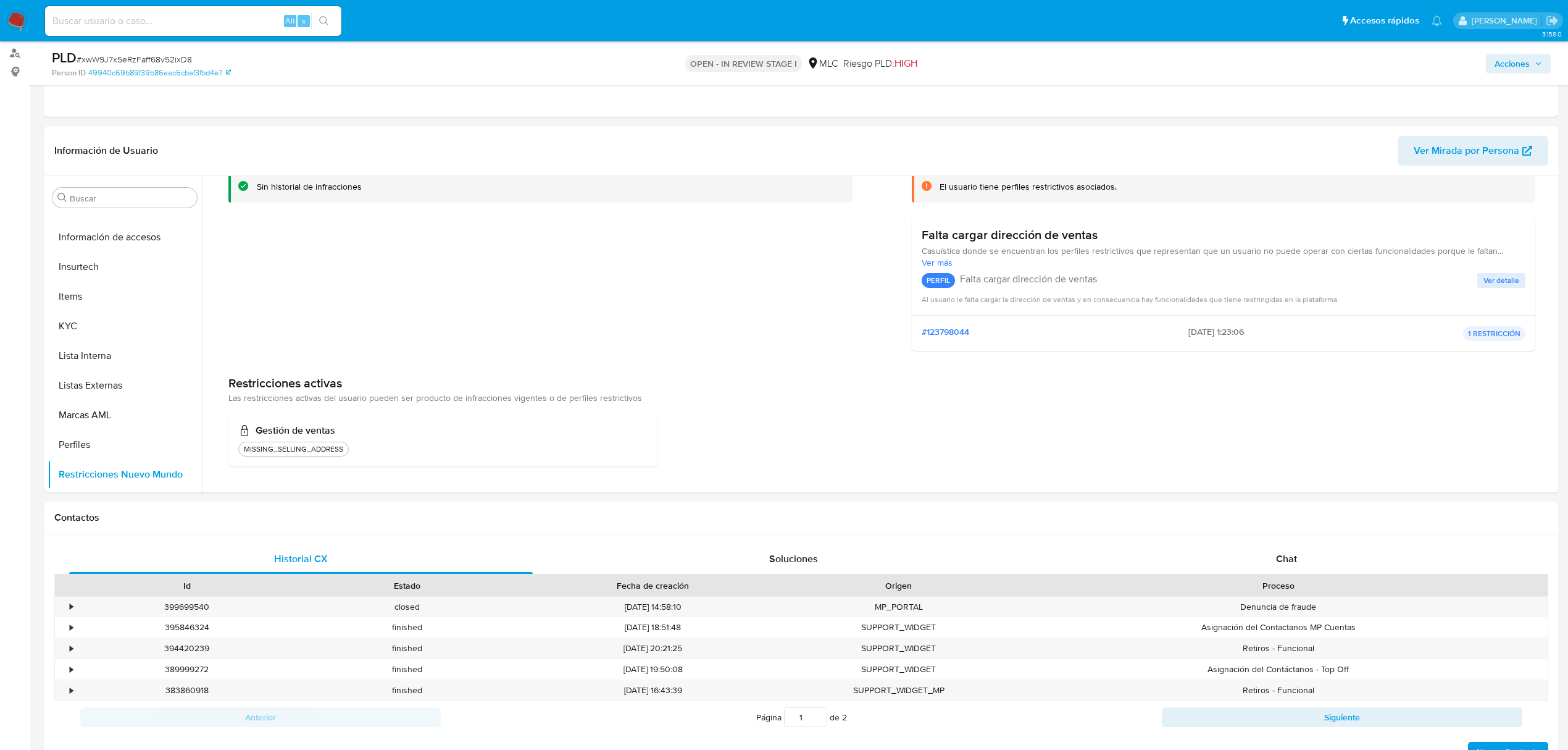
scroll to position [329, 0]
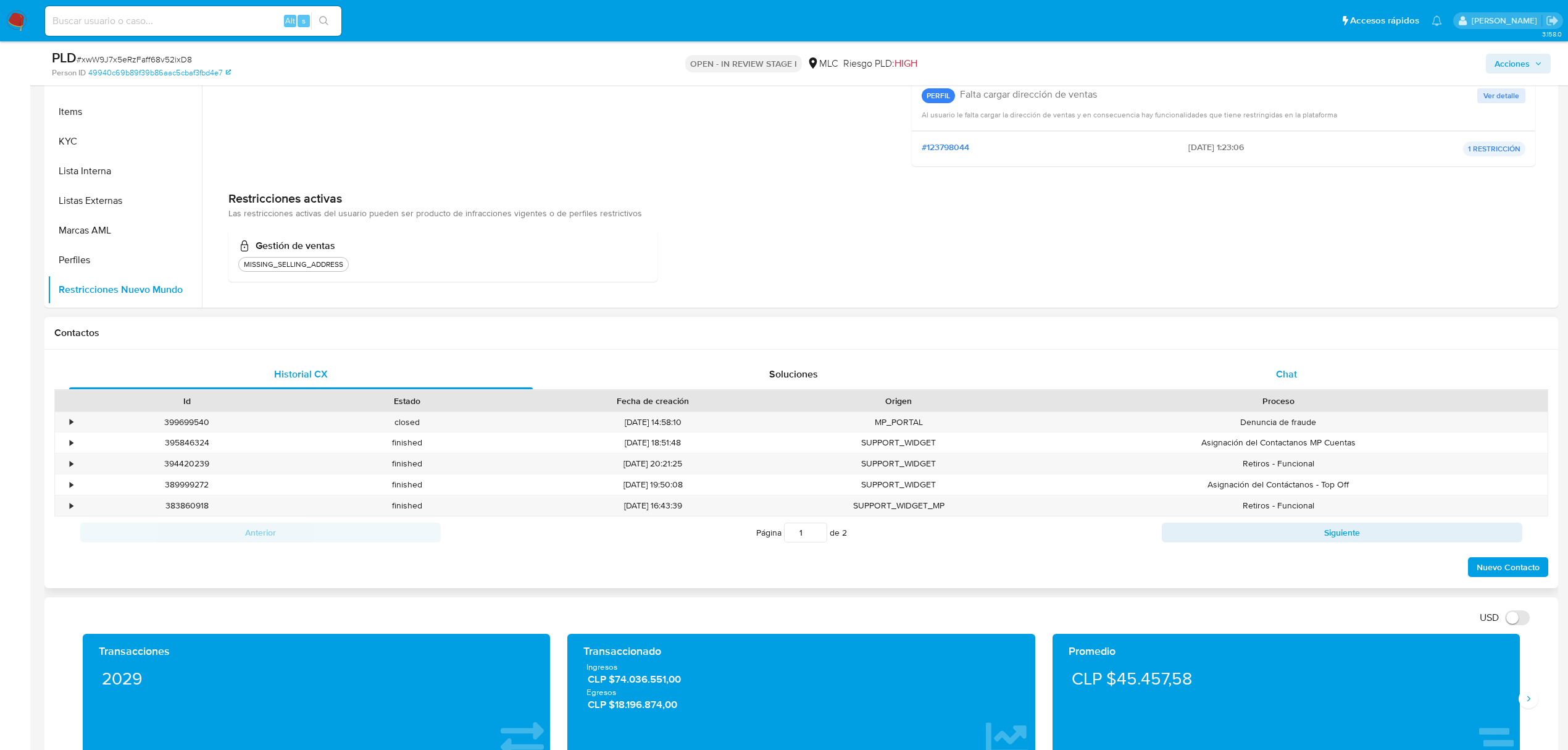
click at [1280, 368] on span "Chat" at bounding box center [1286, 373] width 21 height 15
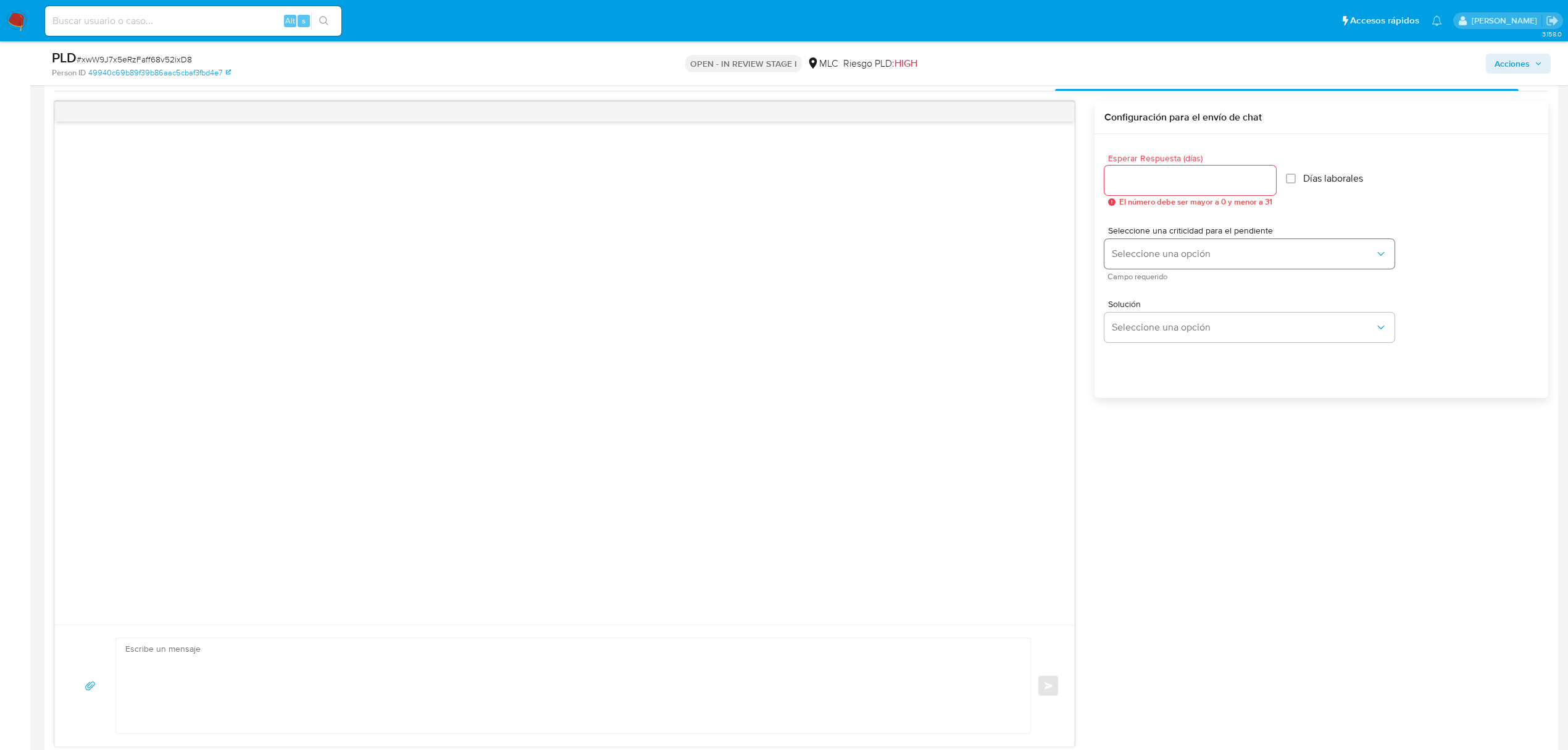
scroll to position [494, 0]
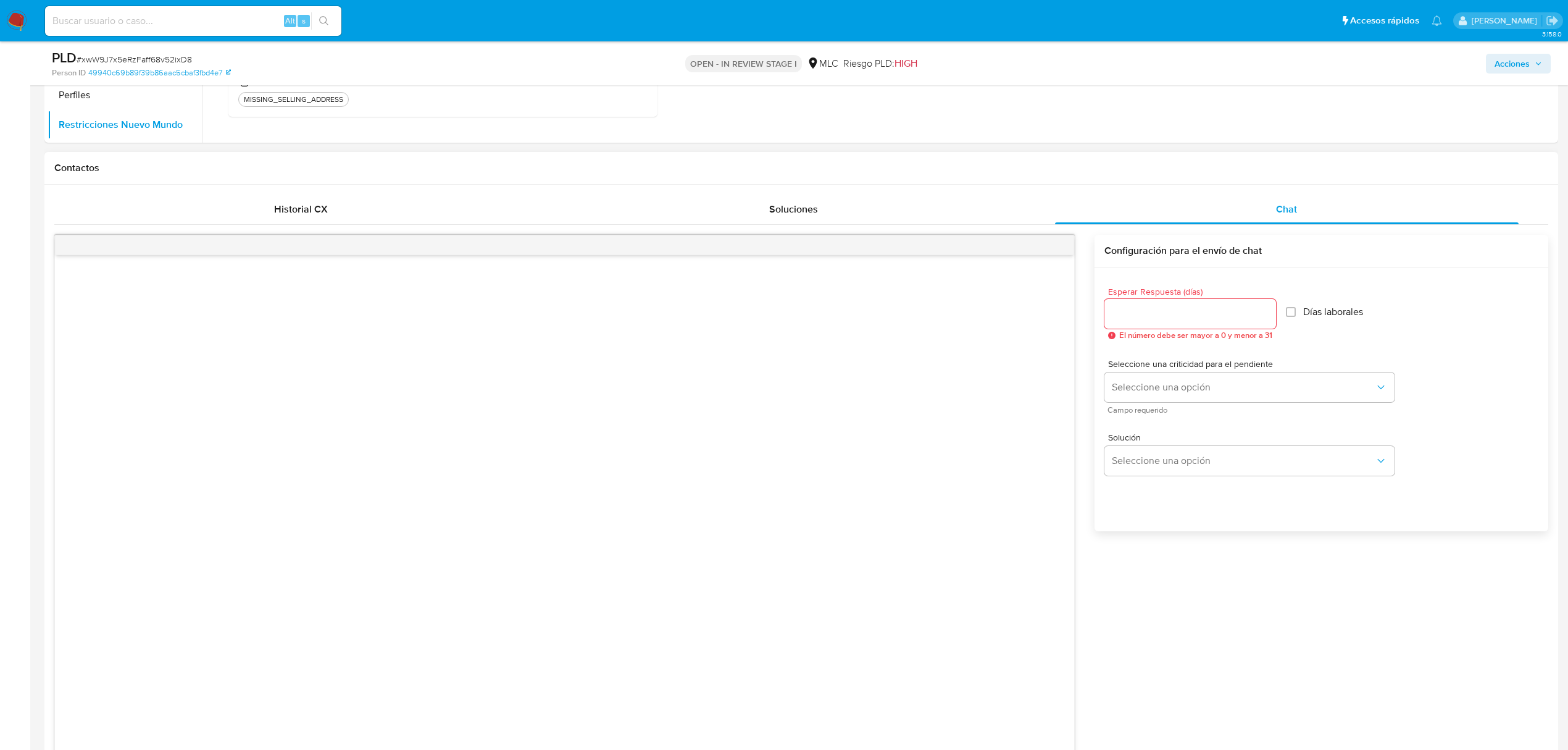
click at [1156, 322] on div at bounding box center [1190, 314] width 171 height 30
click at [1156, 316] on input "Esperar Respuesta (días)" at bounding box center [1190, 313] width 171 height 16
type input "2"
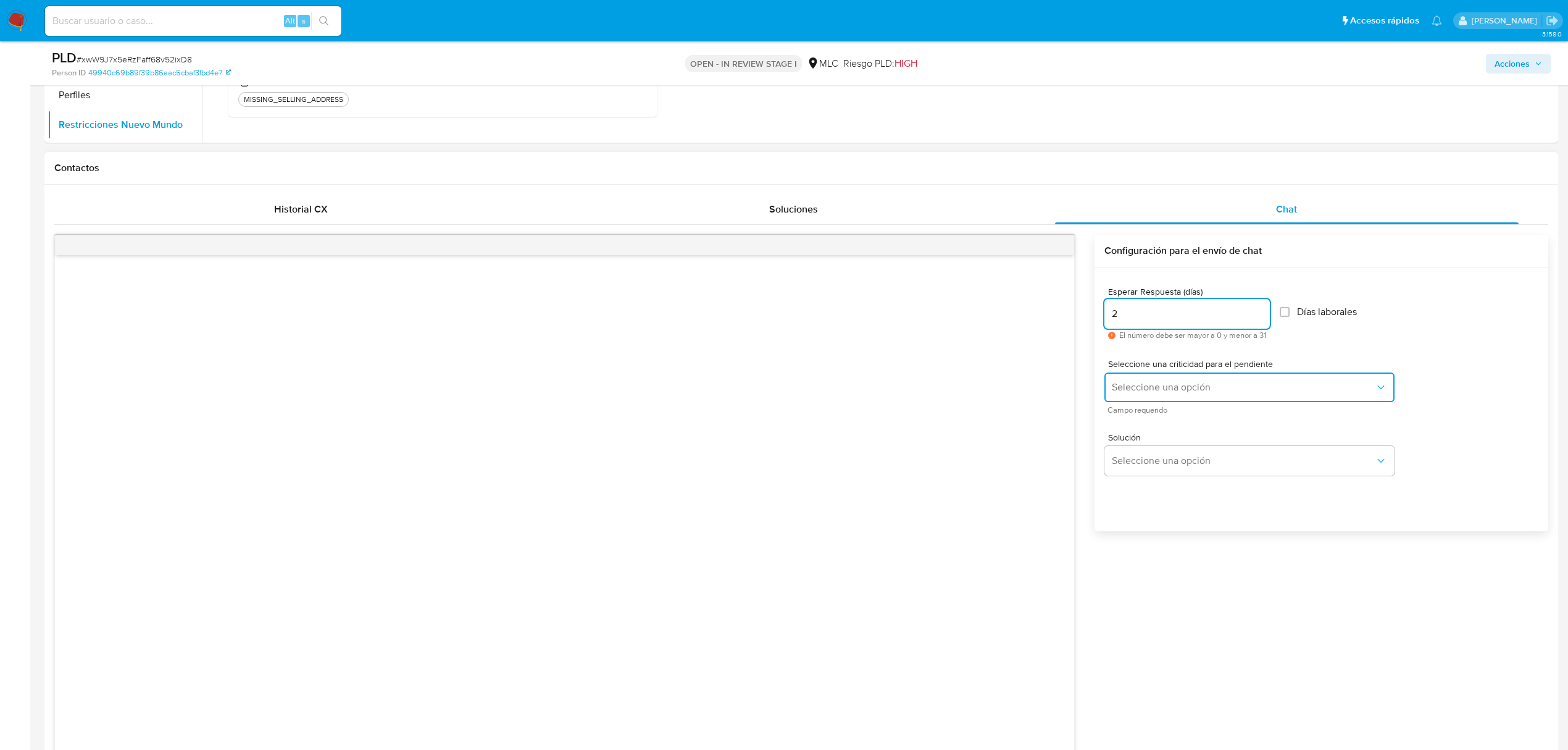
click at [1150, 386] on span "Seleccione una opción" at bounding box center [1243, 387] width 263 height 12
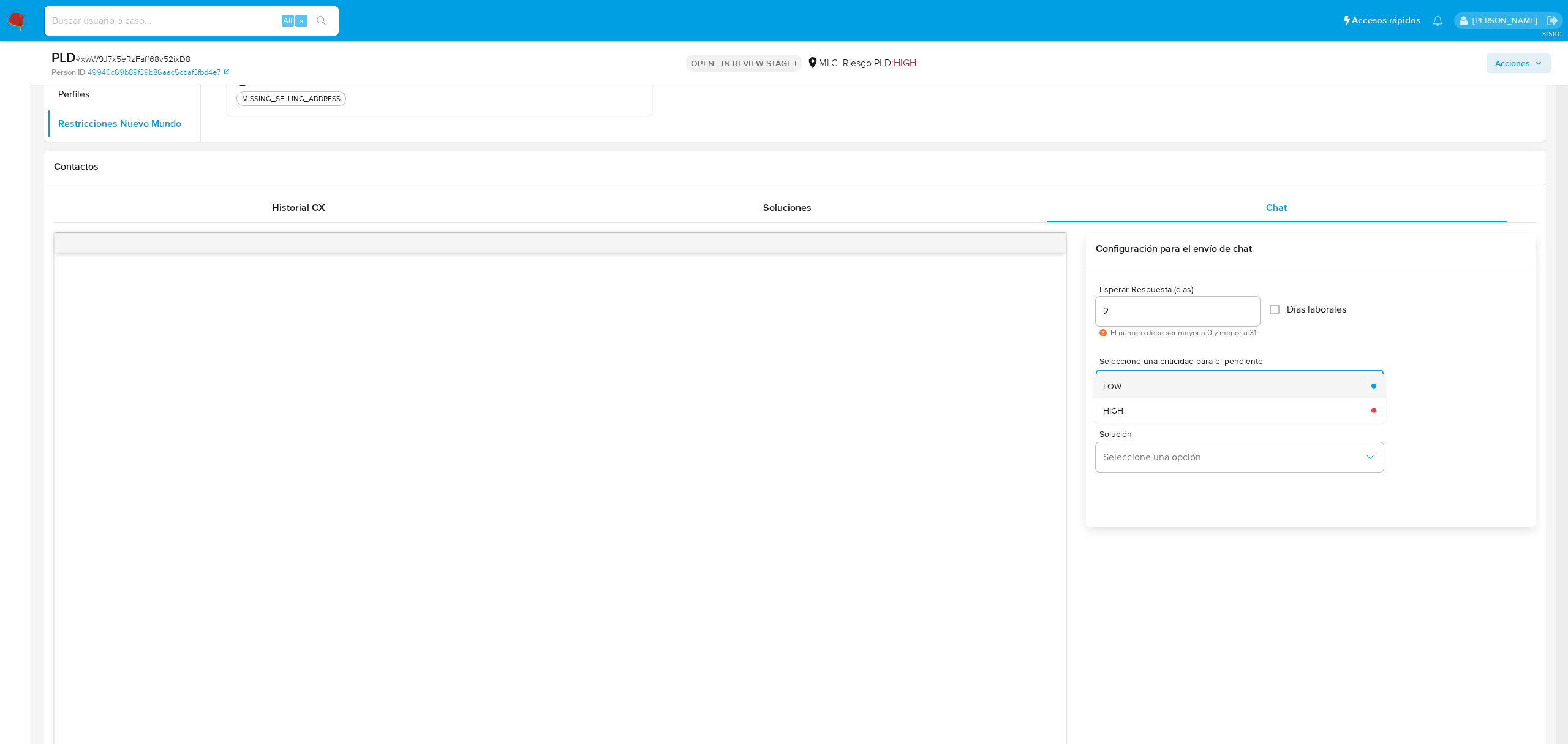
click at [1145, 396] on div "LOW" at bounding box center [1233, 385] width 261 height 24
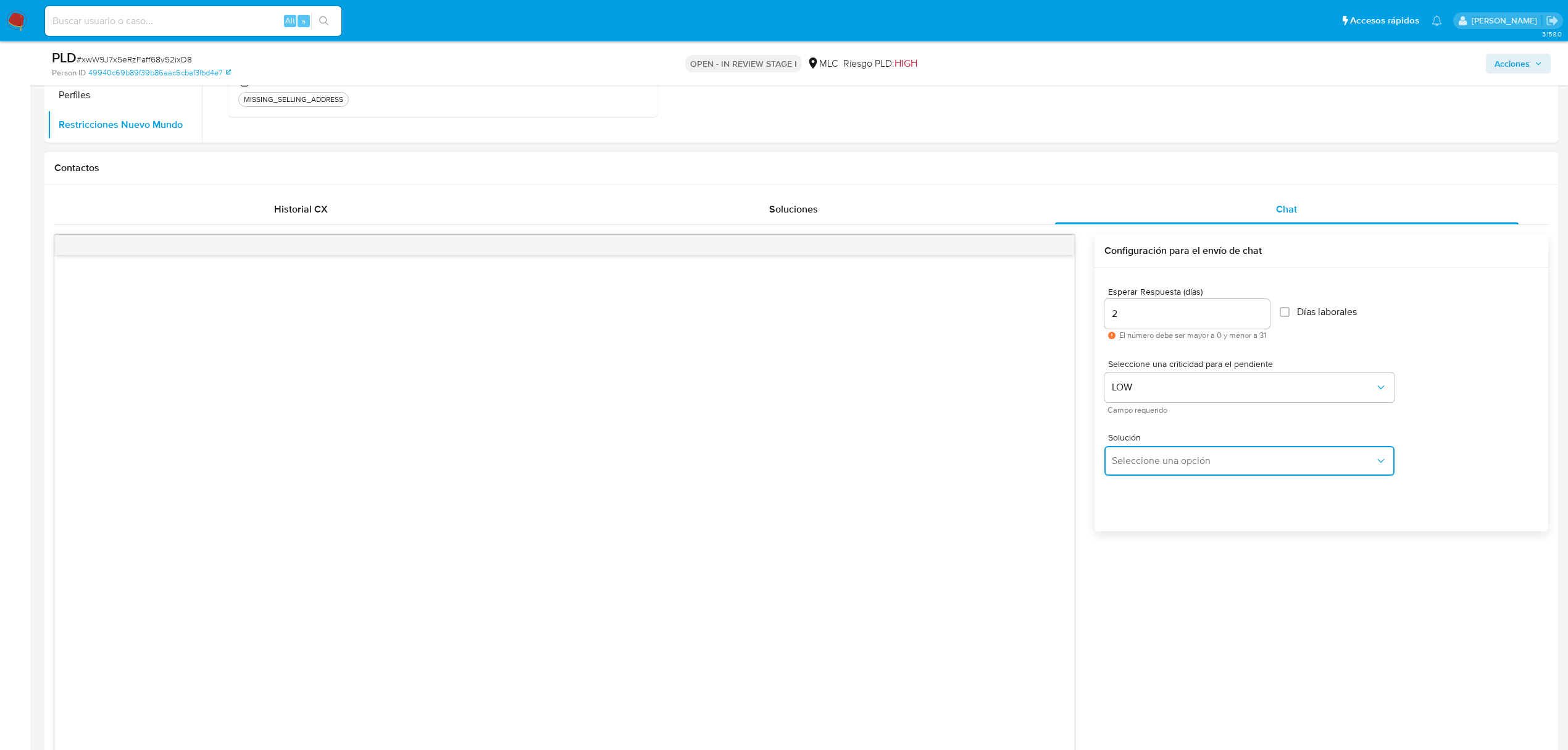
click at [1154, 453] on button "Seleccione una opción" at bounding box center [1249, 461] width 290 height 30
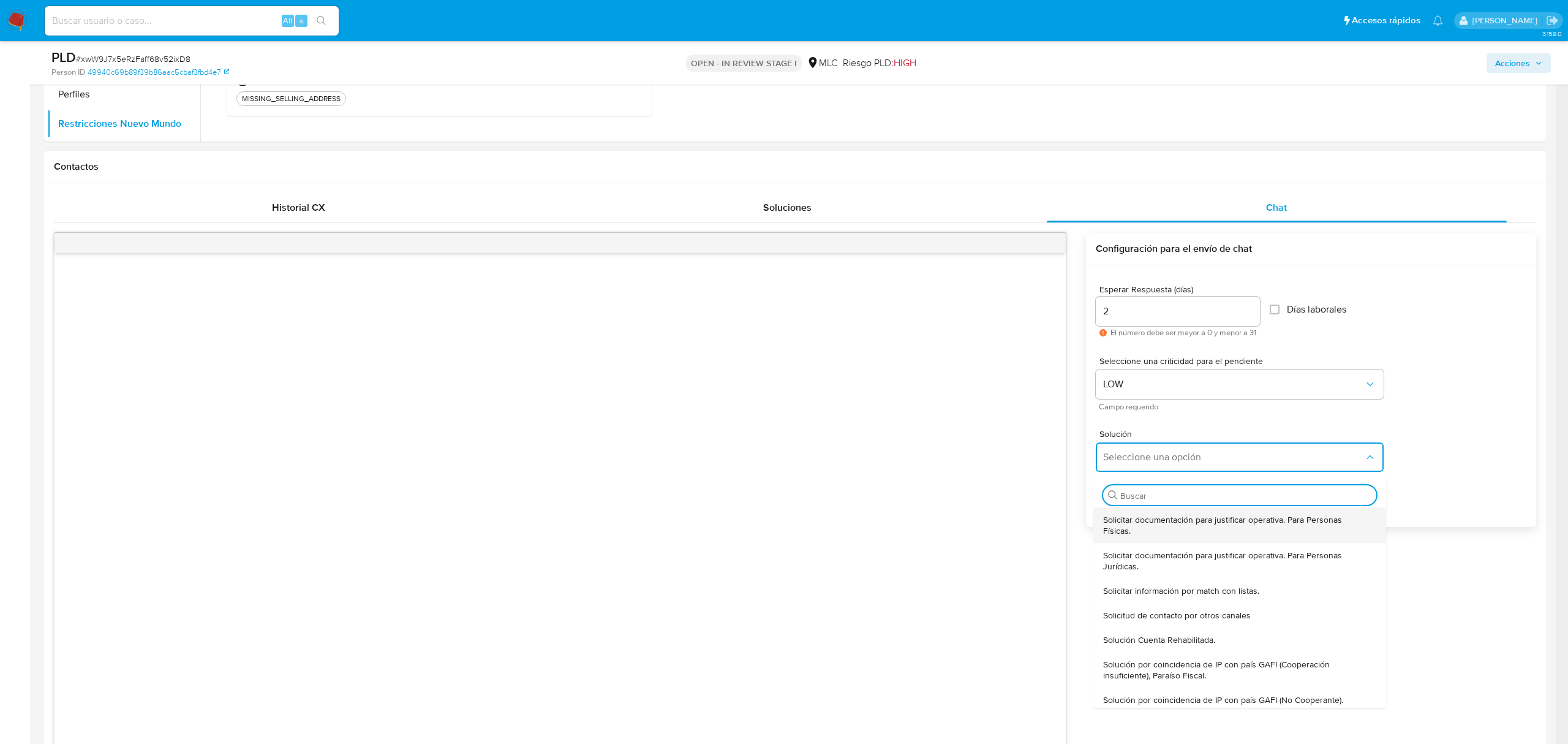
click at [1130, 528] on span "Solicitar documentación para justificar operativa. Para Personas Físicas." at bounding box center [1236, 525] width 266 height 22
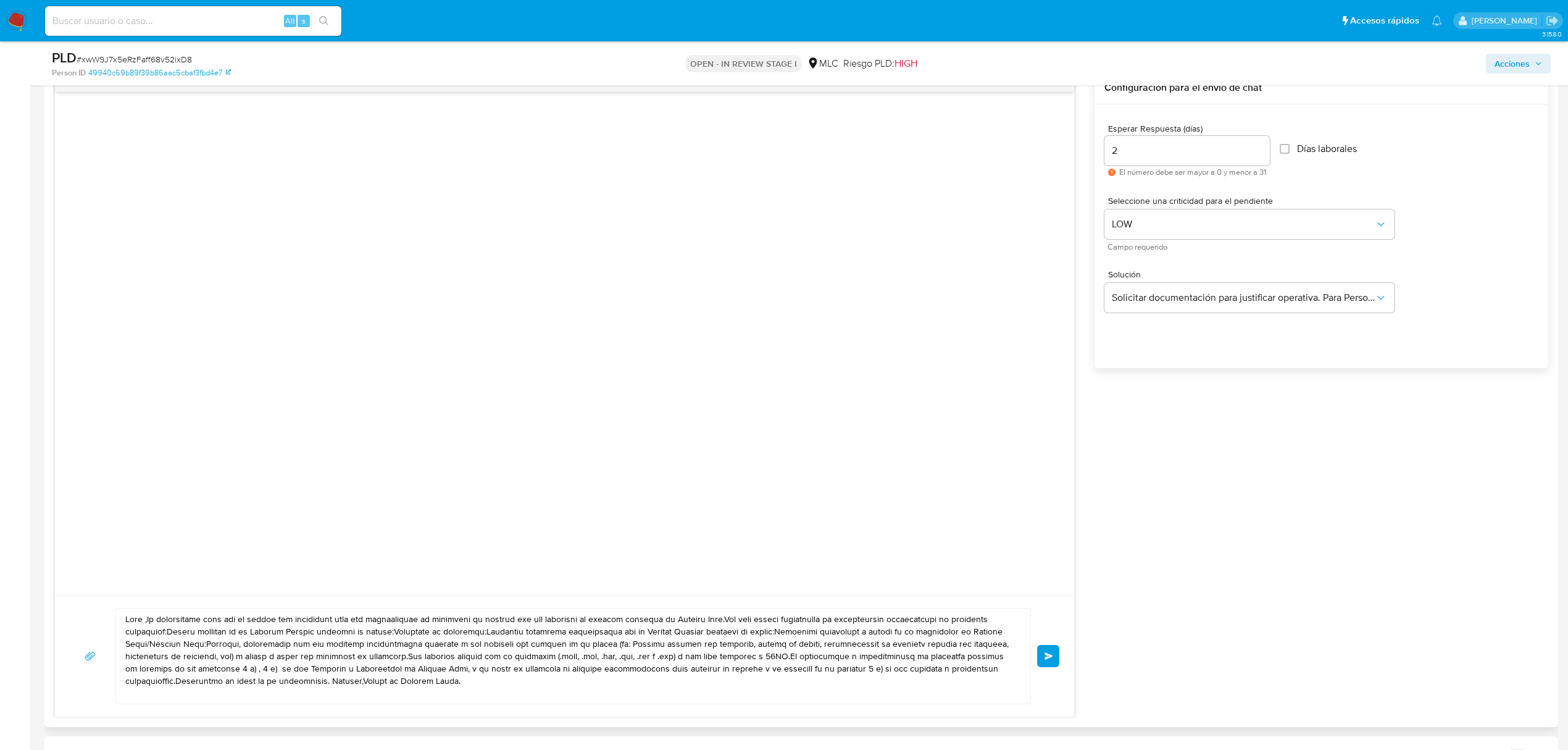
scroll to position [905, 0]
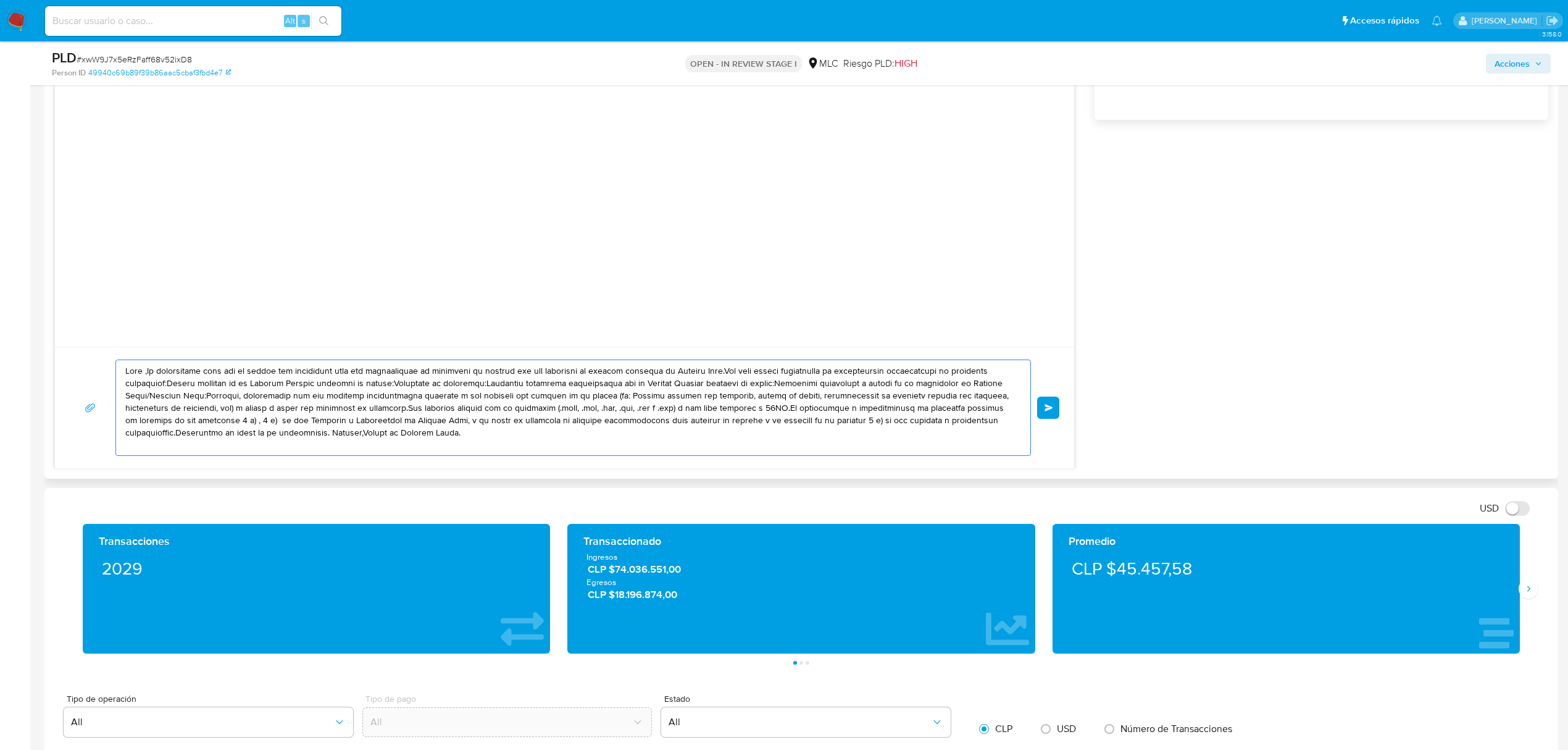
drag, startPoint x: 470, startPoint y: 445, endPoint x: 79, endPoint y: 364, distance: 399.3
click at [79, 364] on div "Enviar" at bounding box center [564, 408] width 990 height 96
paste textarea "XXX, Te contactamos desde el Equipo de Mercado Pago para verificar tus datos co…"
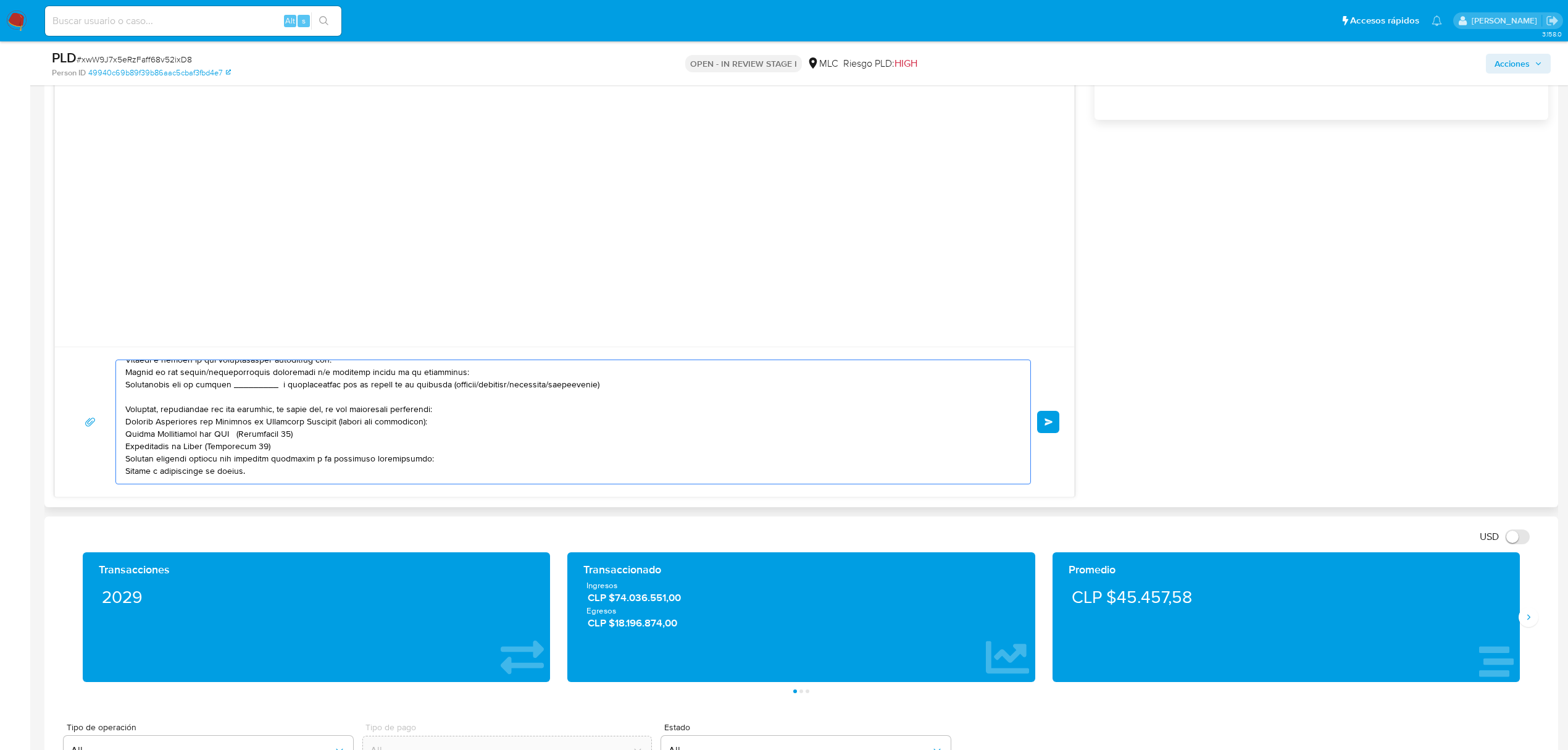
scroll to position [0, 0]
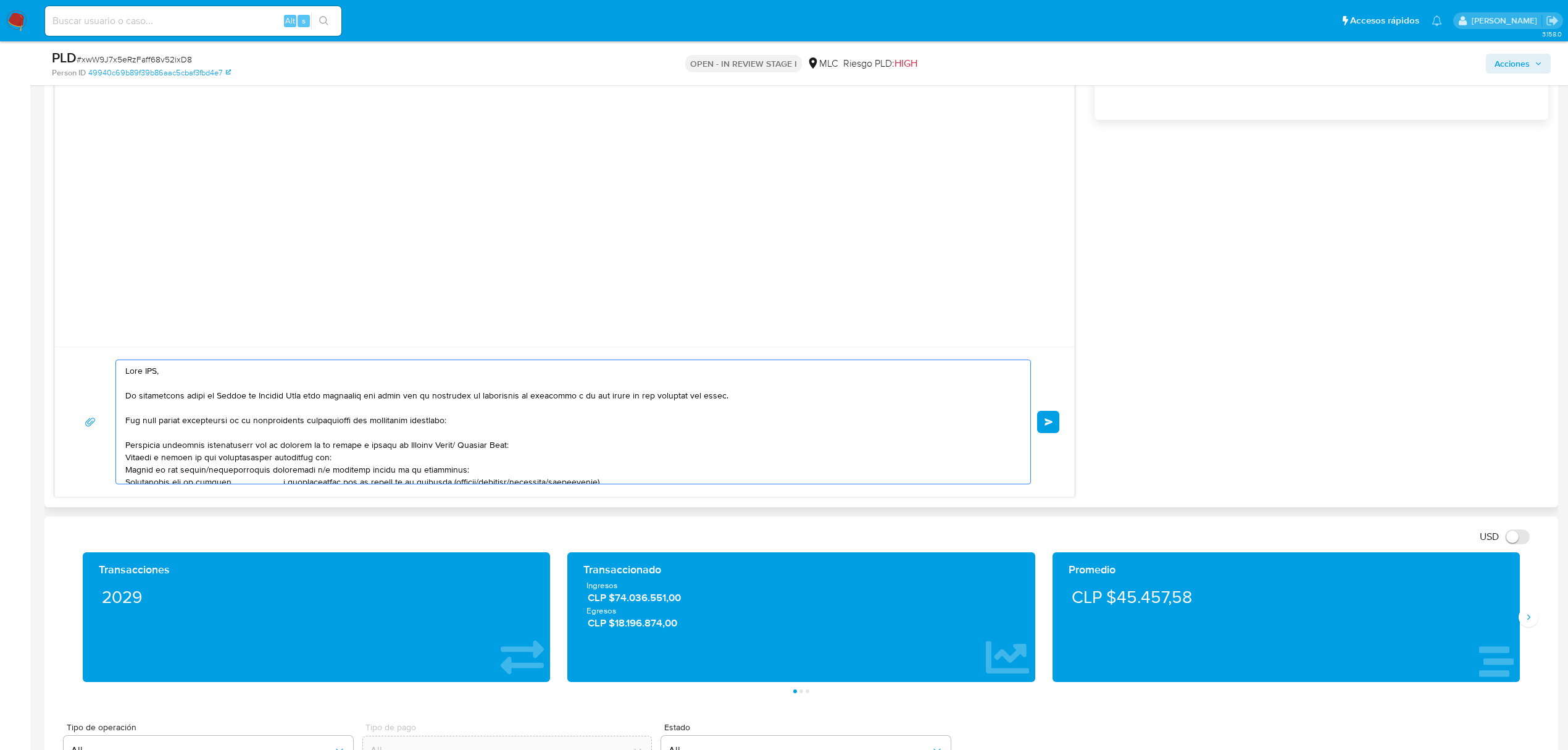
click at [155, 372] on textarea at bounding box center [570, 421] width 890 height 123
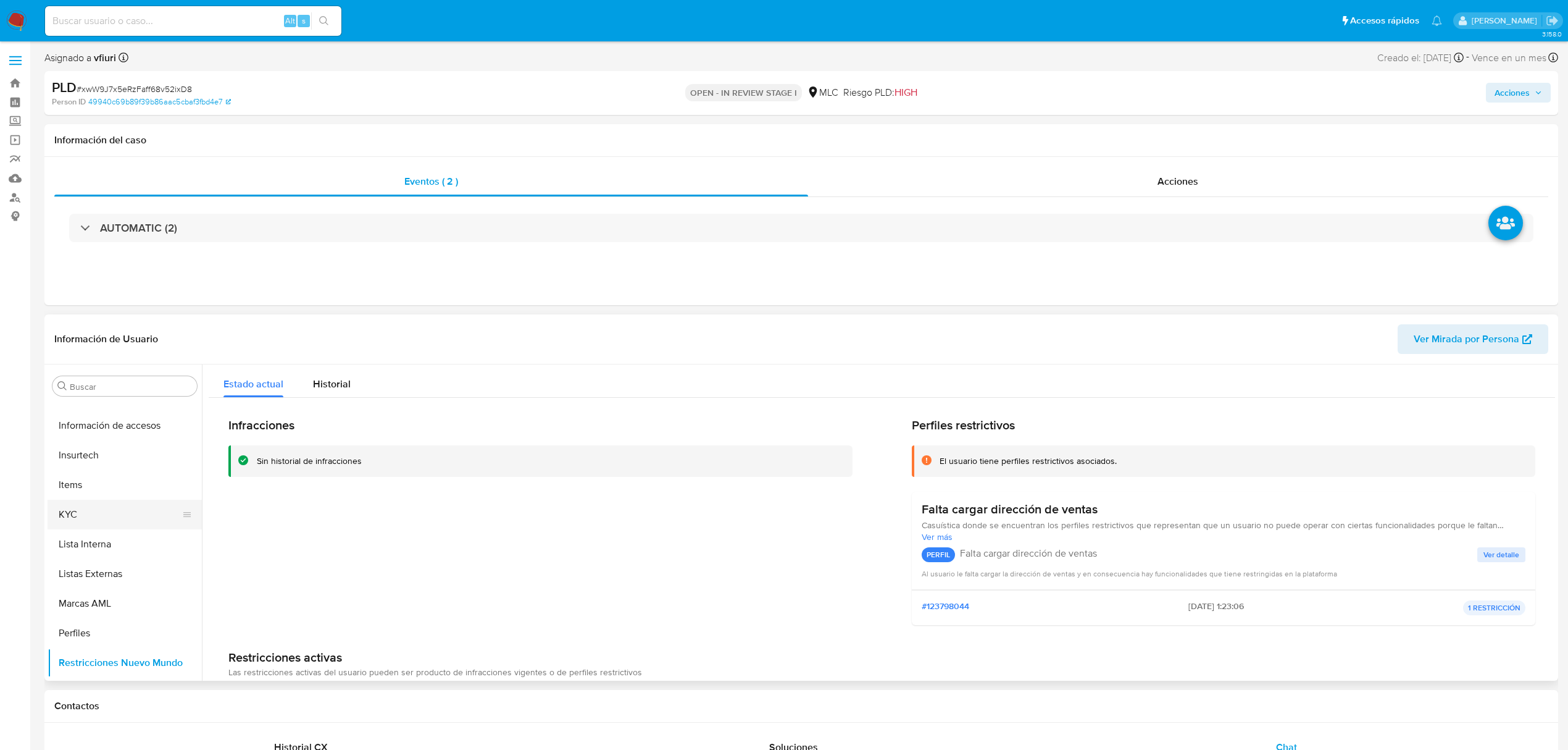
click at [88, 517] on button "KYC" at bounding box center [119, 514] width 145 height 30
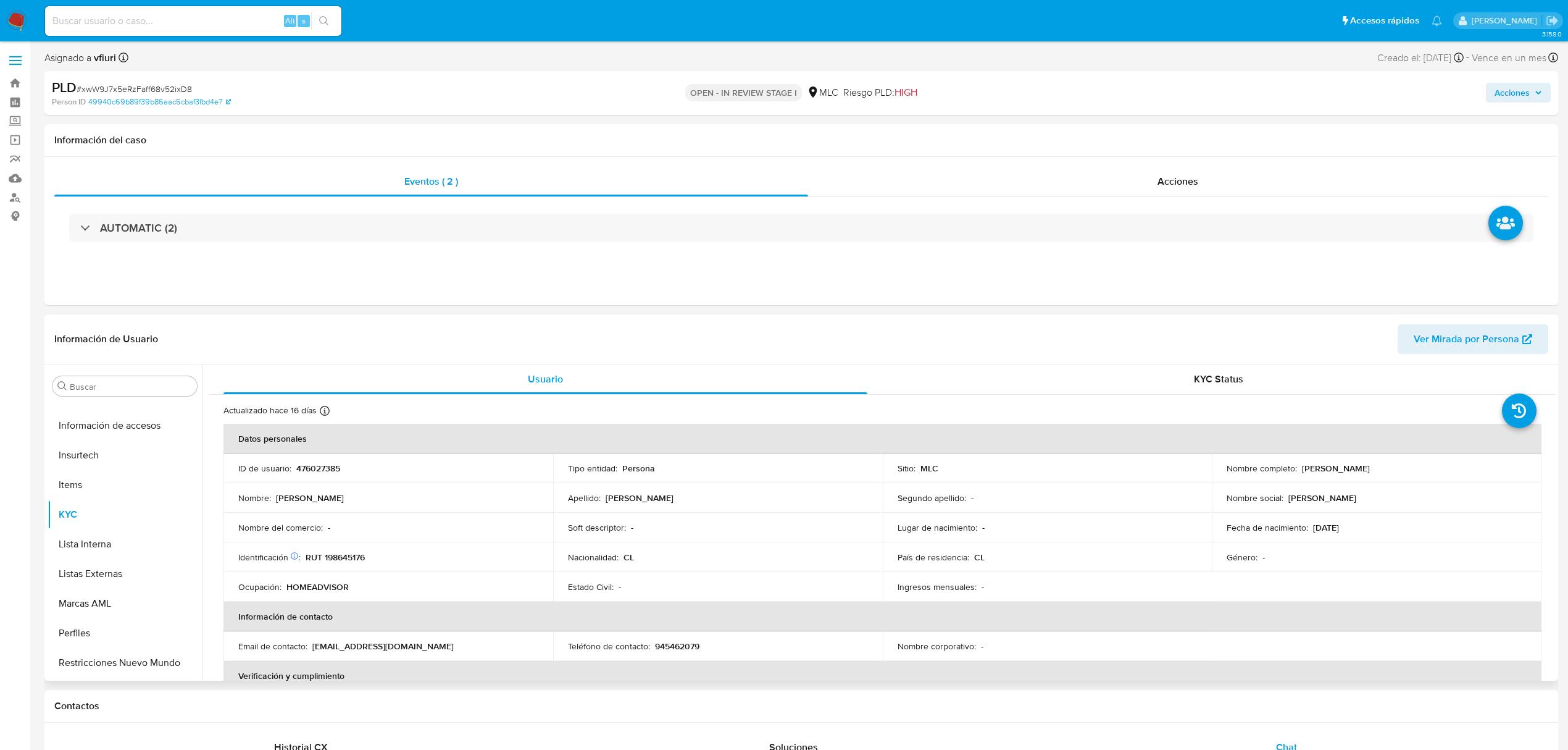
click at [314, 461] on td "ID de usuario : 476027385" at bounding box center [388, 468] width 330 height 30
click at [1316, 468] on p "Fabiola Olivares" at bounding box center [1335, 468] width 68 height 11
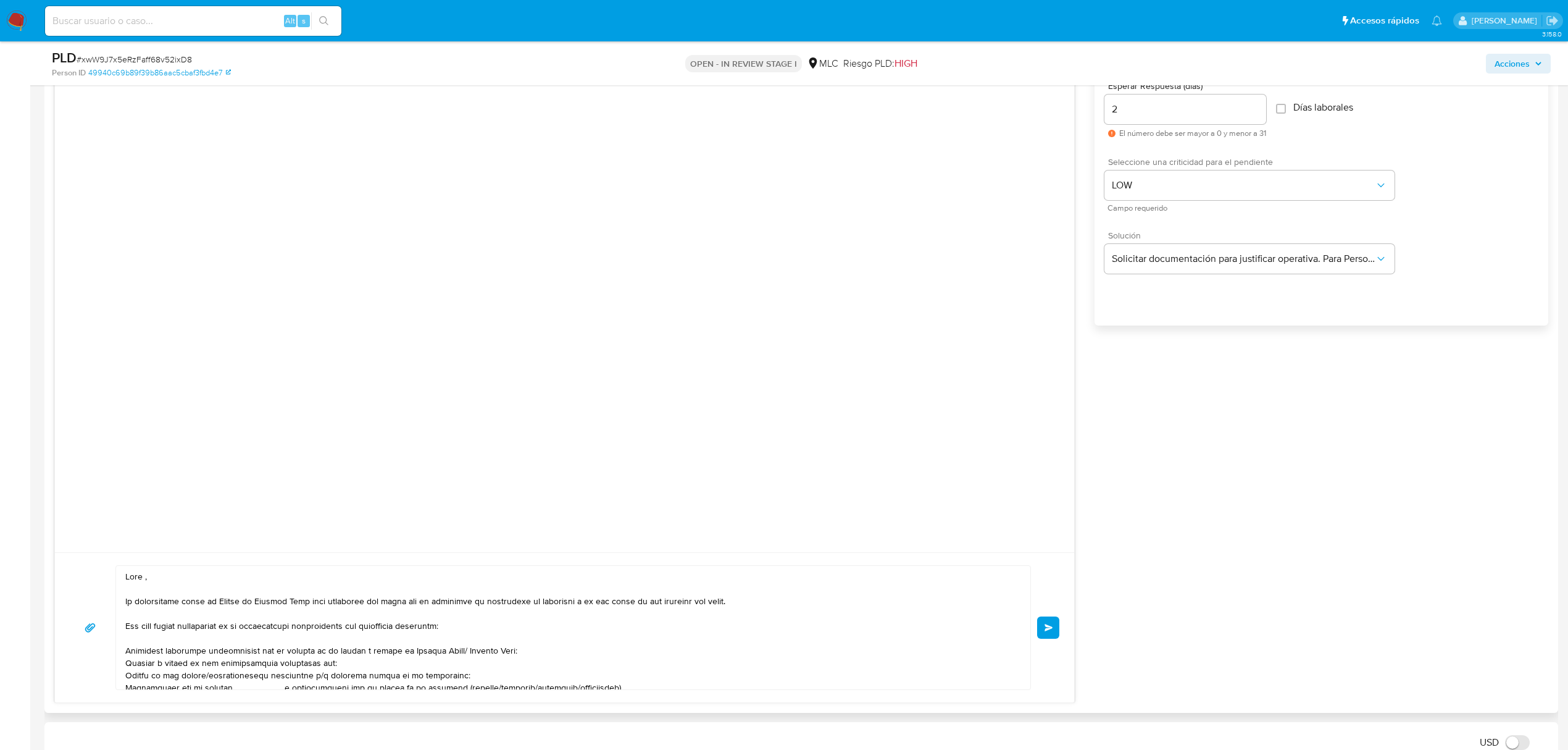
scroll to position [988, 0]
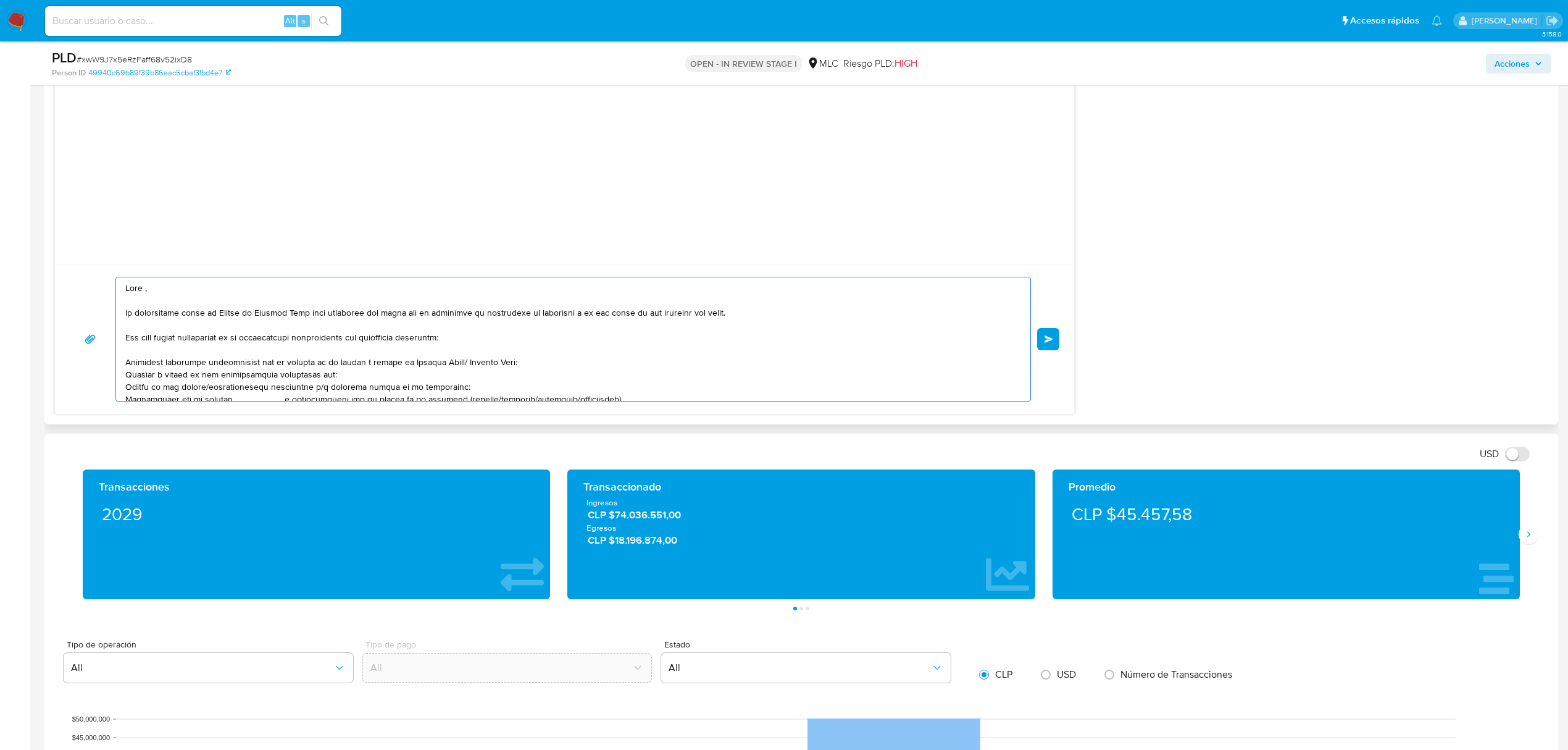
click at [142, 289] on textarea at bounding box center [570, 338] width 890 height 123
click at [145, 292] on textarea at bounding box center [570, 338] width 890 height 123
paste textarea "Fabiola"
click at [451, 364] on textarea at bounding box center [570, 338] width 890 height 123
drag, startPoint x: 455, startPoint y: 364, endPoint x: 399, endPoint y: 364, distance: 56.0
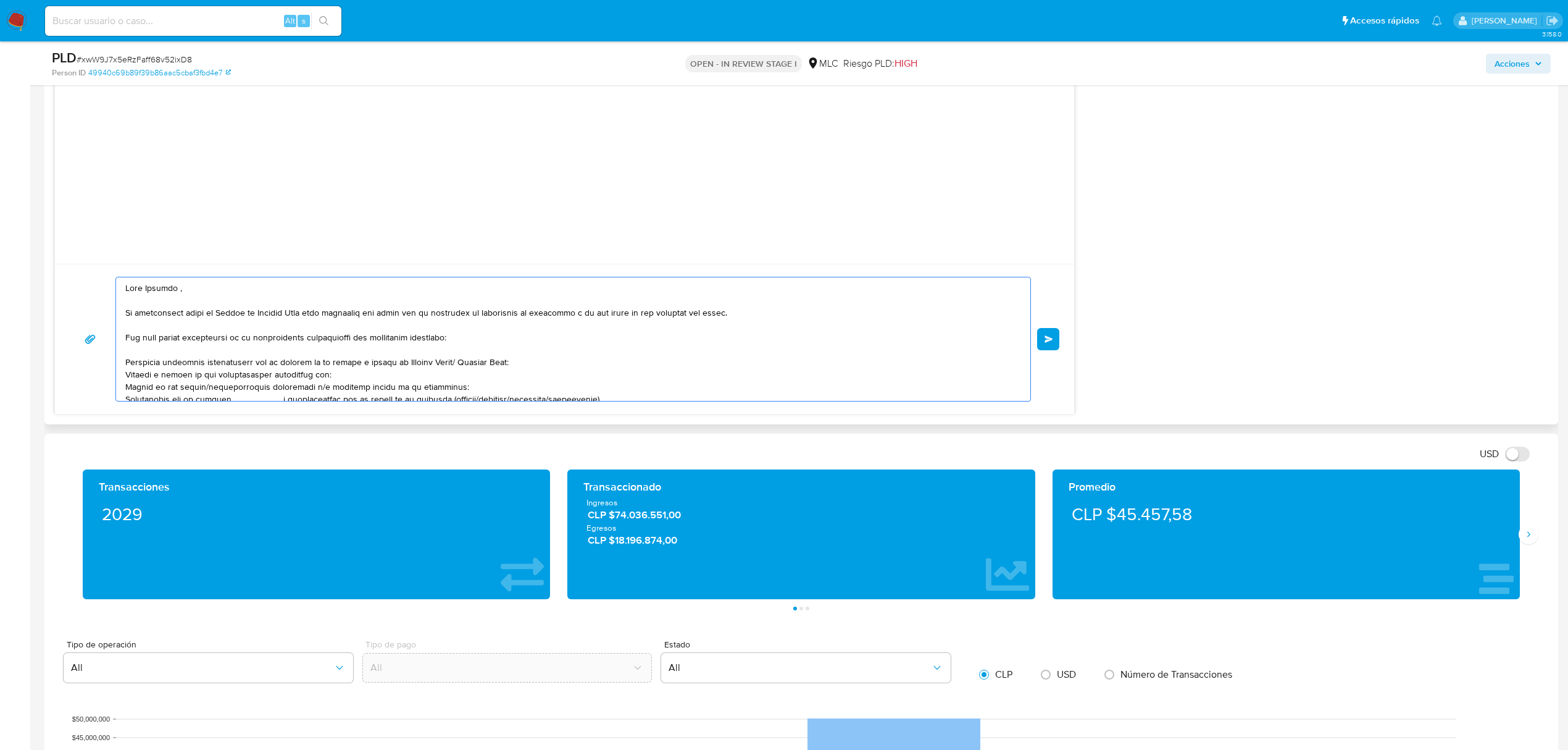
click at [399, 364] on textarea at bounding box center [570, 338] width 890 height 123
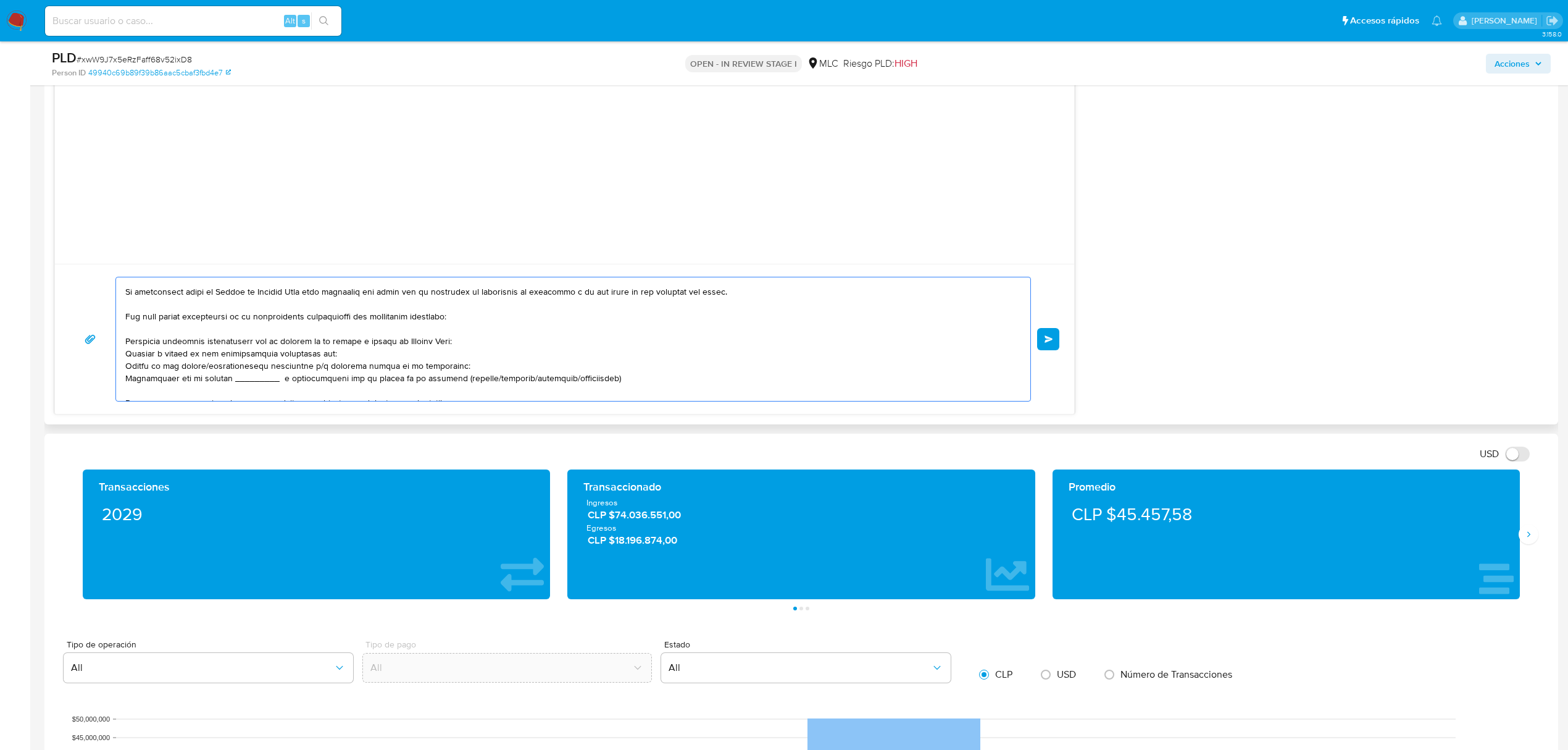
scroll to position [33, 0]
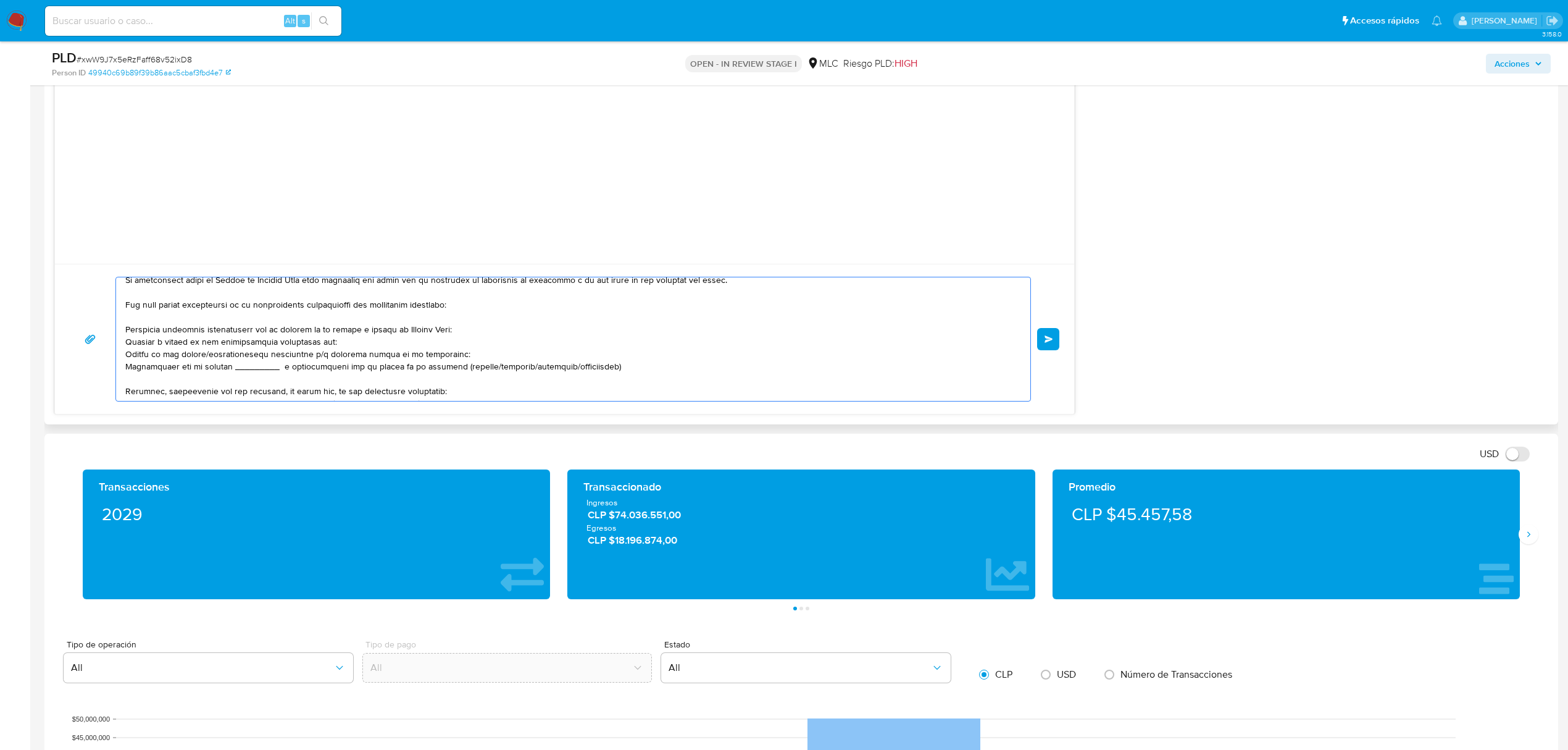
drag, startPoint x: 327, startPoint y: 344, endPoint x: 129, endPoint y: 342, distance: 198.0
click at [129, 342] on textarea at bounding box center [570, 338] width 890 height 123
click at [210, 359] on textarea at bounding box center [570, 338] width 890 height 123
click at [322, 357] on textarea at bounding box center [570, 338] width 890 height 123
click at [233, 351] on textarea at bounding box center [570, 338] width 890 height 123
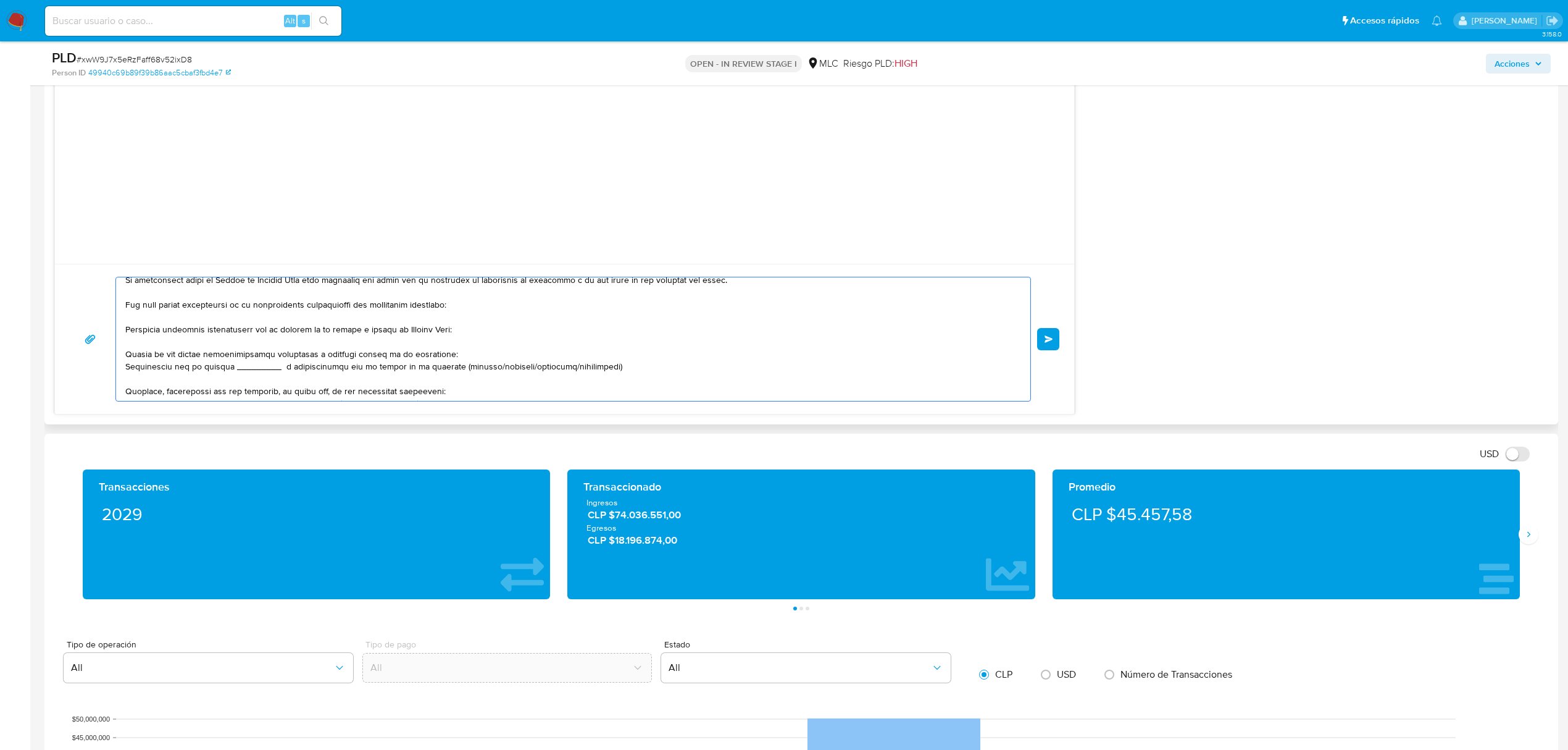
click at [221, 357] on textarea at bounding box center [570, 338] width 890 height 123
click at [0, 0] on lt-em "transferencias" at bounding box center [0, 0] width 0 height 0
click at [196, 357] on textarea at bounding box center [570, 338] width 890 height 123
click at [194, 357] on textarea at bounding box center [570, 338] width 890 height 123
click at [0, 0] on lt-span "abonos ," at bounding box center [0, 0] width 0 height 0
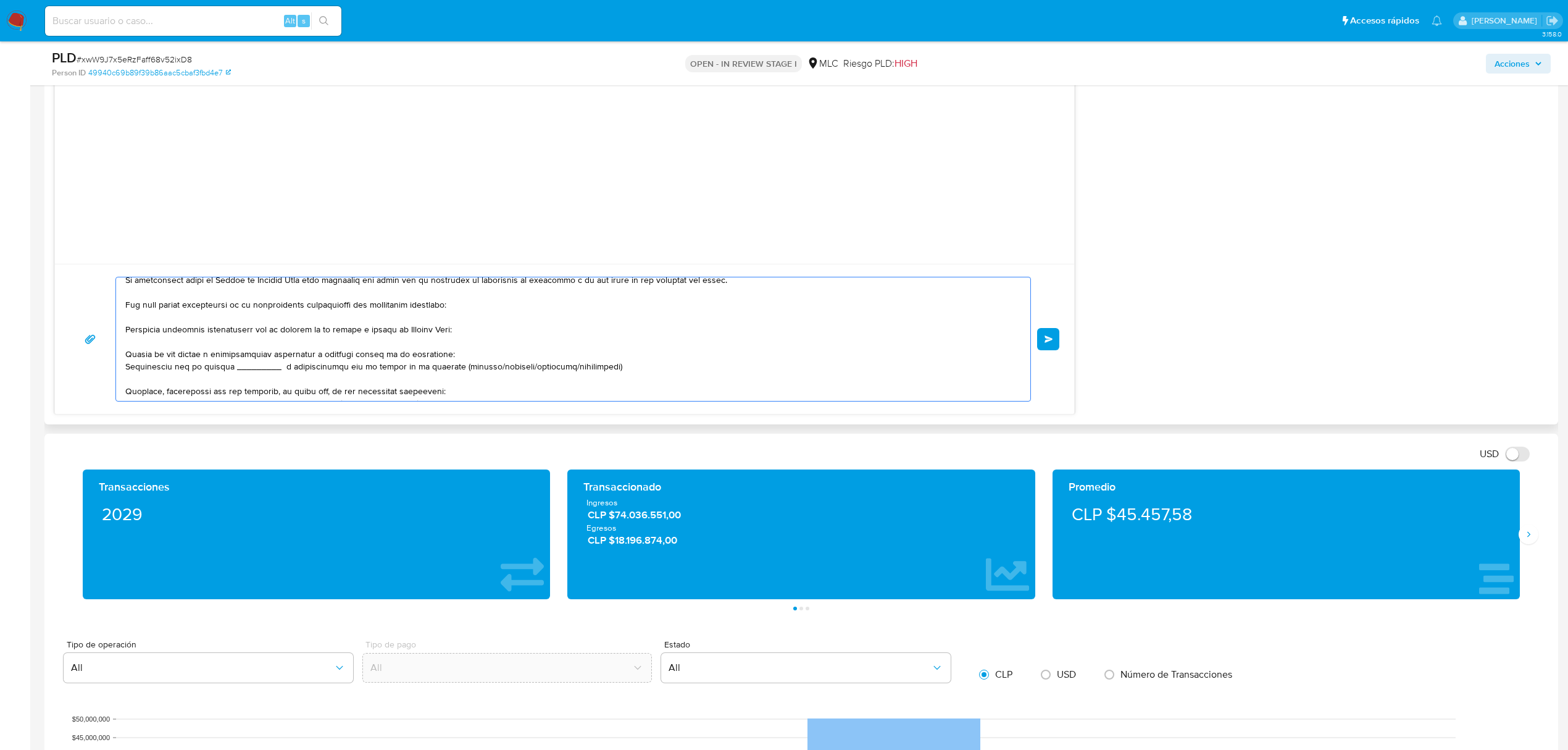
drag, startPoint x: 606, startPoint y: 374, endPoint x: 97, endPoint y: 373, distance: 509.0
click at [97, 373] on div "Enviar" at bounding box center [564, 339] width 990 height 125
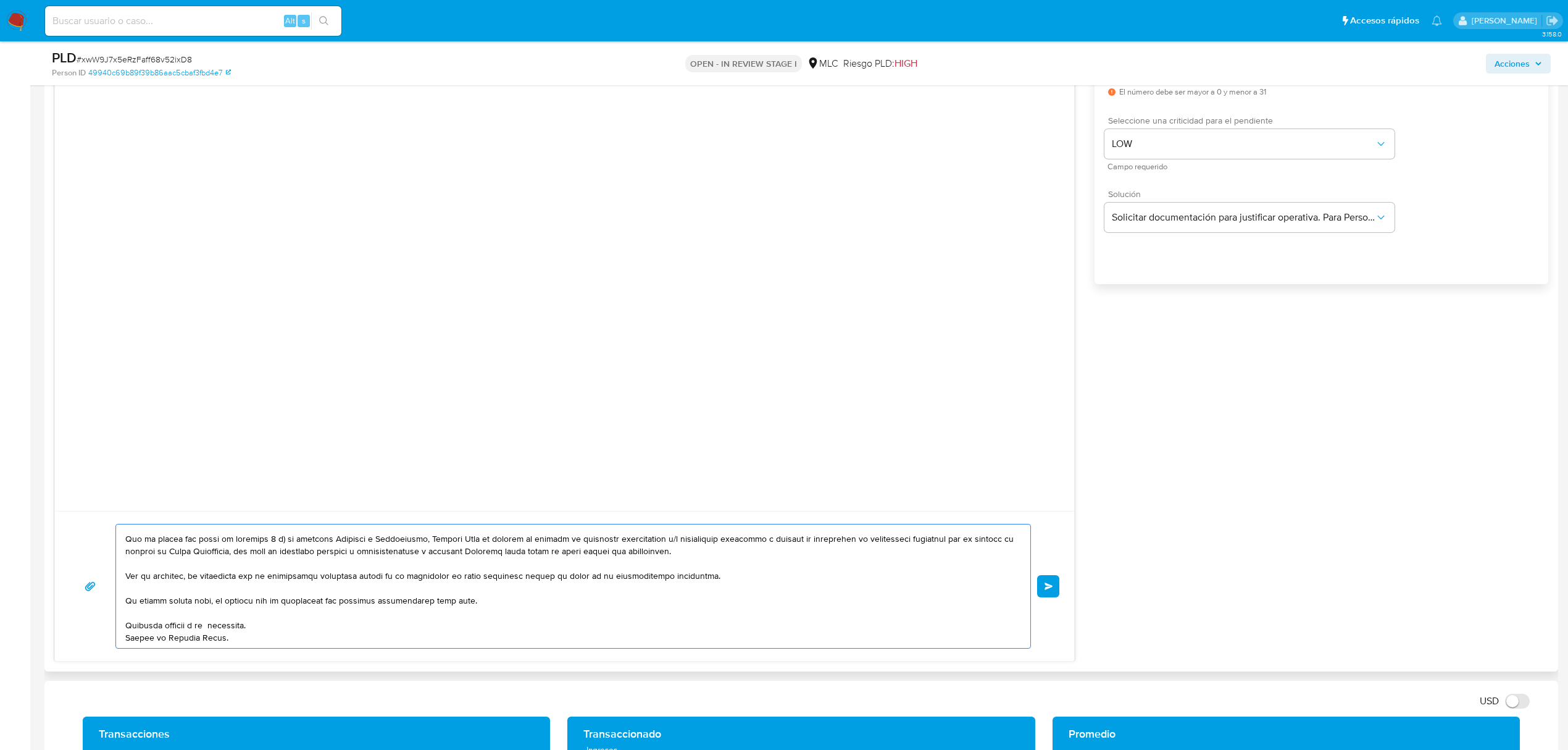
scroll to position [988, 0]
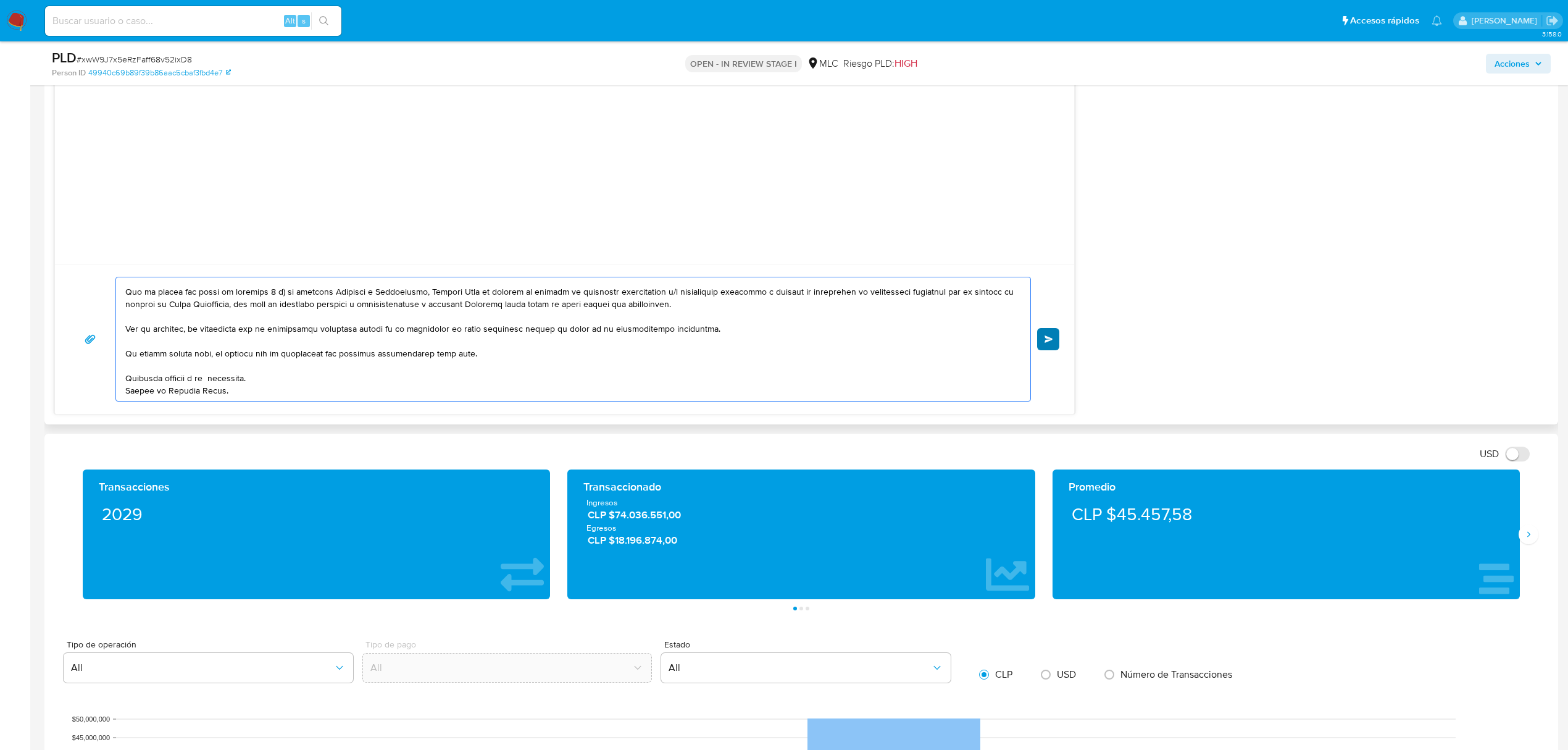
type textarea "Hola Fabiola , Te contactamos desde el Equipo de Mercado Pago para verificar tu…"
click at [1045, 346] on button "Enviar" at bounding box center [1048, 338] width 22 height 22
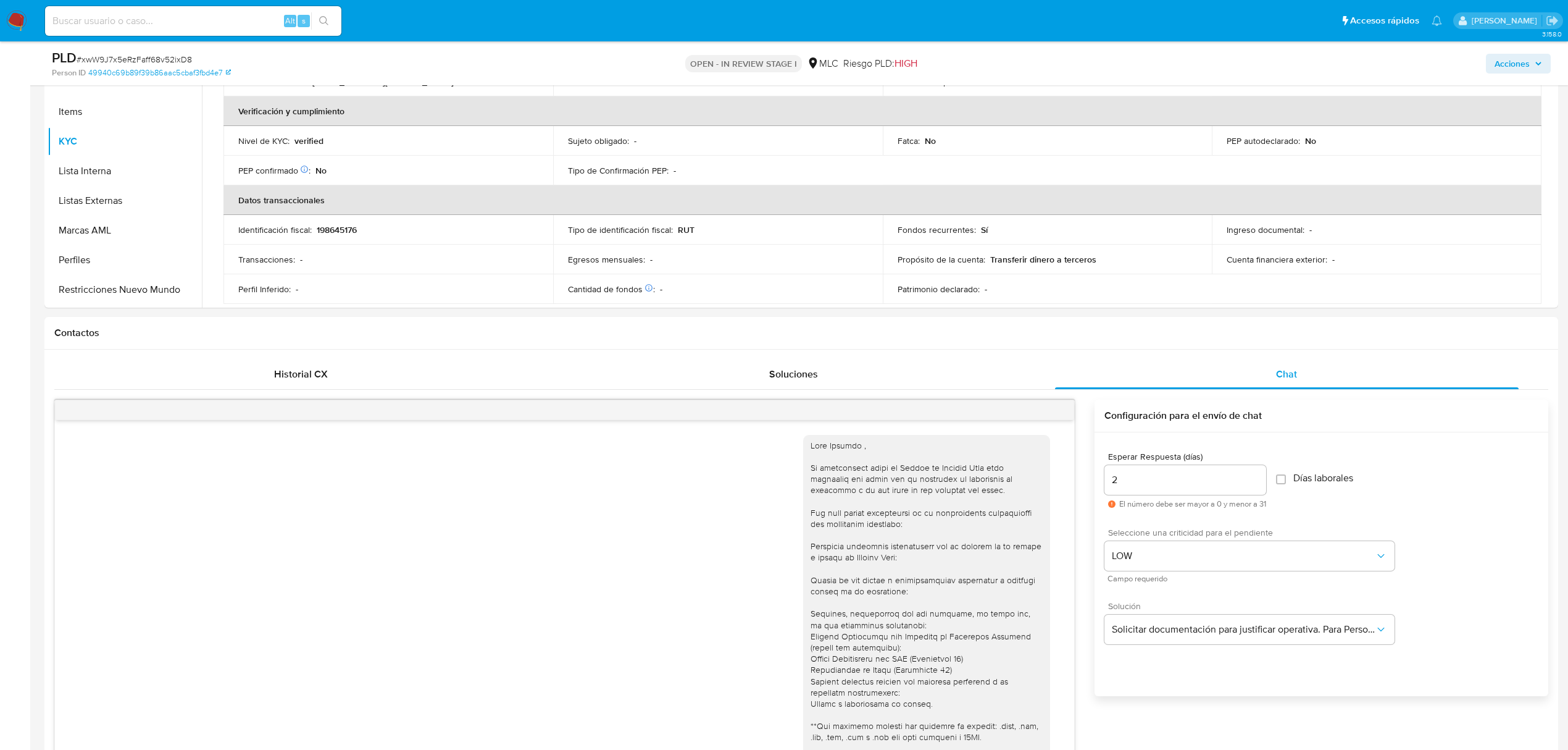
scroll to position [175, 0]
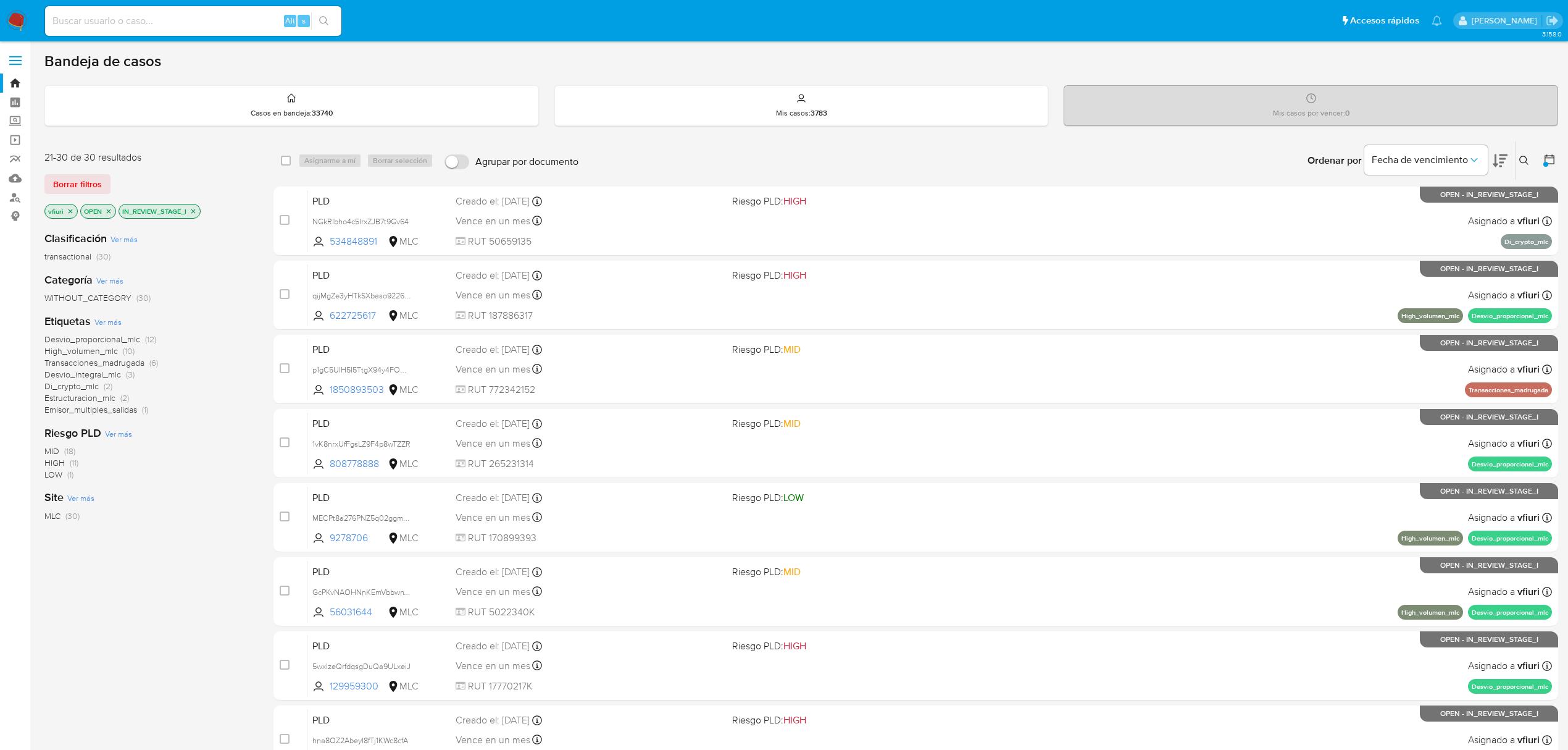
scroll to position [269, 0]
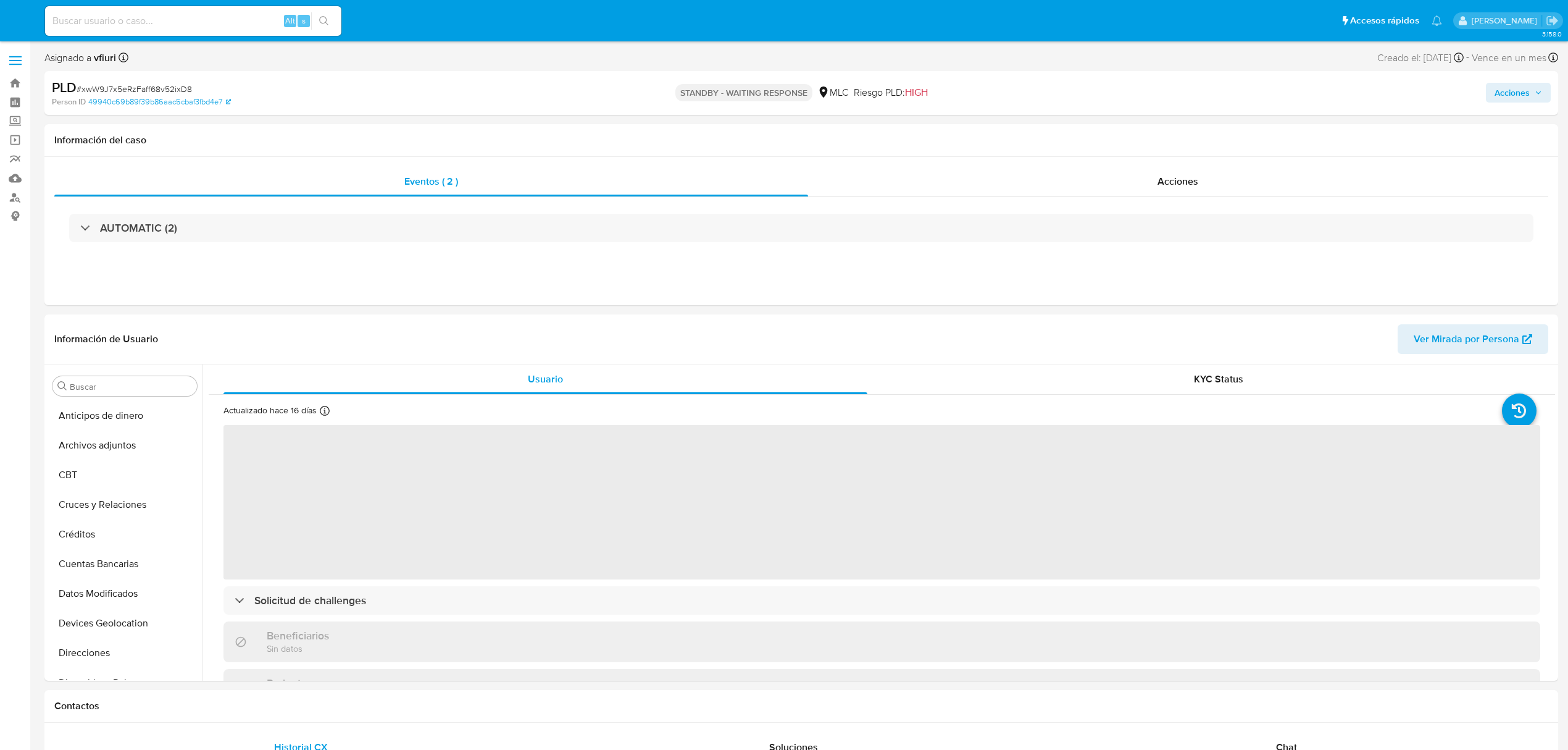
select select "10"
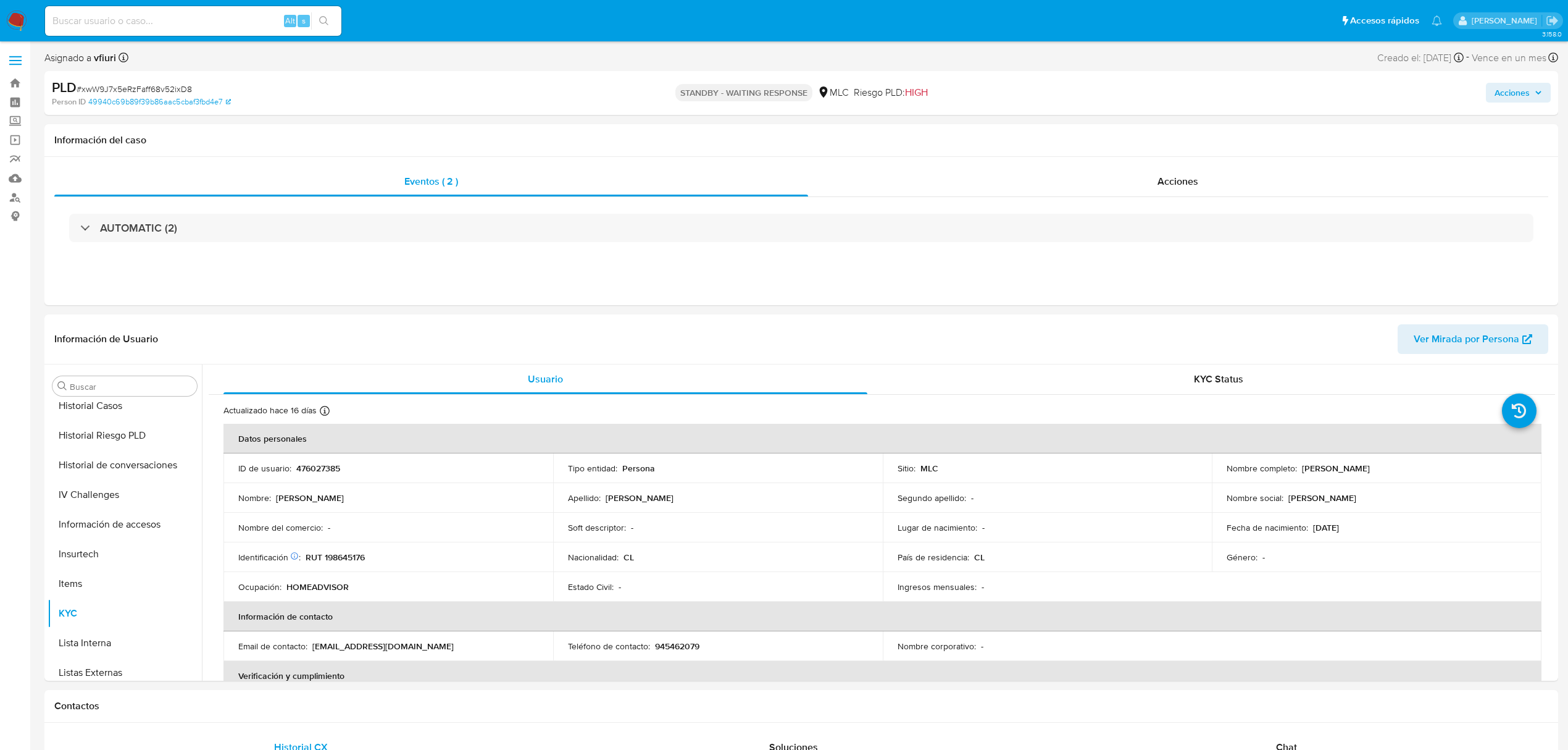
scroll to position [522, 0]
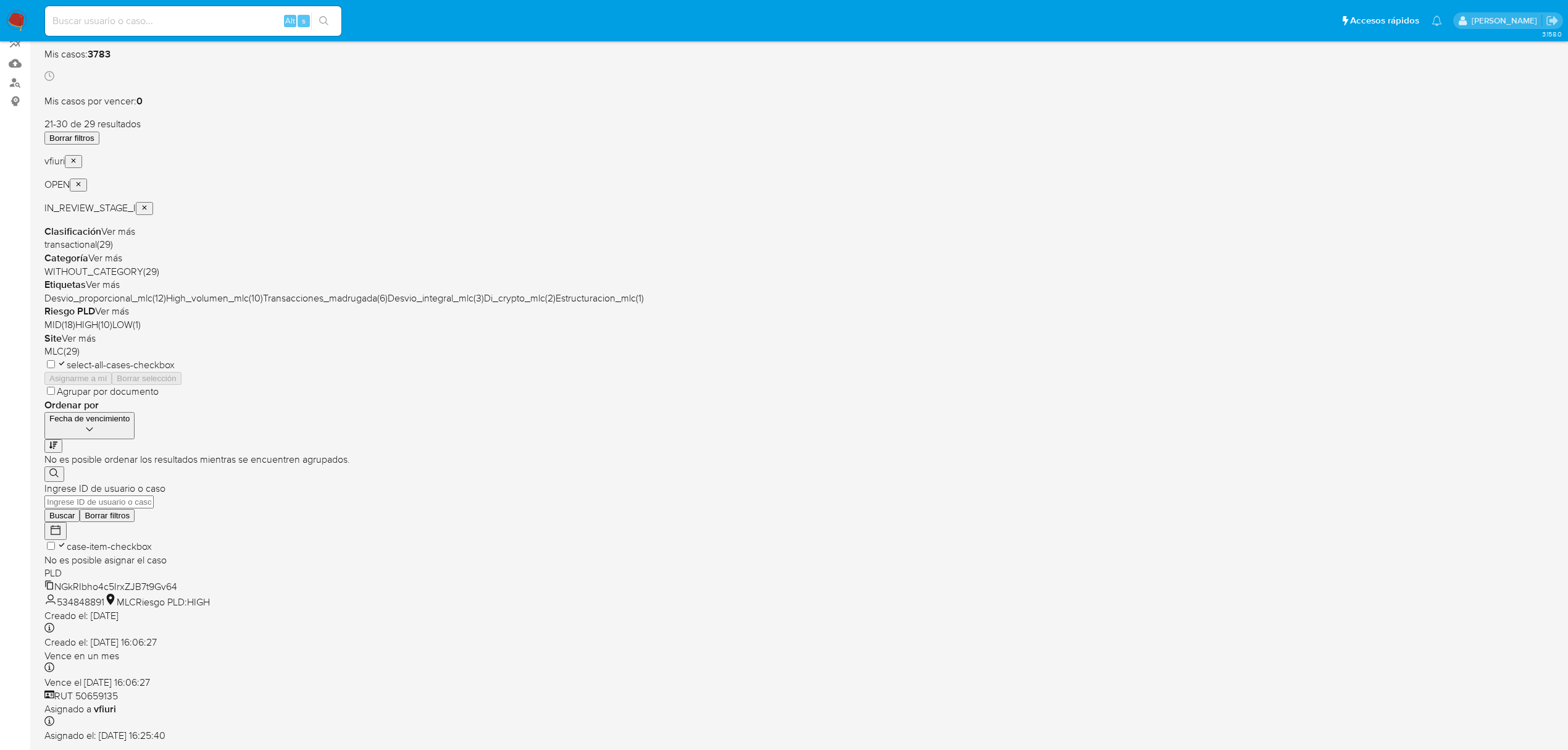
scroll to position [195, 0]
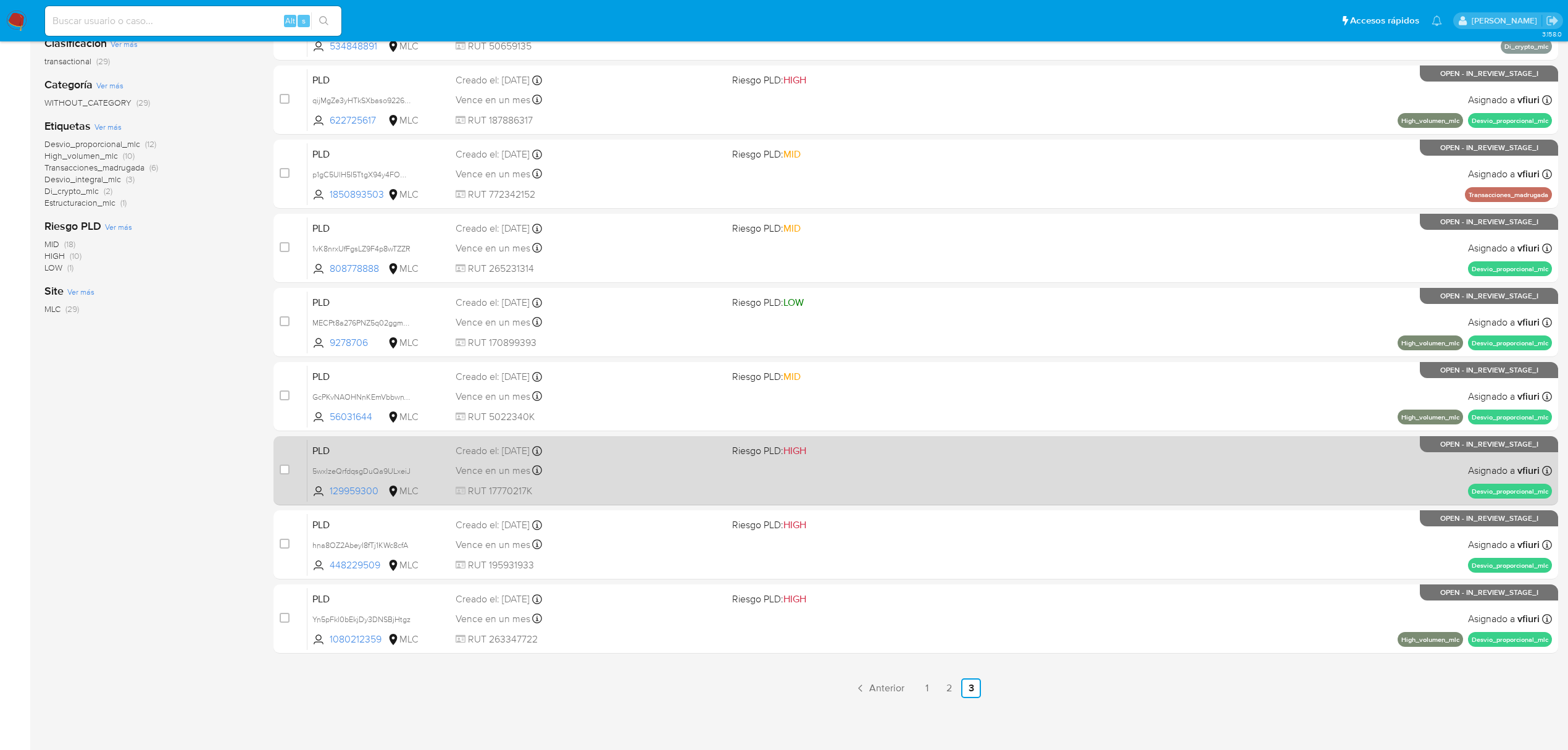
click at [943, 680] on link "2" at bounding box center [948, 688] width 20 height 20
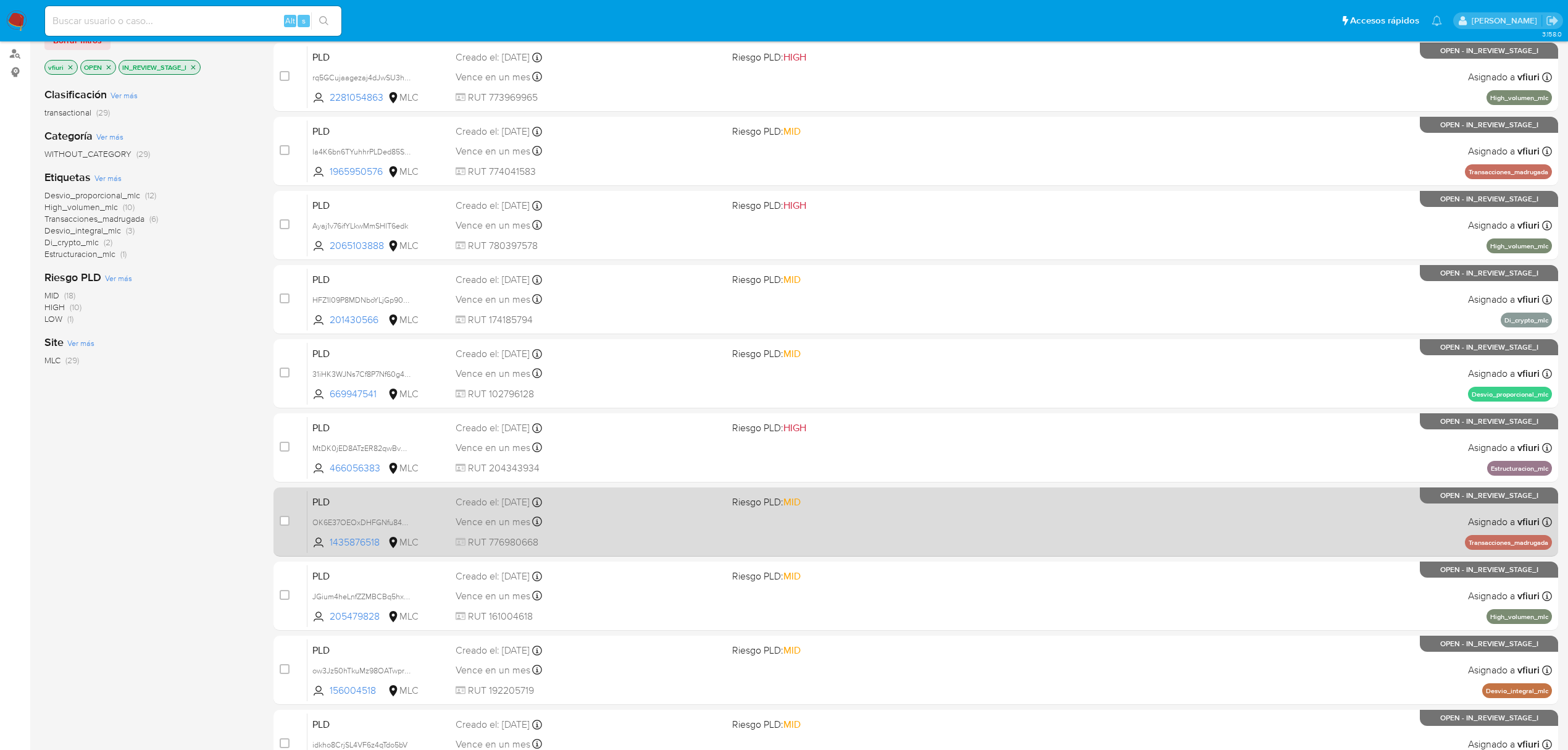
scroll to position [269, 0]
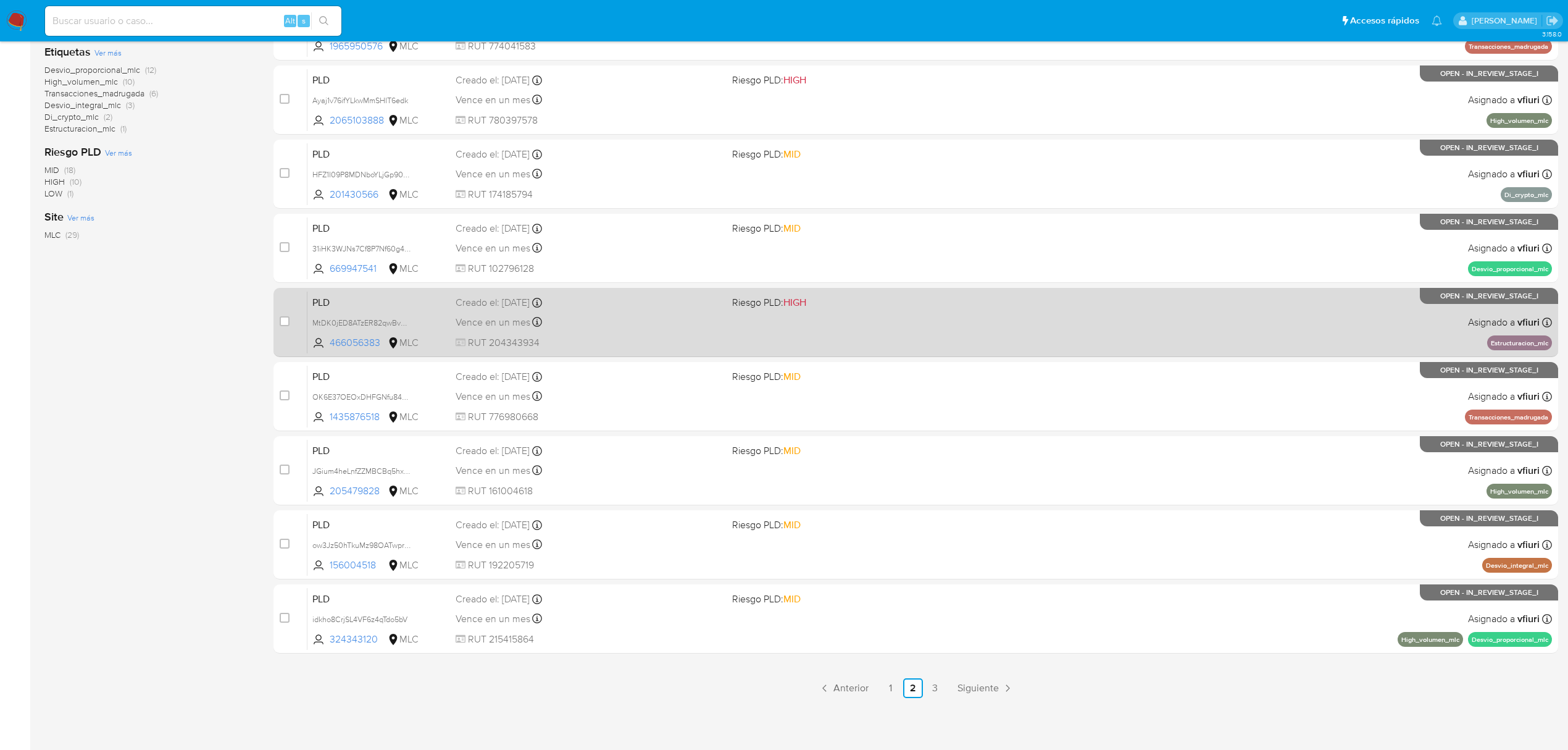
click at [922, 344] on div "PLD MtDK0jED8ATzER82qwBv6fNj 466056383 MLC Riesgo PLD: HIGH Creado el: [DATE] C…" at bounding box center [929, 321] width 1244 height 62
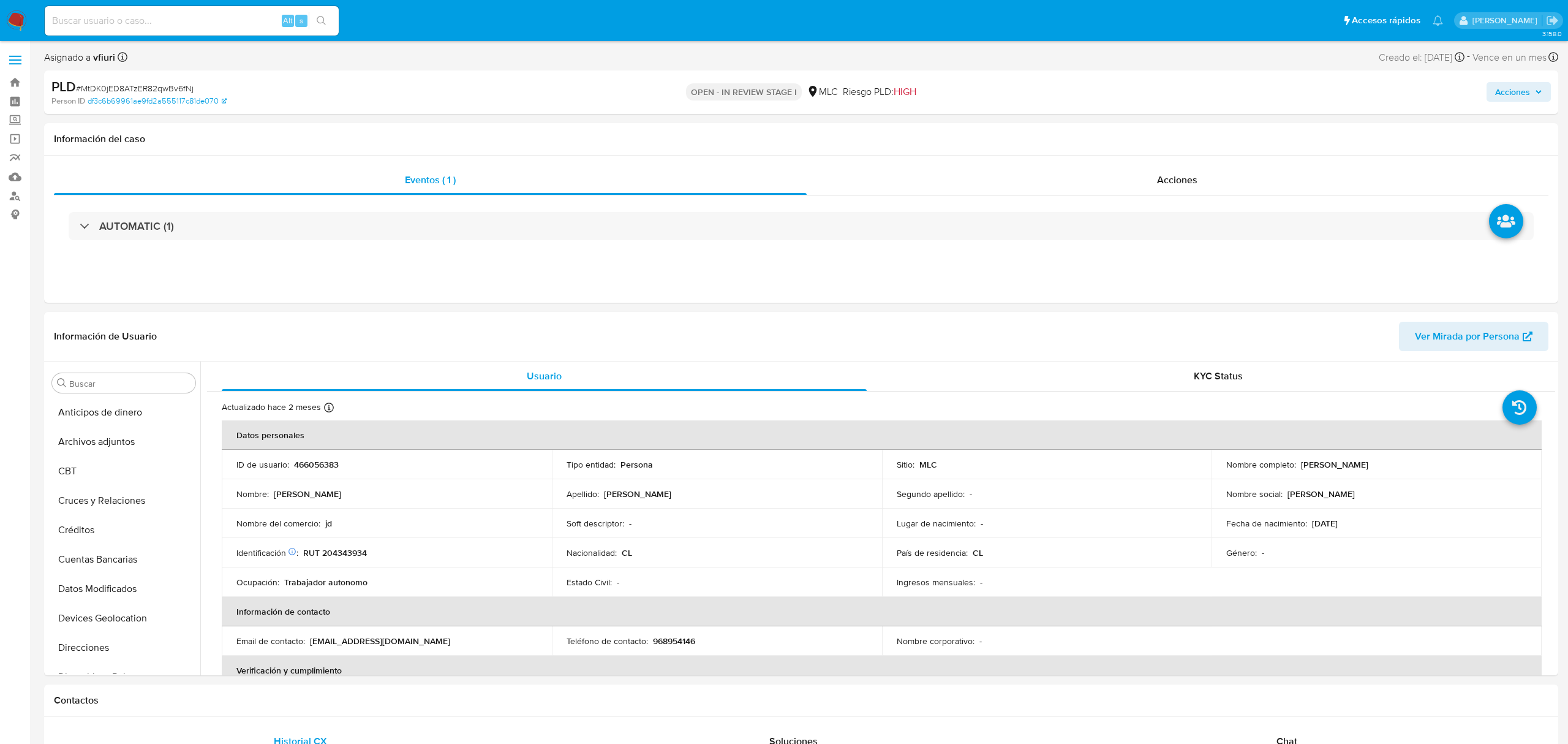
select select "10"
